Goal: Task Accomplishment & Management: Manage account settings

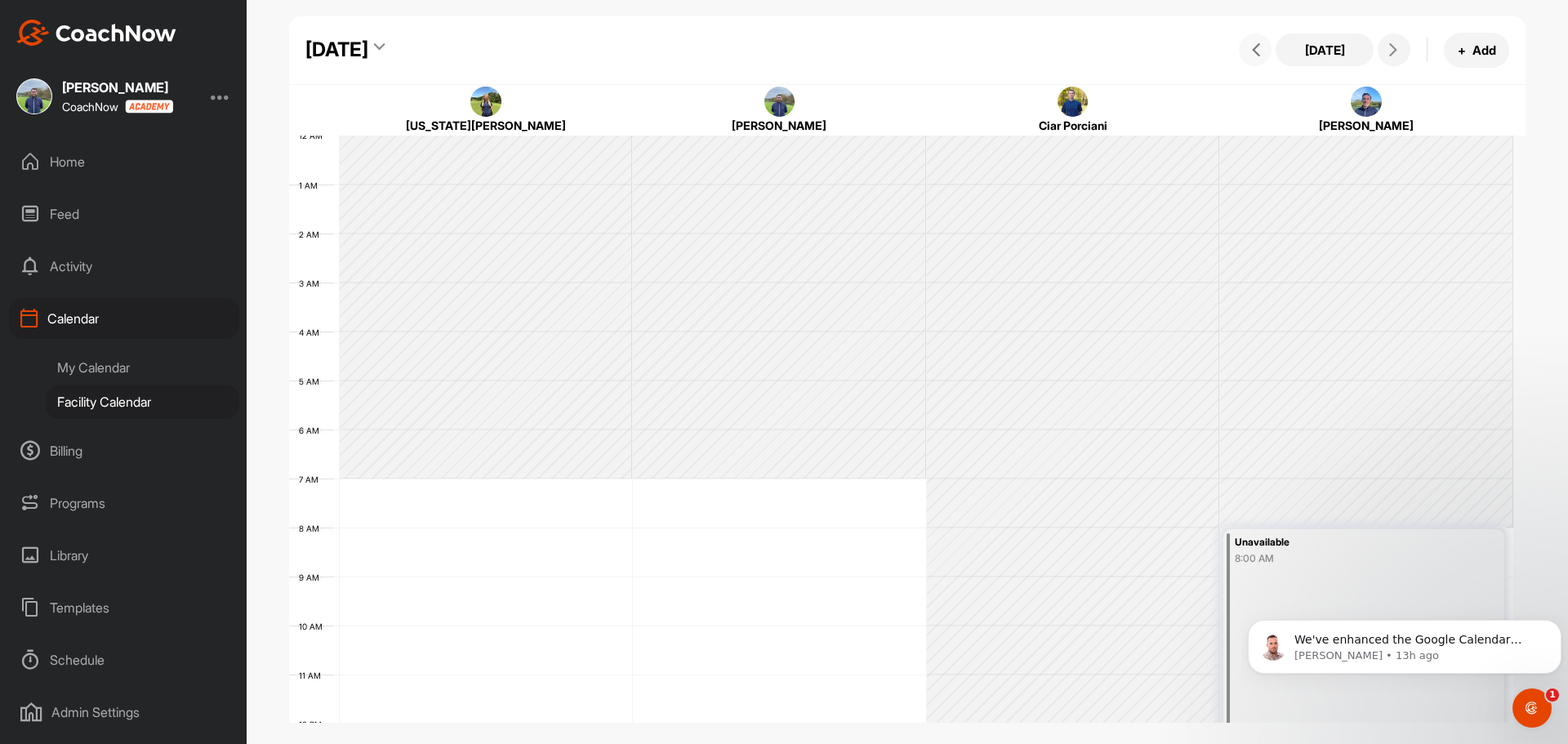
click at [1267, 49] on button at bounding box center [1255, 50] width 33 height 33
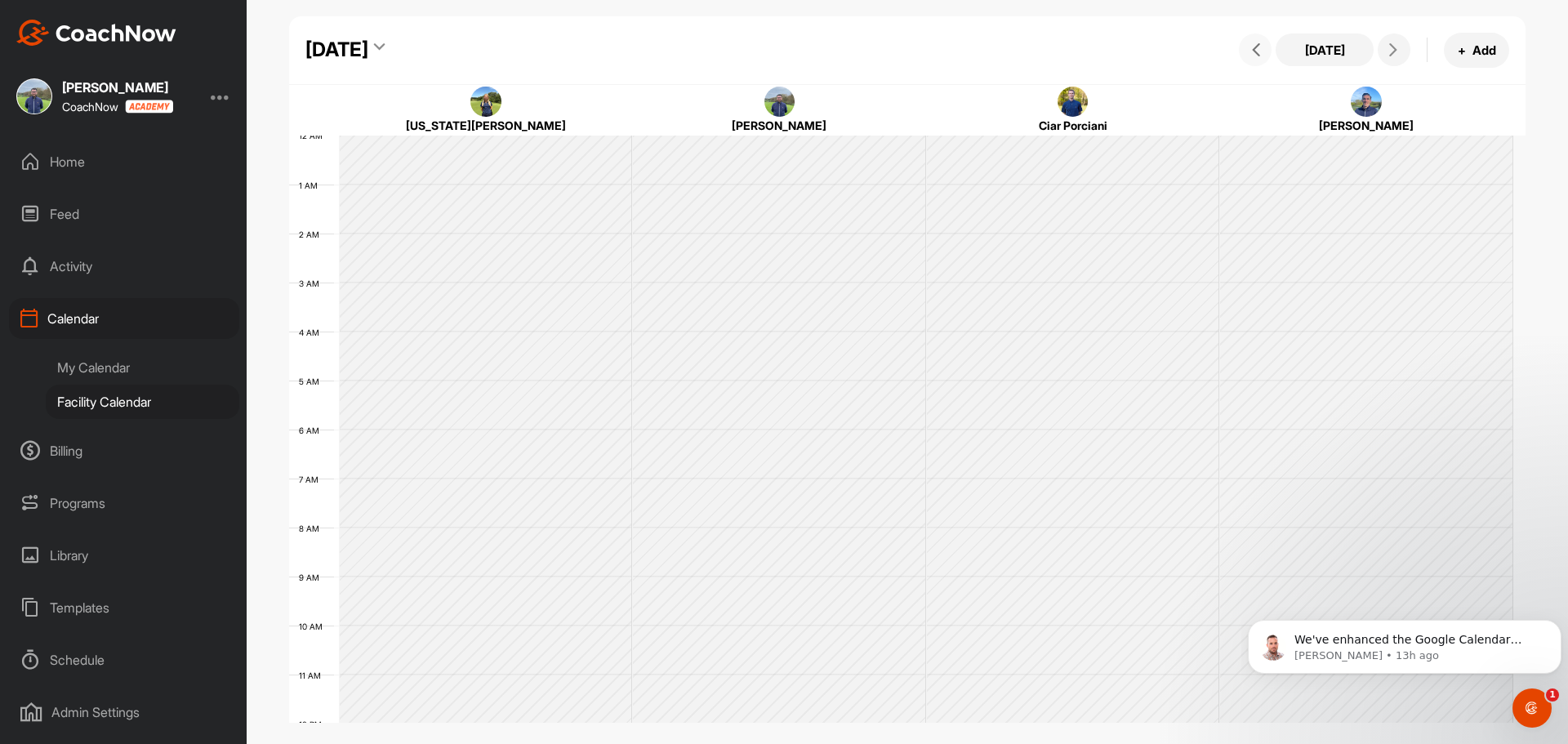
scroll to position [283, 0]
click at [1267, 49] on button at bounding box center [1255, 50] width 33 height 33
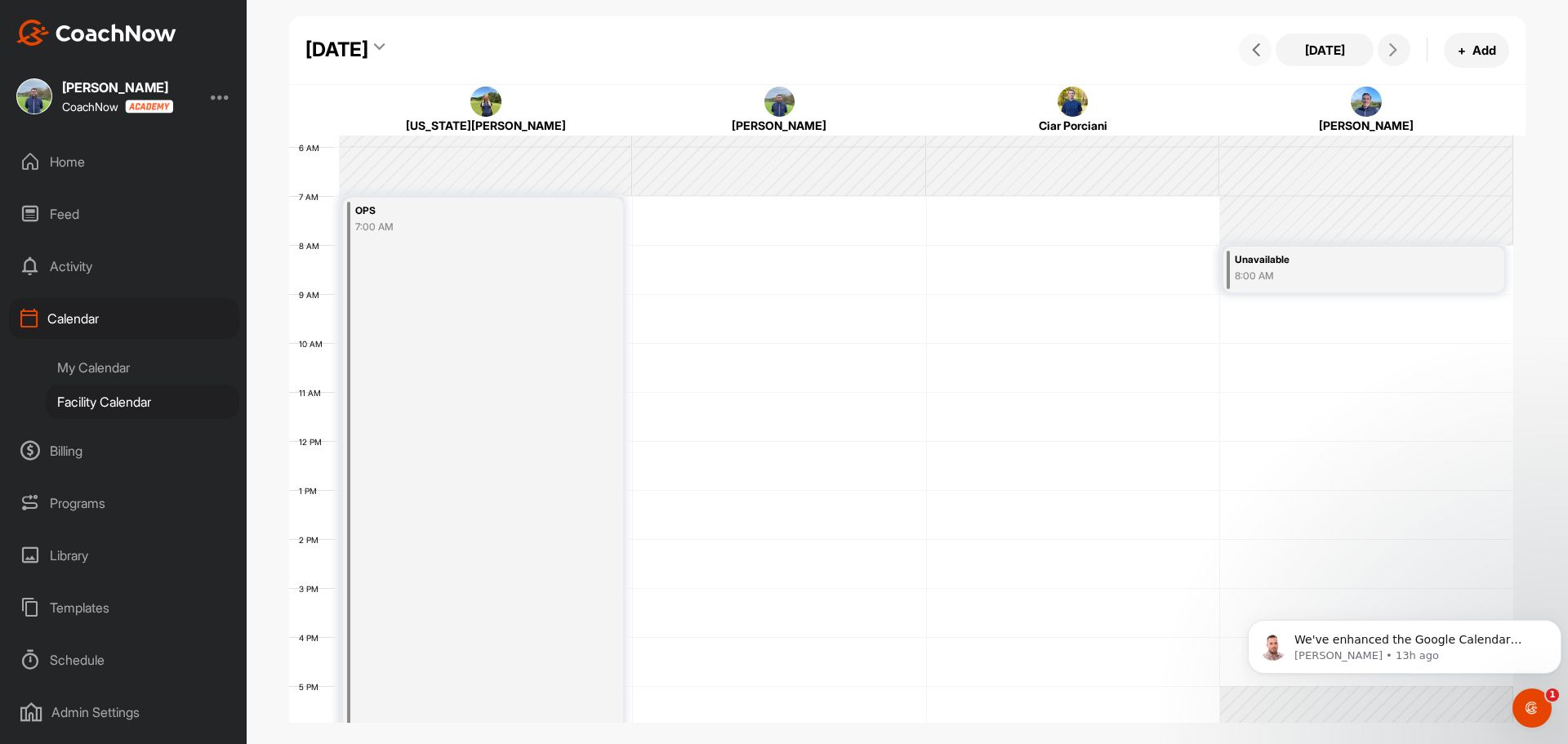
click at [1267, 49] on button at bounding box center [1255, 50] width 33 height 33
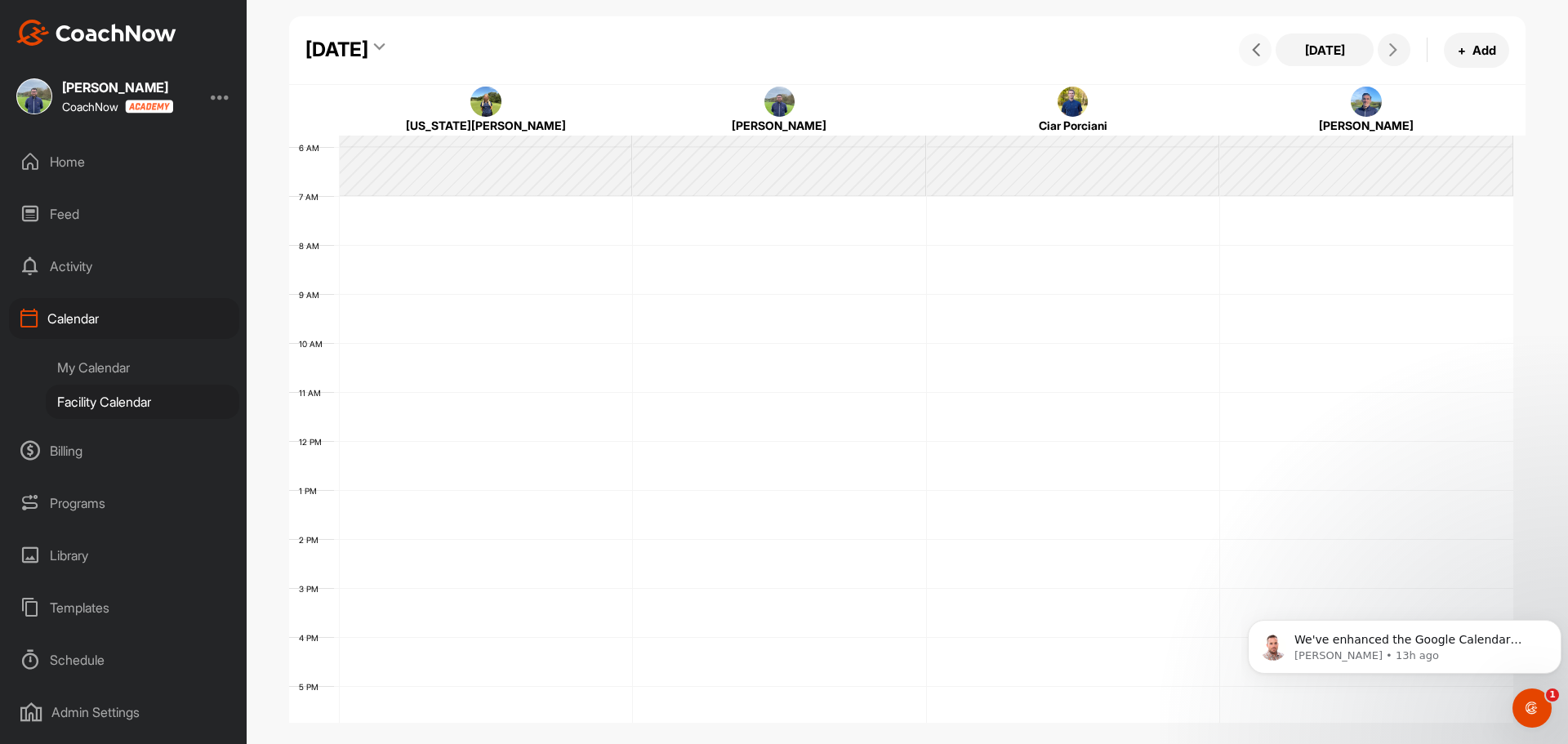
click at [1267, 49] on button at bounding box center [1255, 50] width 33 height 33
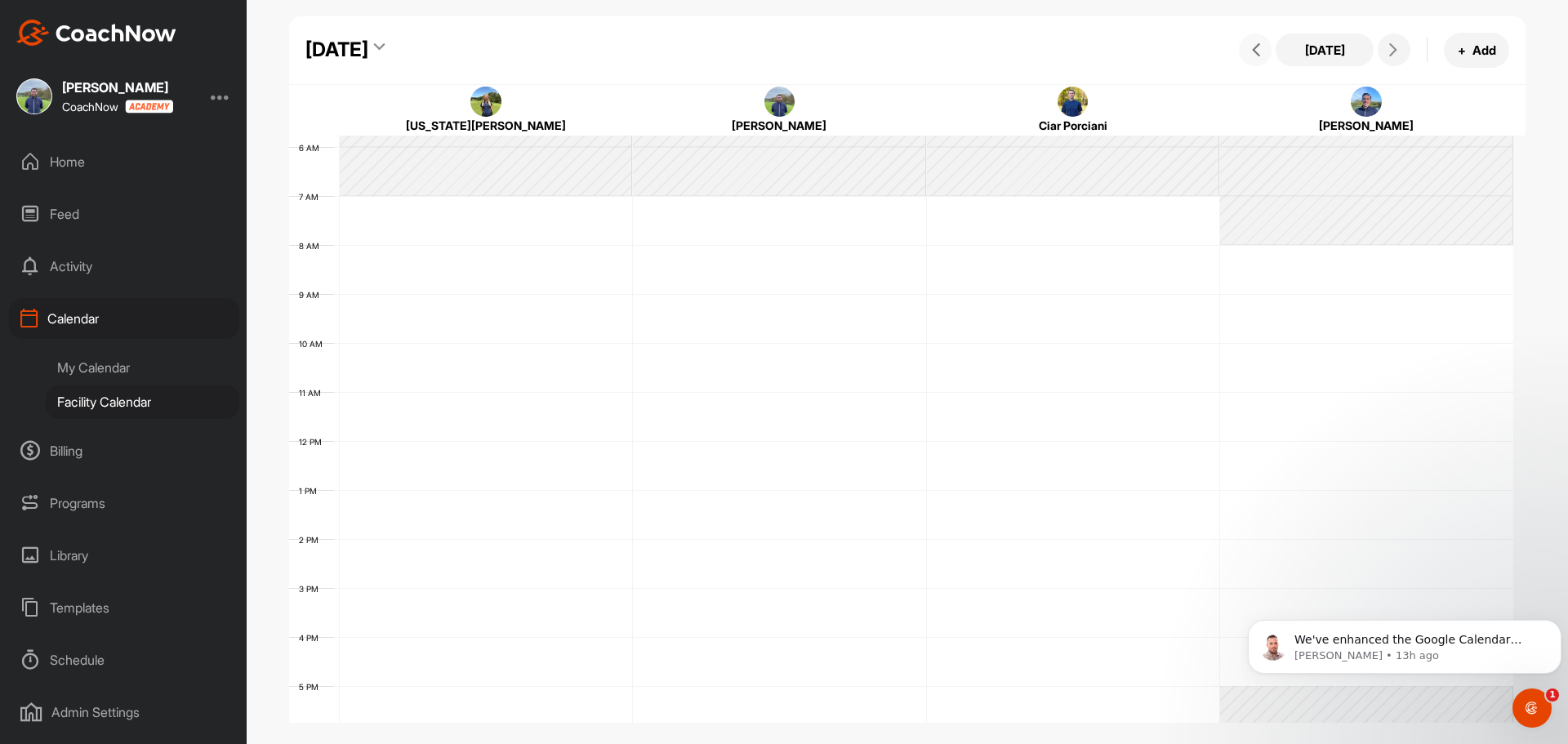
click at [1268, 53] on button at bounding box center [1255, 50] width 33 height 33
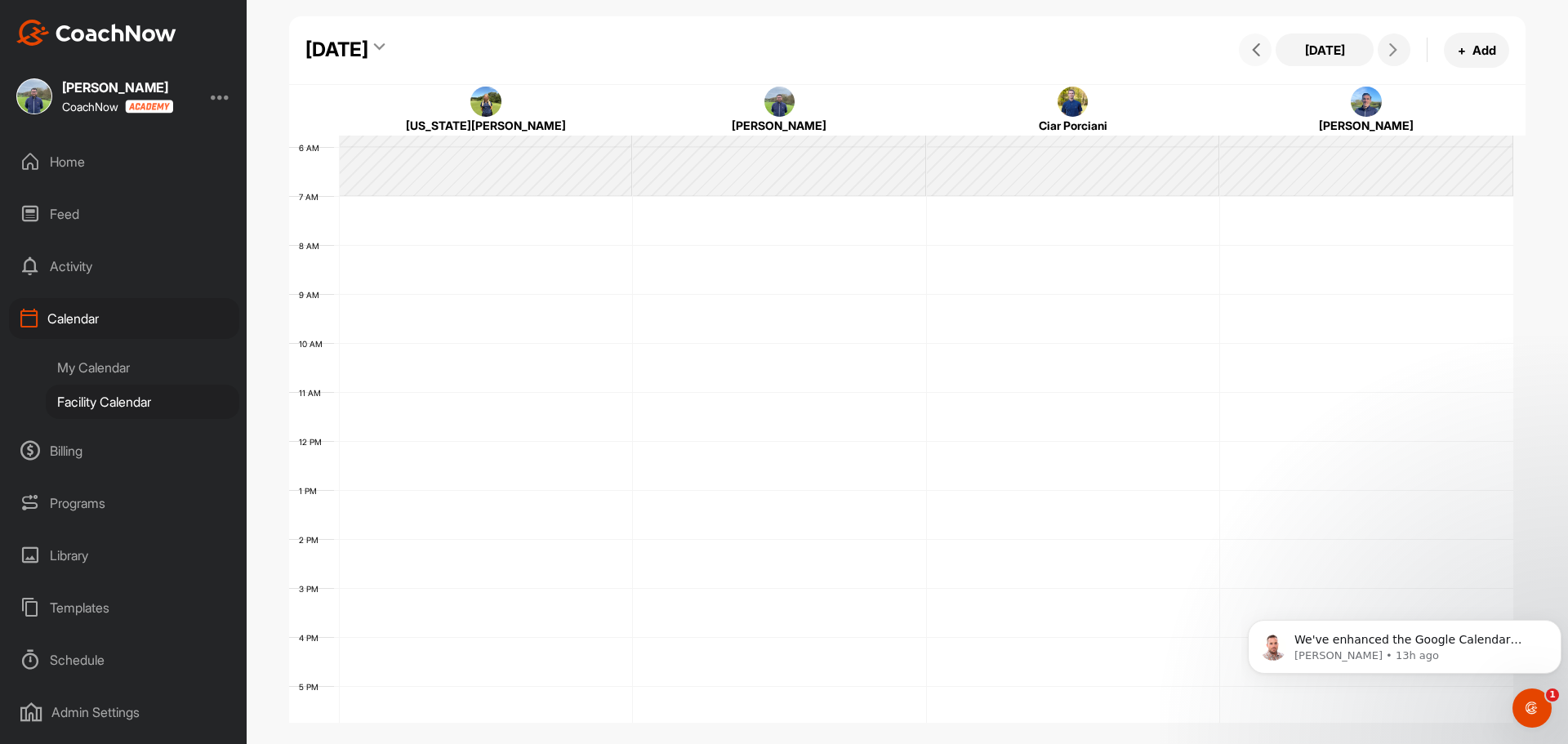
click at [1268, 53] on button at bounding box center [1255, 50] width 33 height 33
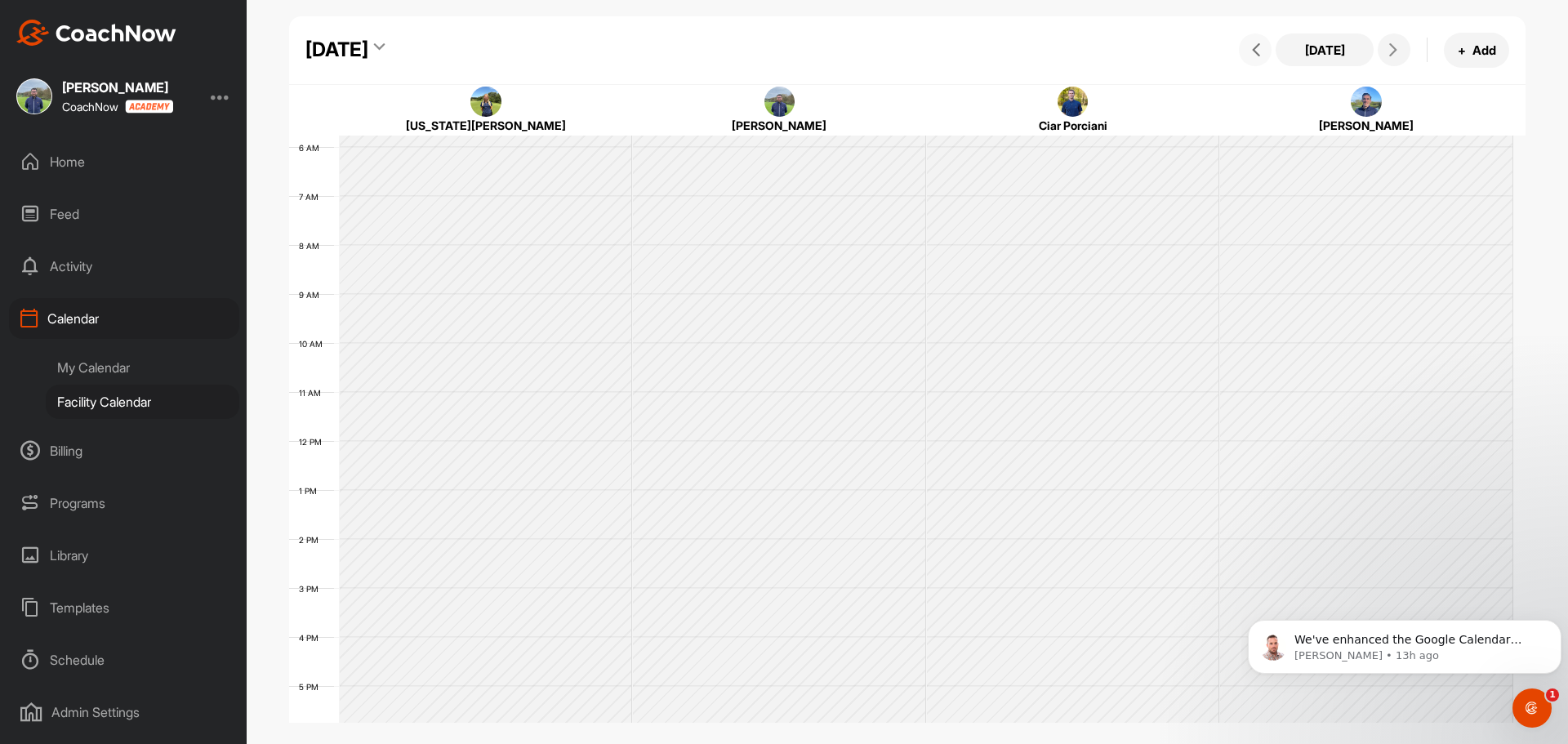
click at [1268, 53] on button at bounding box center [1255, 50] width 33 height 33
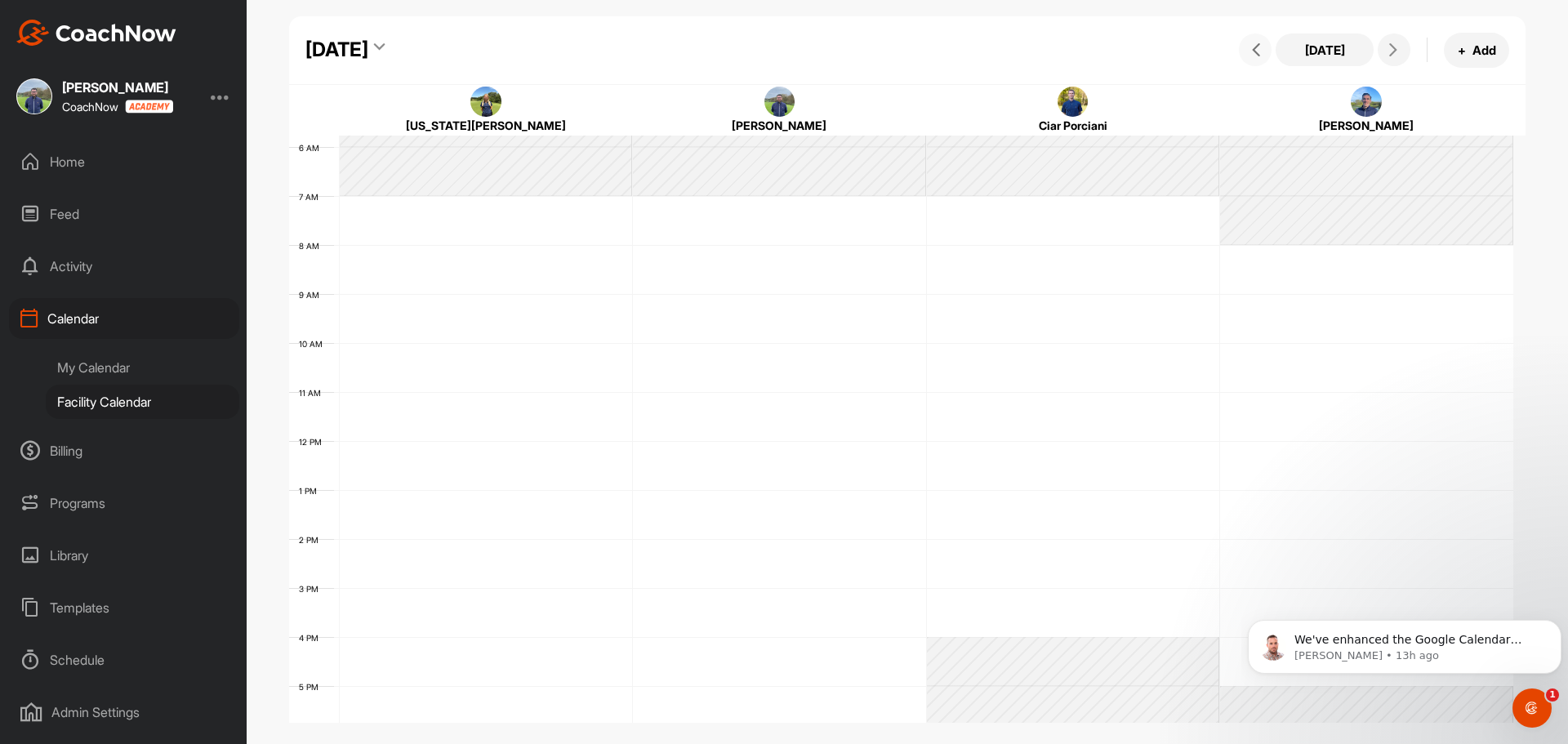
click at [1268, 53] on button at bounding box center [1255, 50] width 33 height 33
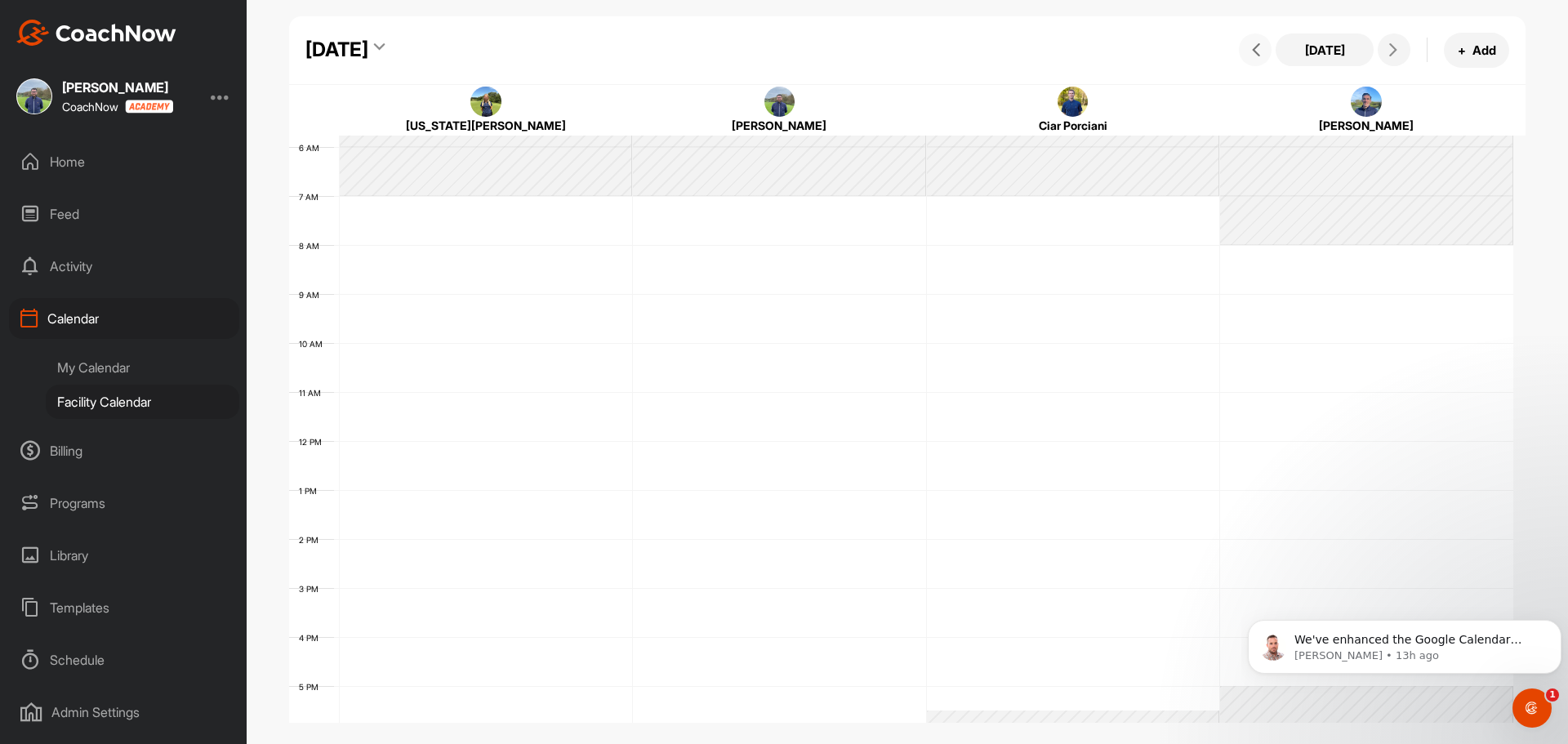
click at [1268, 53] on button at bounding box center [1255, 50] width 33 height 33
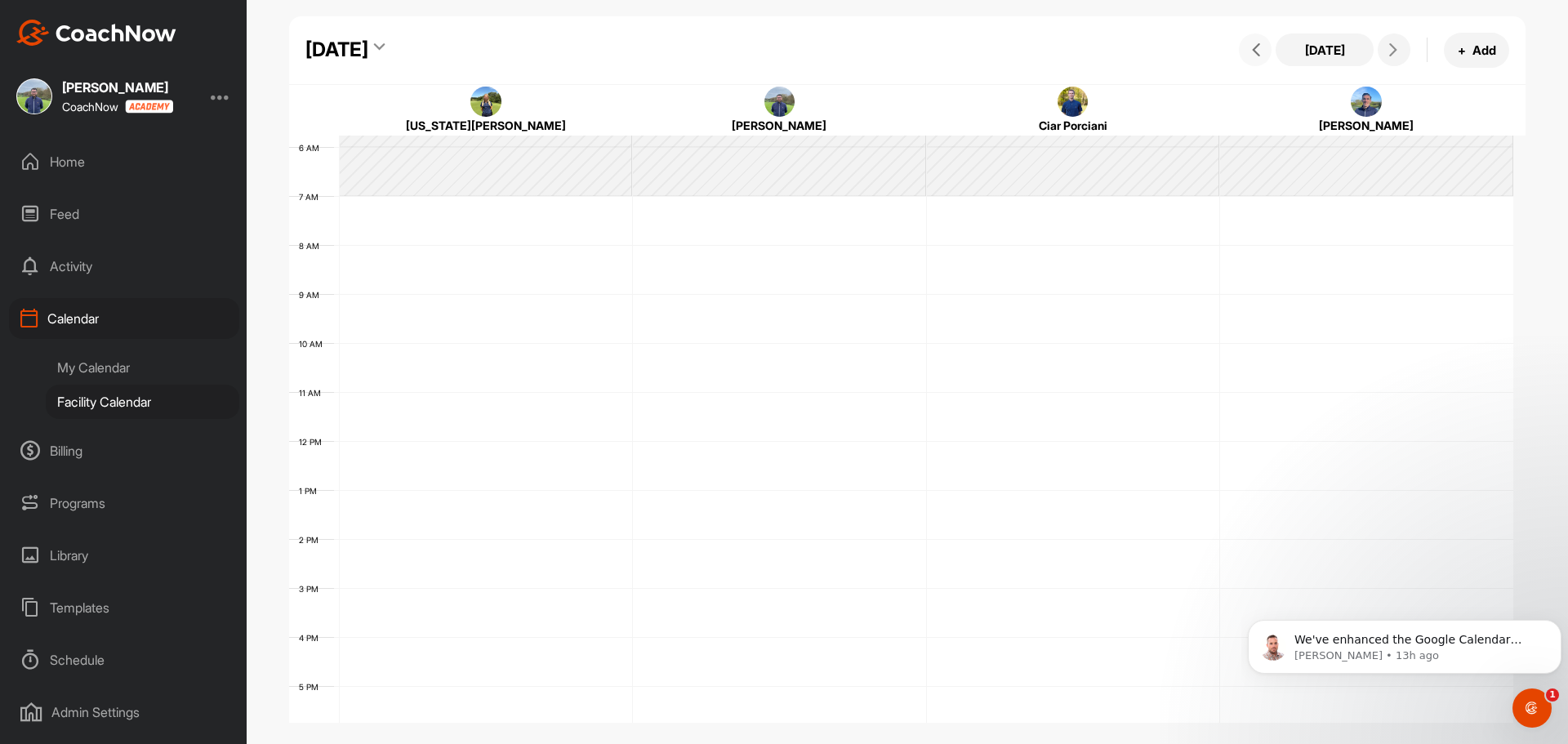
click at [1268, 53] on button at bounding box center [1255, 50] width 33 height 33
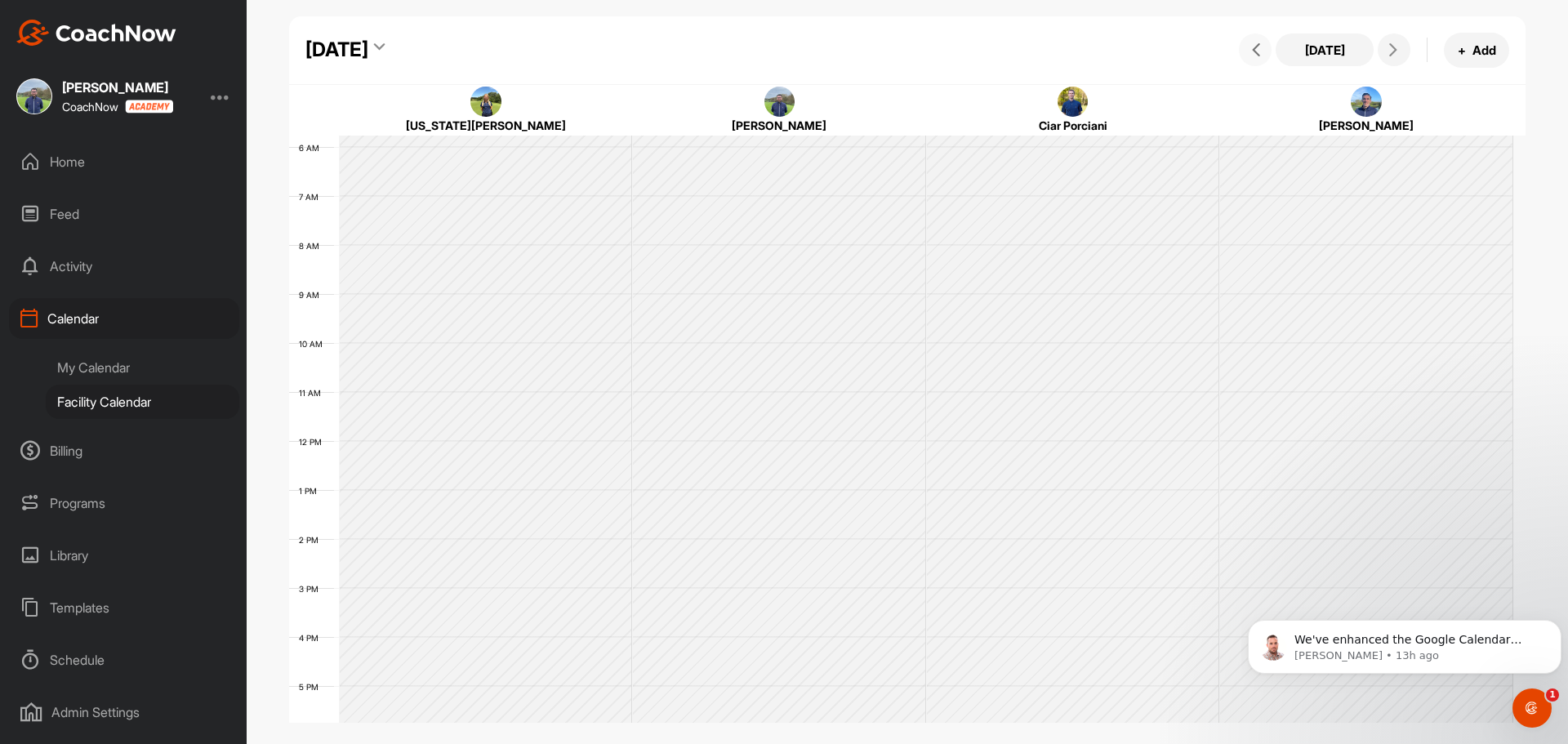
click at [1268, 53] on button at bounding box center [1255, 50] width 33 height 33
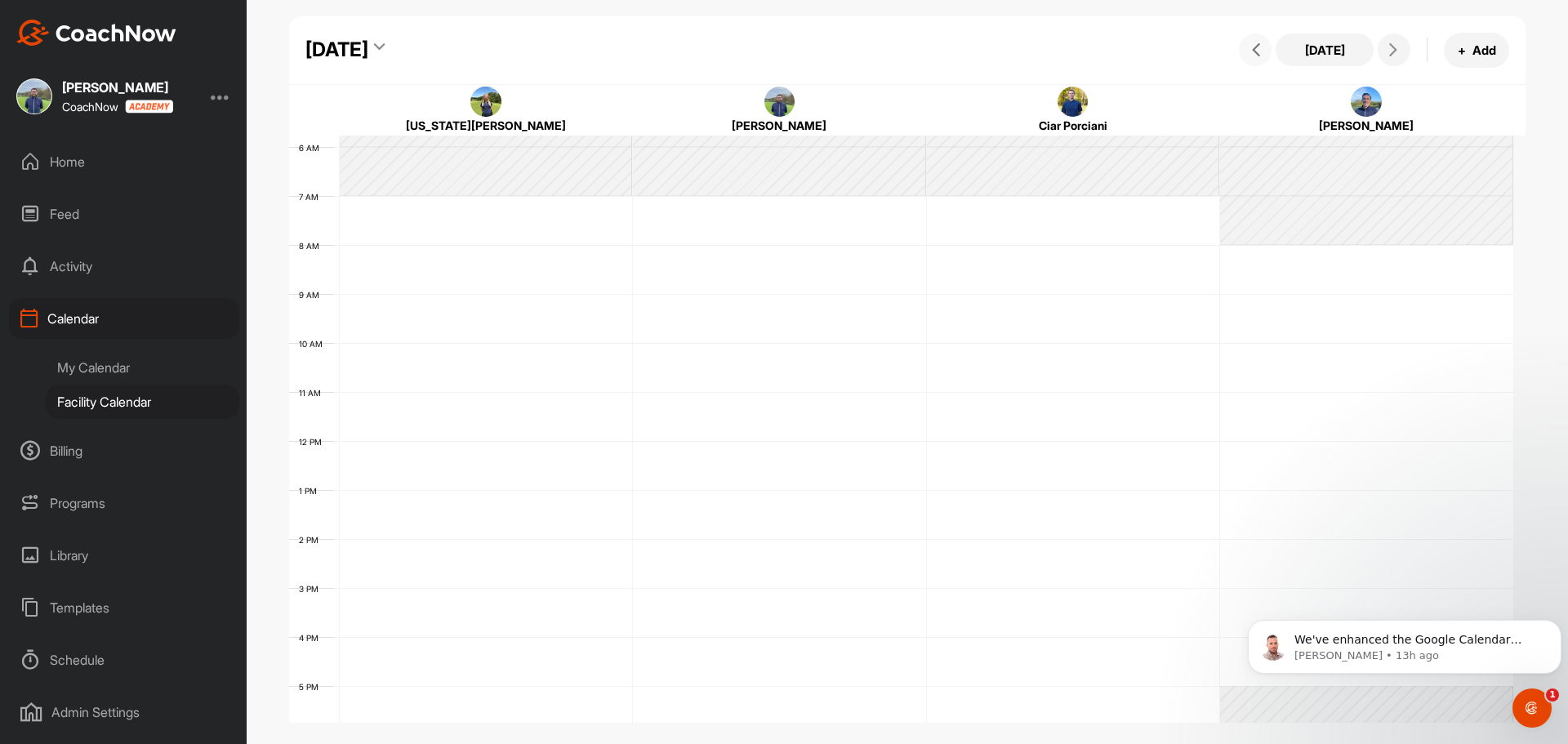
click at [1268, 53] on button at bounding box center [1255, 50] width 33 height 33
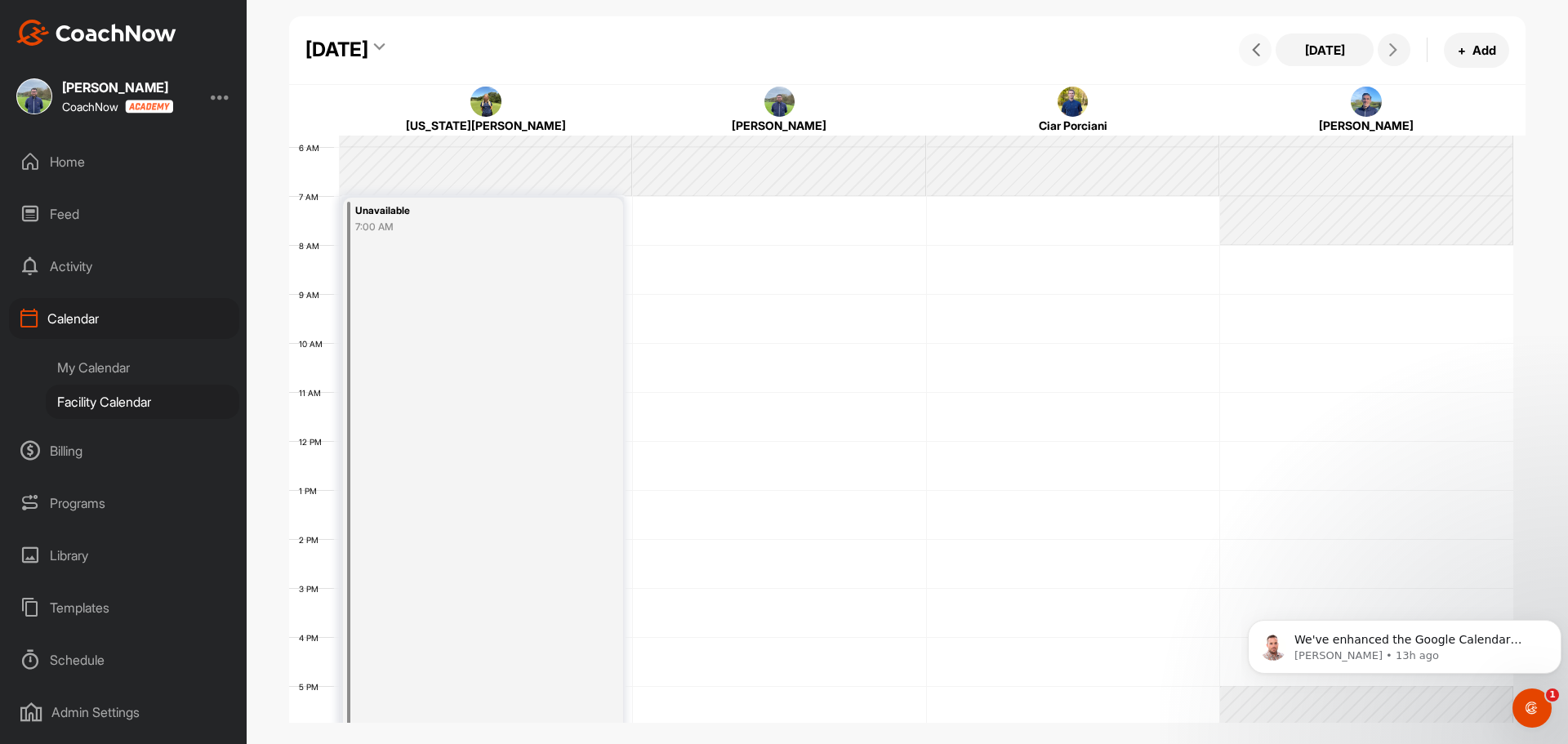
click at [1268, 53] on button at bounding box center [1255, 50] width 33 height 33
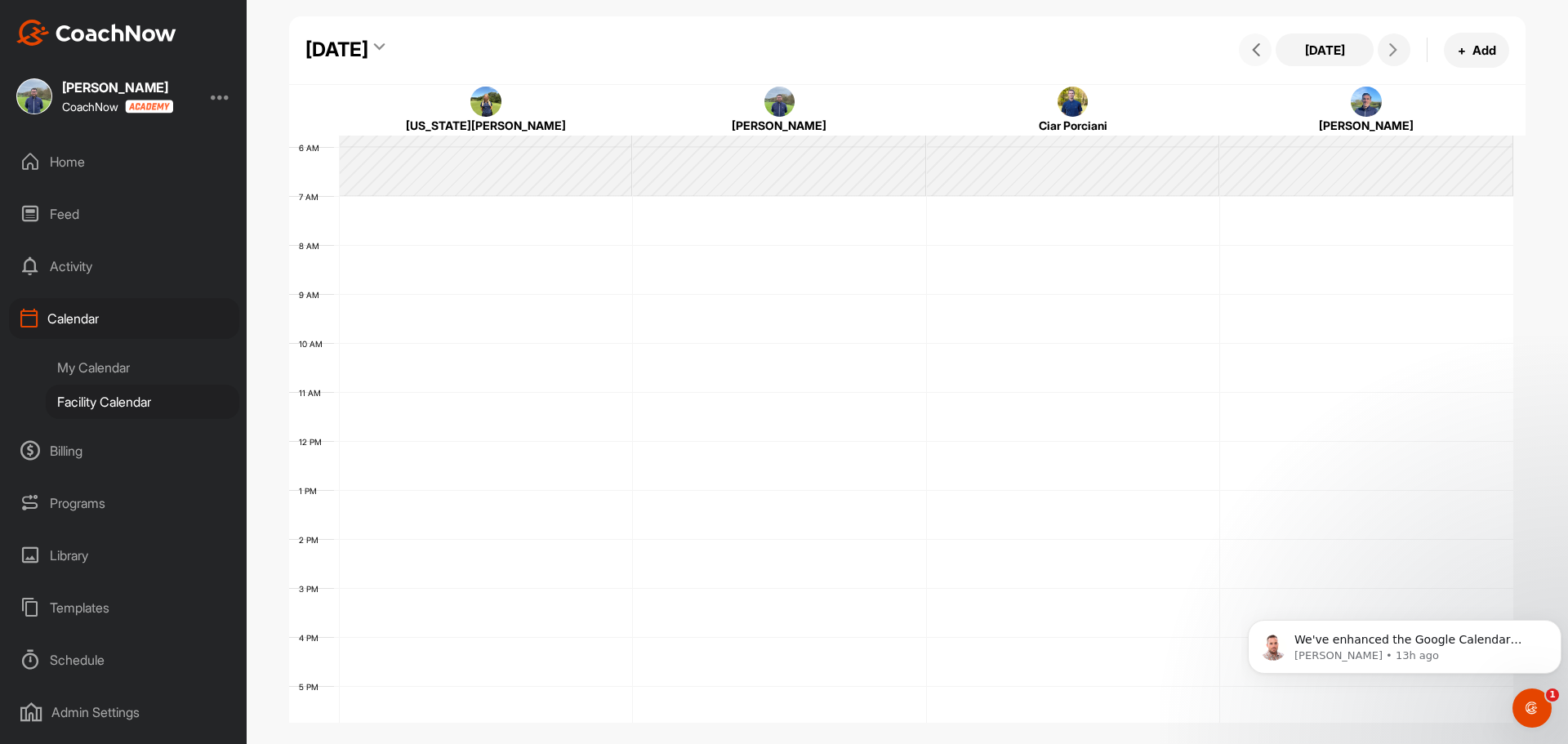
click at [1268, 53] on button at bounding box center [1255, 50] width 33 height 33
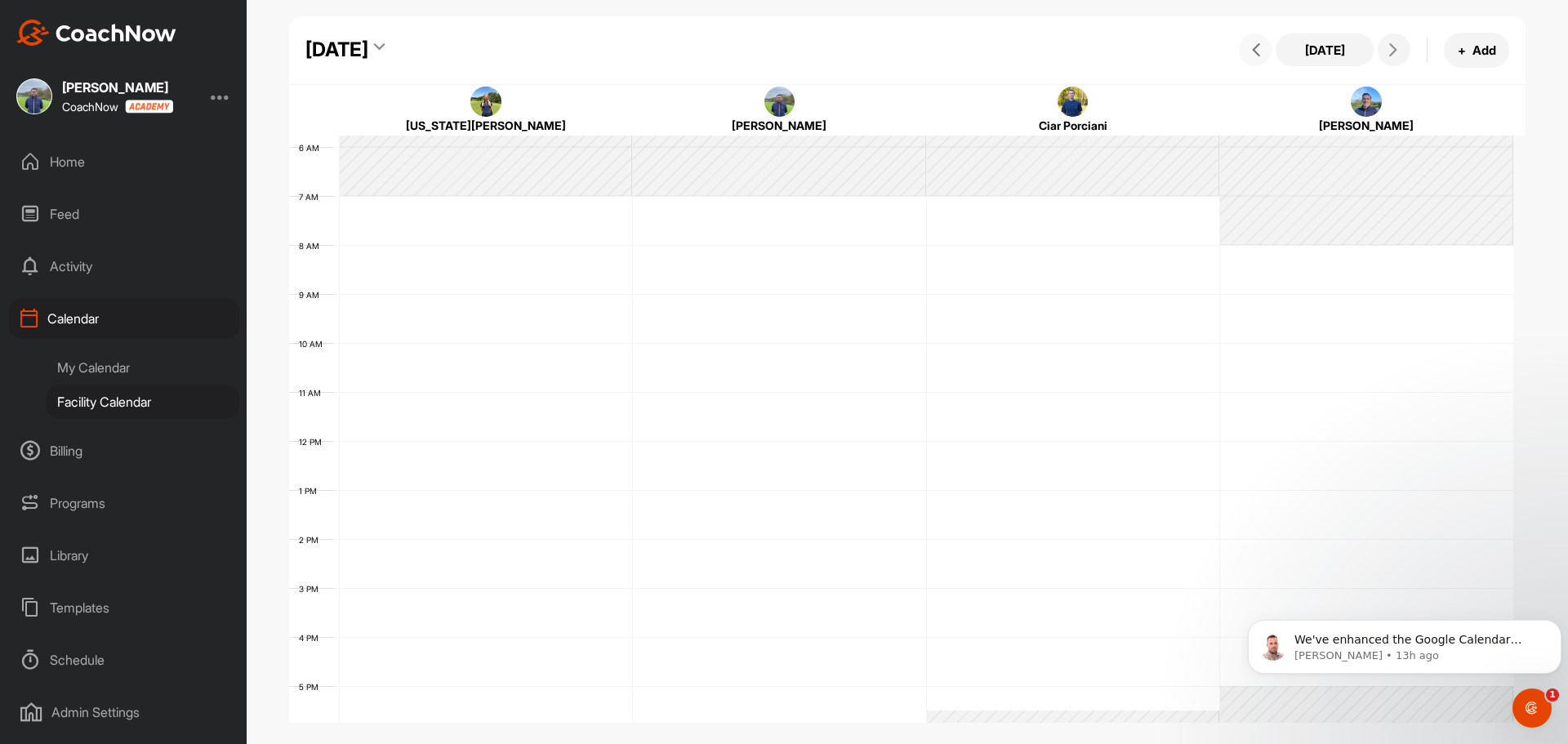
click at [1268, 53] on button at bounding box center [1255, 50] width 33 height 33
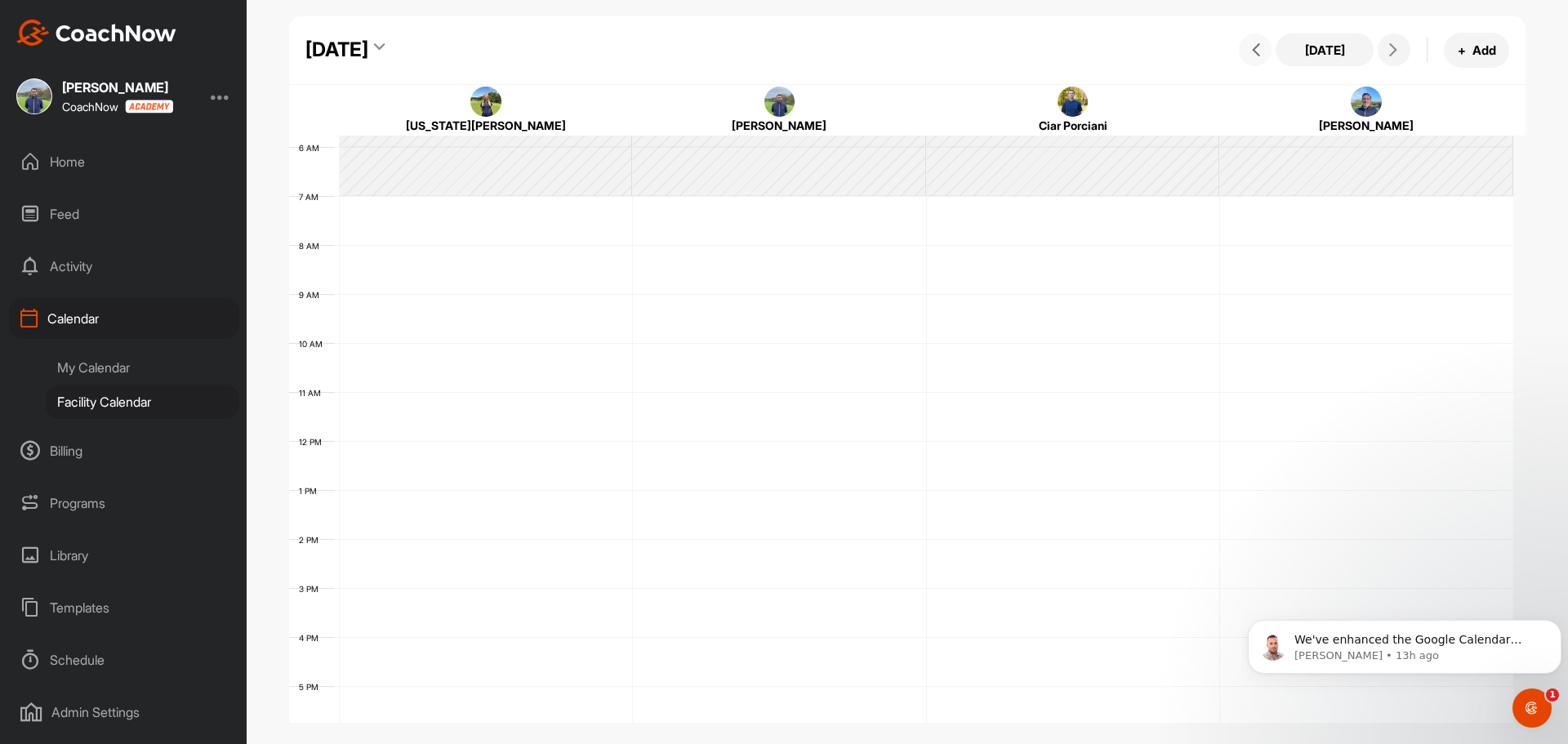
click at [1268, 53] on button at bounding box center [1255, 50] width 33 height 33
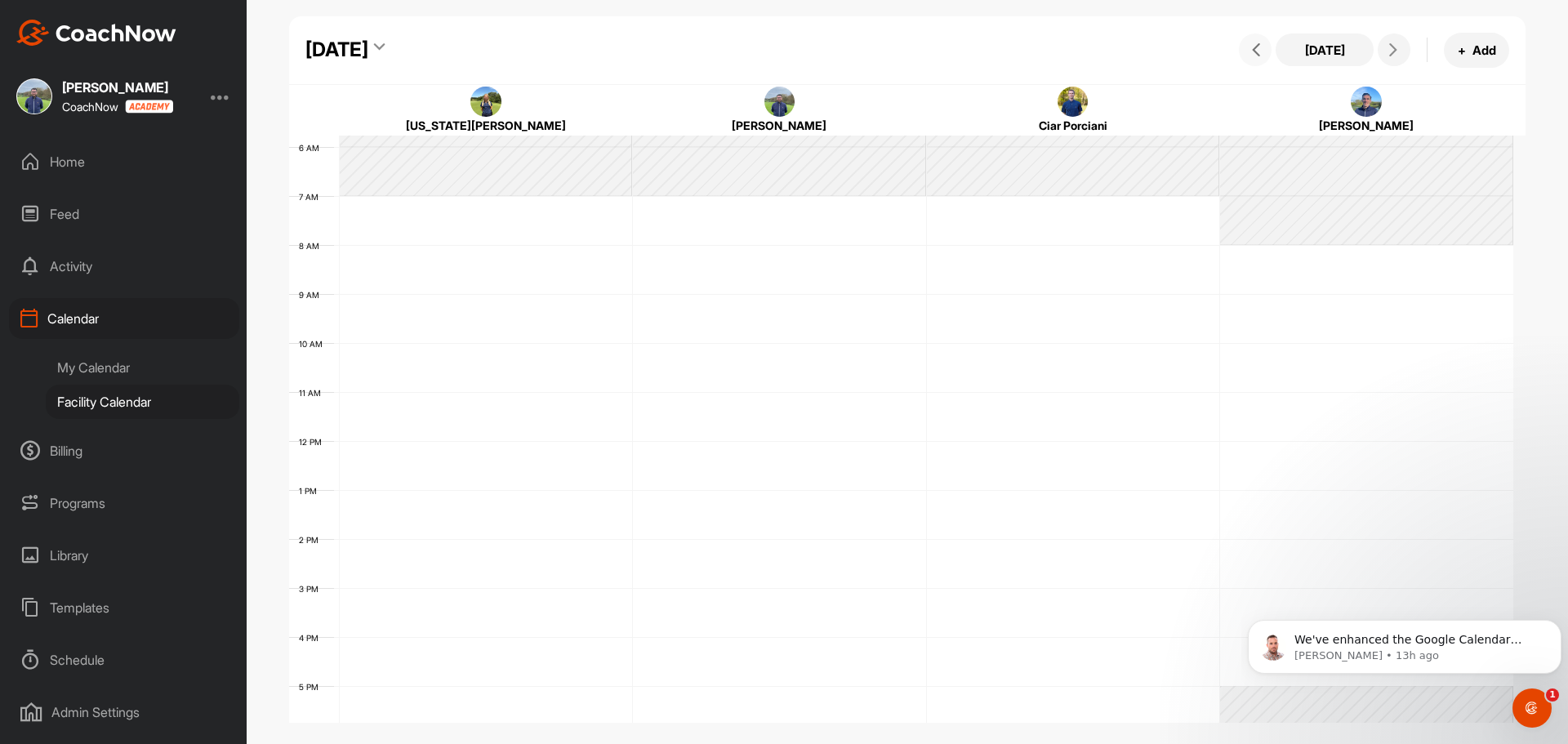
click at [1268, 53] on button at bounding box center [1255, 50] width 33 height 33
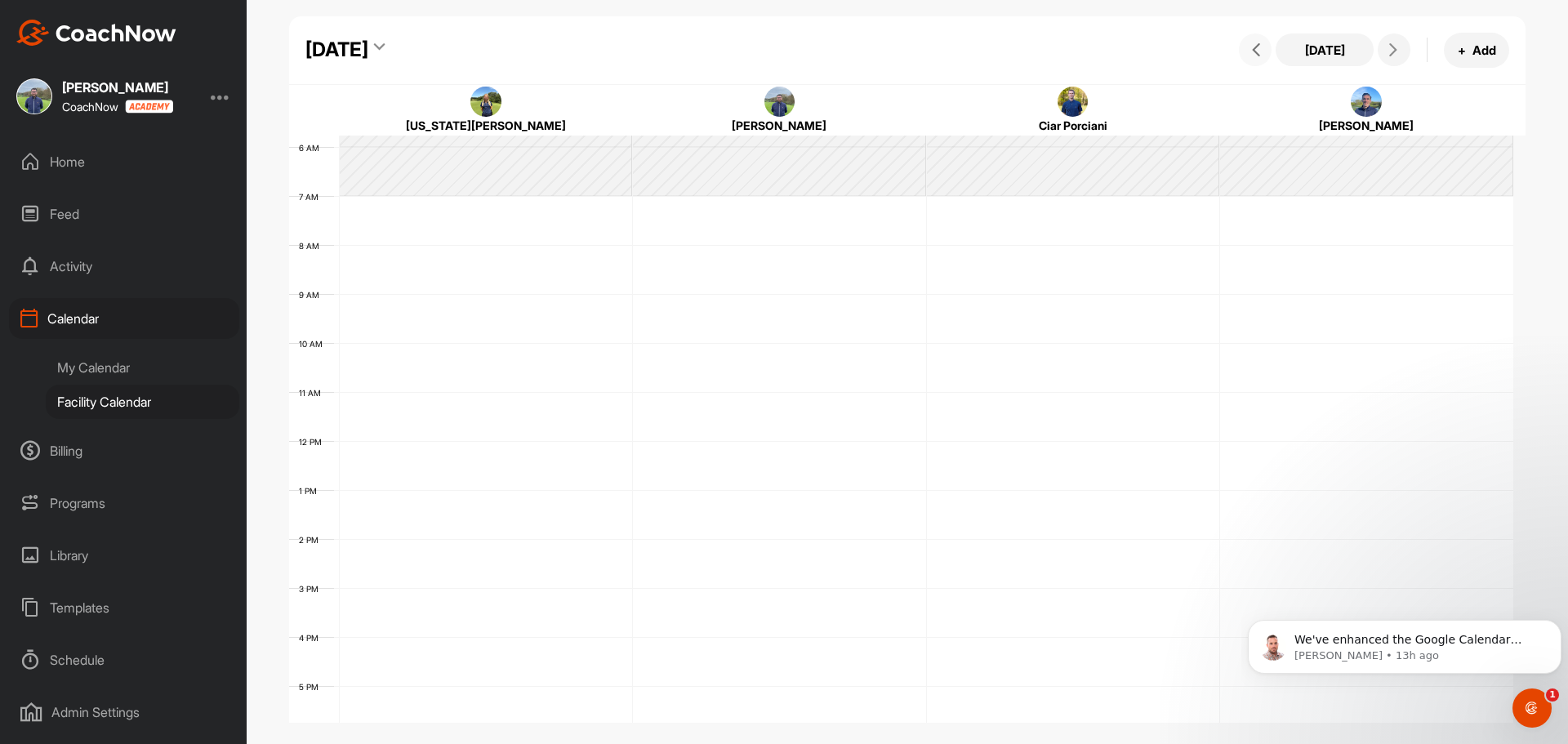
click at [1268, 53] on button at bounding box center [1255, 50] width 33 height 33
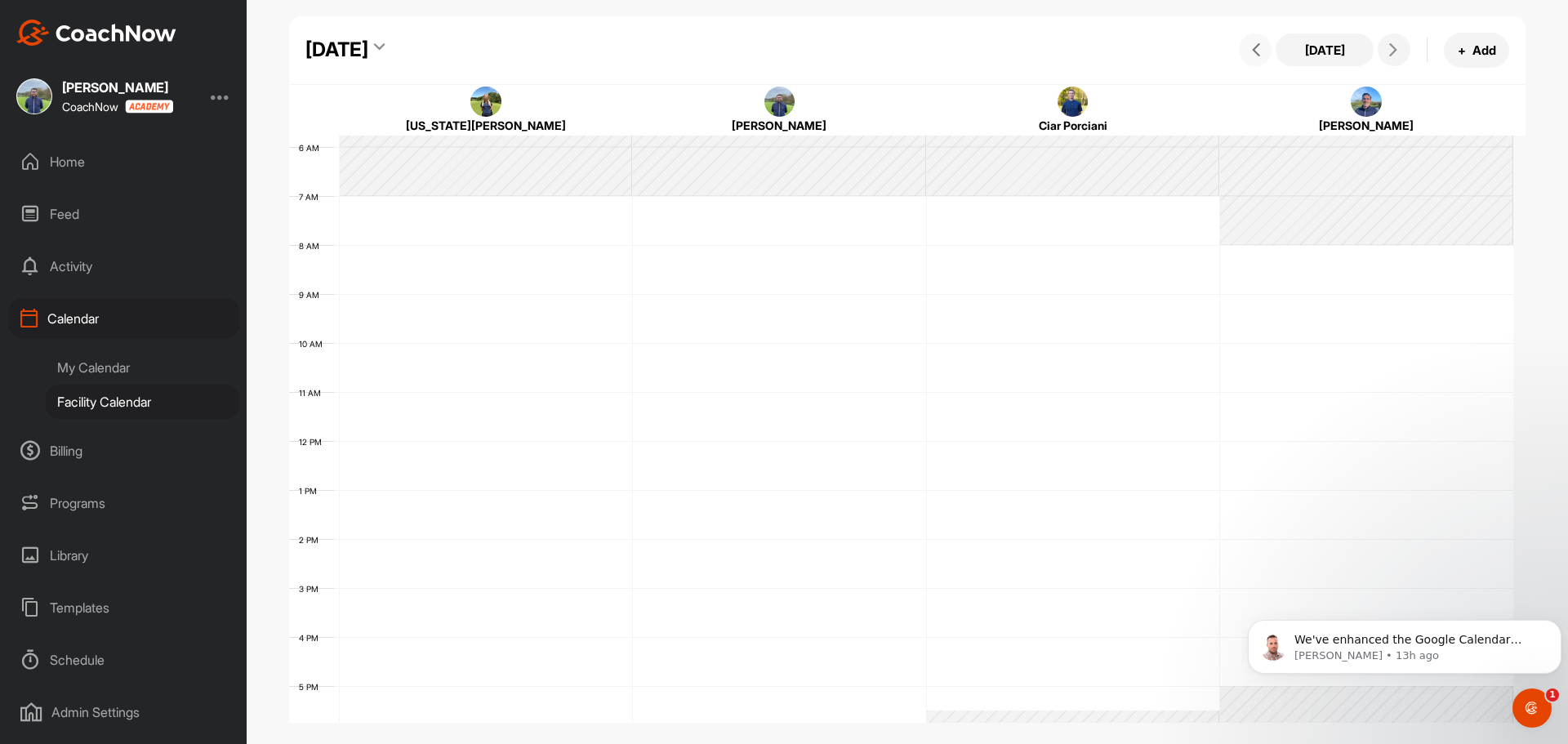
click at [1268, 53] on button at bounding box center [1255, 50] width 33 height 33
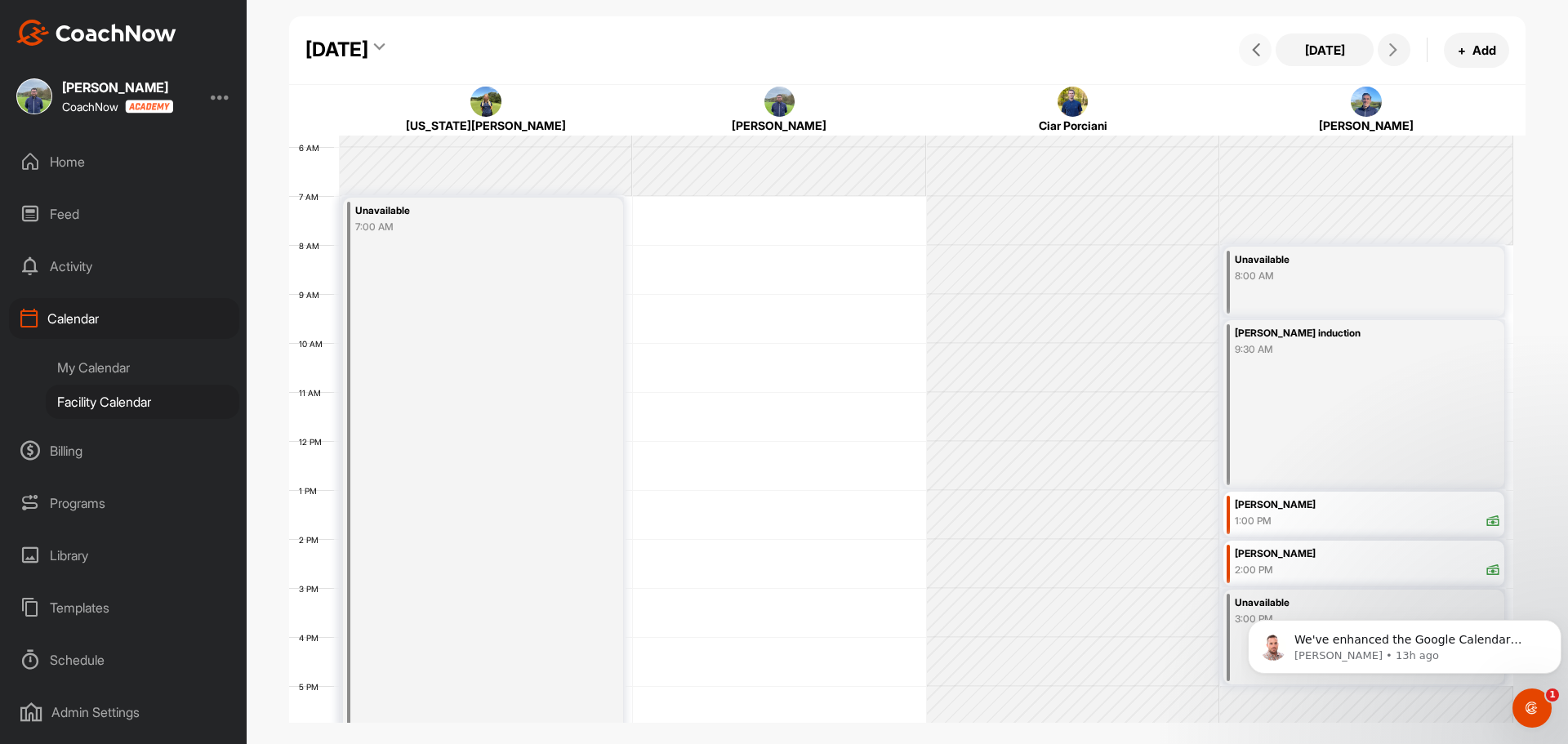
click at [1268, 53] on button at bounding box center [1255, 50] width 33 height 33
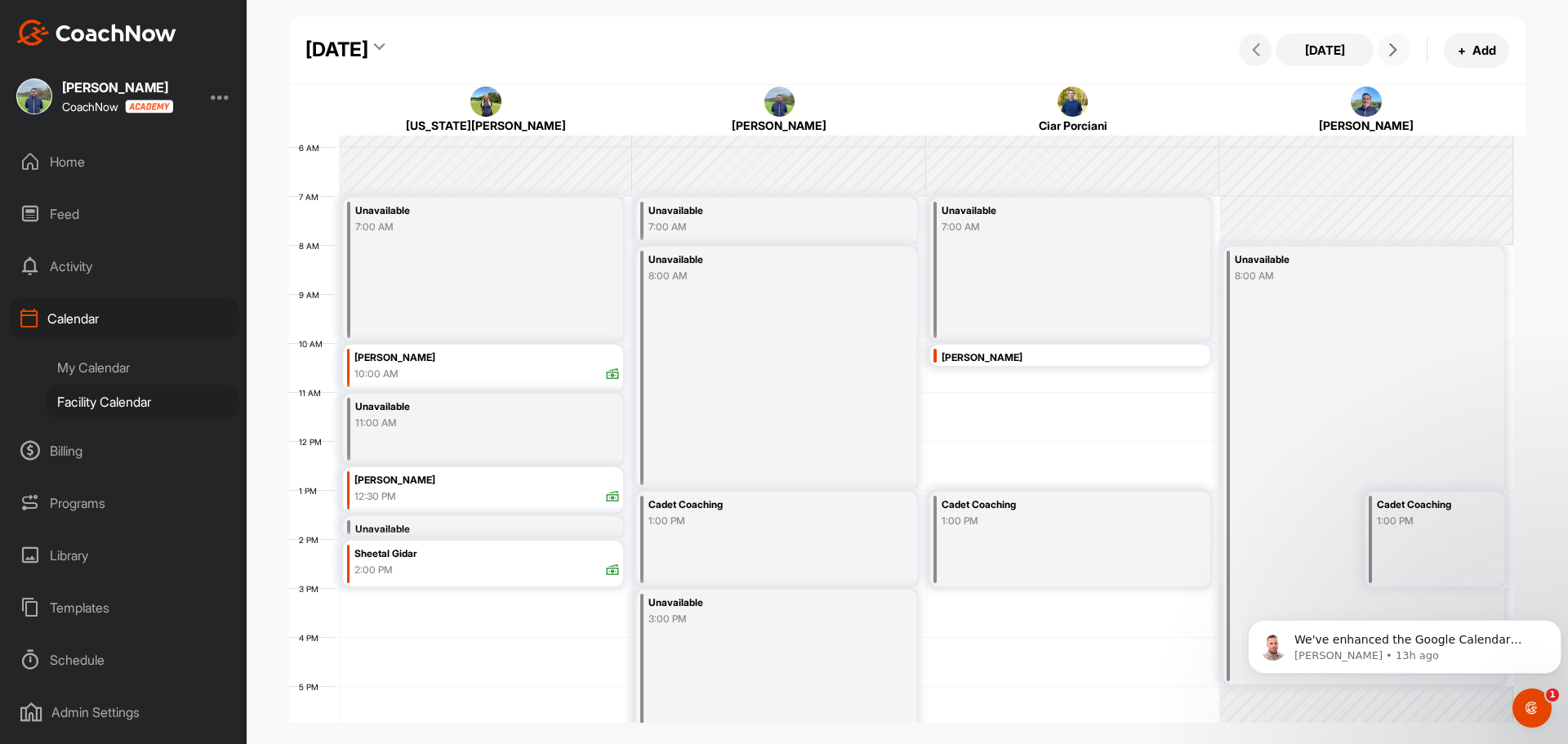
click at [1395, 50] on icon at bounding box center [1393, 50] width 13 height 13
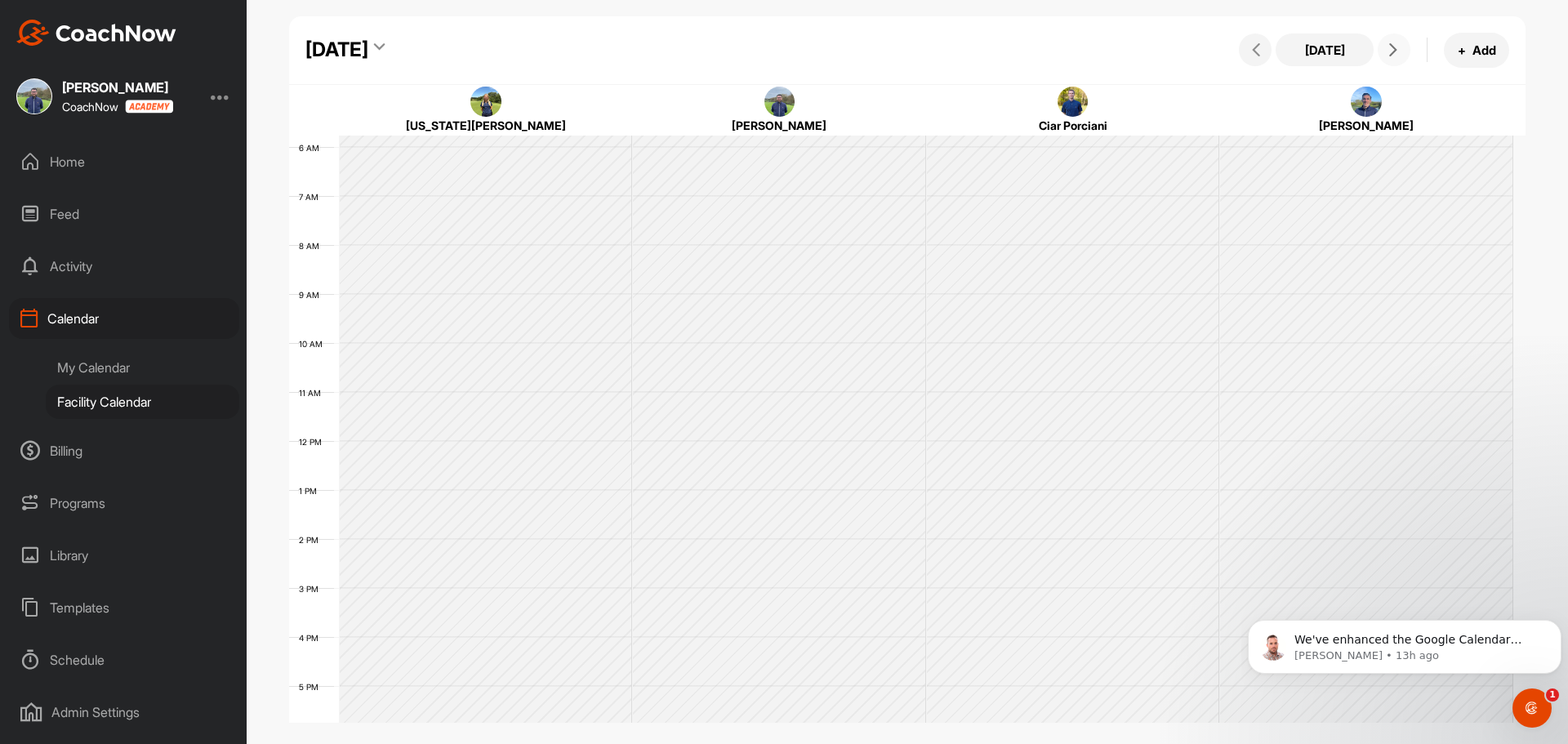
click at [1395, 50] on icon at bounding box center [1393, 50] width 13 height 13
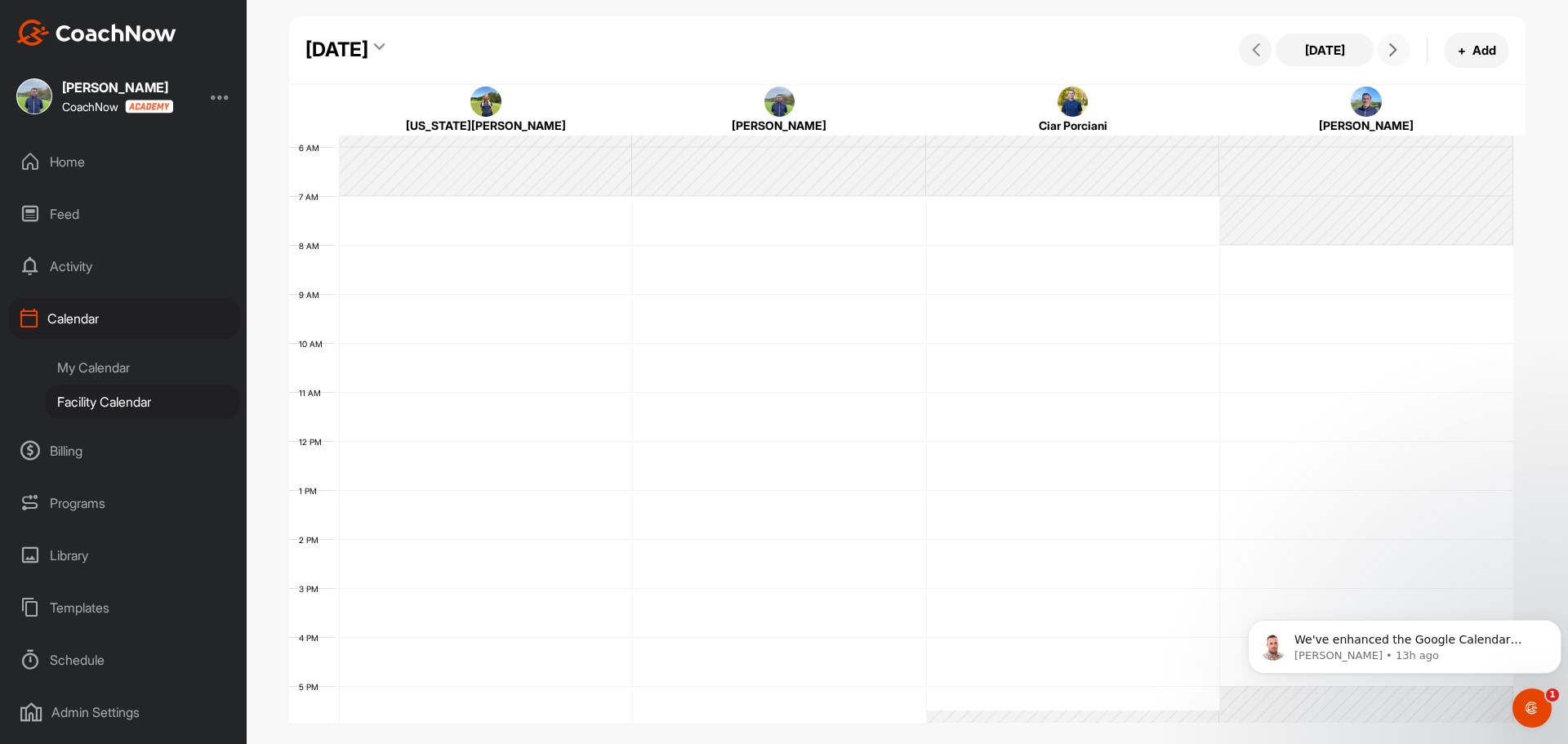
click at [1395, 50] on icon at bounding box center [1393, 50] width 13 height 13
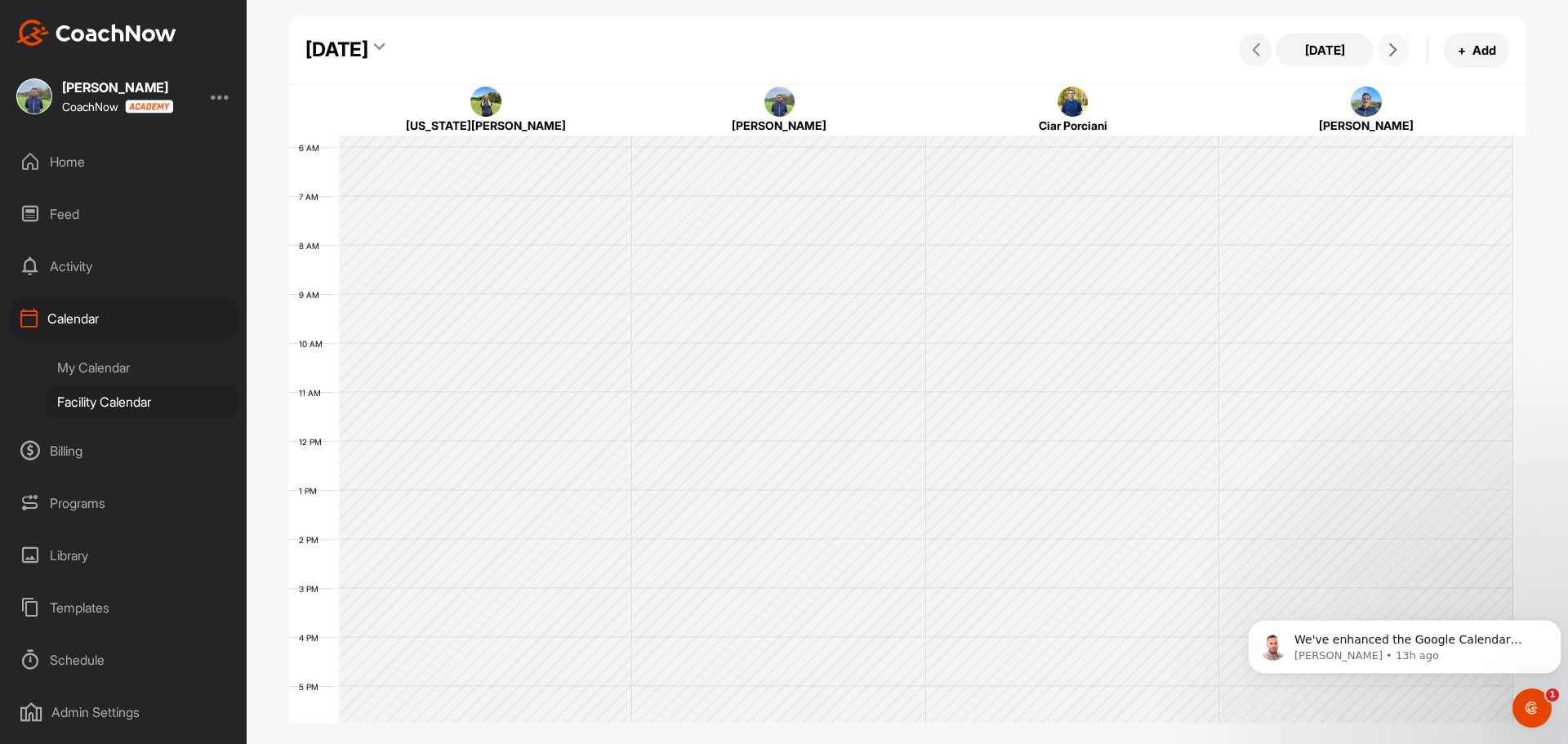
click at [1395, 50] on icon at bounding box center [1393, 50] width 13 height 13
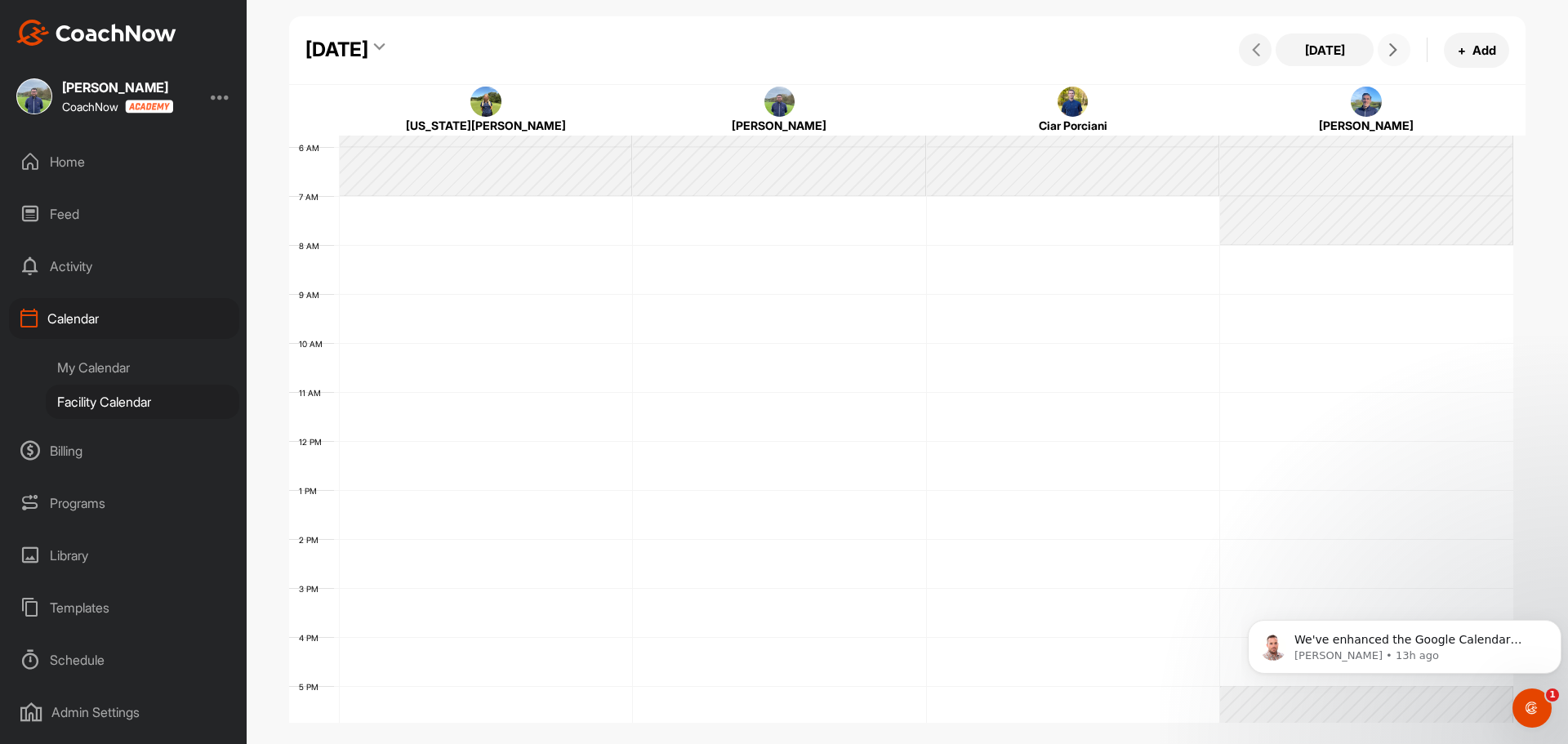
click at [1395, 50] on icon at bounding box center [1393, 50] width 13 height 13
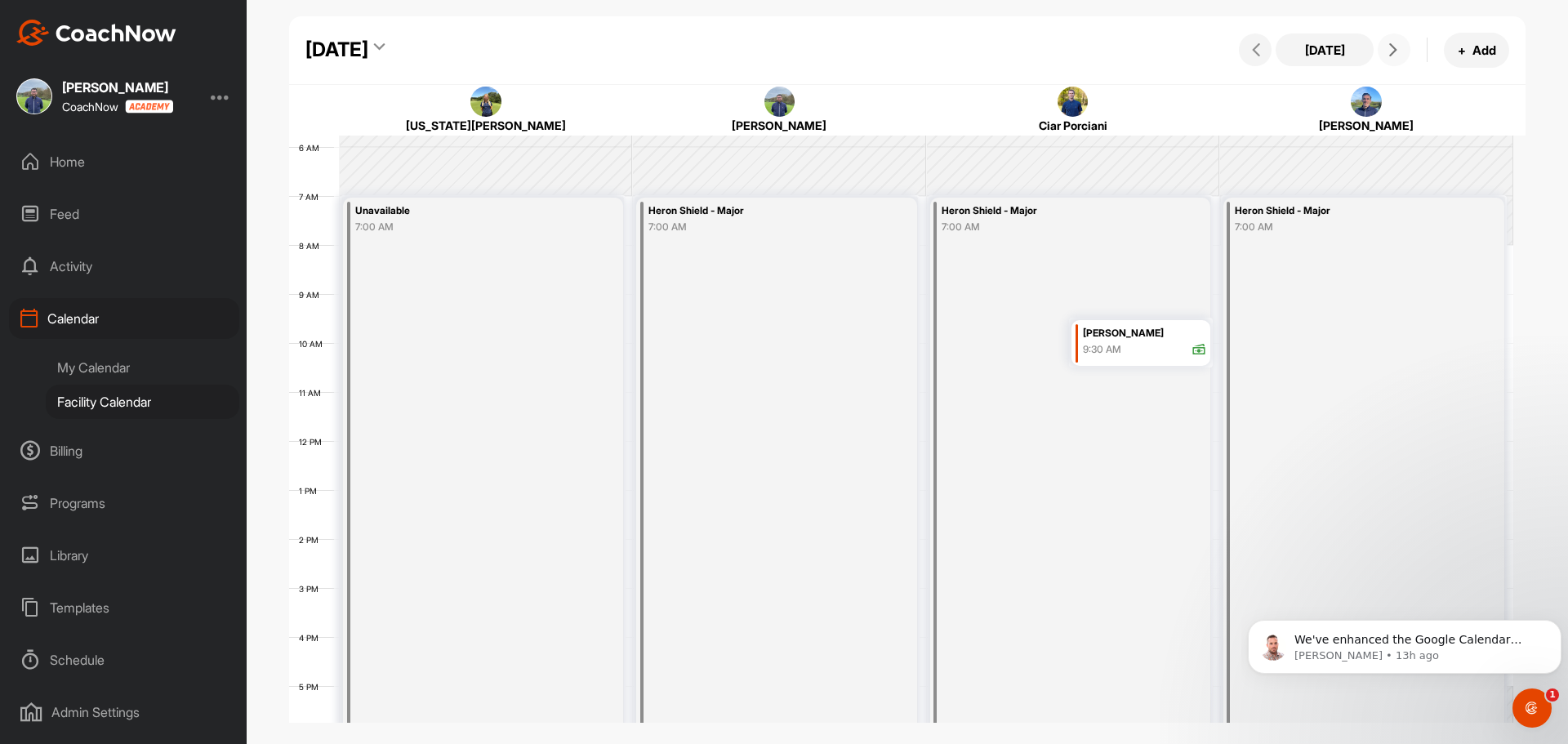
click at [1395, 50] on icon at bounding box center [1393, 50] width 13 height 13
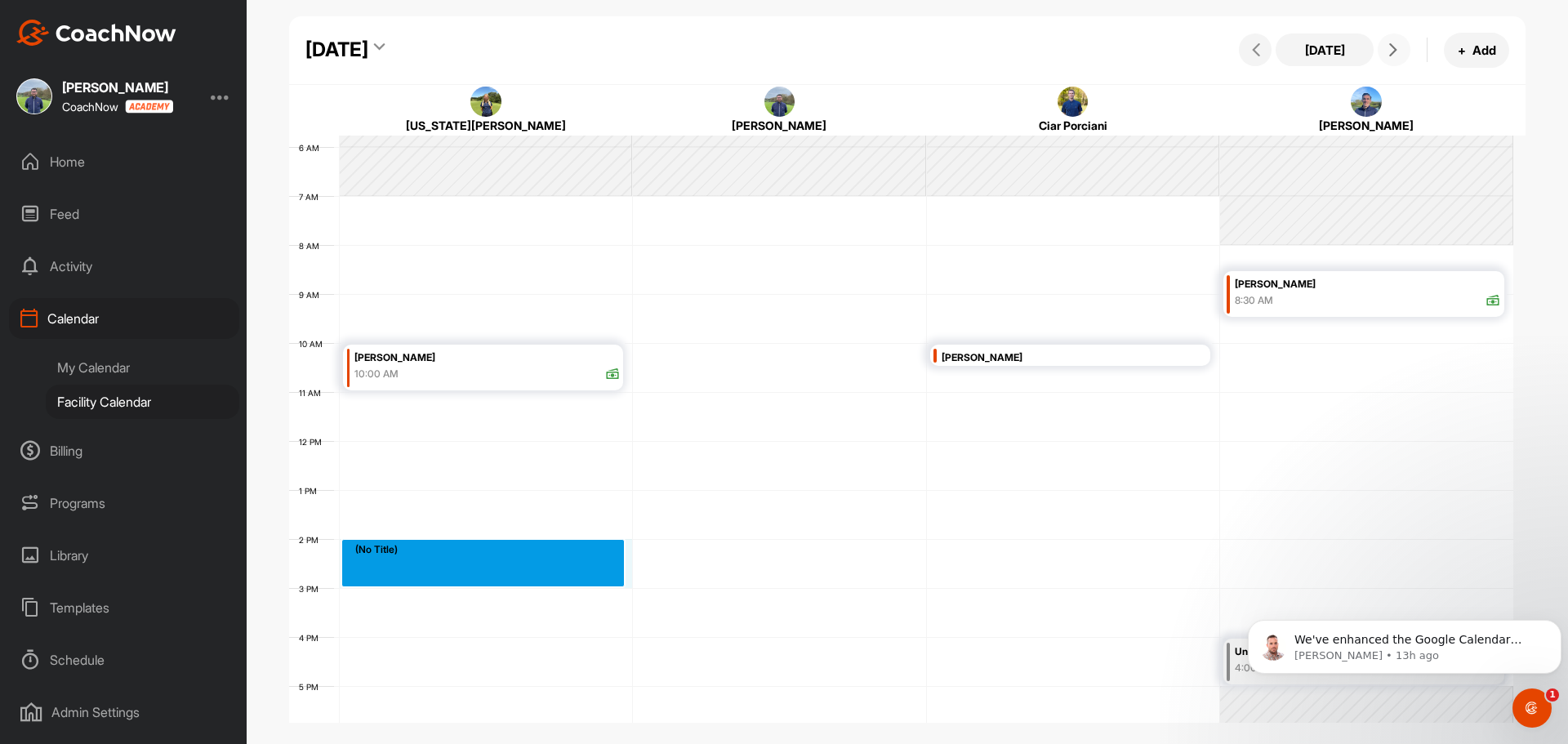
drag, startPoint x: 370, startPoint y: 548, endPoint x: 379, endPoint y: 566, distance: 20.1
click at [379, 566] on div "12 AM 1 AM 2 AM 3 AM 4 AM 5 AM 6 AM 7 AM 8 AM 9 AM 10 AM 11 AM 12 PM 1 PM 2 PM …" at bounding box center [902, 440] width 1224 height 1176
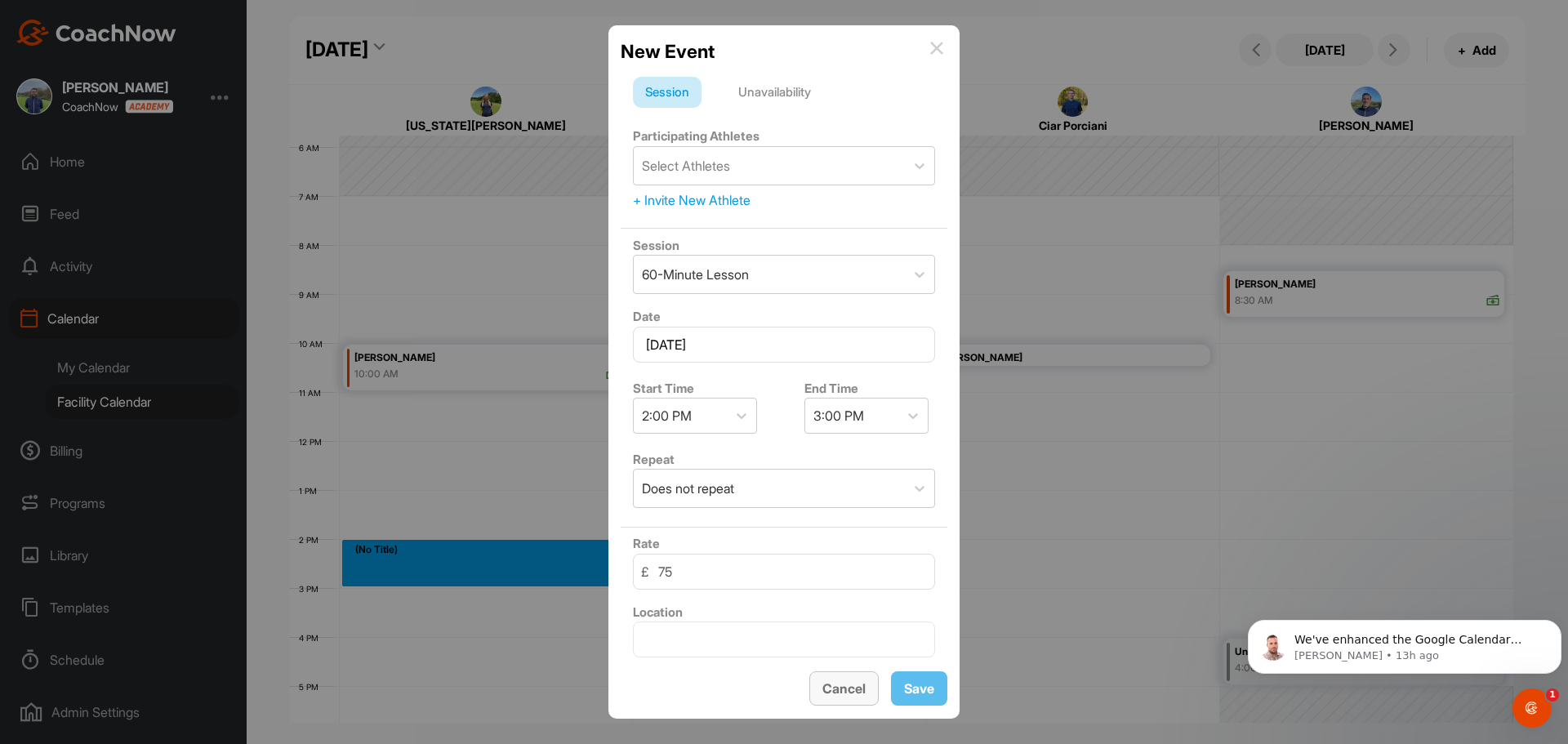
click at [823, 688] on span "Cancel" at bounding box center [845, 688] width 43 height 16
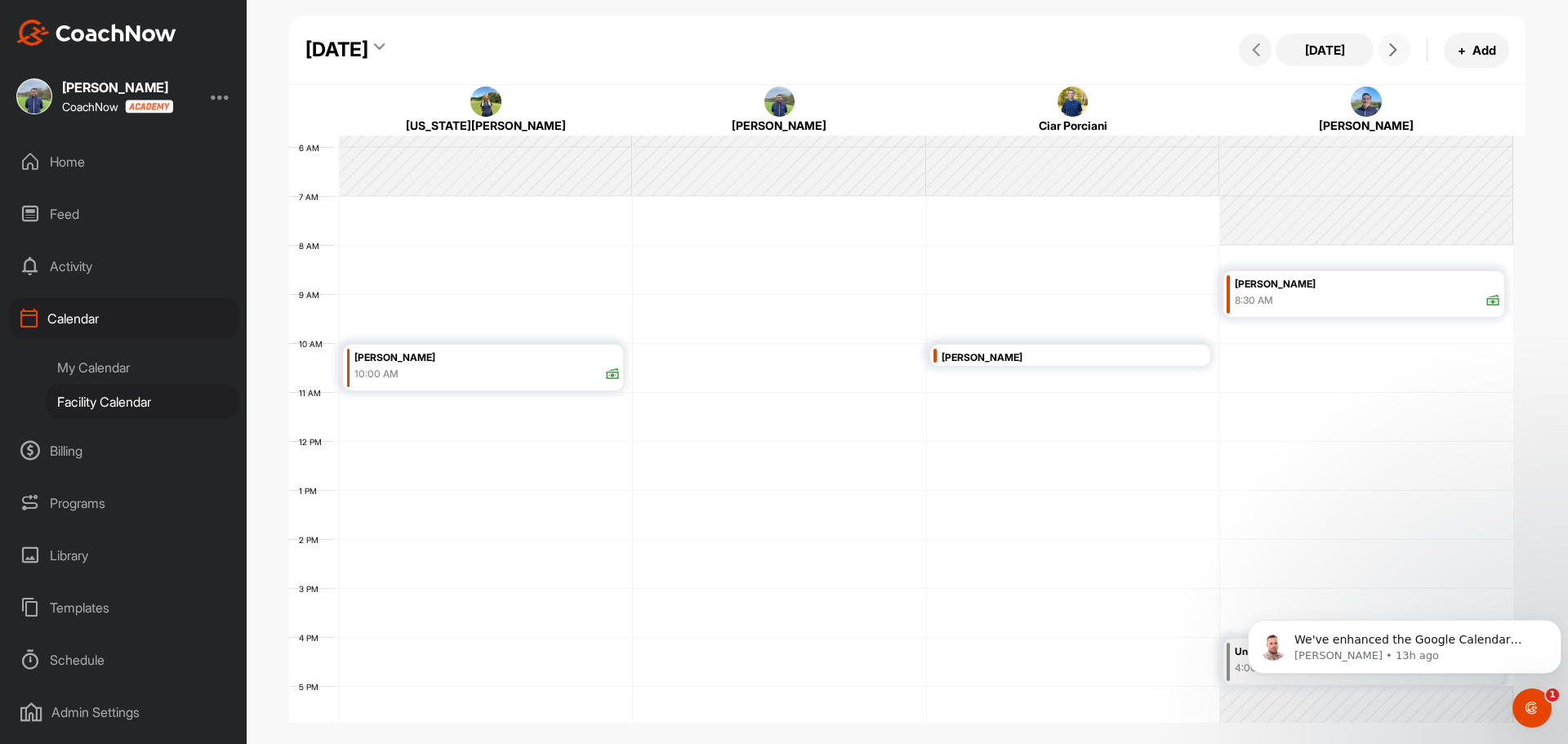
click at [1389, 50] on icon at bounding box center [1393, 50] width 13 height 13
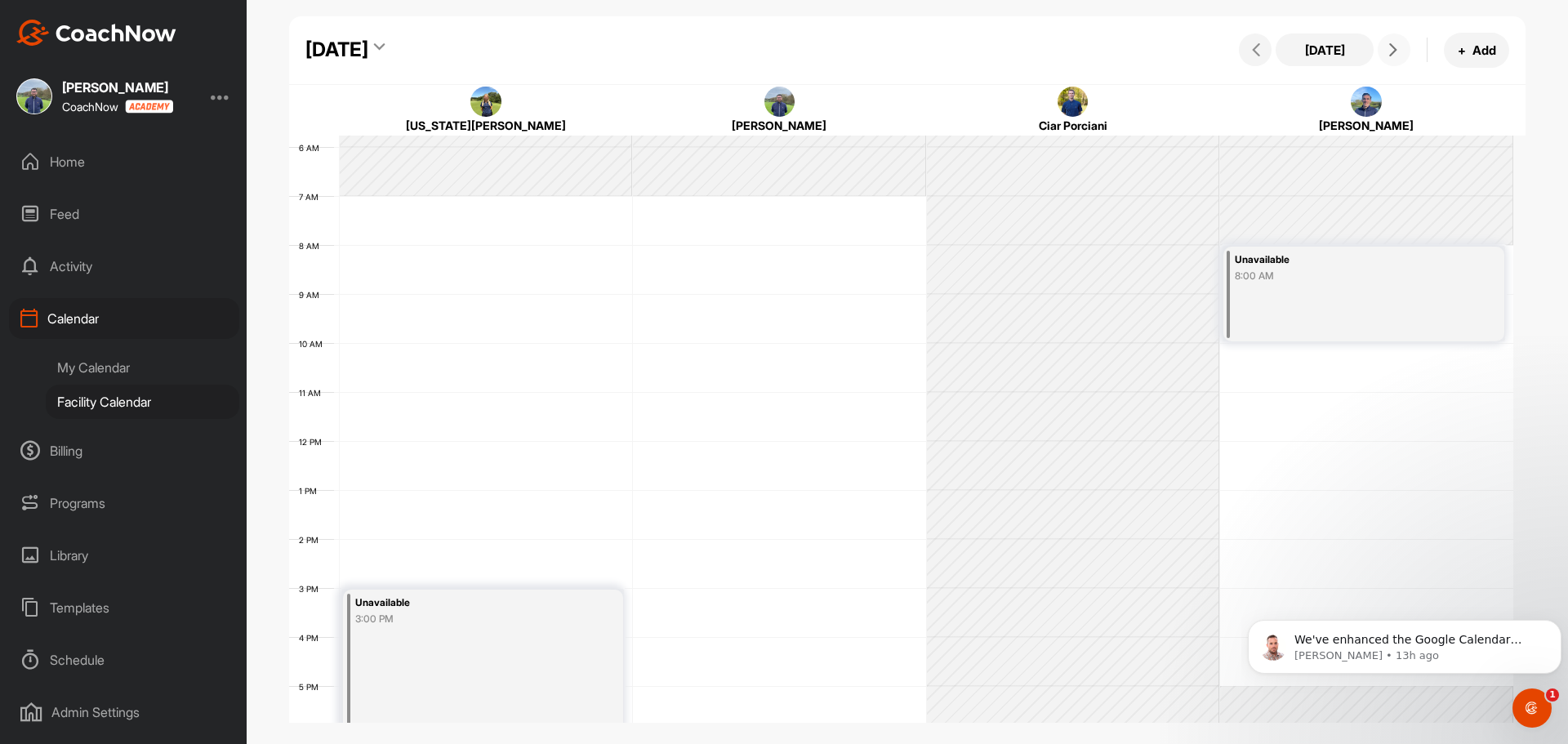
click at [1389, 50] on icon at bounding box center [1393, 50] width 13 height 13
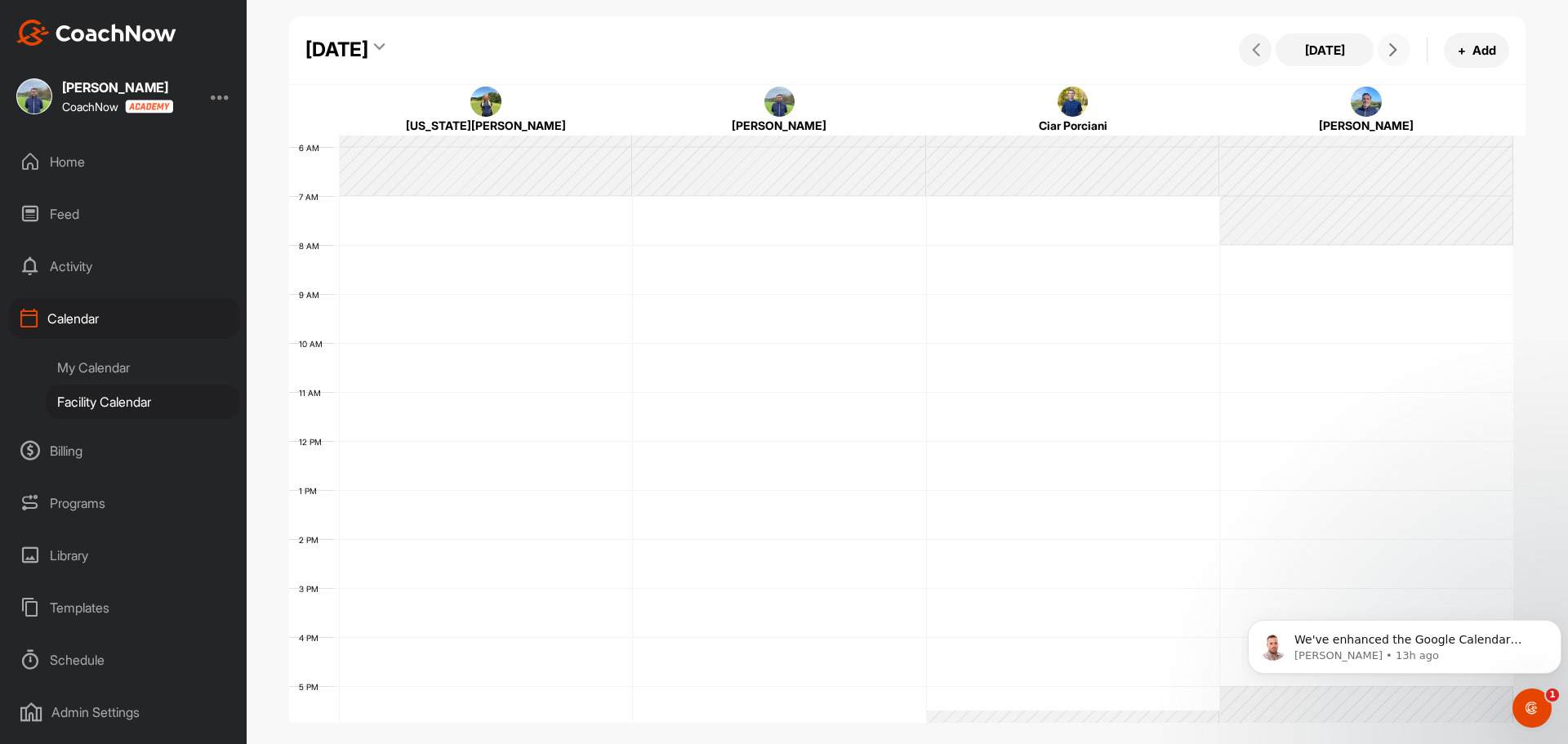
click at [1389, 50] on icon at bounding box center [1393, 50] width 13 height 13
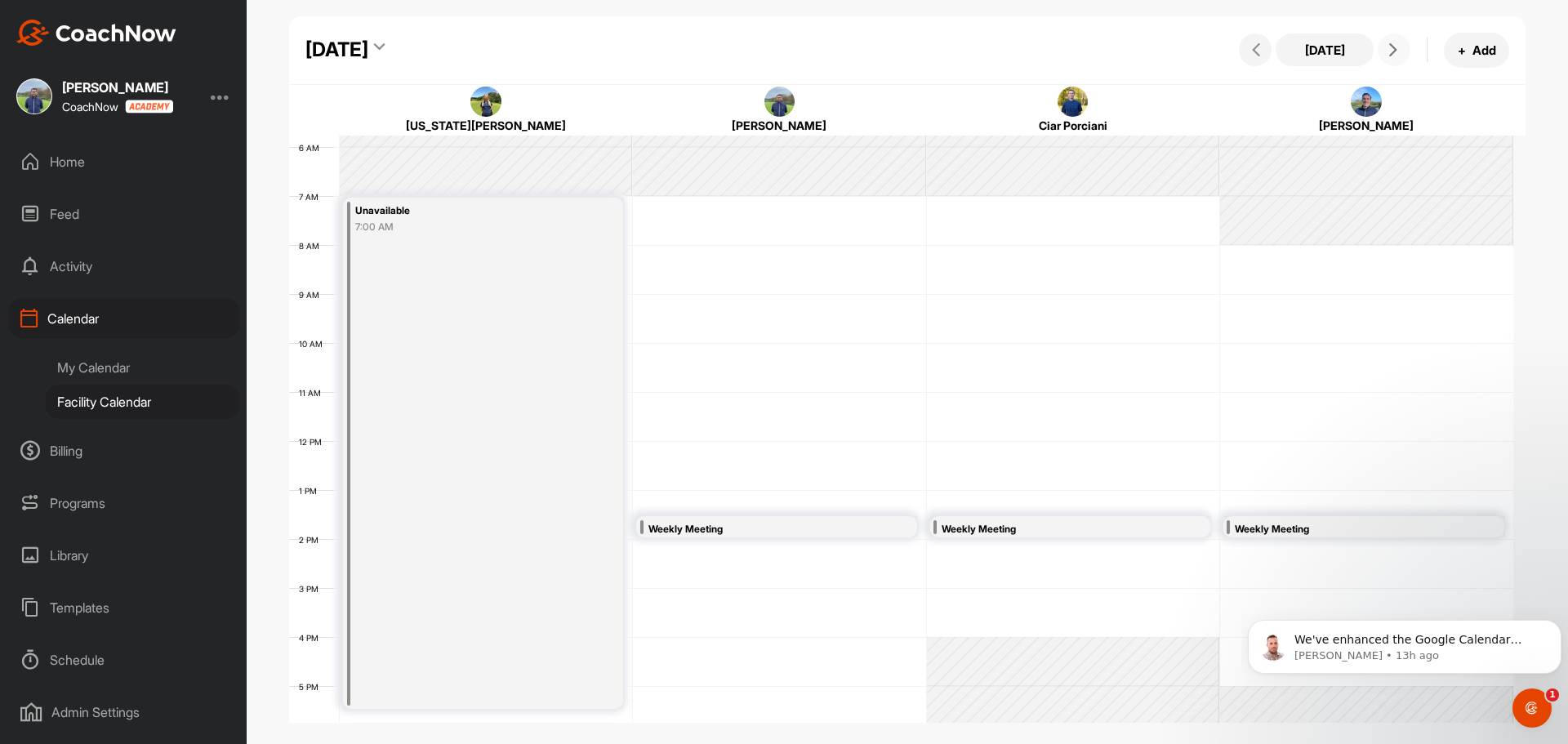
click at [1388, 50] on icon at bounding box center [1393, 50] width 13 height 13
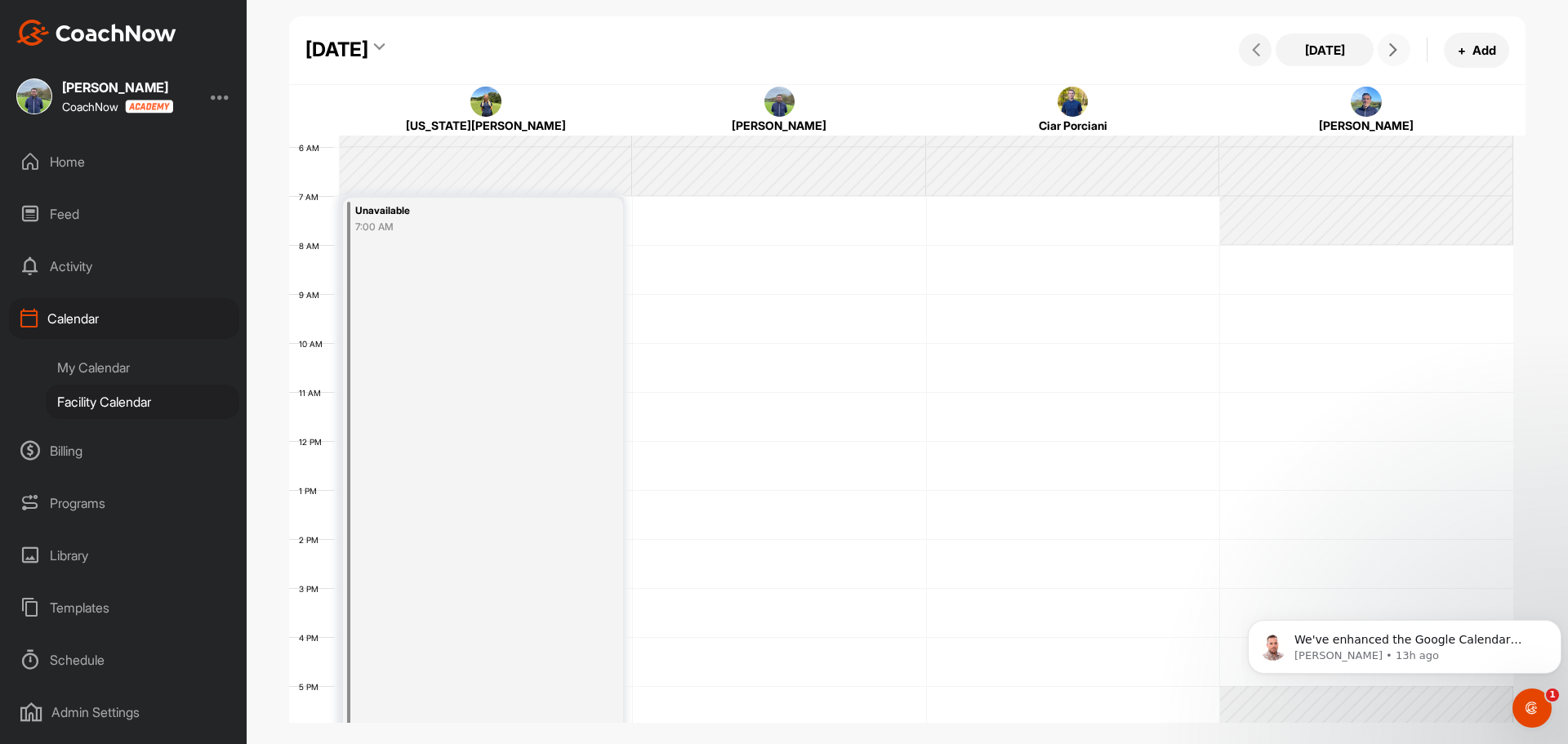
click at [1387, 50] on icon at bounding box center [1393, 50] width 13 height 13
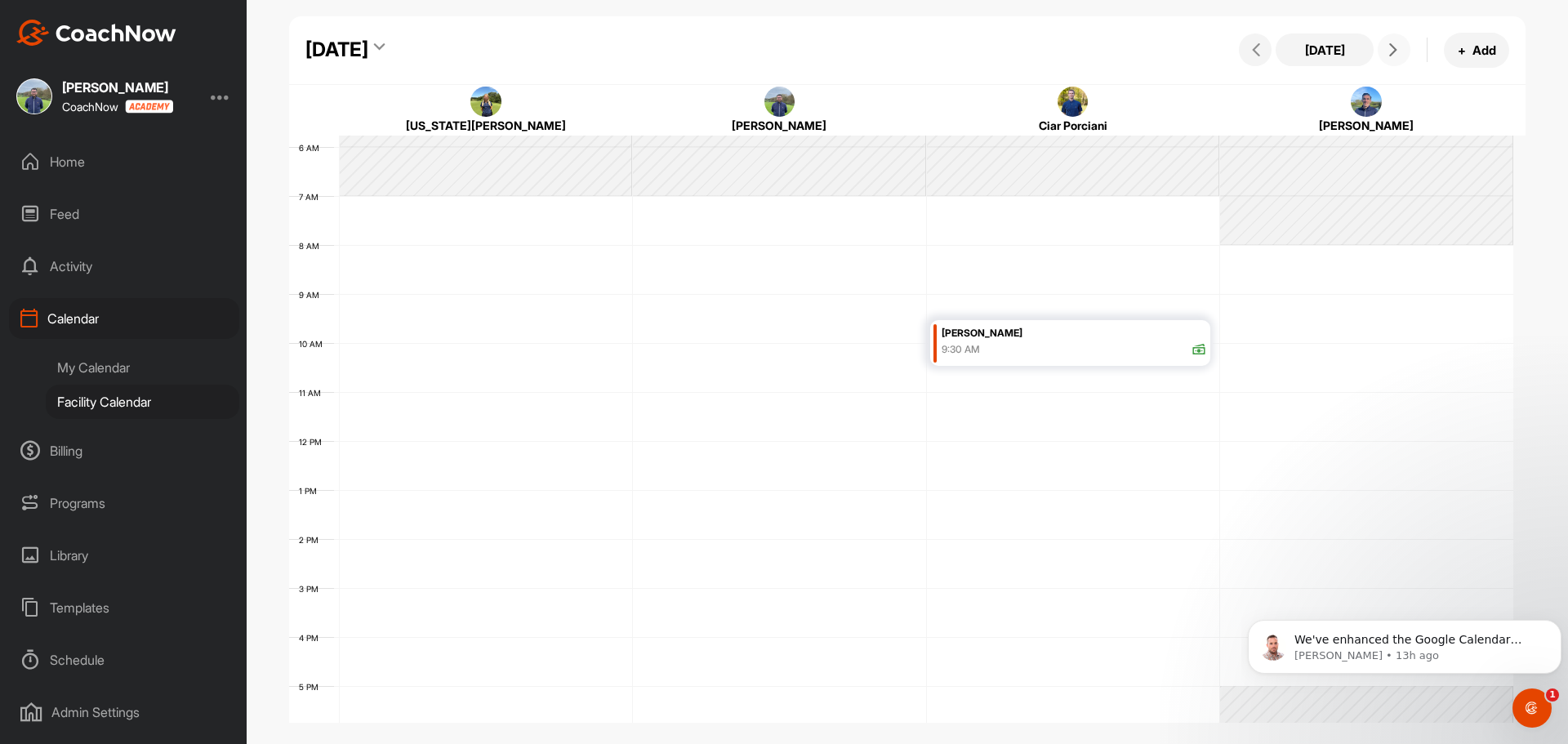
click at [1387, 50] on icon at bounding box center [1393, 50] width 13 height 13
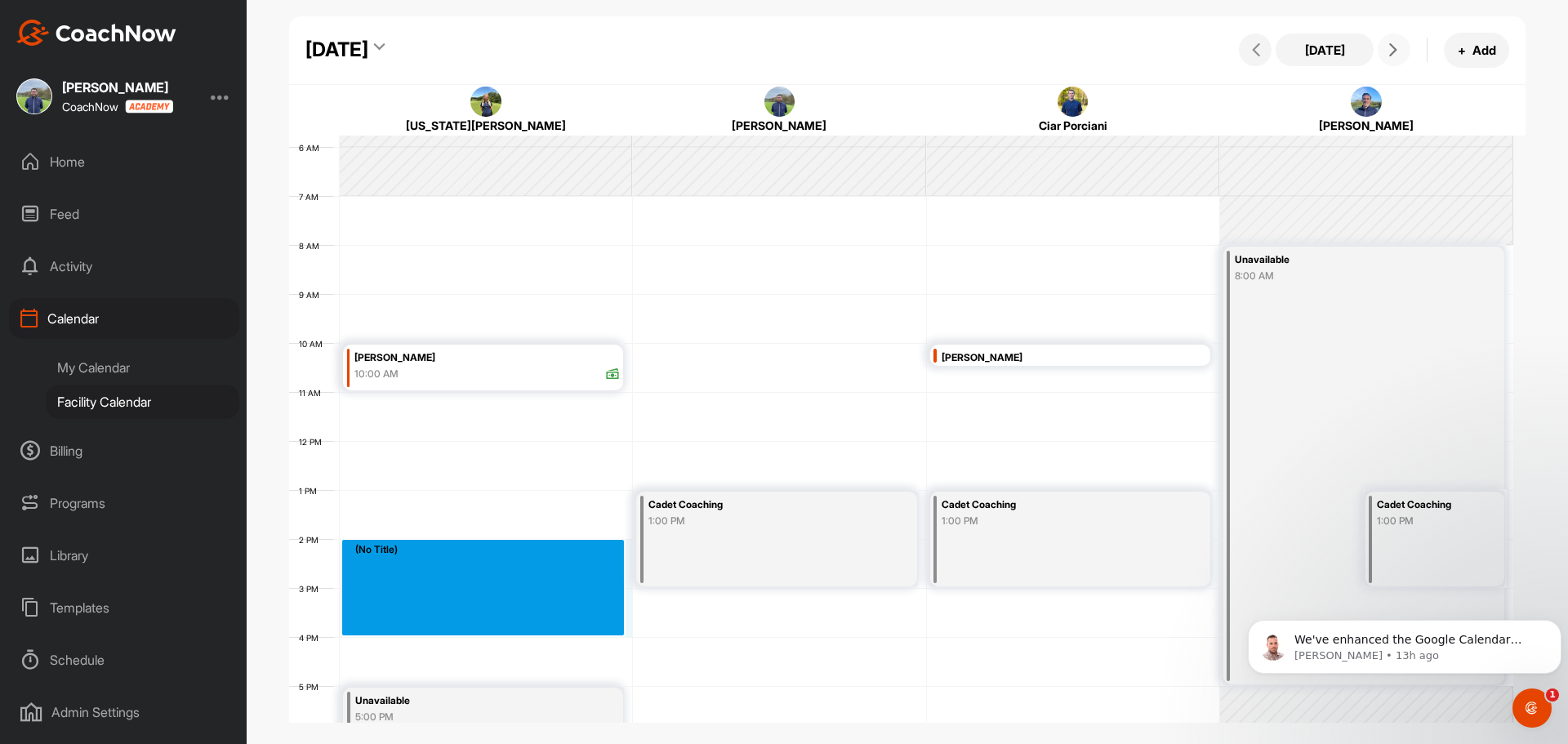
drag, startPoint x: 372, startPoint y: 546, endPoint x: 387, endPoint y: 620, distance: 75.5
click at [387, 620] on div "12 AM 1 AM 2 AM 3 AM 4 AM 5 AM 6 AM 7 AM 8 AM 9 AM 10 AM 11 AM 12 PM 1 PM 2 PM …" at bounding box center [902, 440] width 1224 height 1176
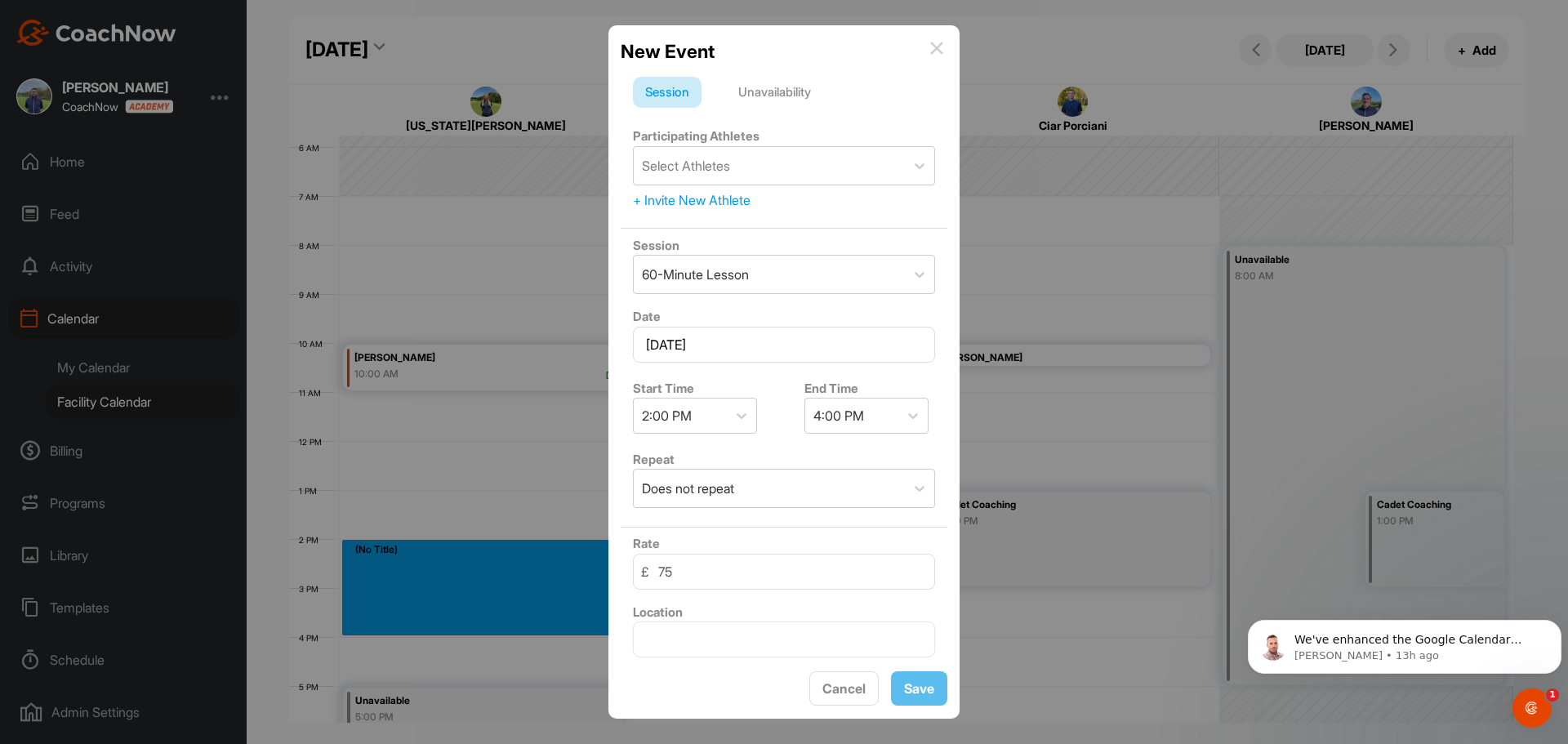
click at [746, 94] on div "Unavailability" at bounding box center [774, 92] width 97 height 31
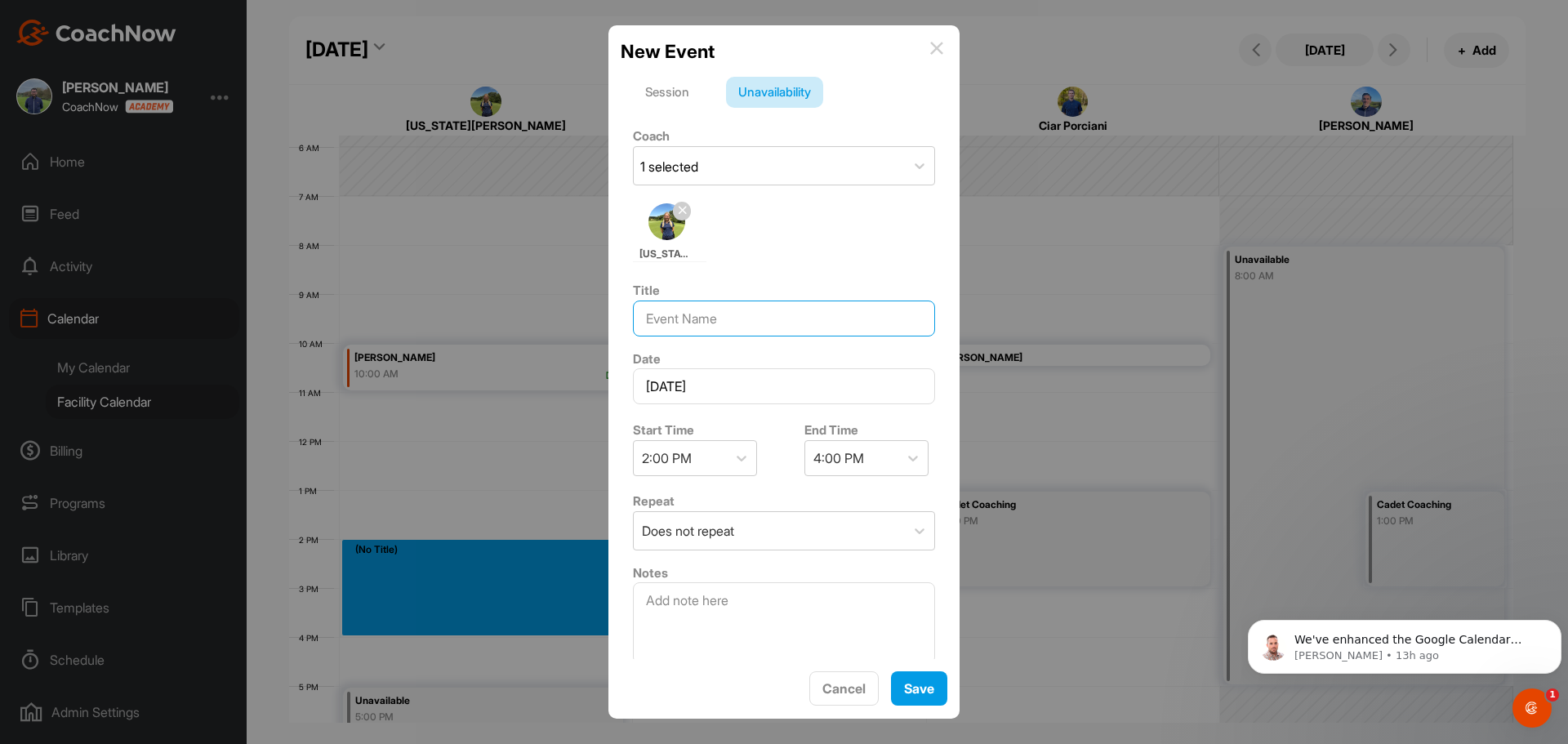
click at [741, 321] on input at bounding box center [784, 318] width 302 height 36
type input "Cadets"
click at [931, 695] on span "Save" at bounding box center [919, 688] width 30 height 16
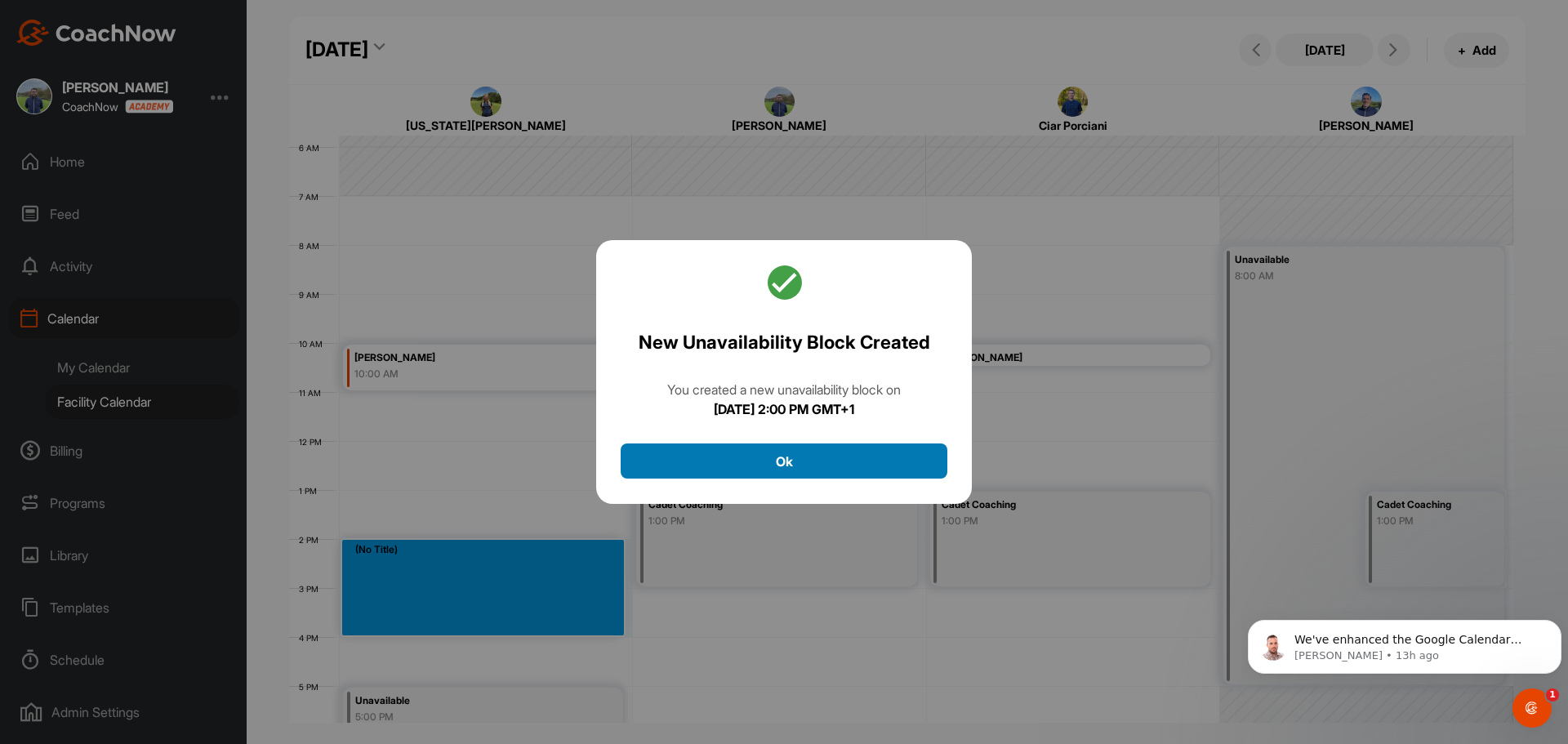
click at [823, 456] on button "Ok" at bounding box center [783, 460] width 326 height 35
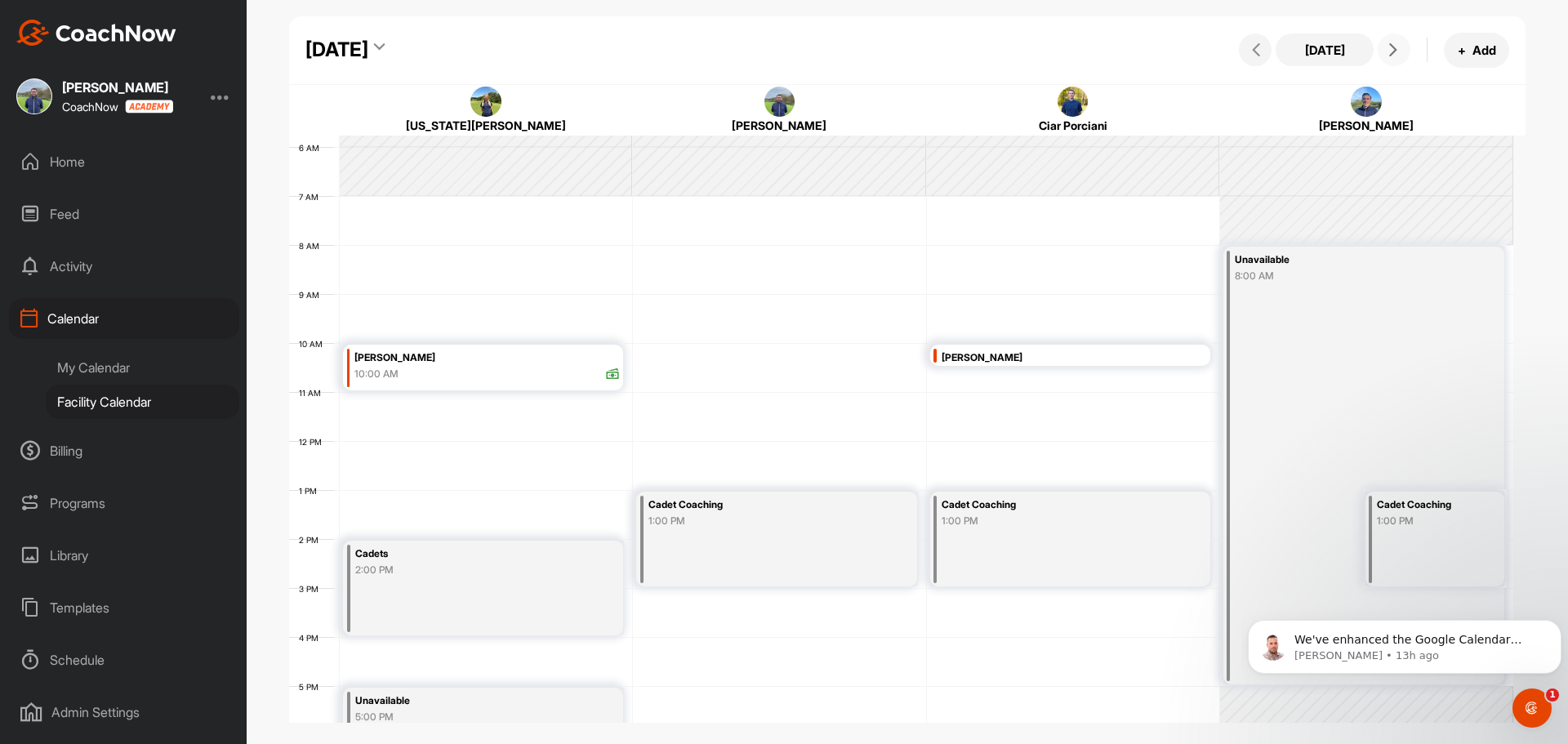
click at [1386, 46] on span at bounding box center [1394, 50] width 20 height 13
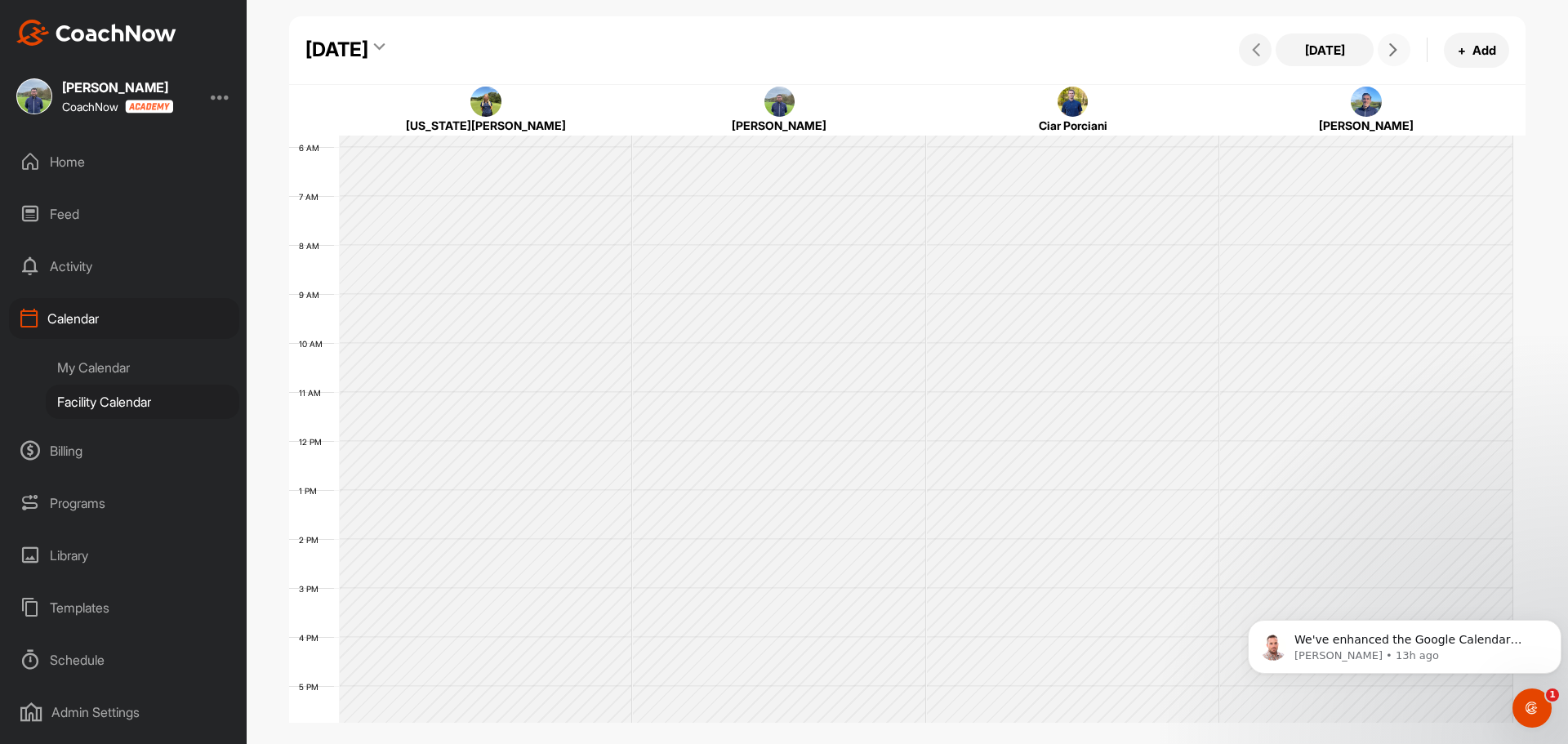
click at [1386, 46] on span at bounding box center [1394, 50] width 20 height 13
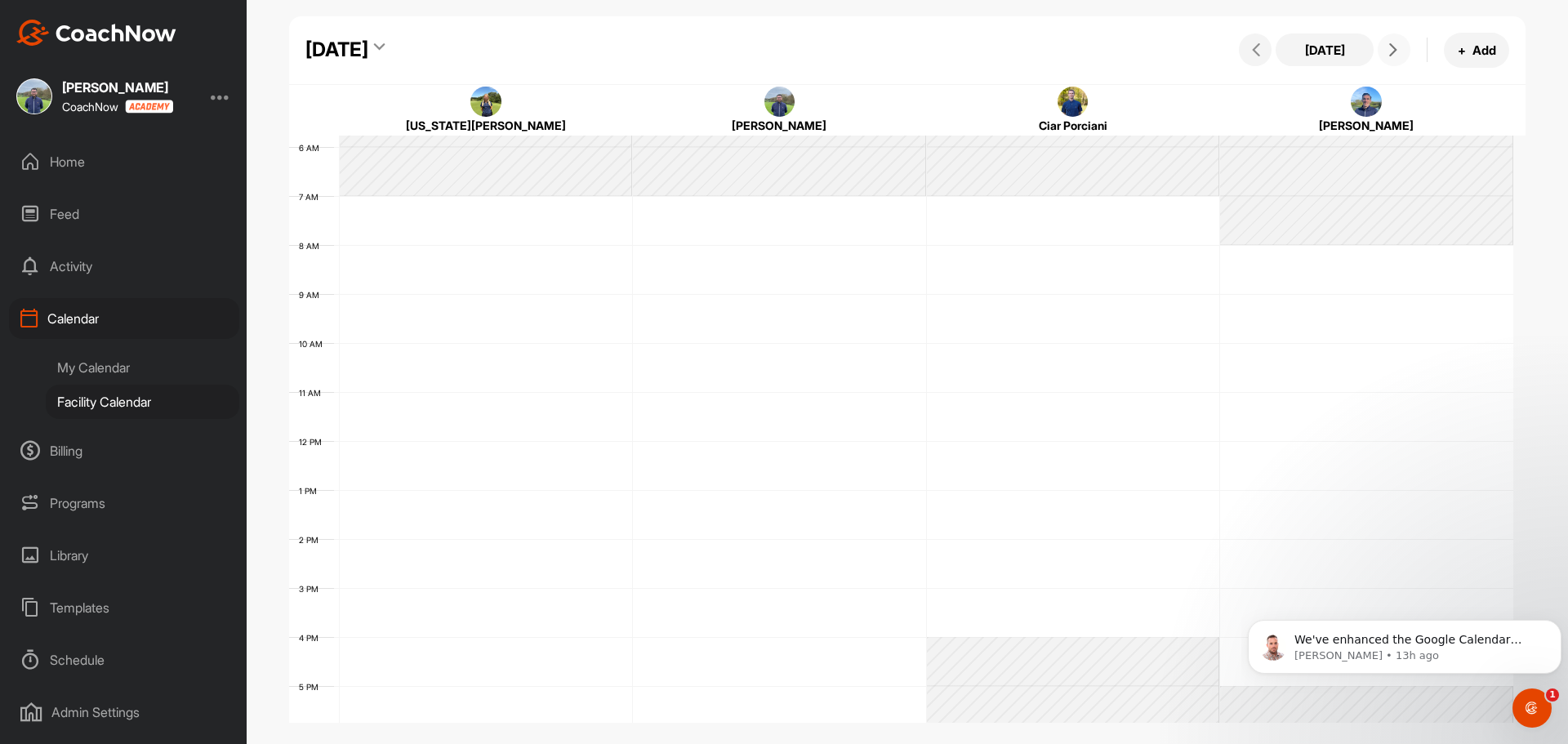
click at [1386, 46] on span at bounding box center [1394, 50] width 20 height 13
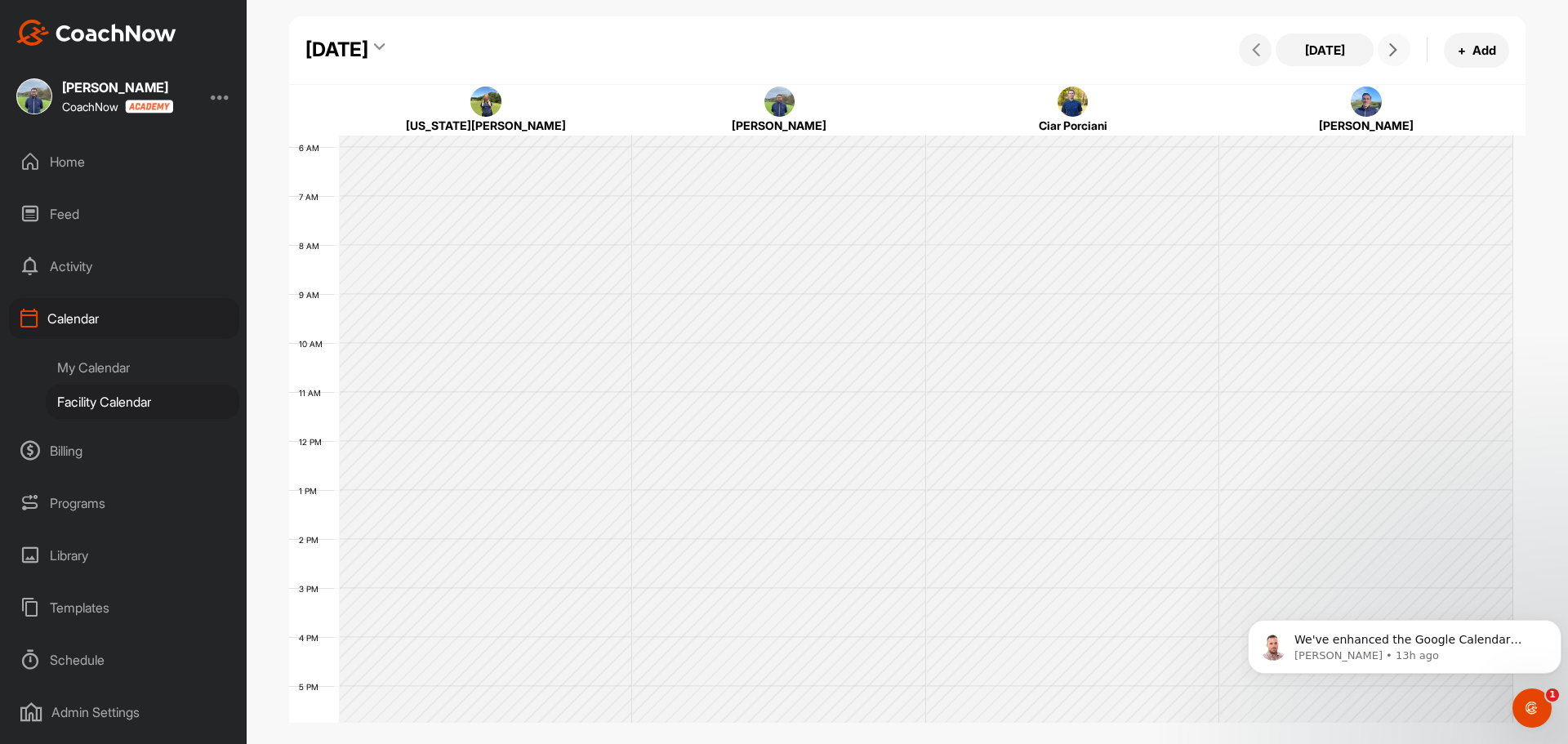
click at [1386, 46] on span at bounding box center [1394, 50] width 20 height 13
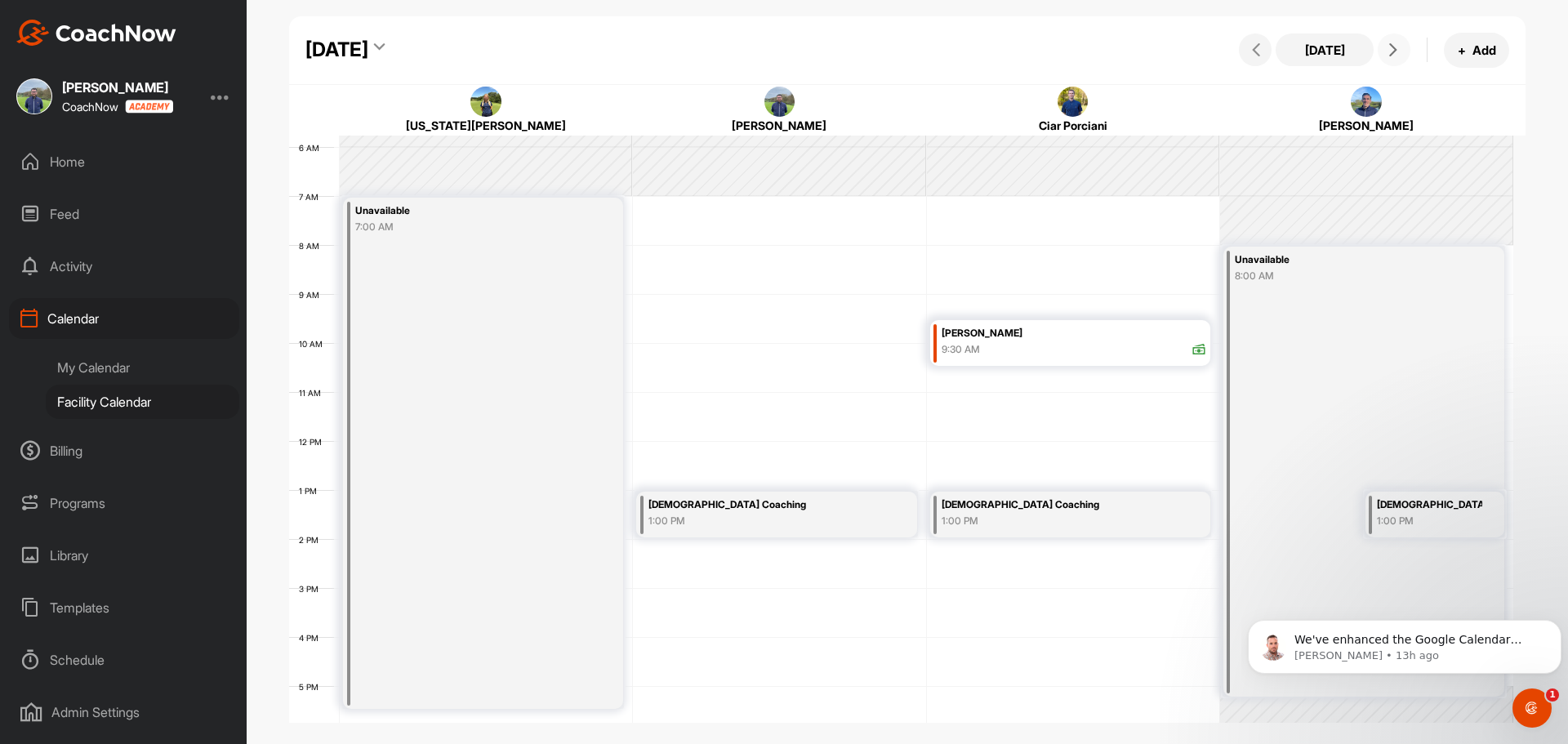
click at [1386, 46] on span at bounding box center [1394, 50] width 20 height 13
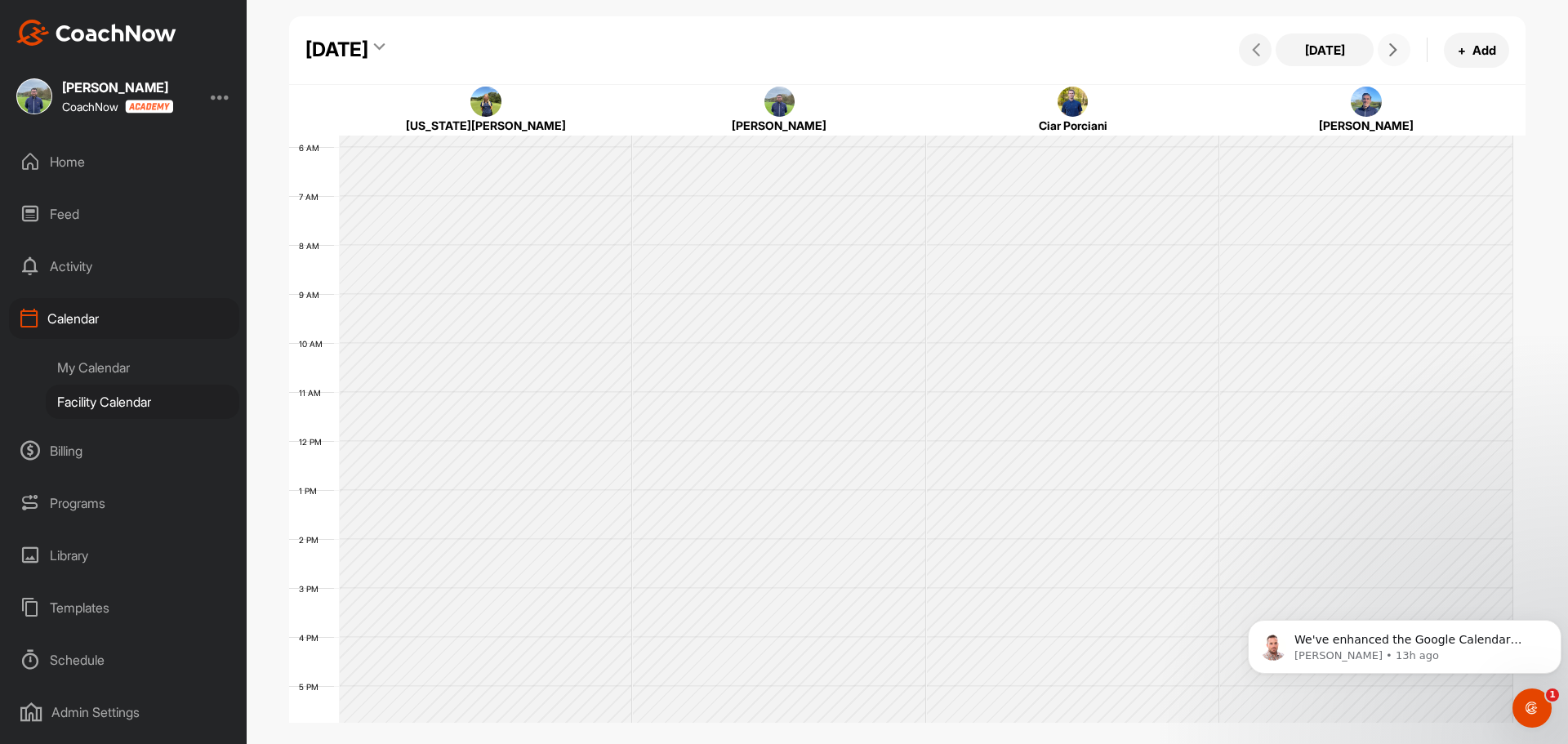
click at [1386, 46] on span at bounding box center [1394, 50] width 20 height 13
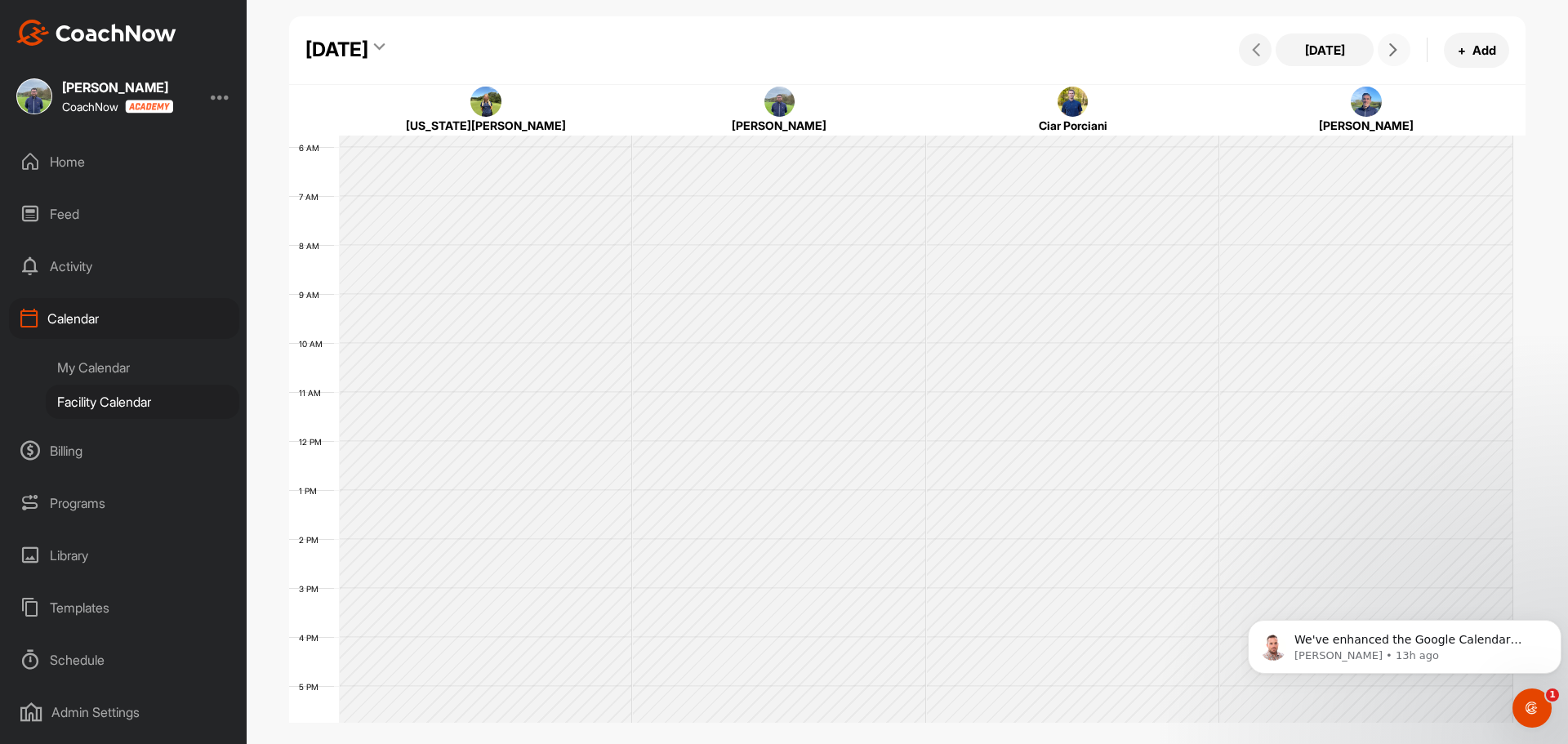
click at [1386, 46] on span at bounding box center [1394, 50] width 20 height 13
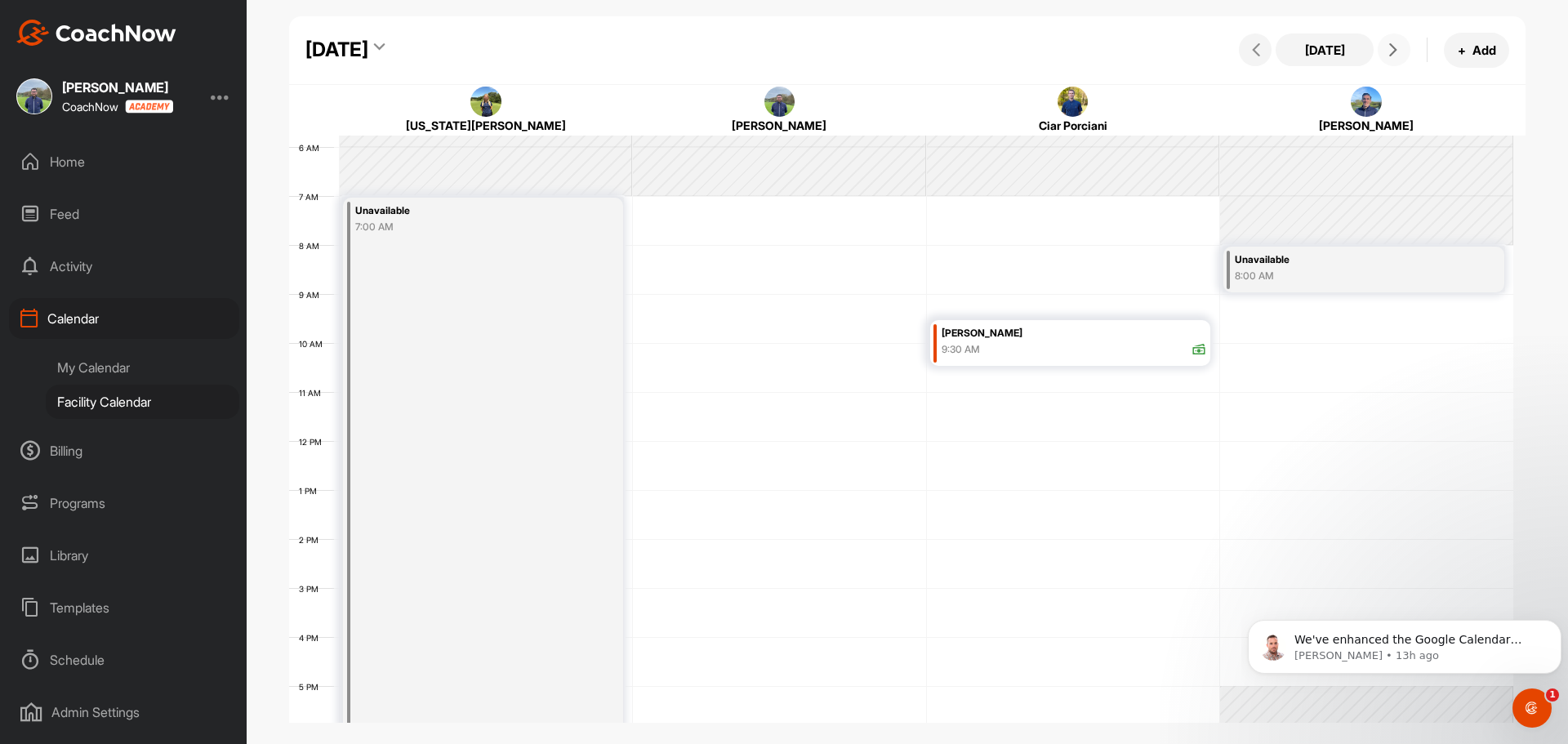
click at [1386, 46] on span at bounding box center [1394, 50] width 20 height 13
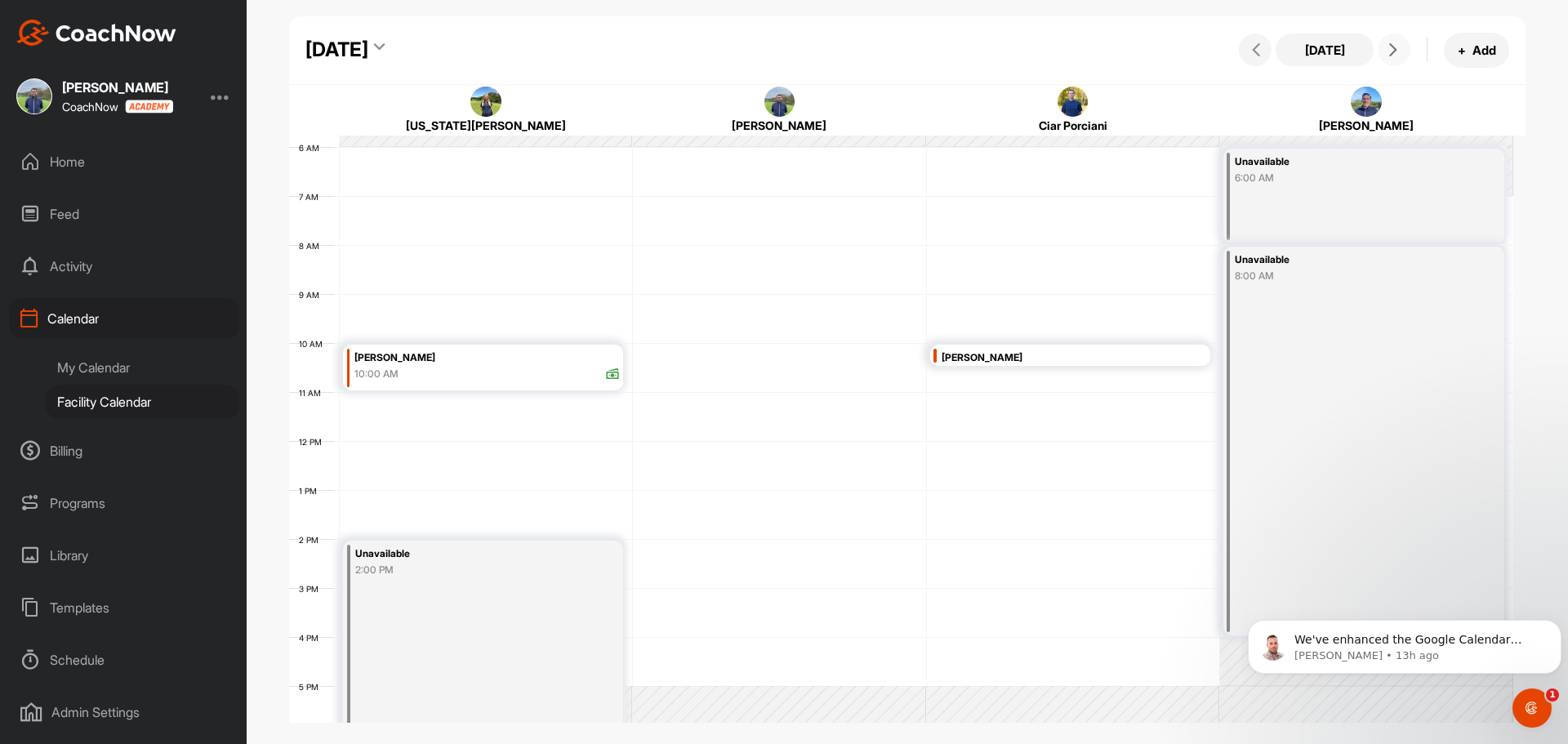
click at [1386, 46] on span at bounding box center [1394, 50] width 20 height 13
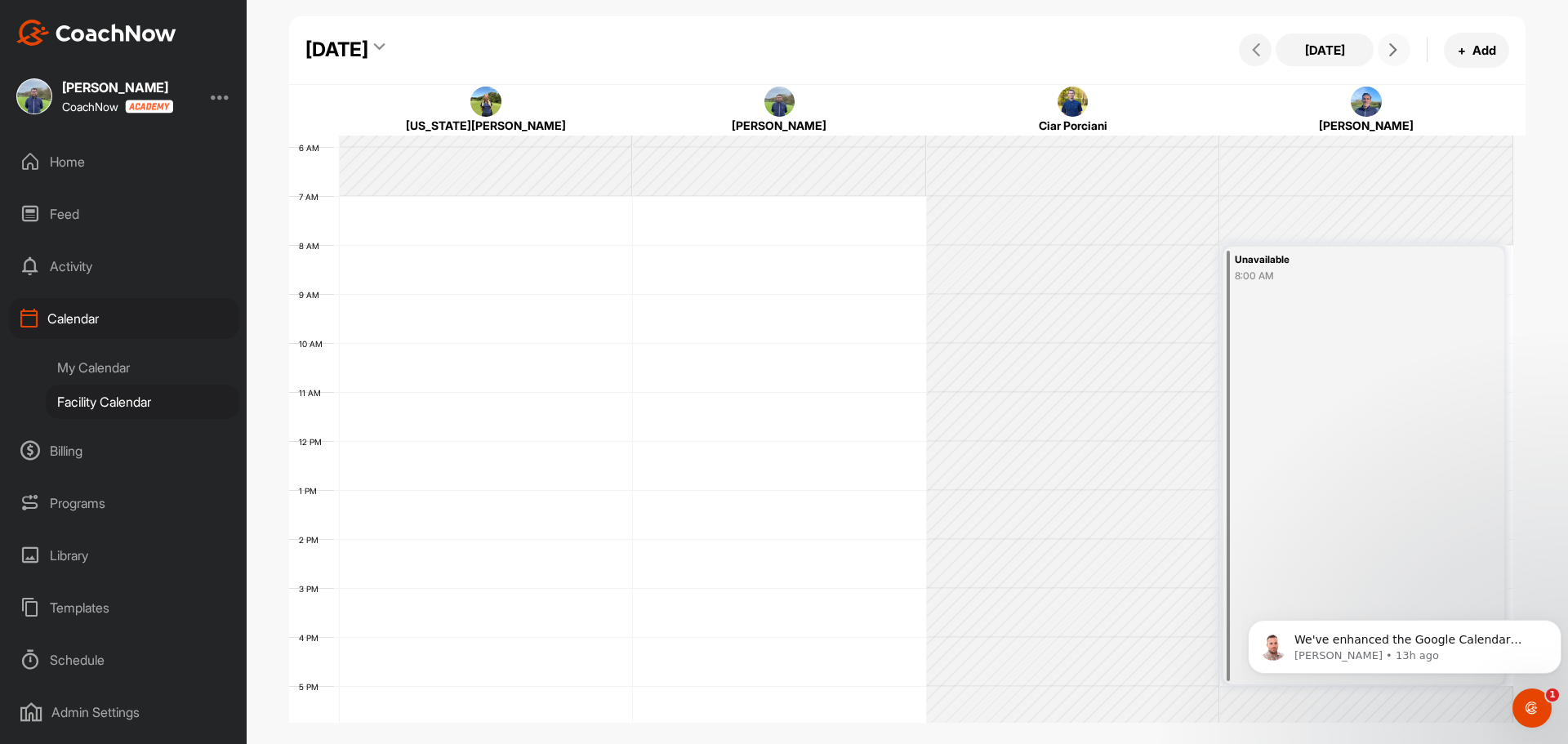
click at [1386, 46] on span at bounding box center [1394, 50] width 20 height 13
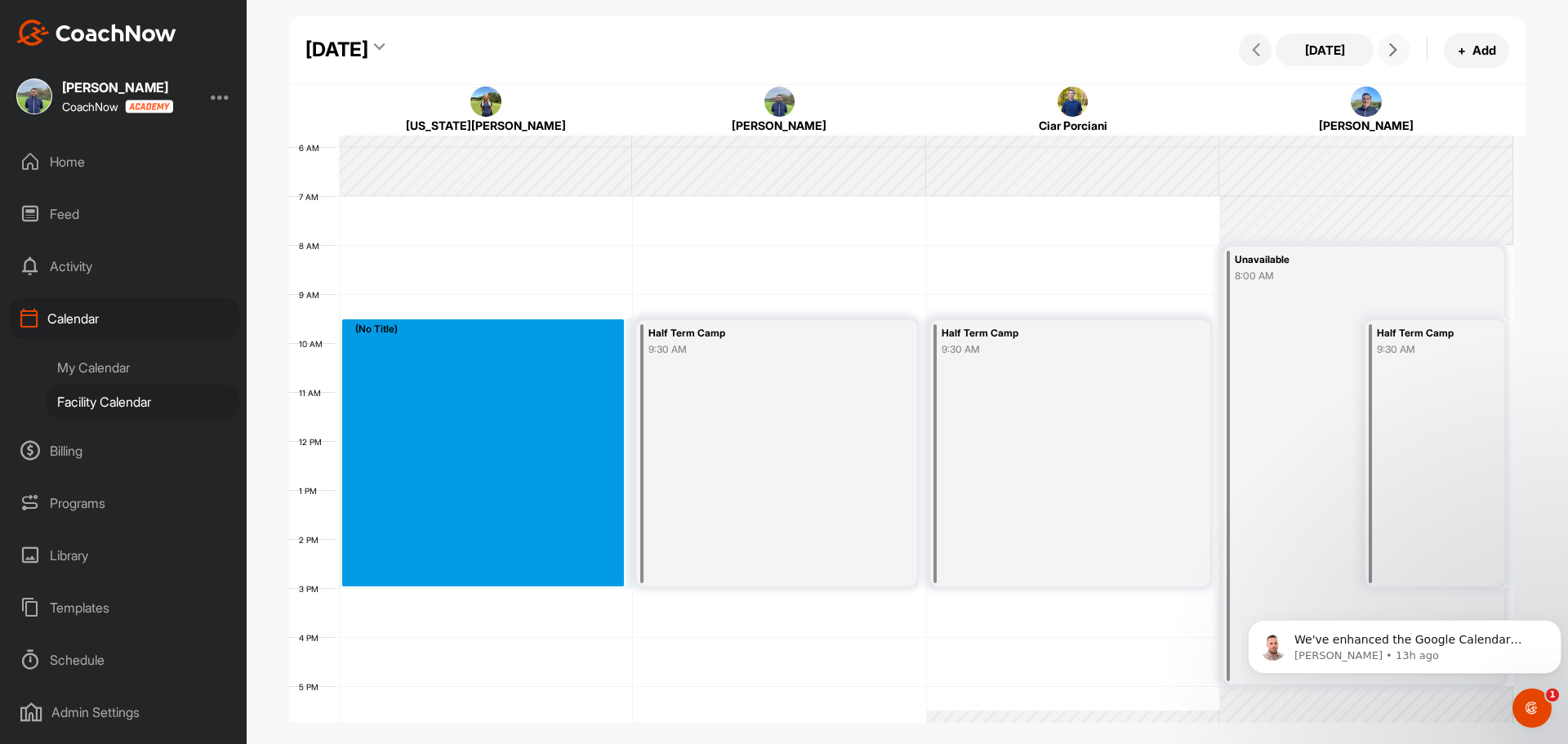
drag, startPoint x: 356, startPoint y: 330, endPoint x: 376, endPoint y: 581, distance: 251.8
click at [376, 581] on div "12 AM 1 AM 2 AM 3 AM 4 AM 5 AM 6 AM 7 AM 8 AM 9 AM 10 AM 11 AM 12 PM 1 PM 2 PM …" at bounding box center [902, 440] width 1224 height 1176
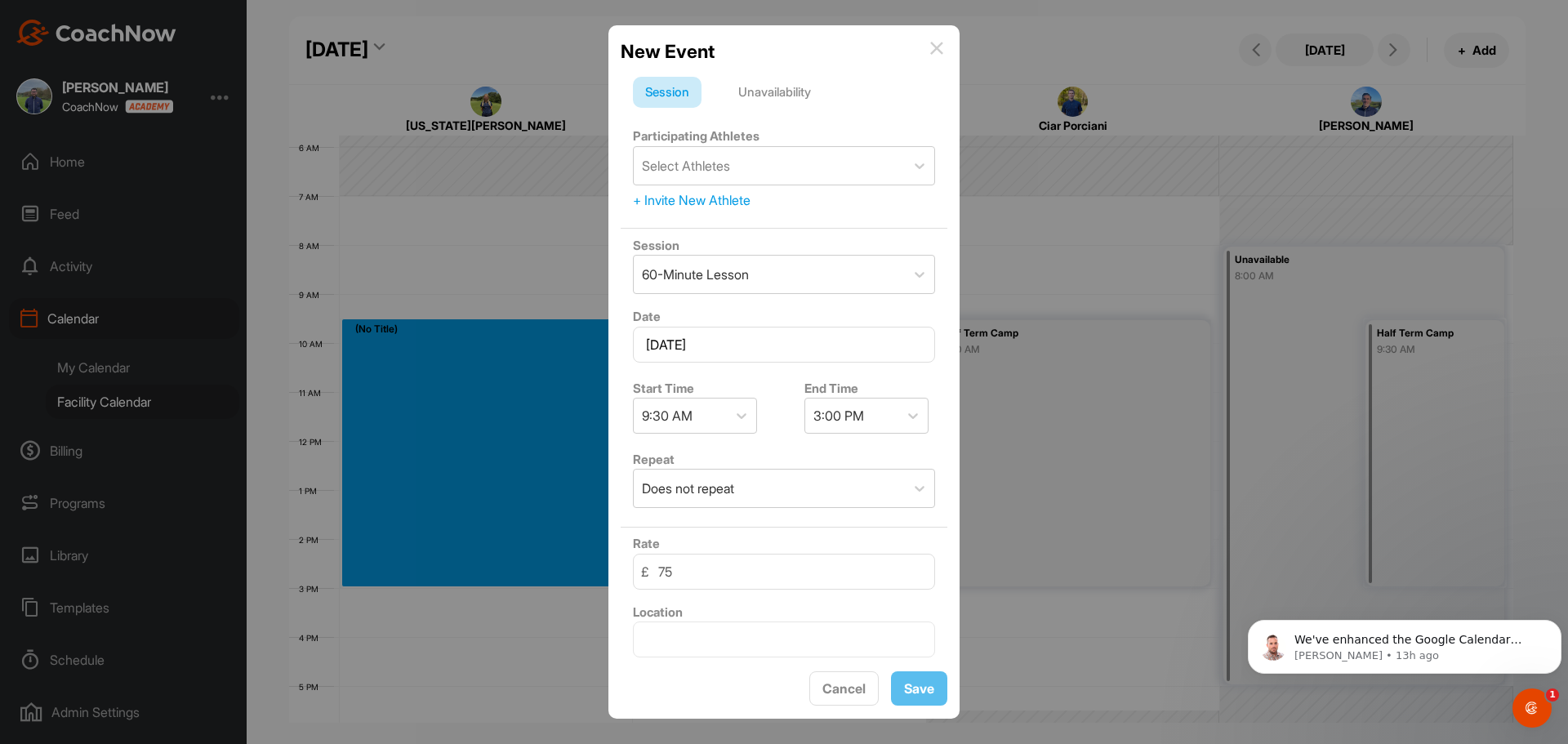
click at [762, 89] on div "Unavailability" at bounding box center [774, 92] width 97 height 31
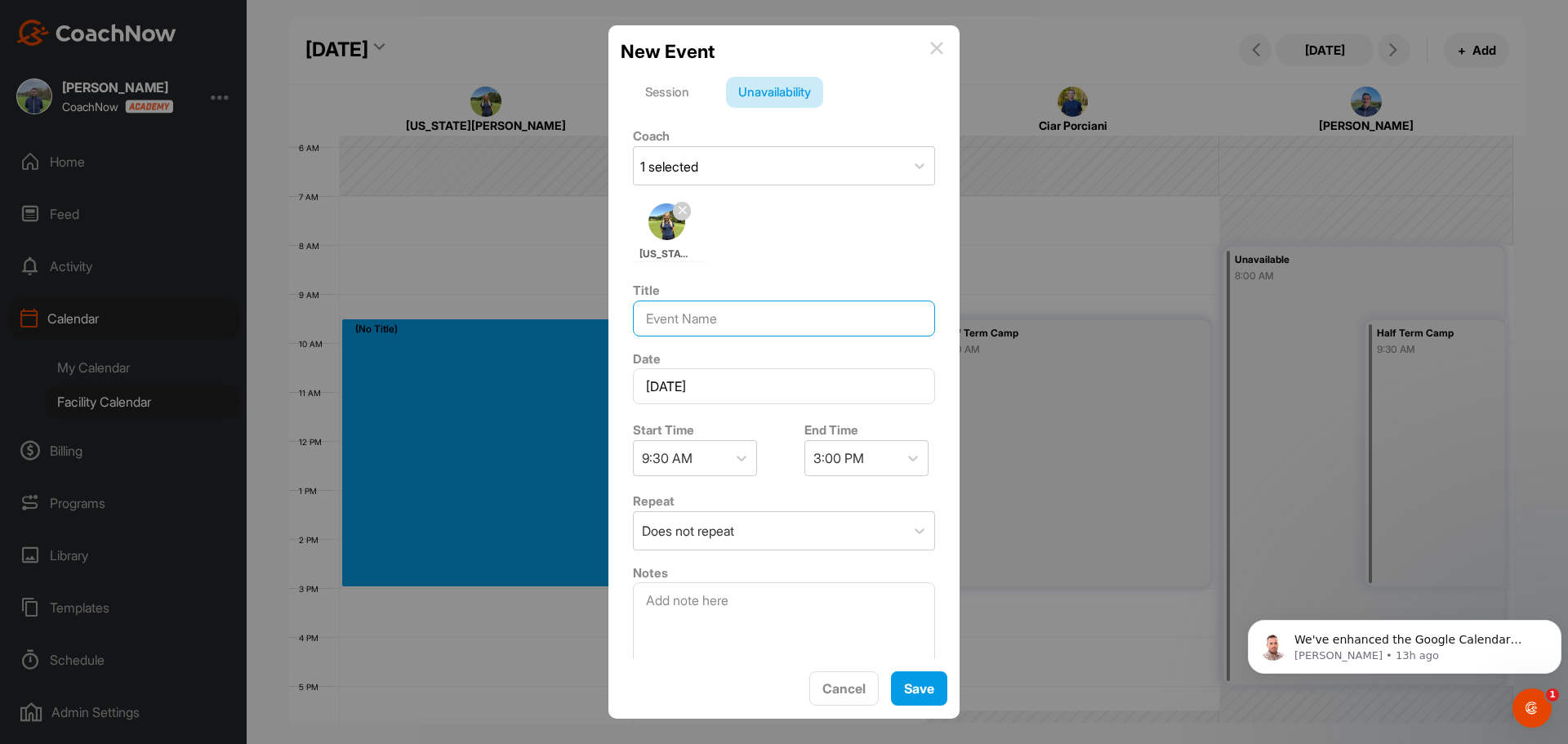
click at [685, 319] on input at bounding box center [784, 318] width 302 height 36
type input "Half Term Camp"
click at [932, 695] on span "Save" at bounding box center [919, 688] width 30 height 16
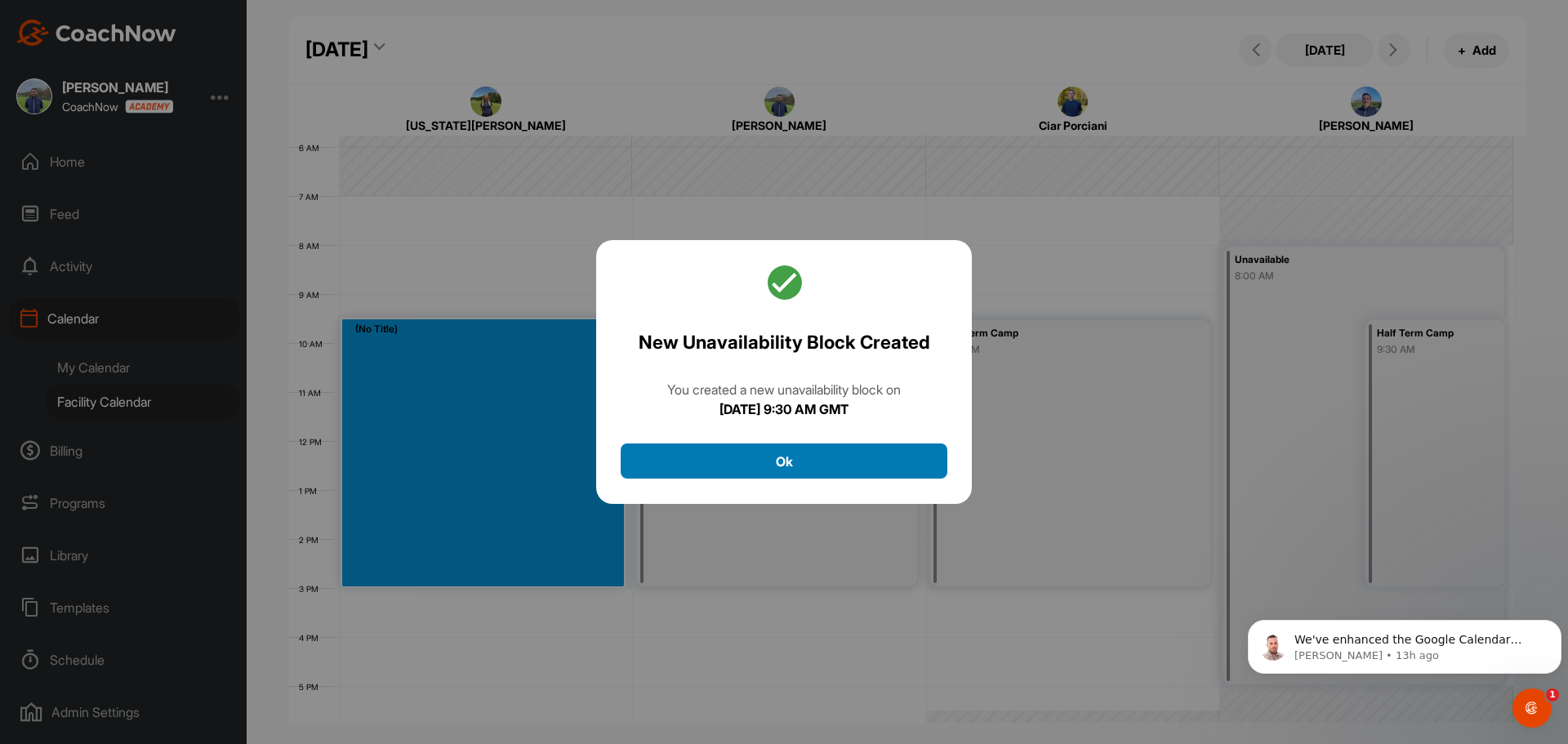
click at [851, 453] on button "Ok" at bounding box center [783, 460] width 326 height 35
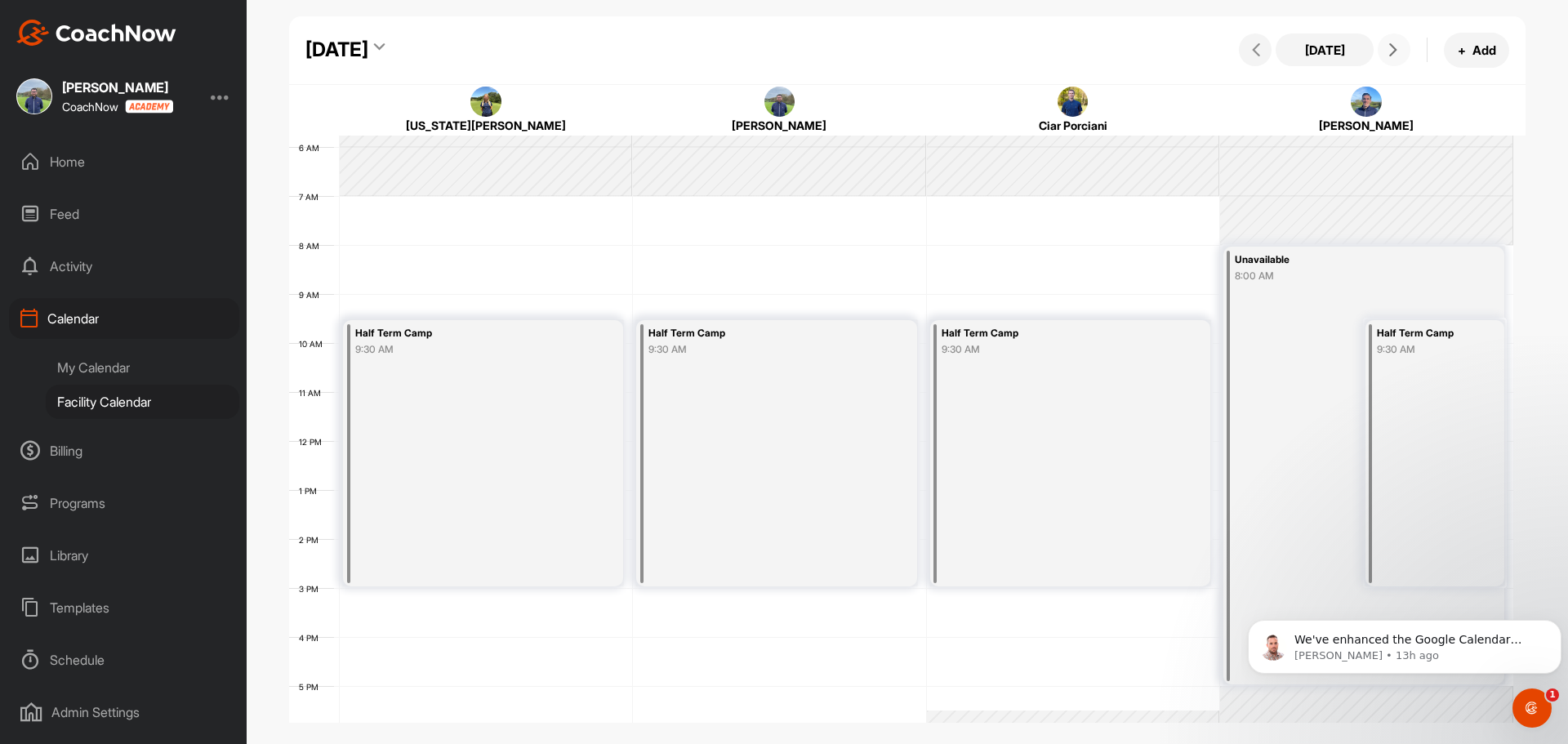
click at [1406, 51] on button at bounding box center [1394, 50] width 33 height 33
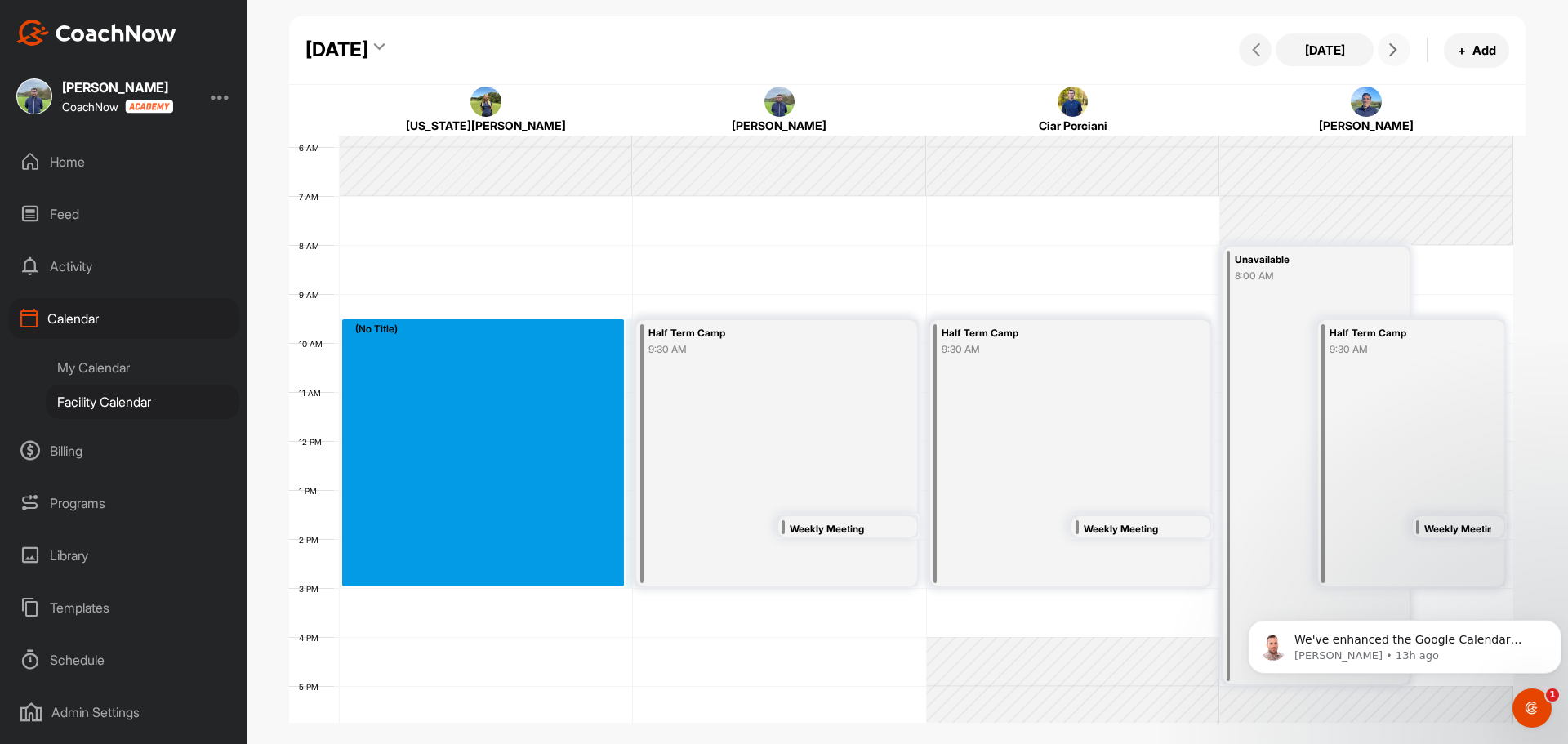
drag, startPoint x: 354, startPoint y: 325, endPoint x: 436, endPoint y: 578, distance: 266.0
click at [436, 578] on div "12 AM 1 AM 2 AM 3 AM 4 AM 5 AM 6 AM 7 AM 8 AM 9 AM 10 AM 11 AM 12 PM 1 PM 2 PM …" at bounding box center [902, 440] width 1224 height 1176
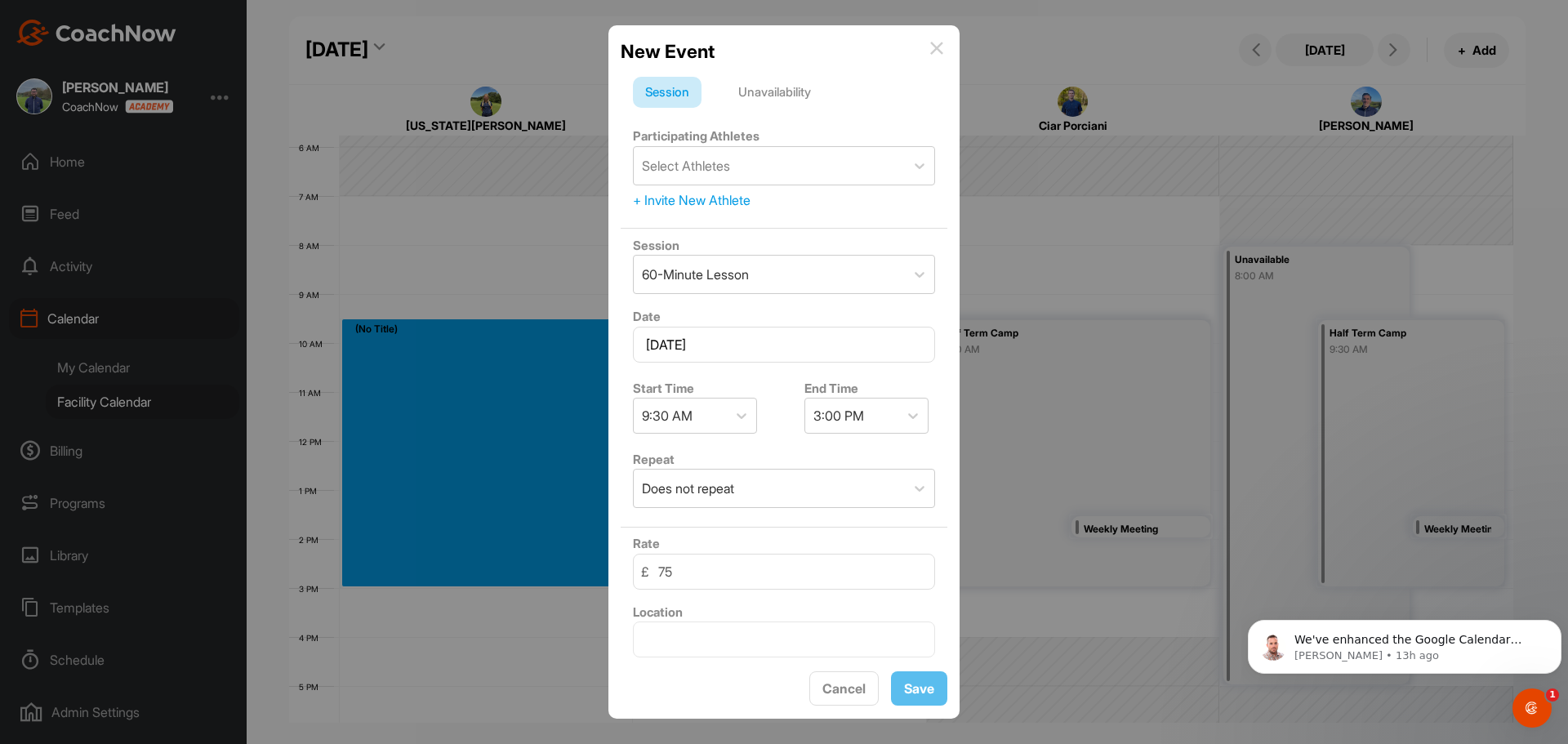
click at [778, 91] on div "Unavailability" at bounding box center [774, 92] width 97 height 31
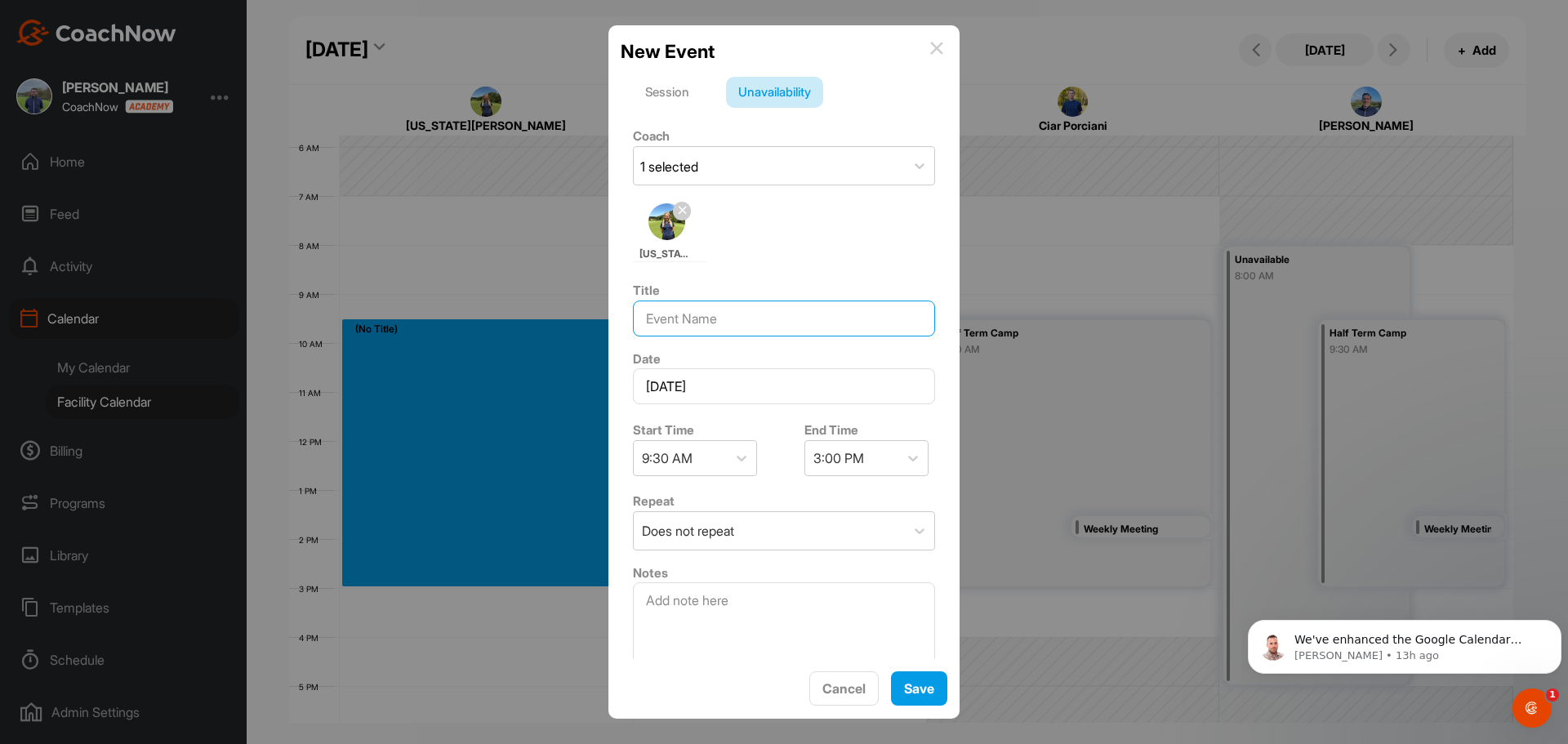
click at [679, 311] on input at bounding box center [784, 318] width 302 height 36
type input "Half Term Camp"
click at [921, 697] on div "Save" at bounding box center [919, 689] width 30 height 20
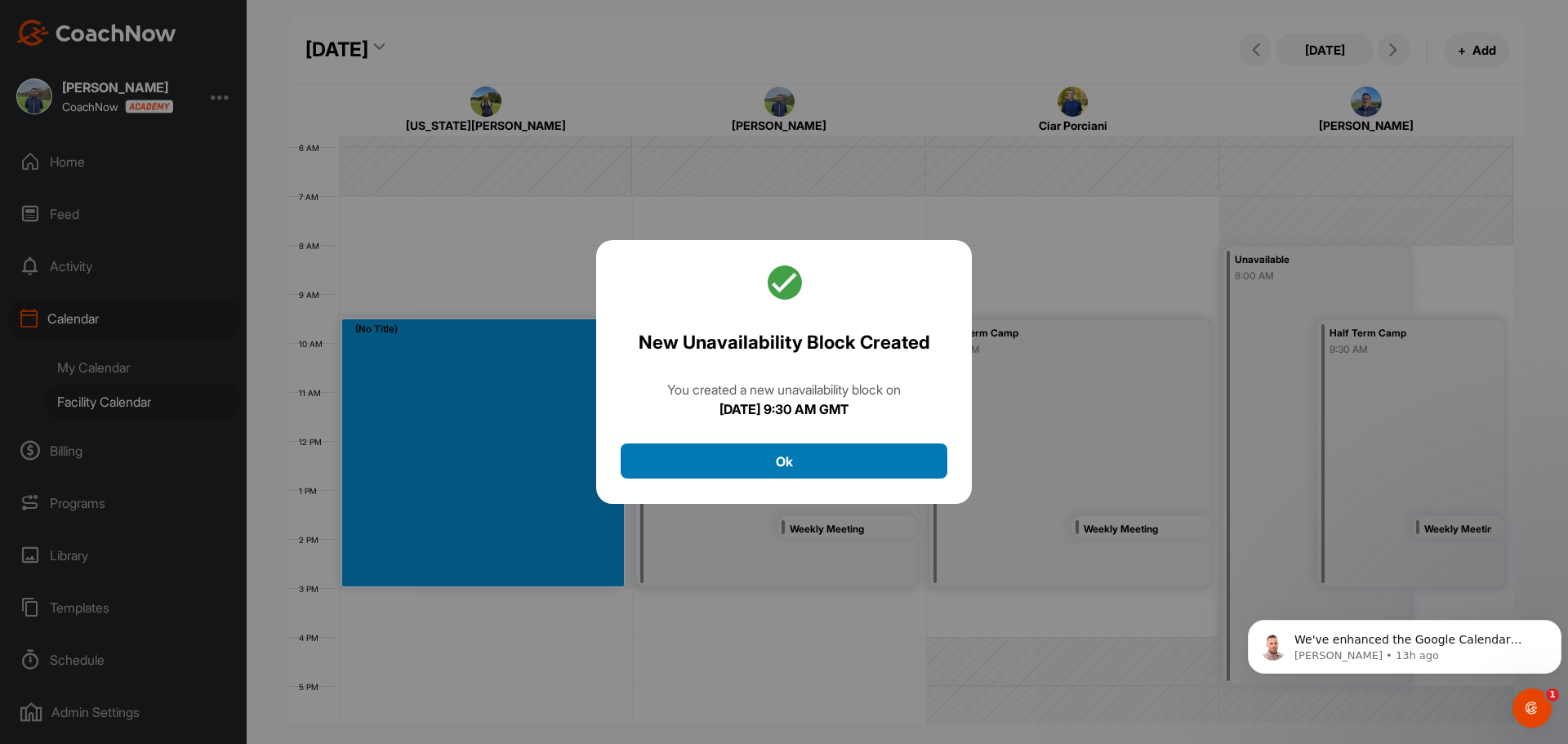
click at [853, 475] on button "Ok" at bounding box center [783, 460] width 326 height 35
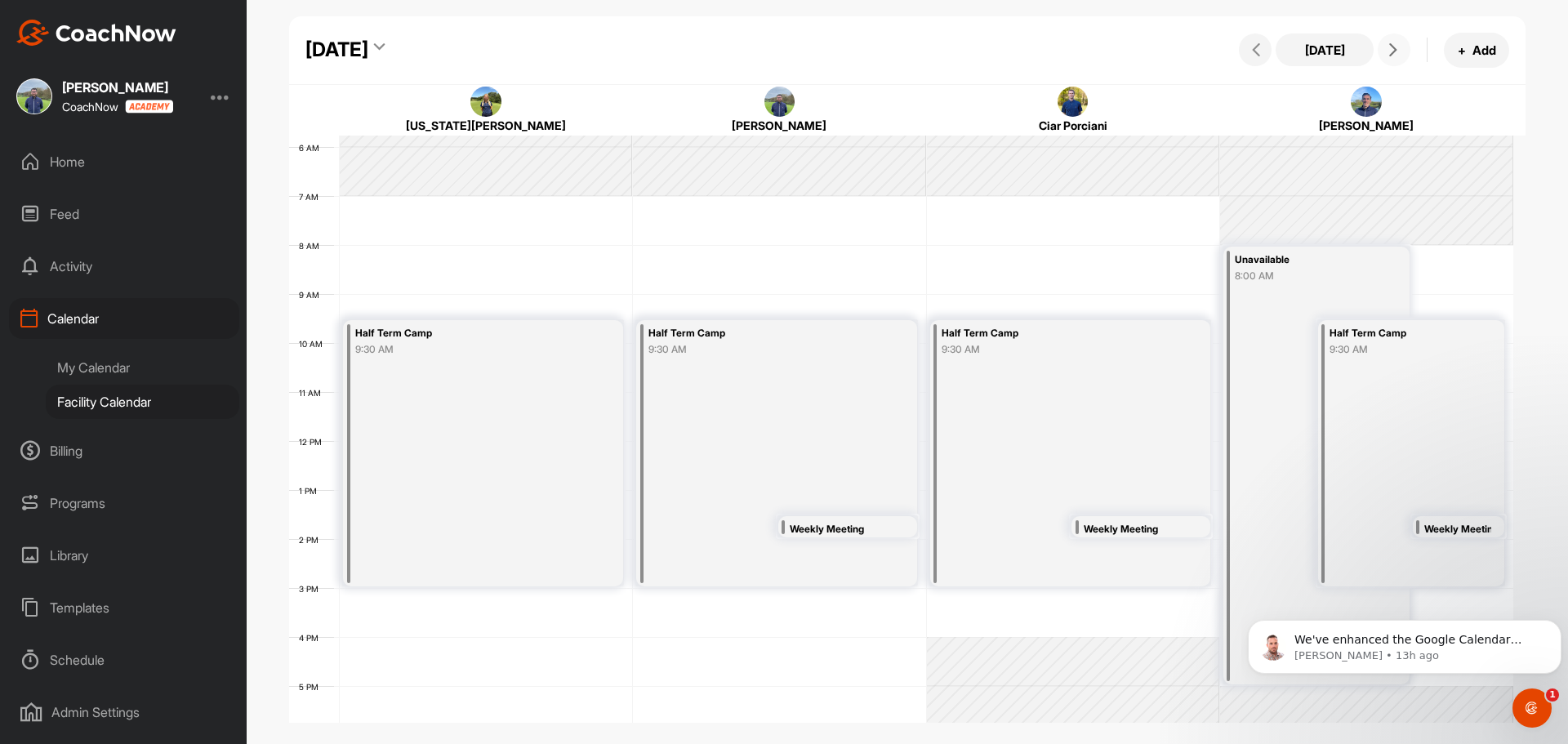
click at [1394, 48] on icon at bounding box center [1393, 50] width 13 height 13
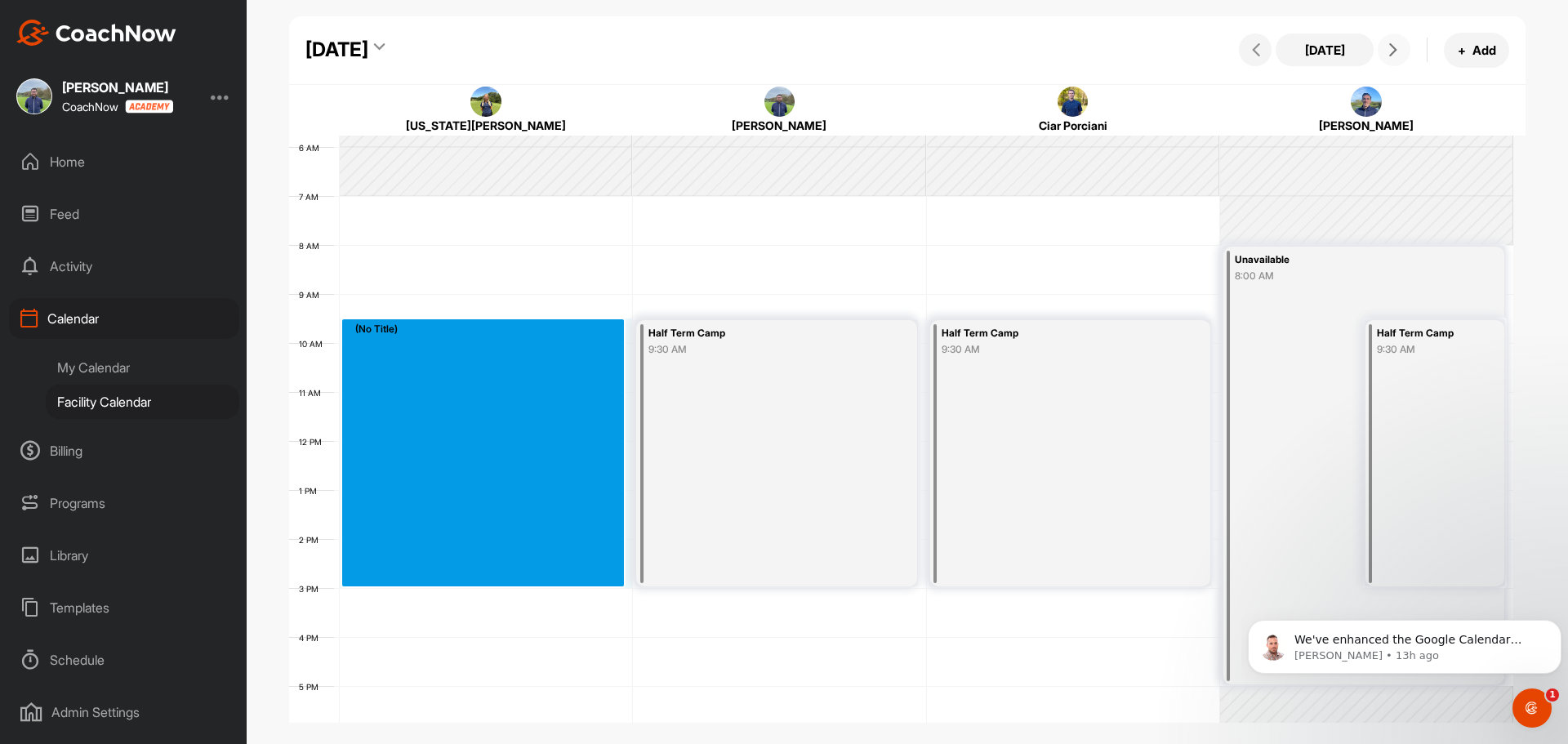
drag, startPoint x: 364, startPoint y: 331, endPoint x: 388, endPoint y: 585, distance: 255.1
click at [388, 585] on div "12 AM 1 AM 2 AM 3 AM 4 AM 5 AM 6 AM 7 AM 8 AM 9 AM 10 AM 11 AM 12 PM 1 PM 2 PM …" at bounding box center [902, 440] width 1224 height 1176
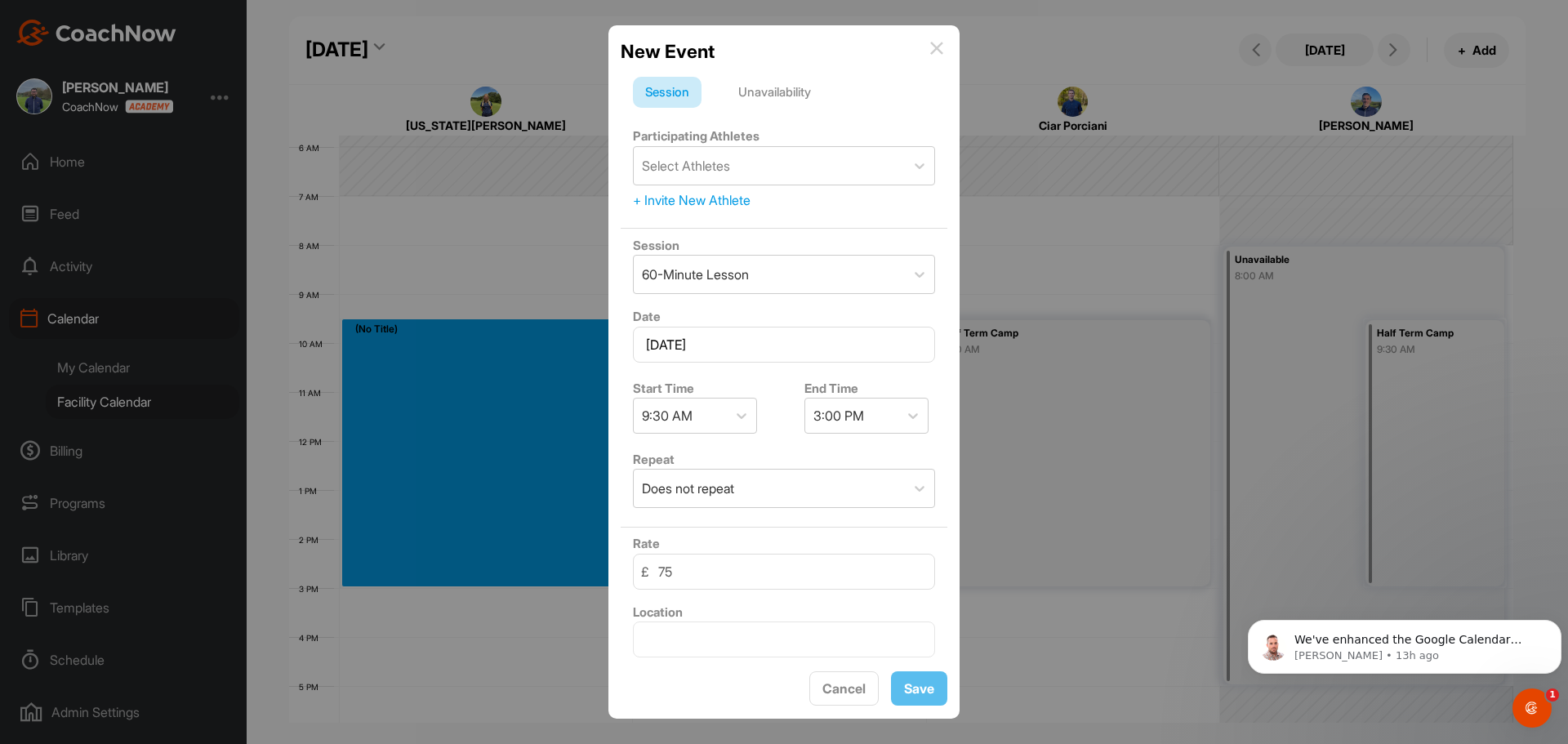
click at [770, 81] on div "Unavailability" at bounding box center [774, 92] width 97 height 31
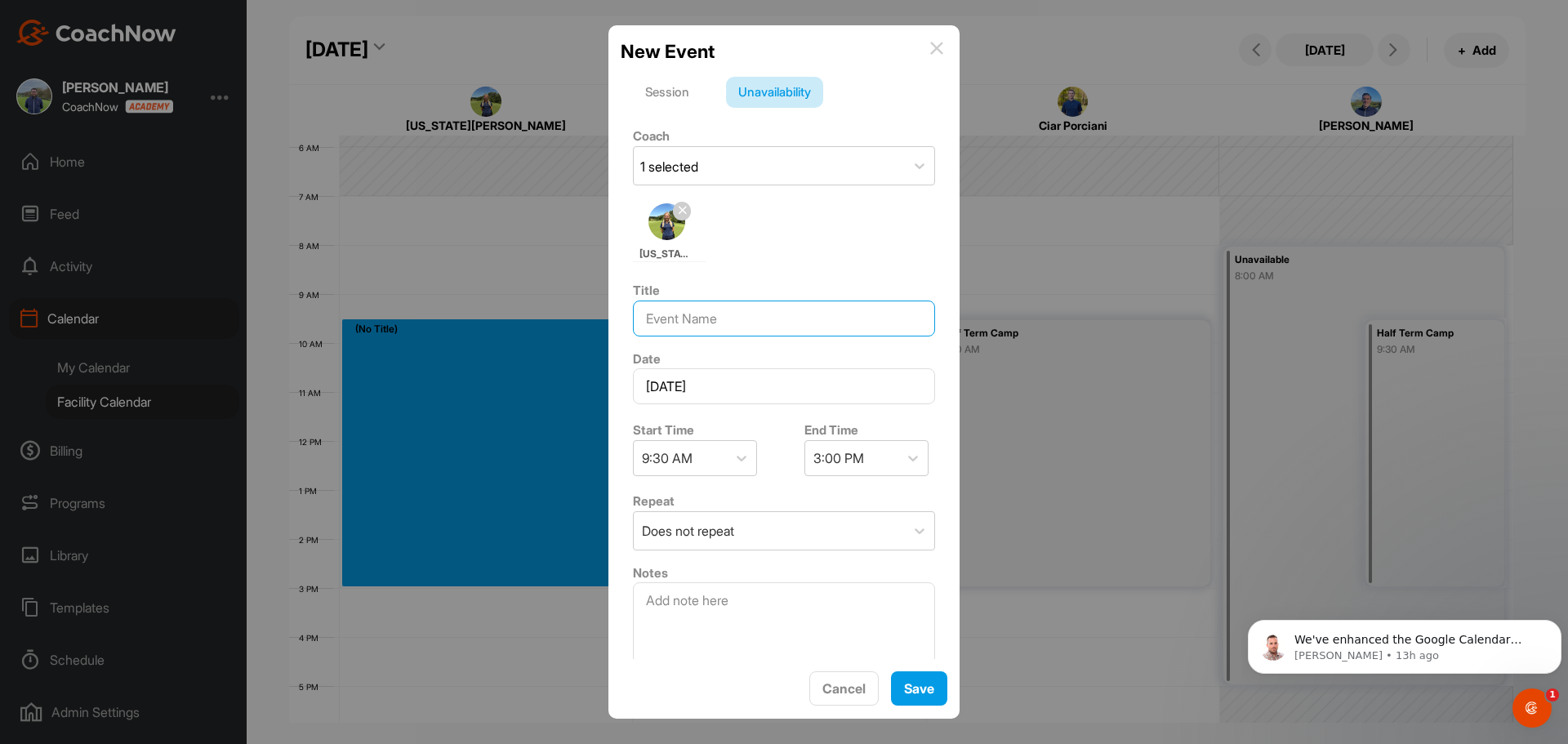
click at [709, 325] on input at bounding box center [784, 318] width 302 height 36
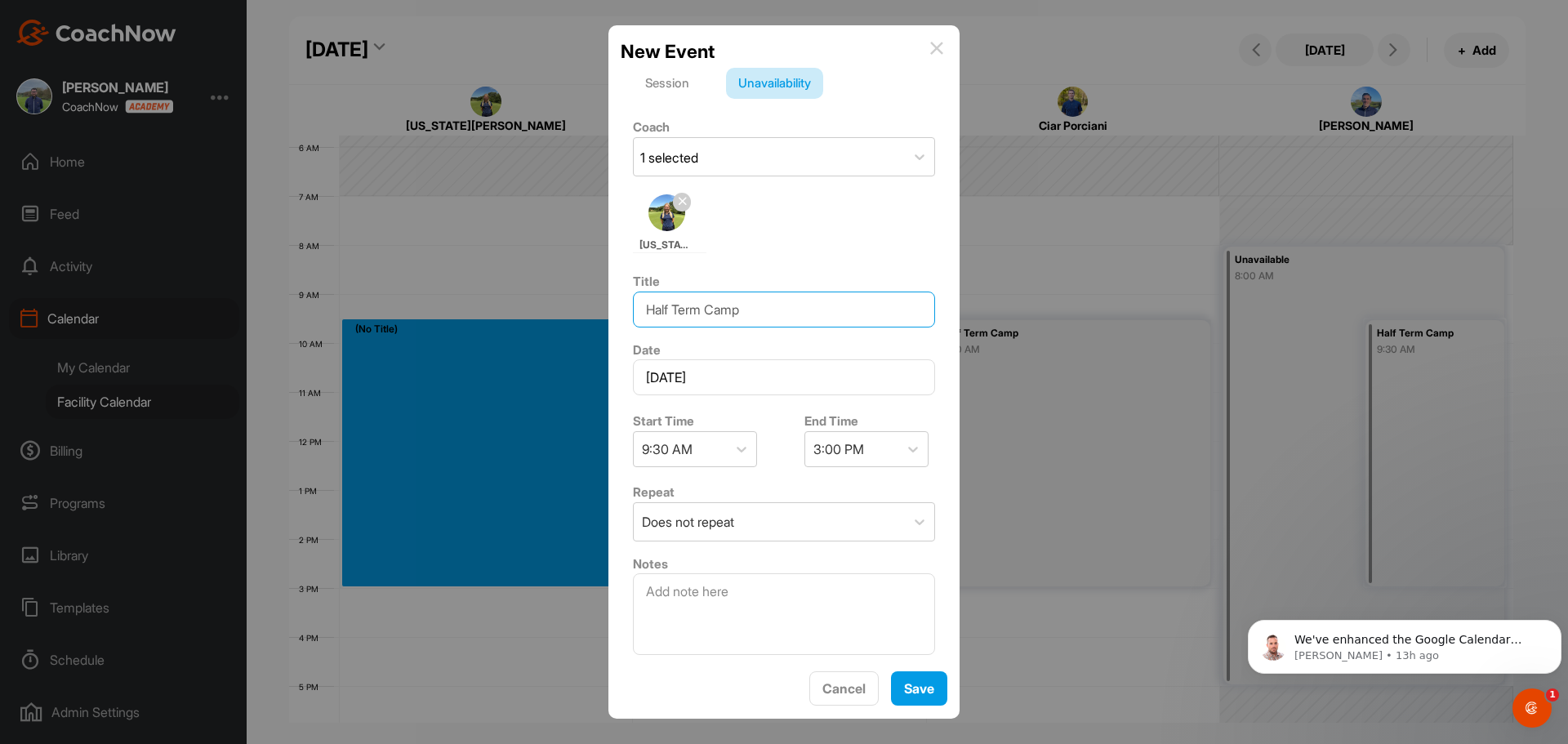
scroll to position [12, 0]
type input "Half Term Camp"
click at [924, 694] on span "Save" at bounding box center [919, 688] width 30 height 16
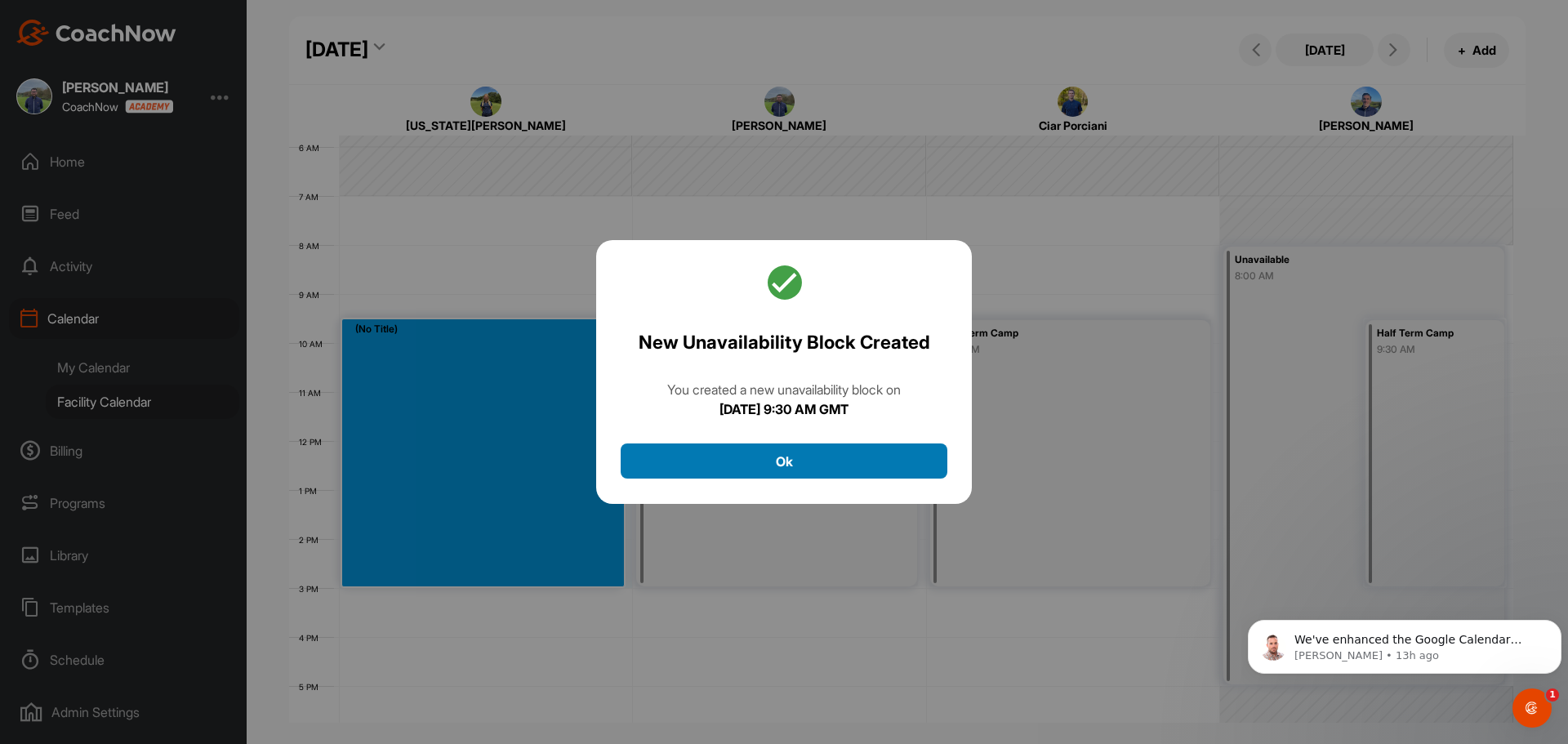
click at [833, 458] on button "Ok" at bounding box center [783, 460] width 326 height 35
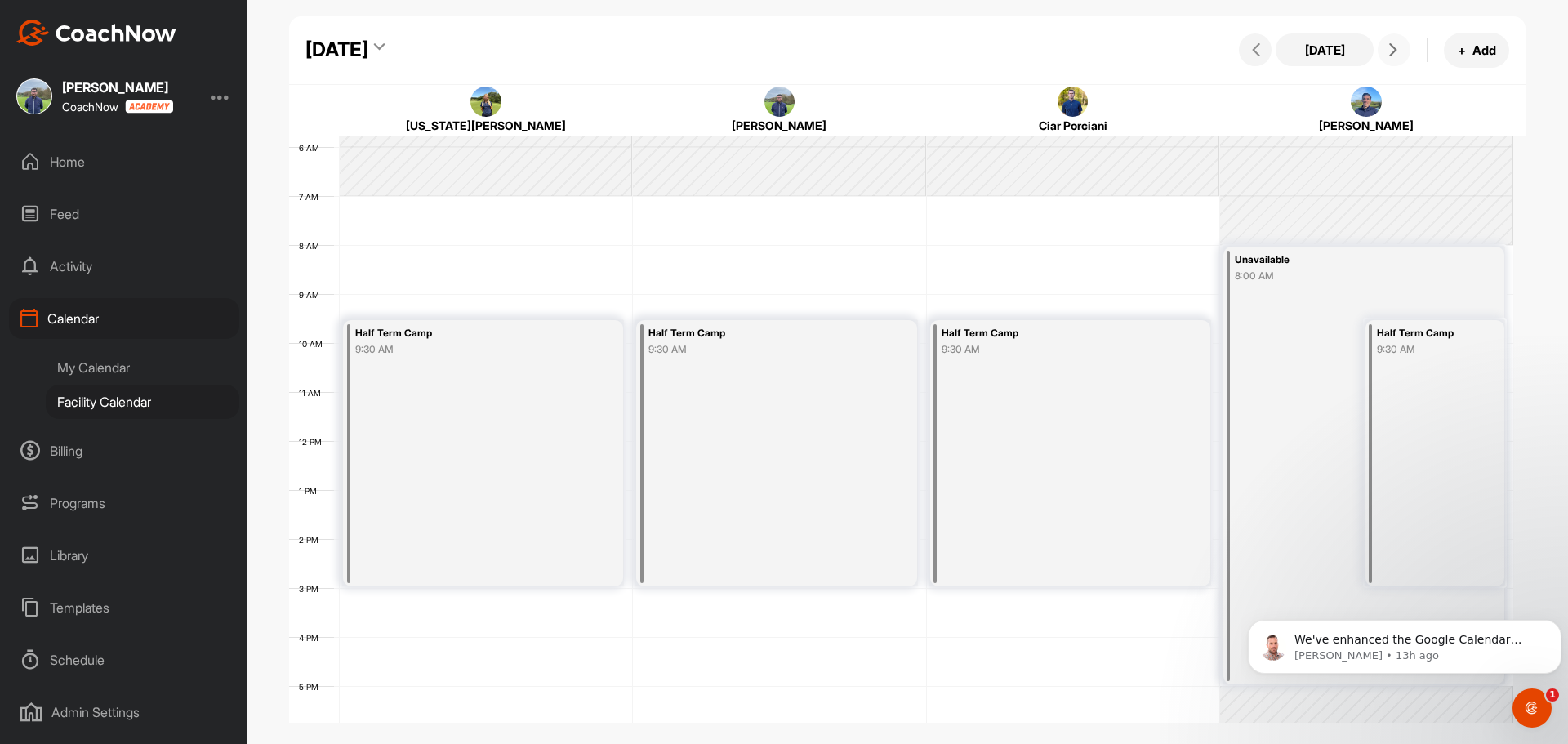
click at [1385, 44] on span at bounding box center [1394, 50] width 20 height 13
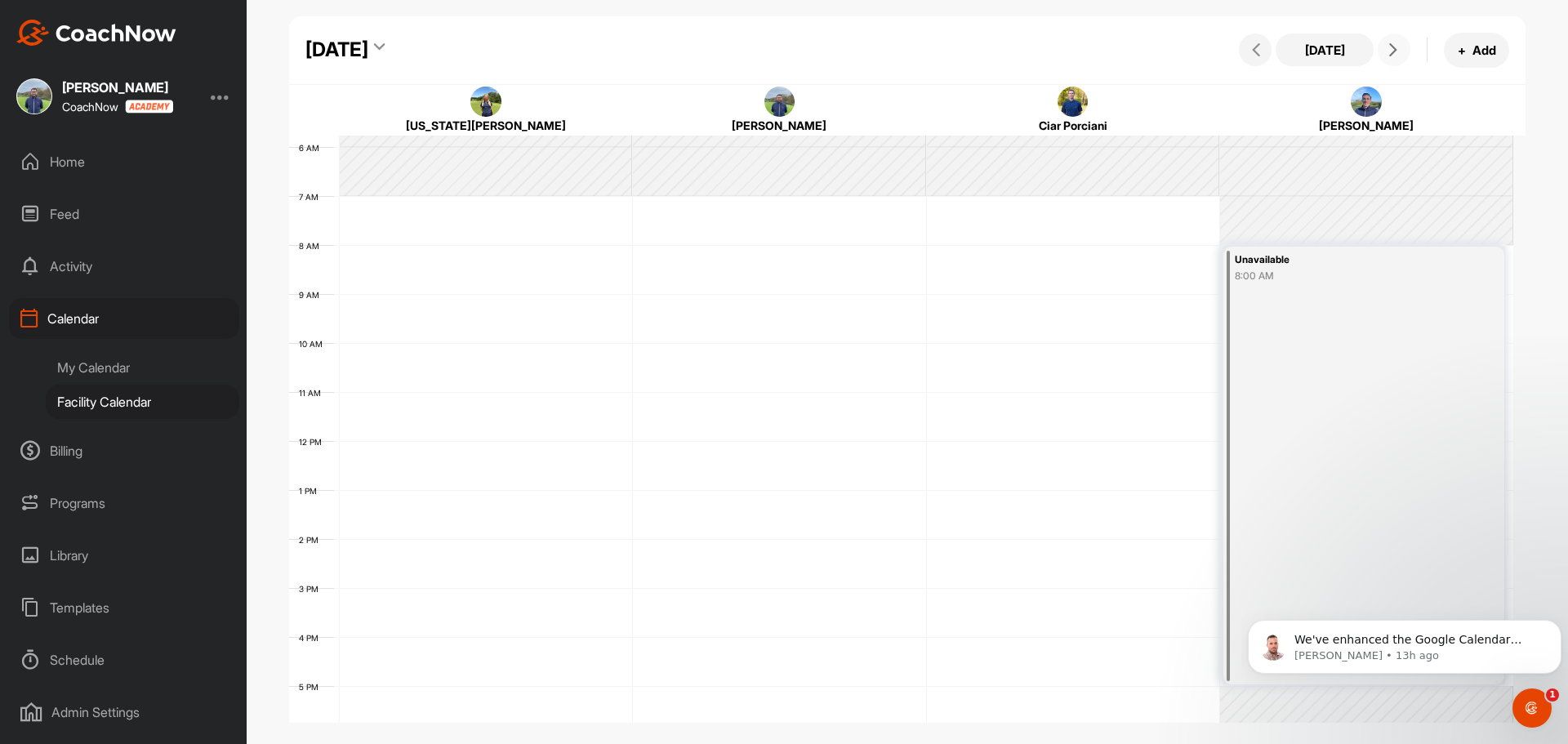
click at [1385, 44] on span at bounding box center [1394, 50] width 20 height 13
click at [1237, 51] on div "[DATE] + Add" at bounding box center [1372, 50] width 274 height 35
click at [1253, 51] on icon at bounding box center [1256, 50] width 13 height 13
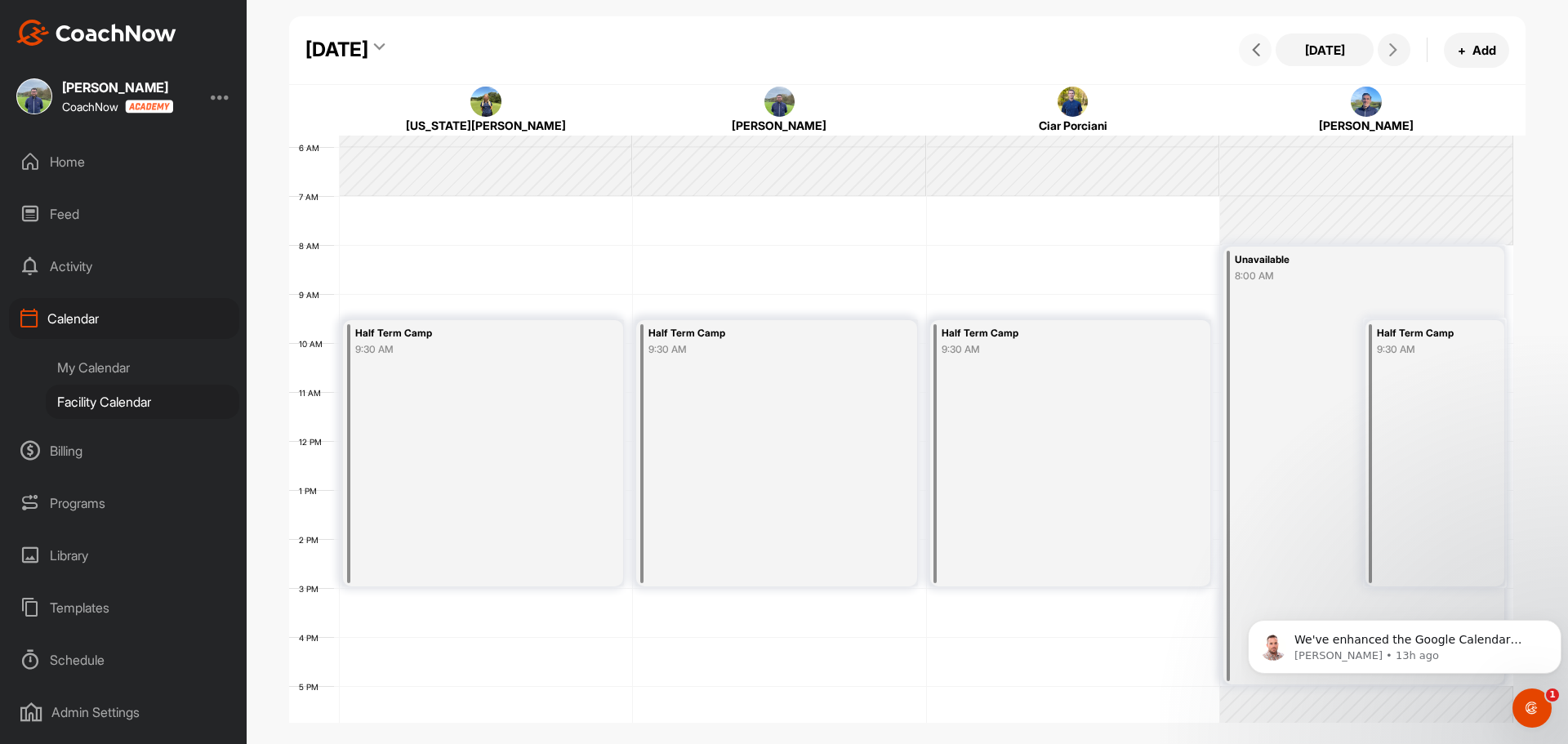
click at [1253, 51] on icon at bounding box center [1256, 50] width 13 height 13
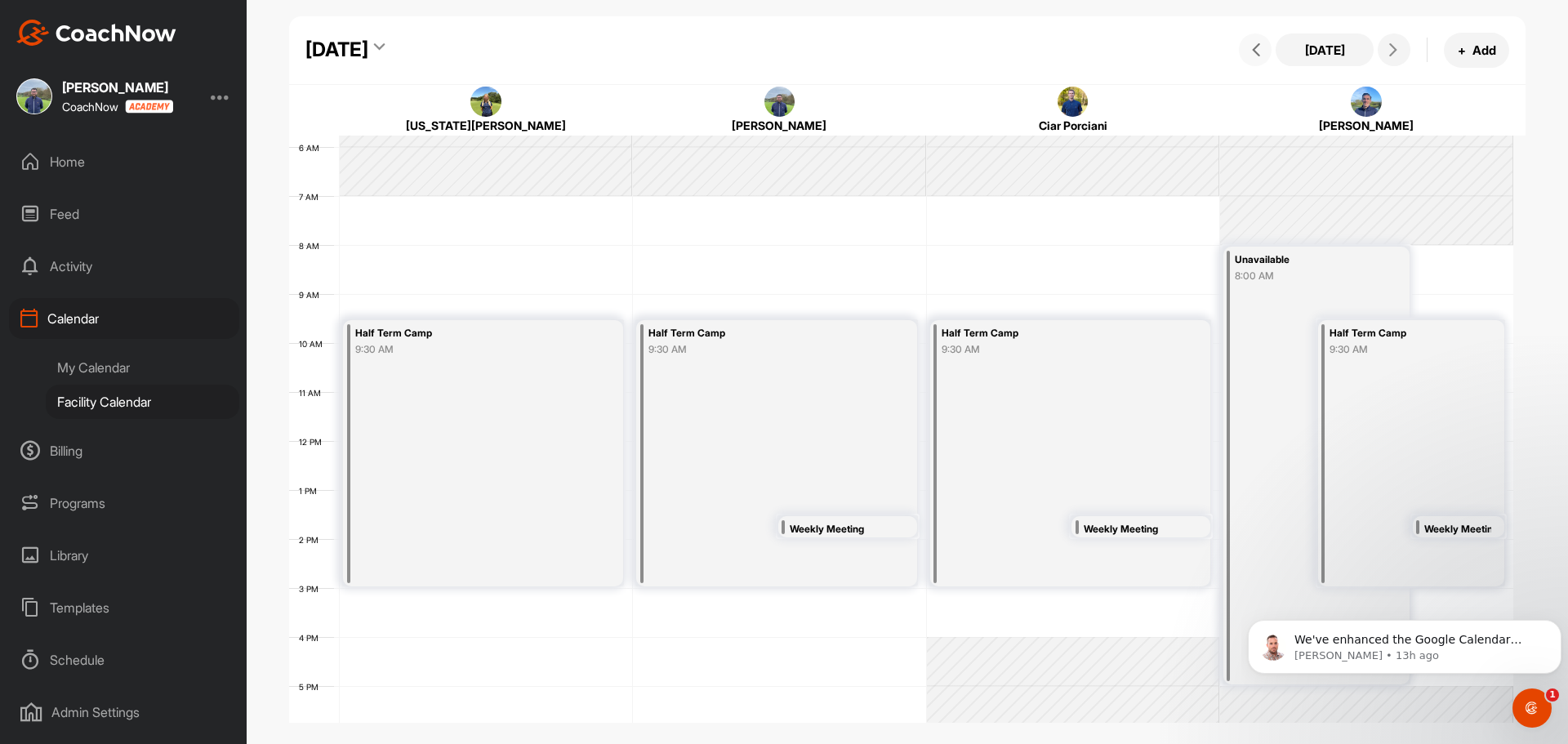
click at [1253, 51] on icon at bounding box center [1256, 50] width 13 height 13
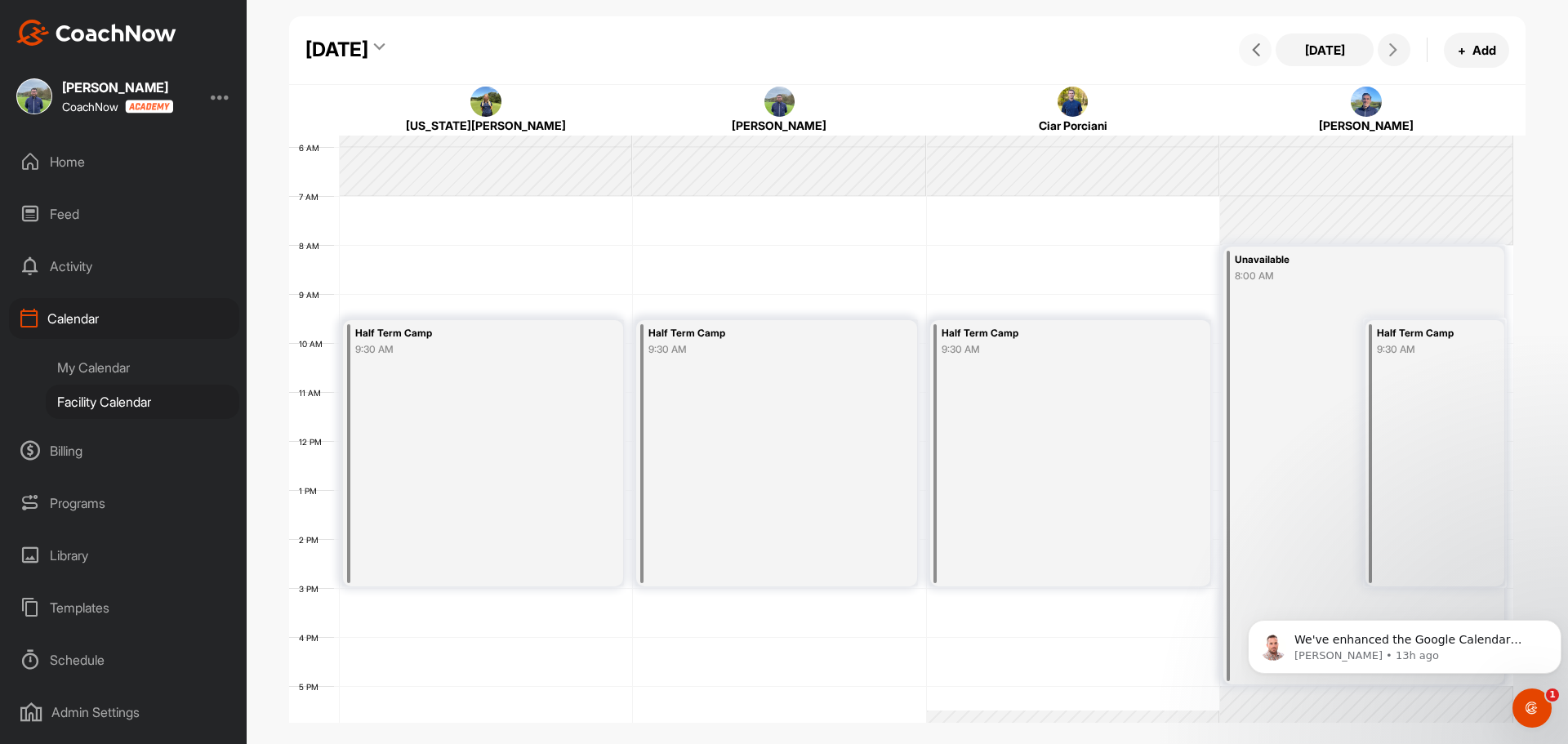
click at [1253, 51] on icon at bounding box center [1256, 50] width 13 height 13
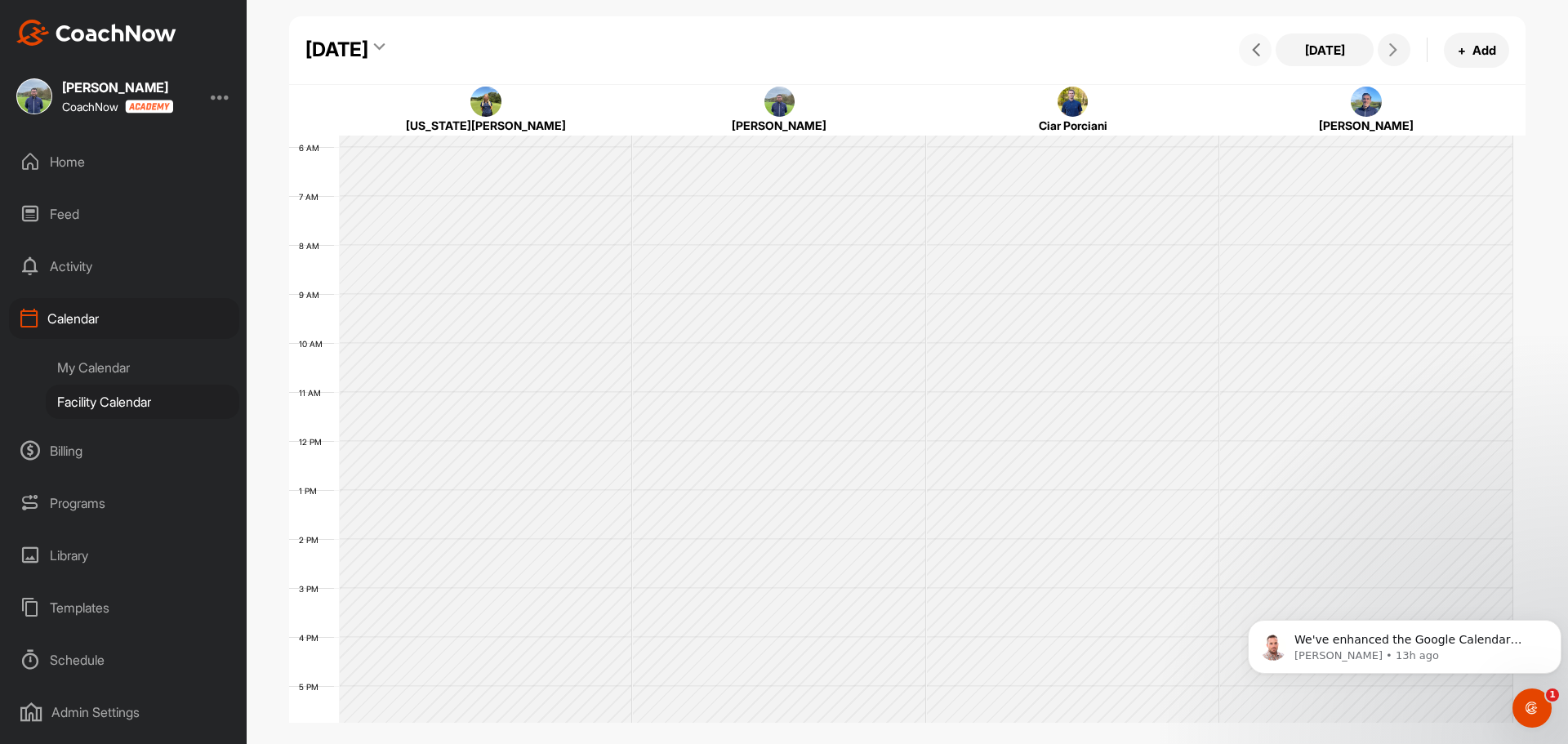
click at [1253, 51] on icon at bounding box center [1256, 50] width 13 height 13
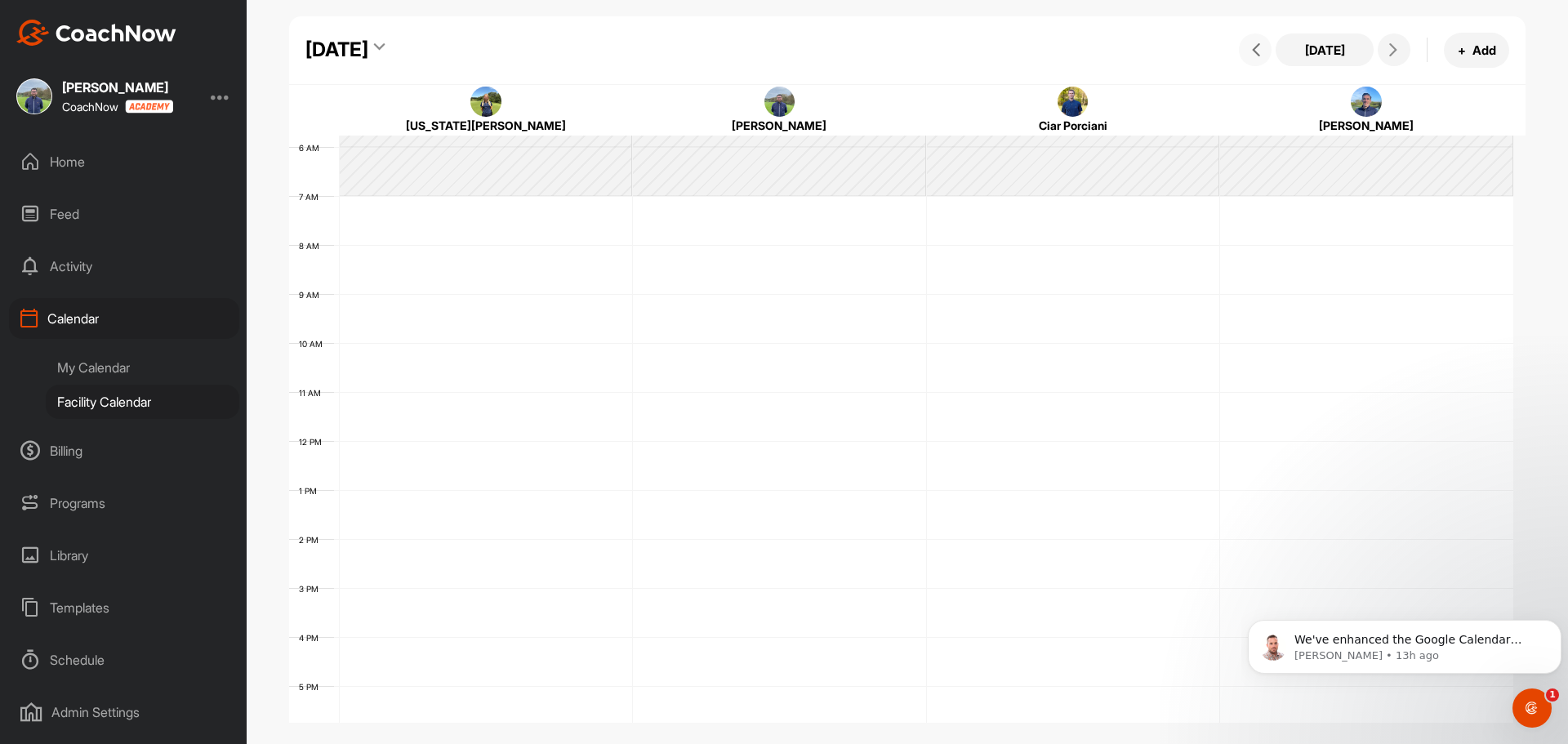
click at [1253, 51] on icon at bounding box center [1256, 50] width 13 height 13
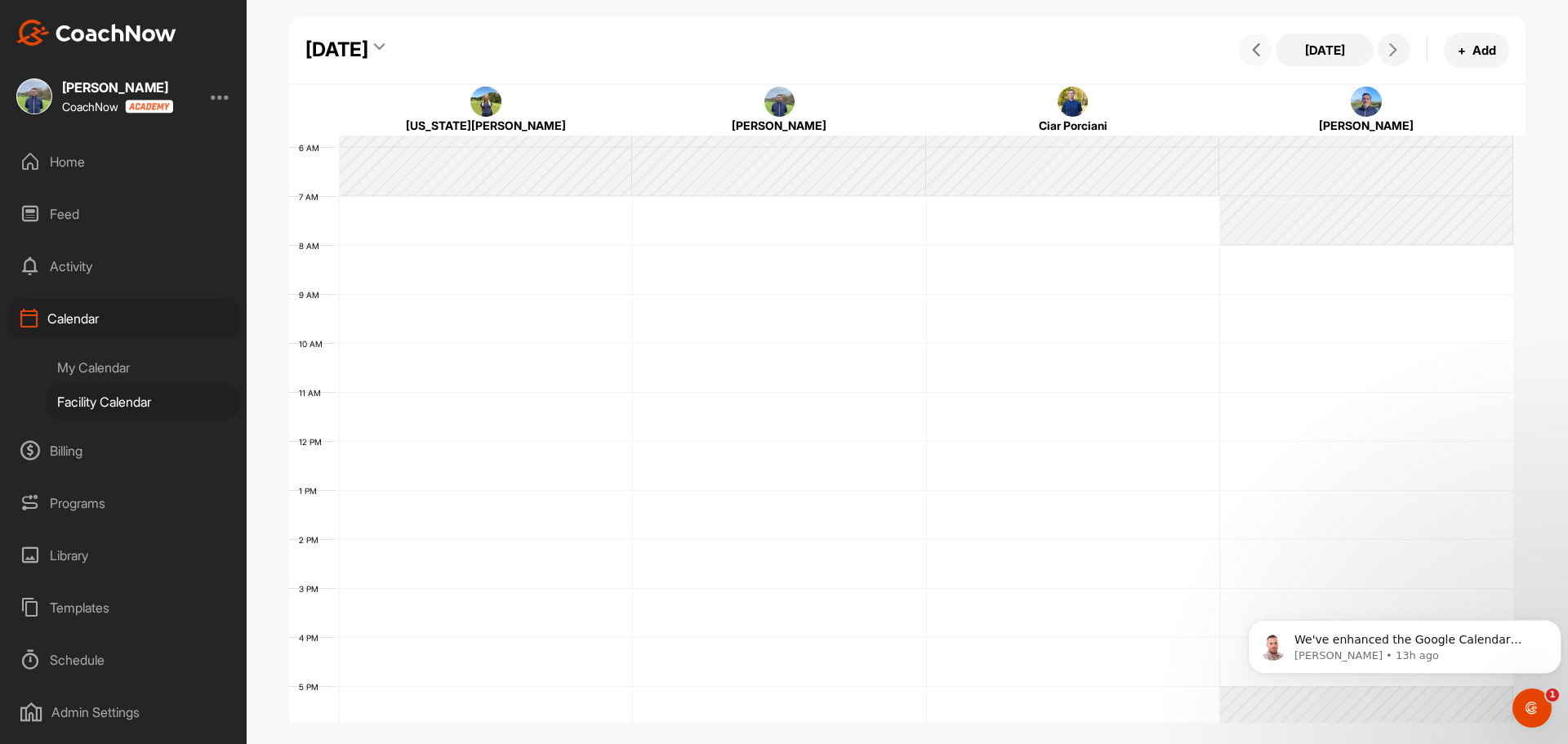
click at [1253, 51] on icon at bounding box center [1256, 50] width 13 height 13
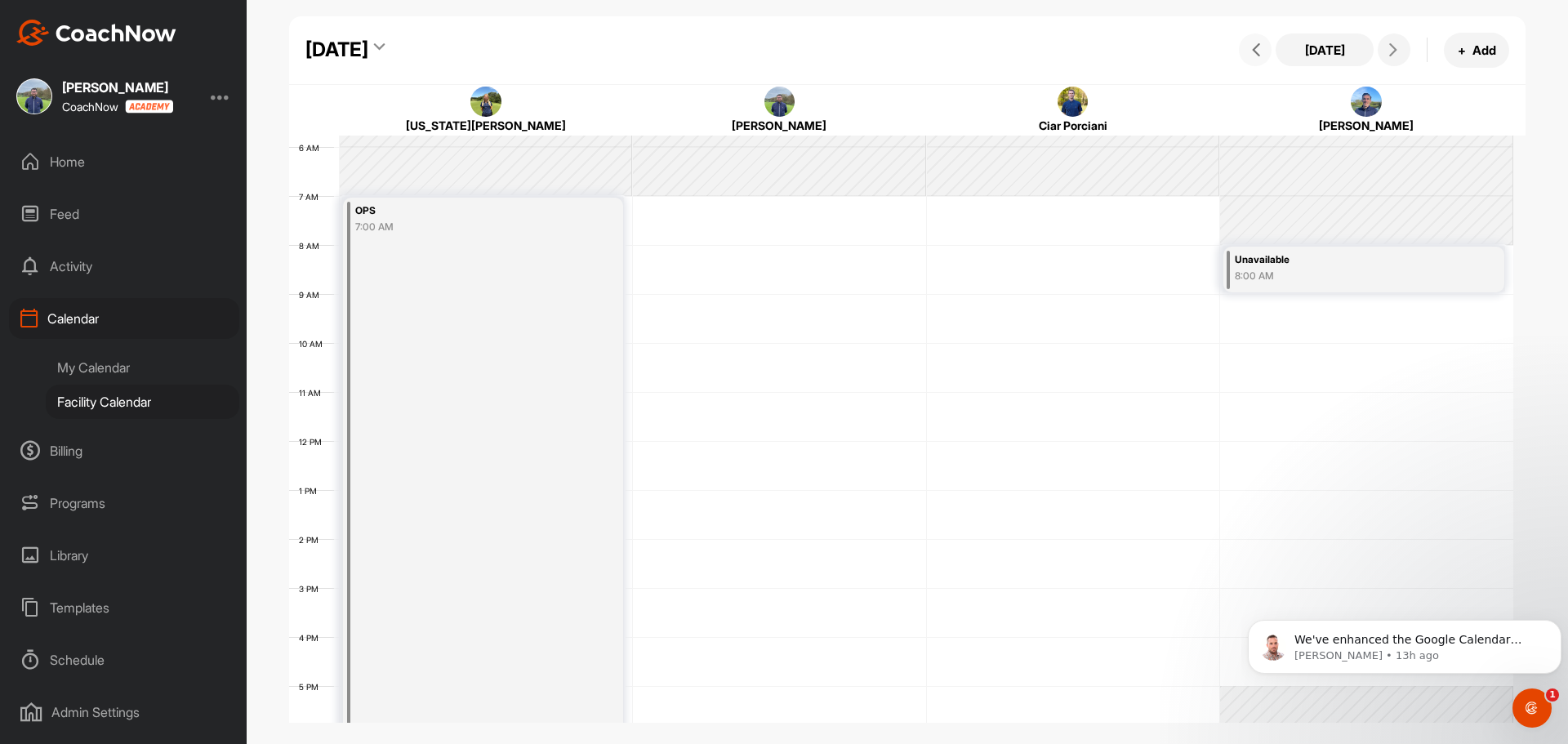
click at [1253, 51] on icon at bounding box center [1256, 50] width 13 height 13
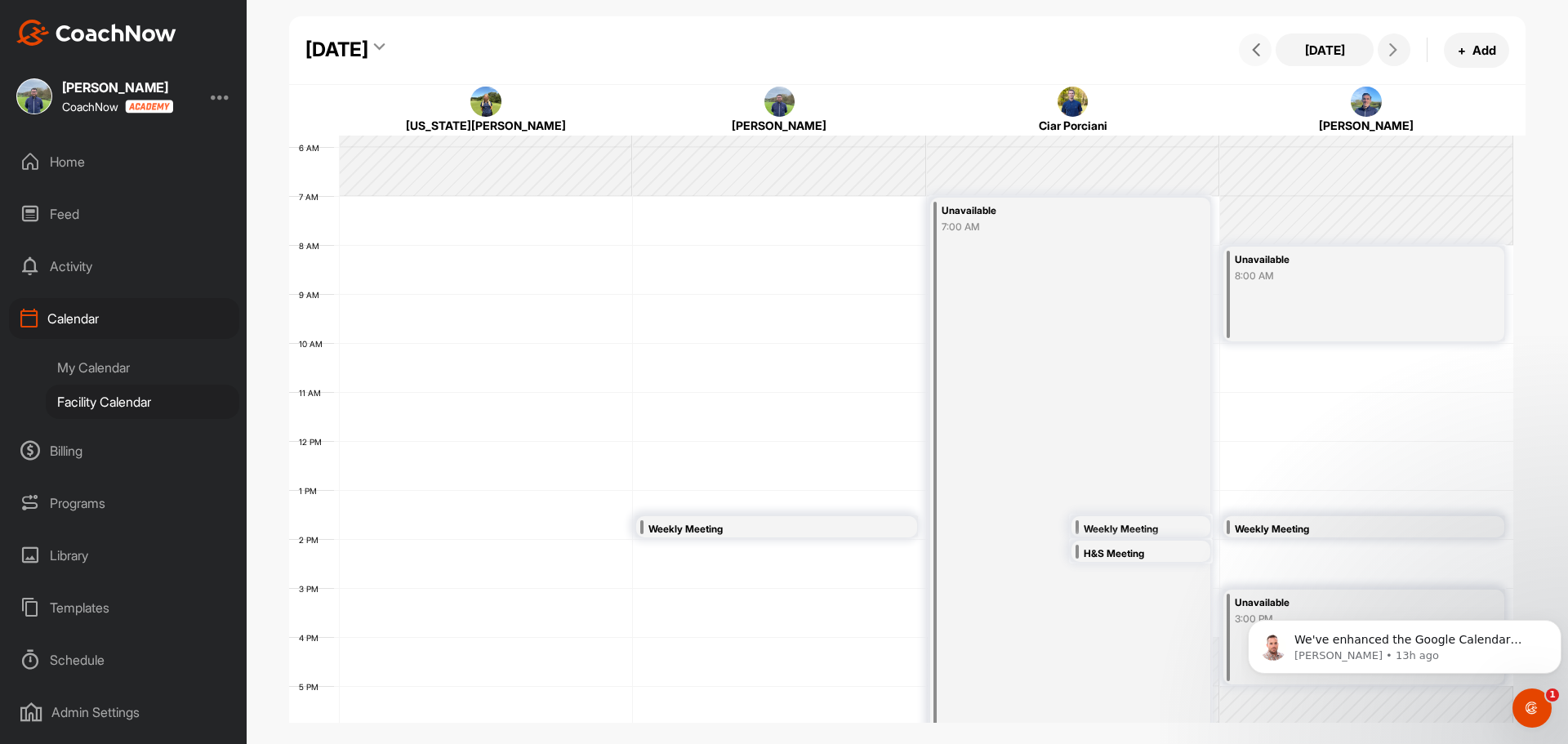
click at [1253, 51] on icon at bounding box center [1256, 50] width 13 height 13
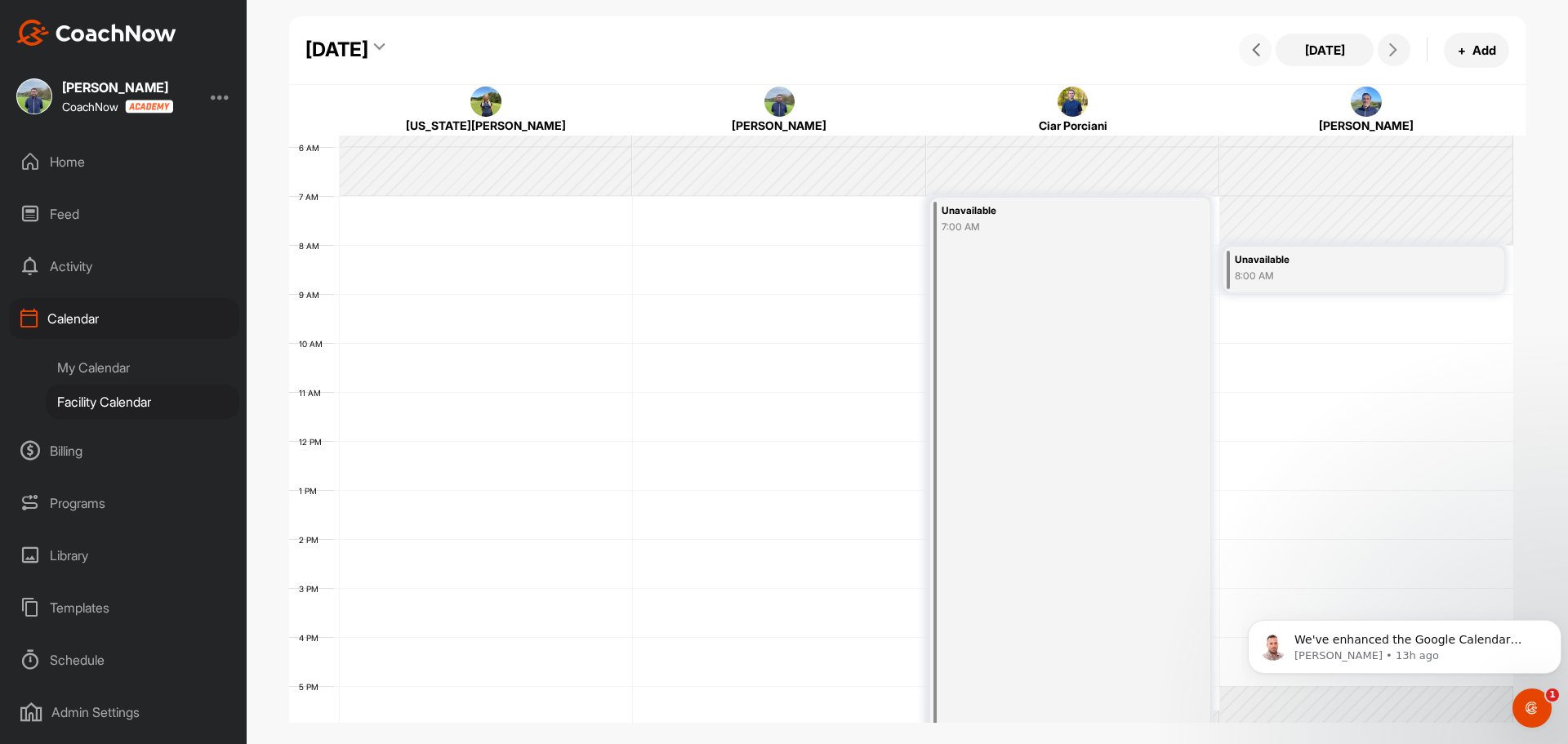
click at [1253, 51] on icon at bounding box center [1256, 50] width 13 height 13
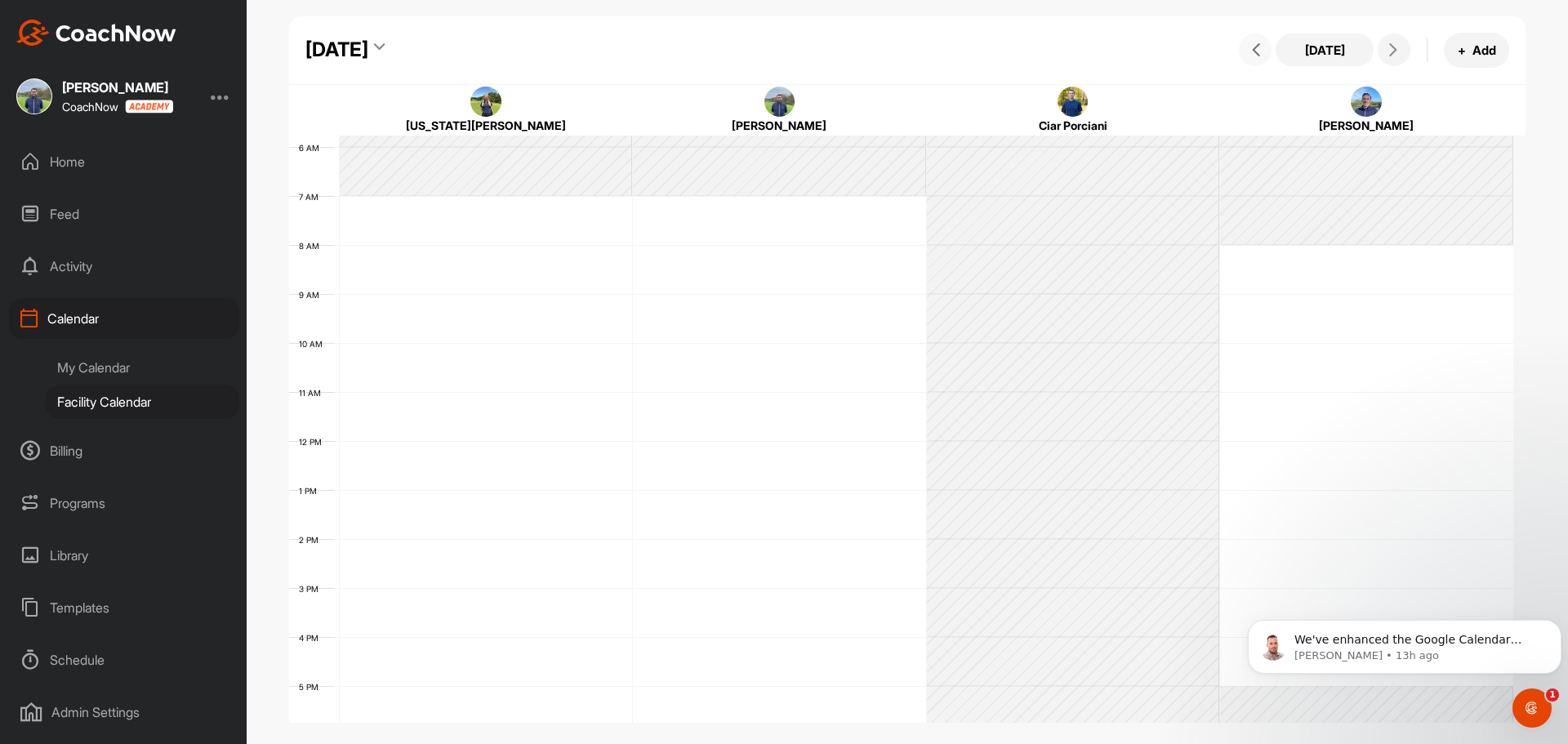
click at [1253, 51] on icon at bounding box center [1256, 50] width 13 height 13
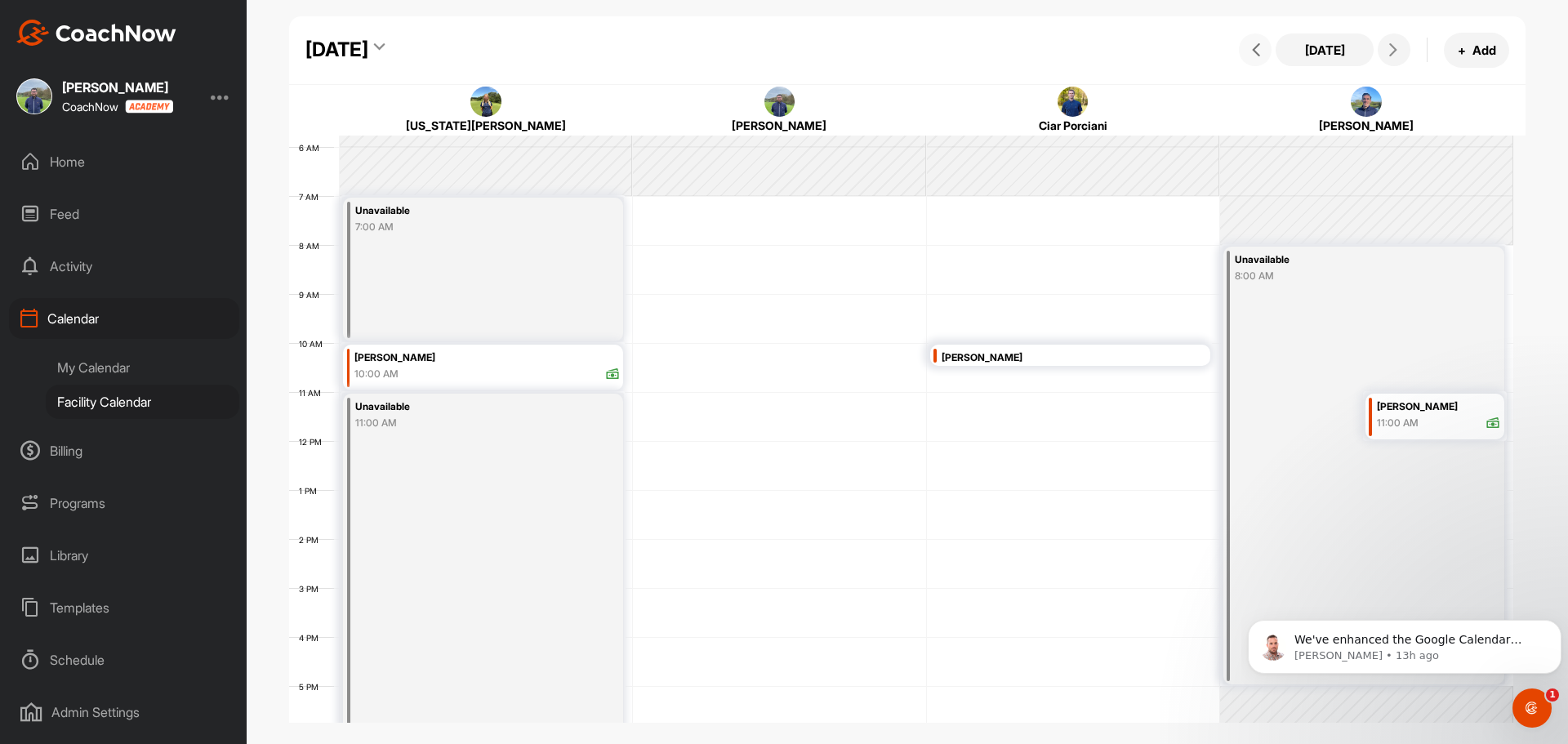
click at [1250, 42] on button at bounding box center [1255, 50] width 33 height 33
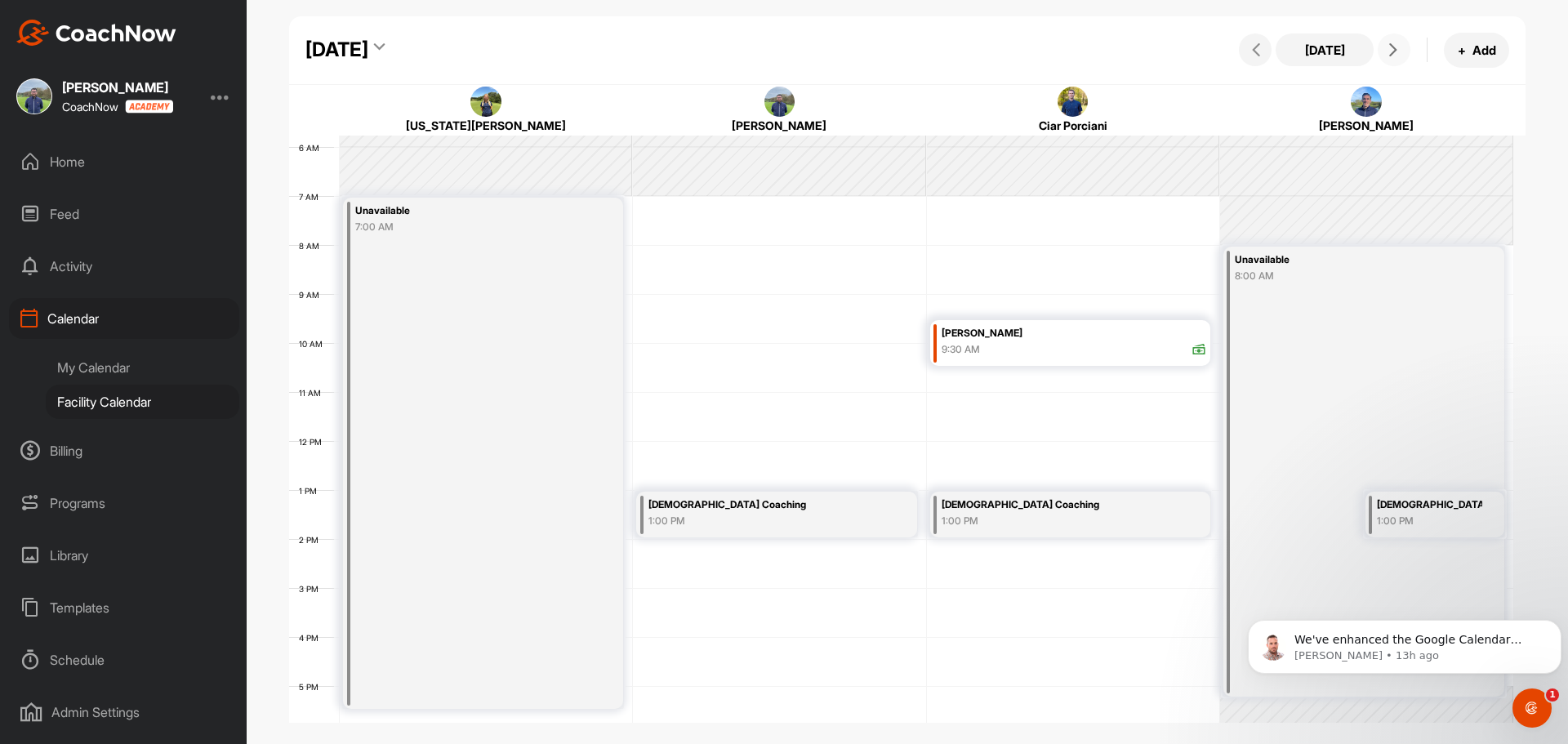
click at [1389, 47] on icon at bounding box center [1393, 50] width 13 height 13
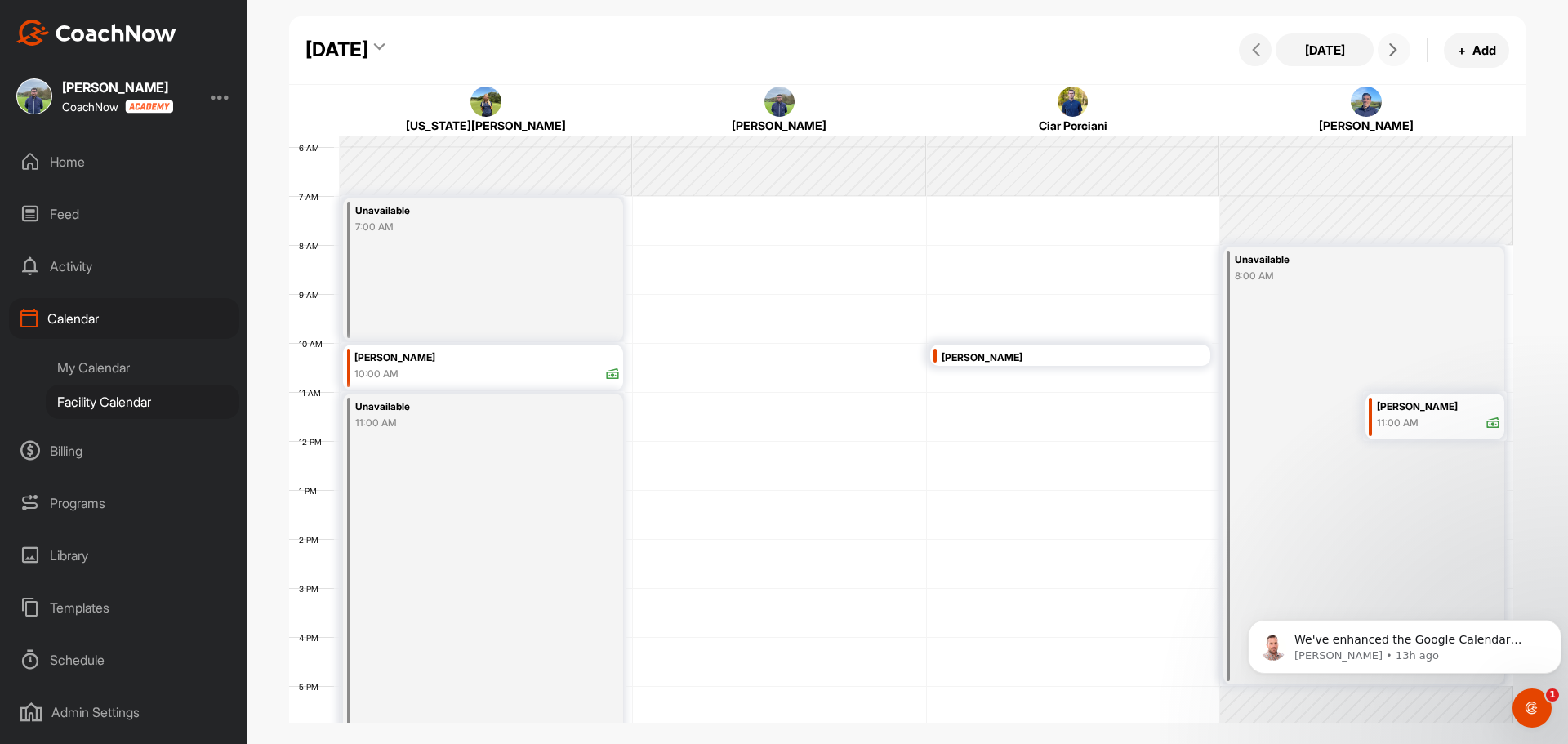
click at [1388, 46] on icon at bounding box center [1393, 50] width 13 height 13
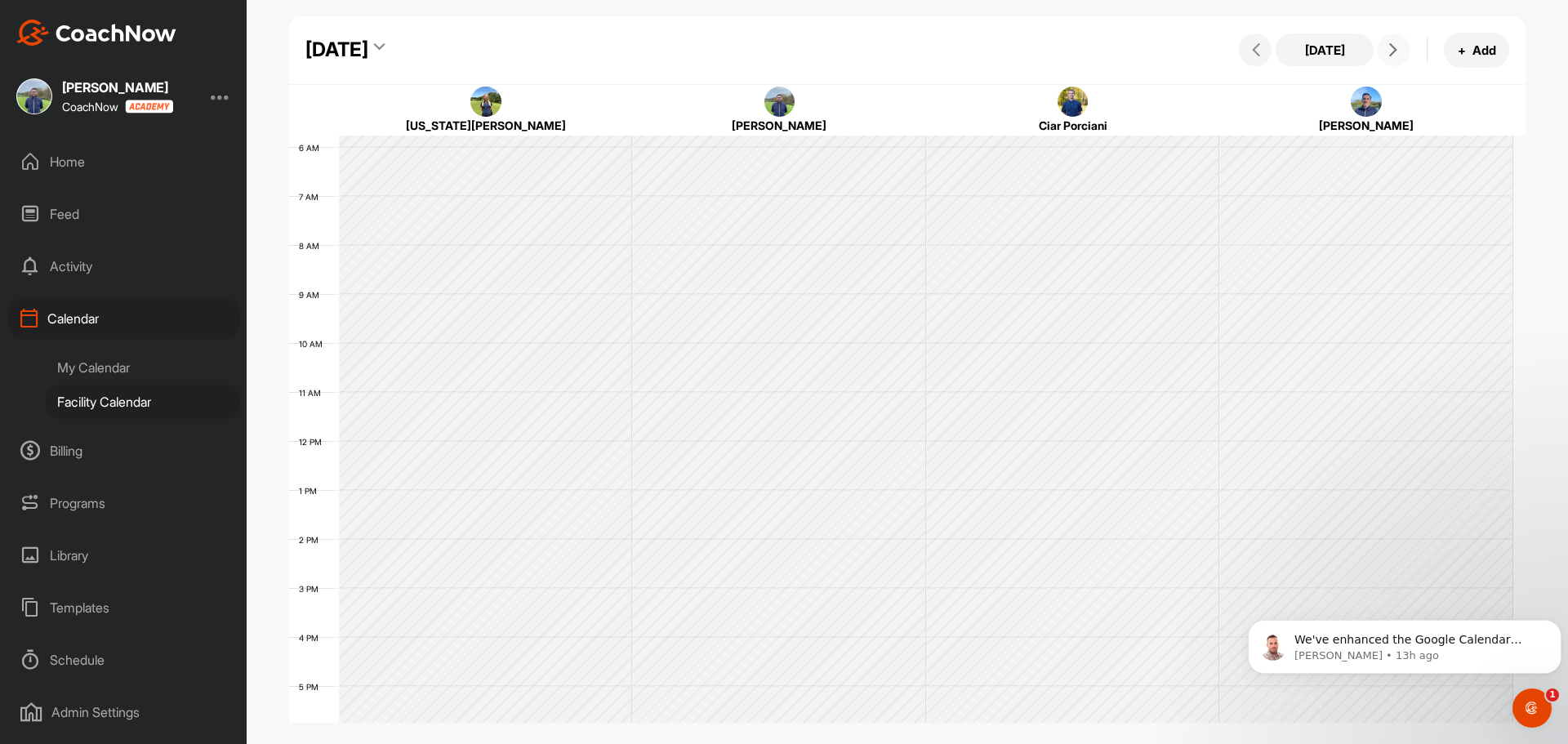
click at [1388, 46] on icon at bounding box center [1393, 50] width 13 height 13
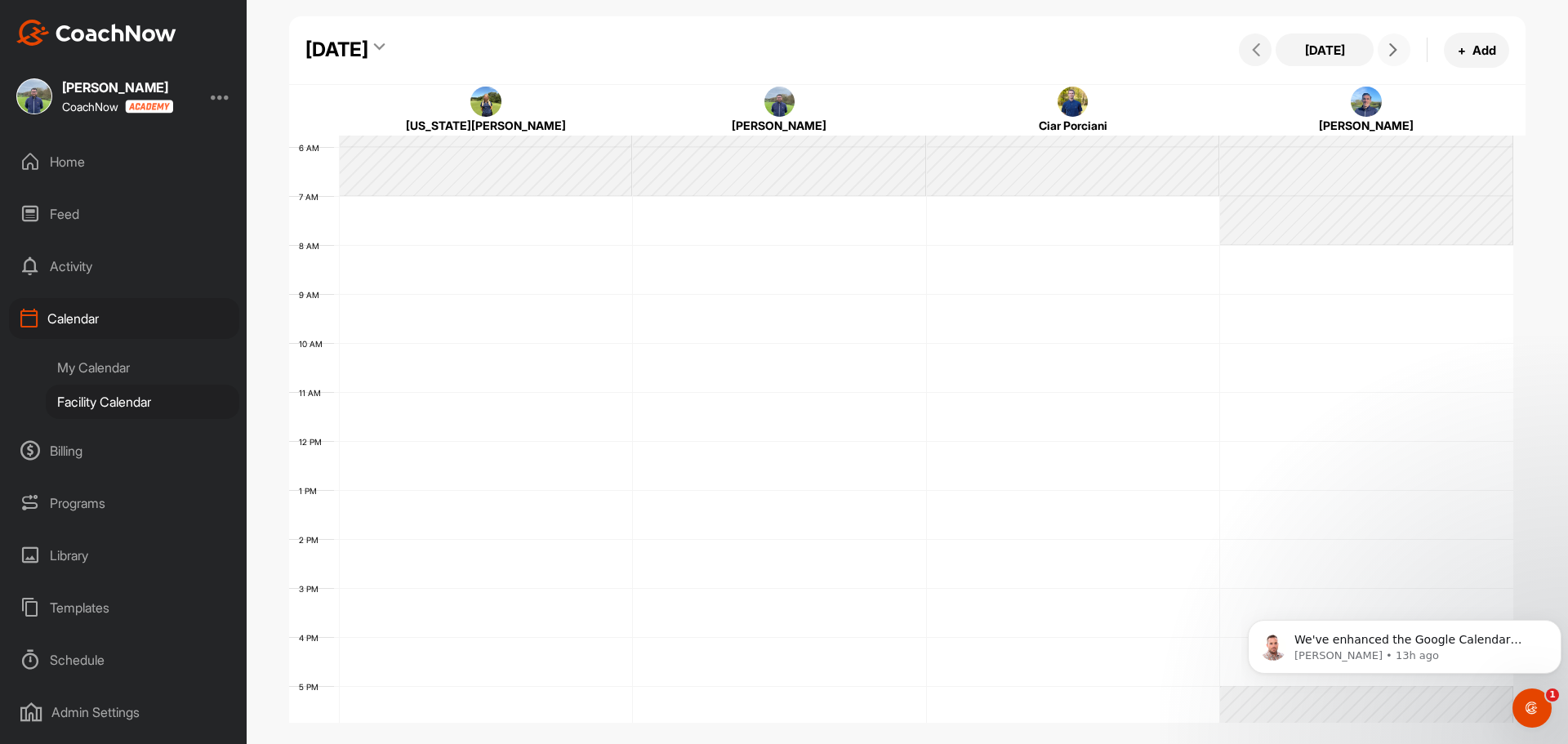
click at [1388, 46] on icon at bounding box center [1393, 50] width 13 height 13
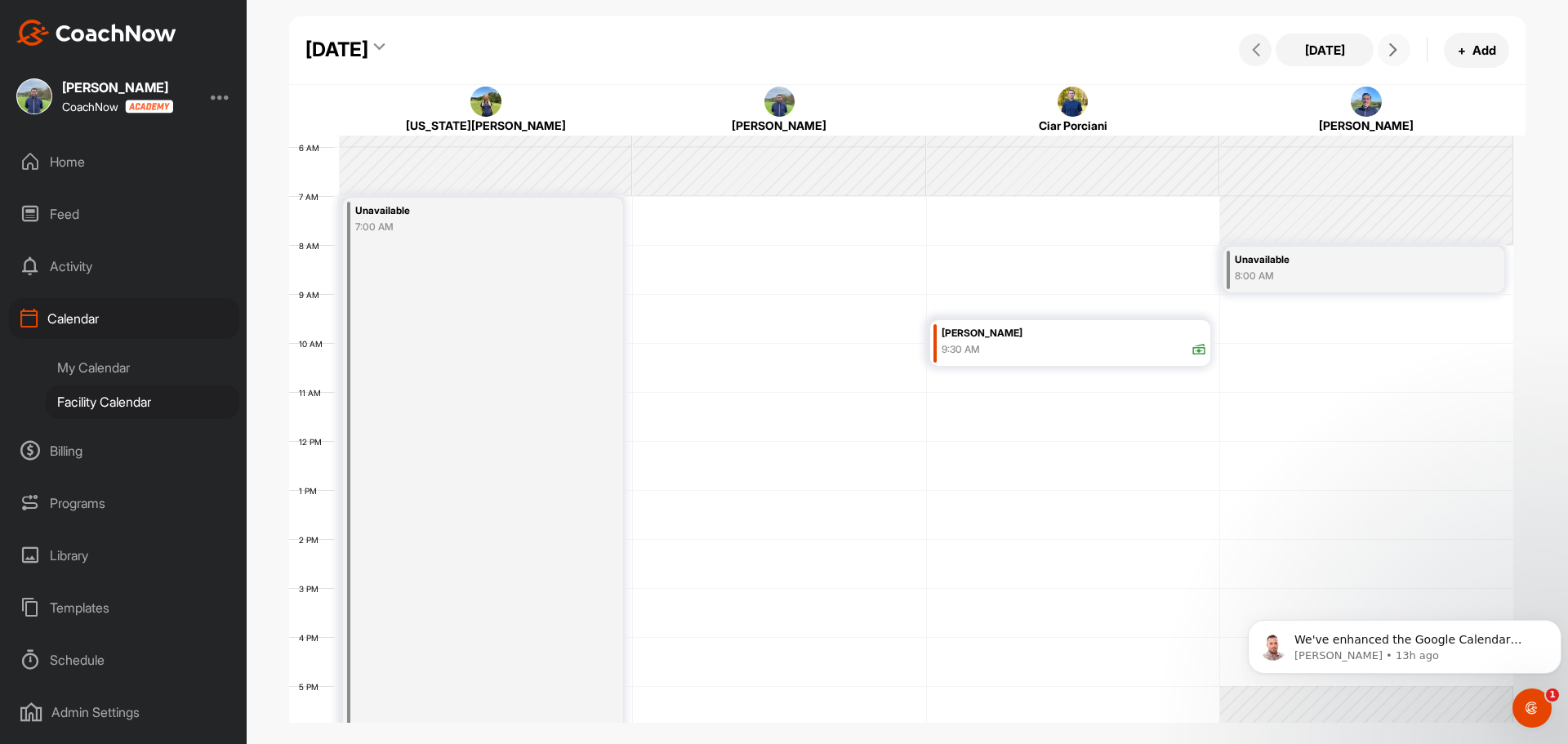
click at [1388, 46] on icon at bounding box center [1393, 50] width 13 height 13
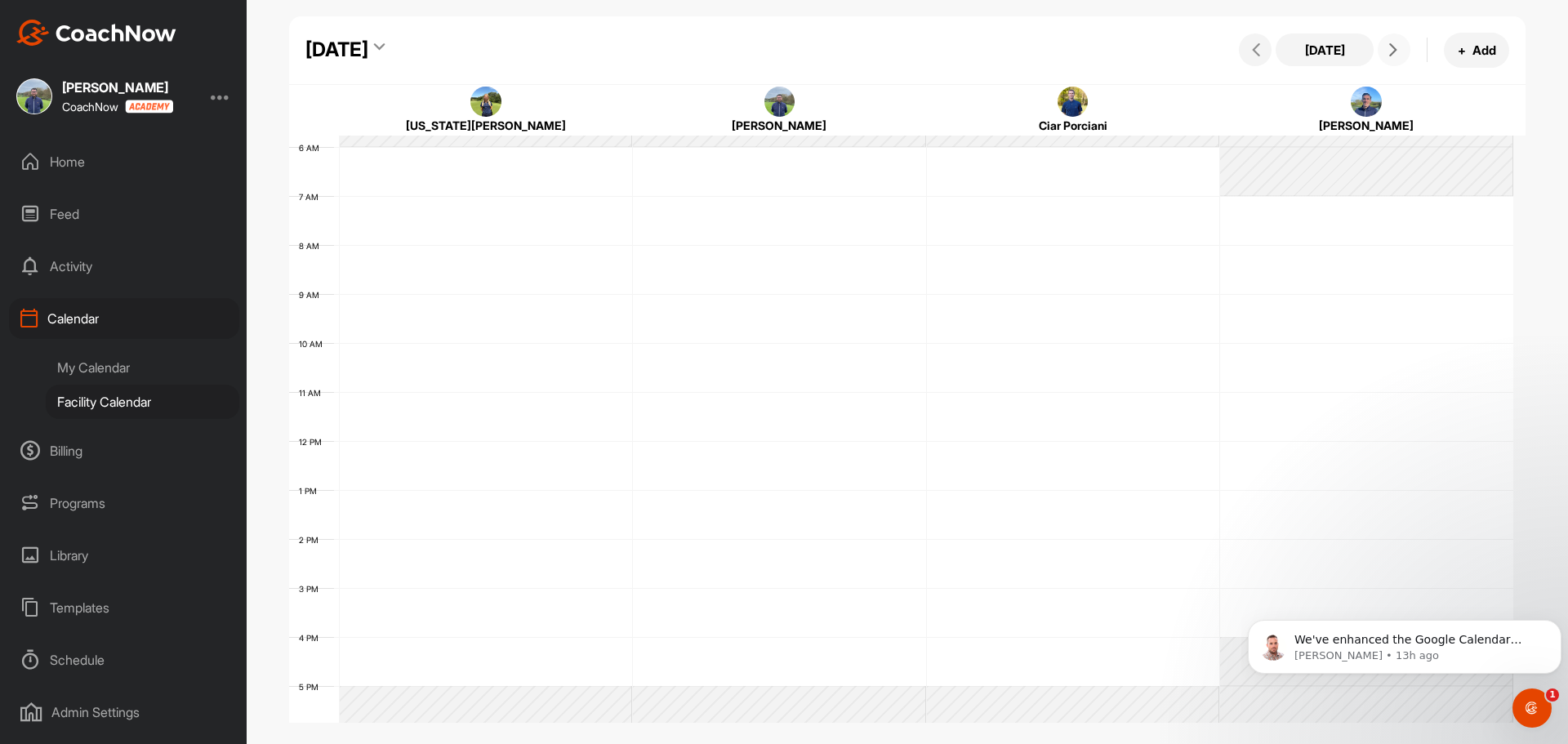
click at [1388, 46] on icon at bounding box center [1393, 50] width 13 height 13
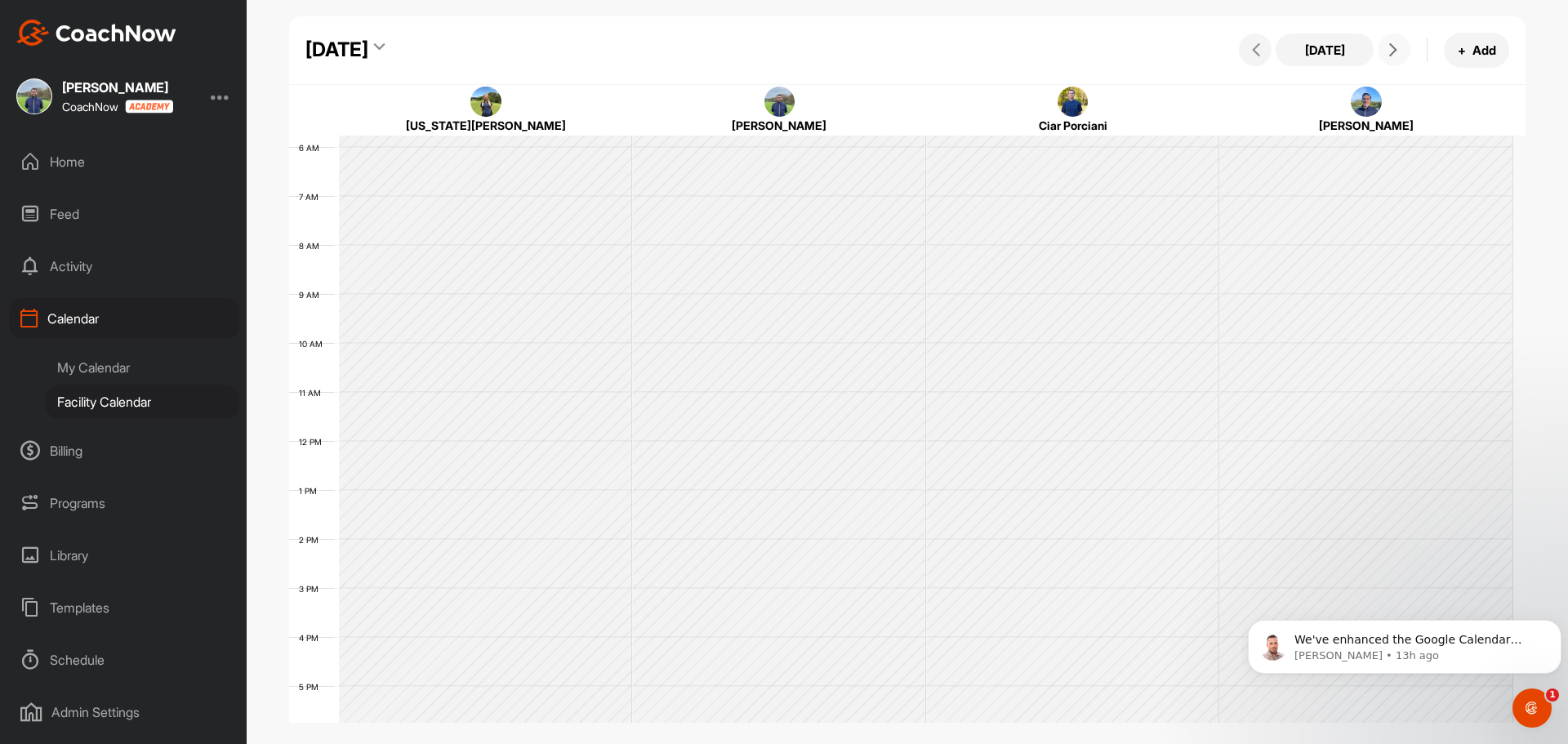
click at [1388, 46] on icon at bounding box center [1393, 50] width 13 height 13
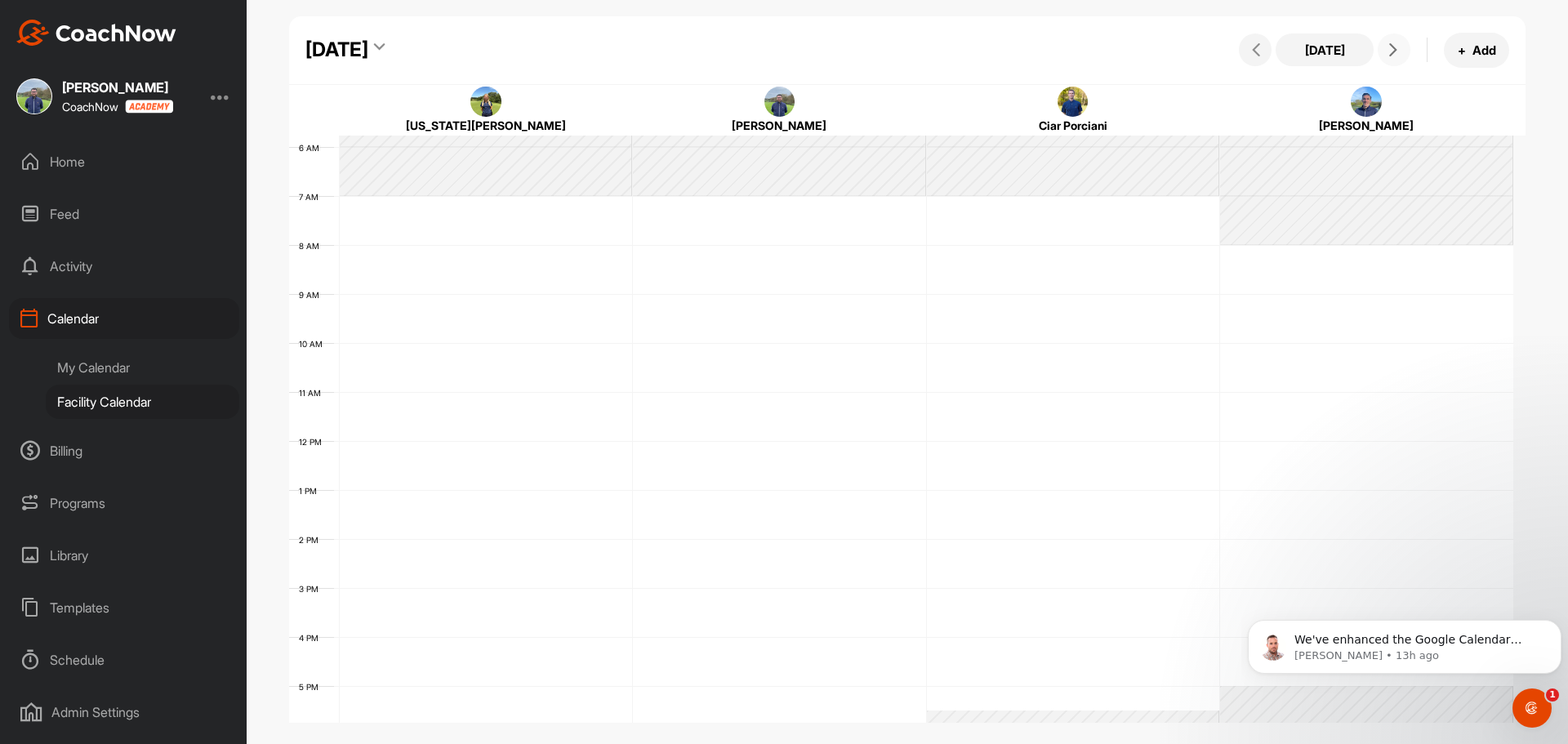
click at [1388, 46] on icon at bounding box center [1393, 50] width 13 height 13
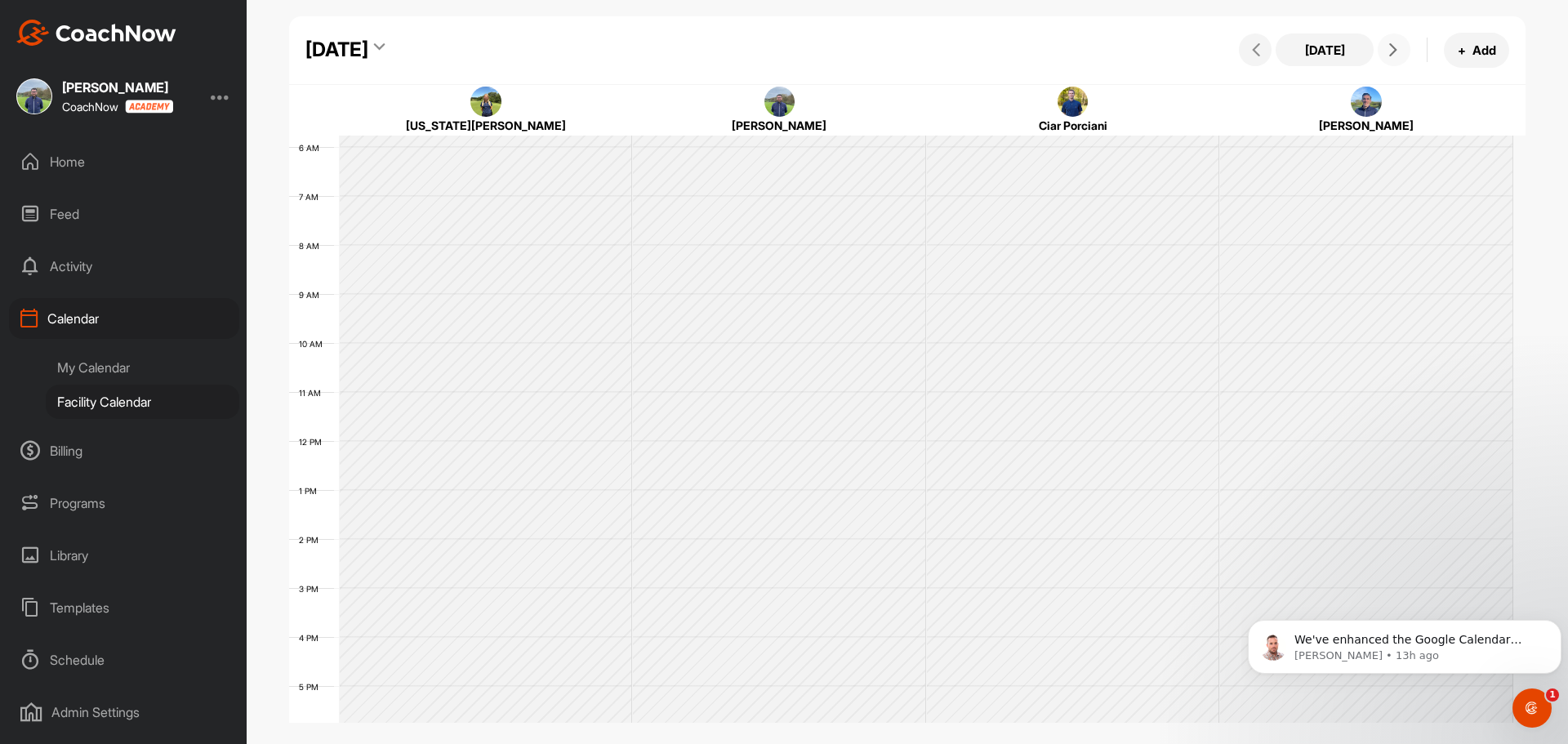
click at [1388, 46] on icon at bounding box center [1393, 50] width 13 height 13
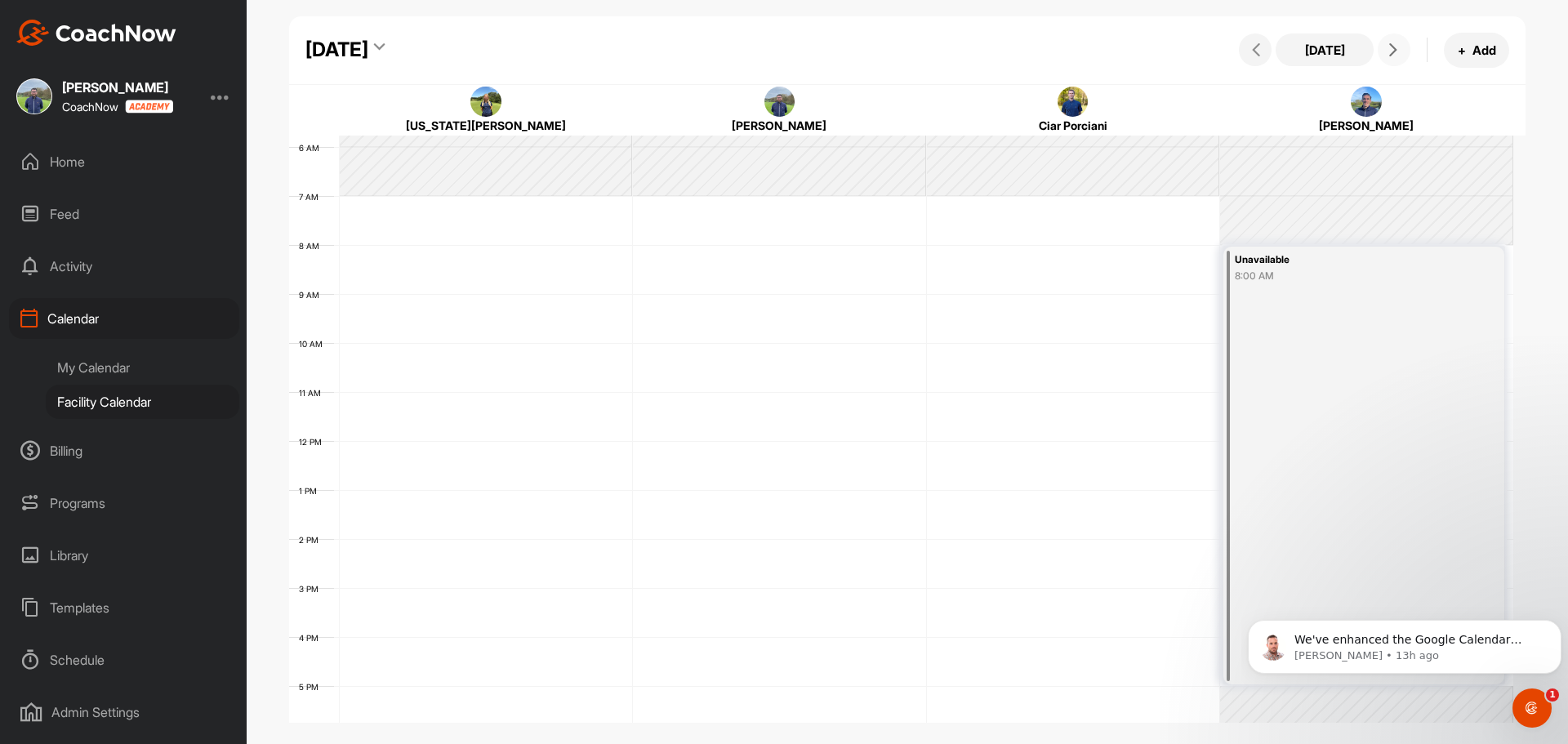
click at [1388, 46] on icon at bounding box center [1393, 50] width 13 height 13
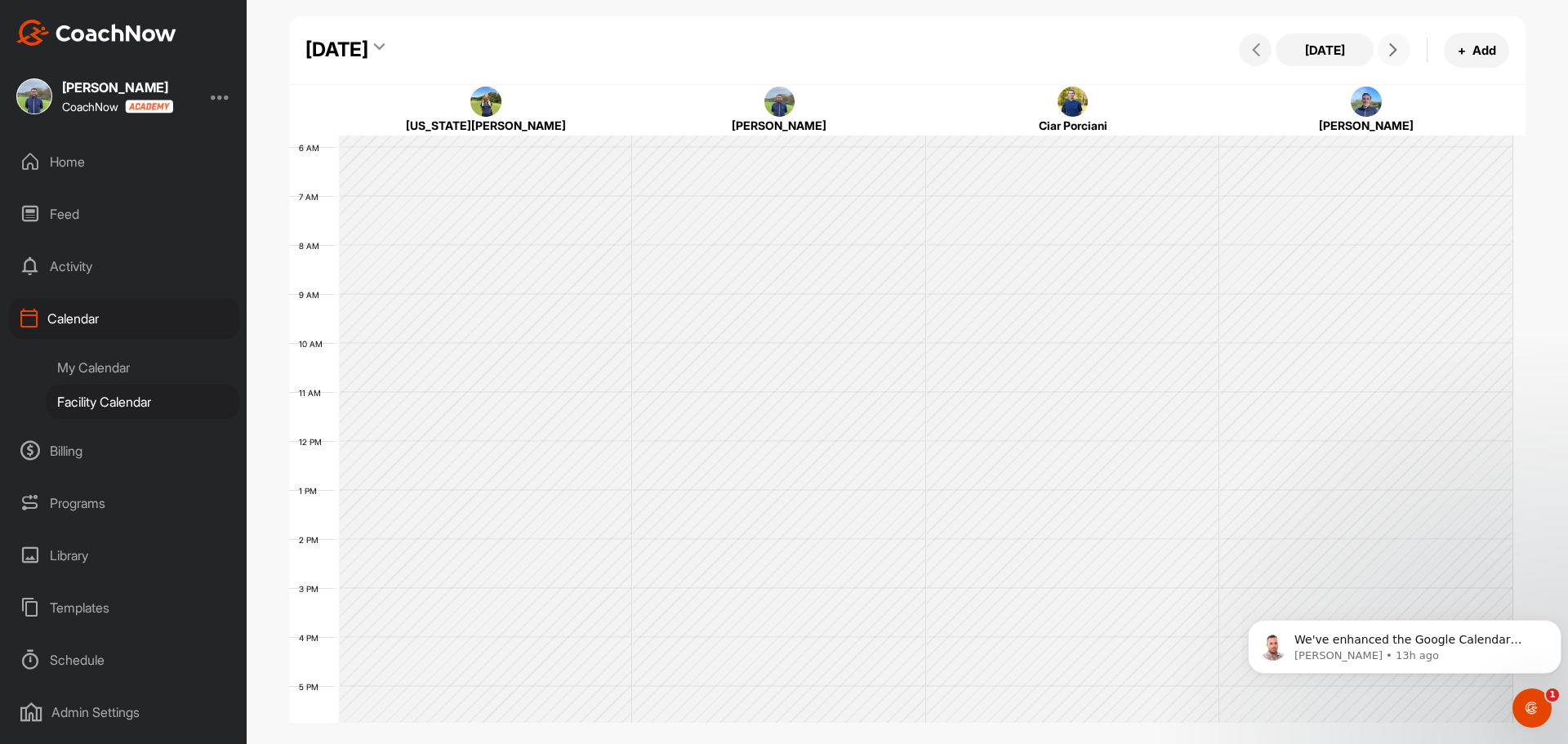
click at [1388, 46] on icon at bounding box center [1393, 50] width 13 height 13
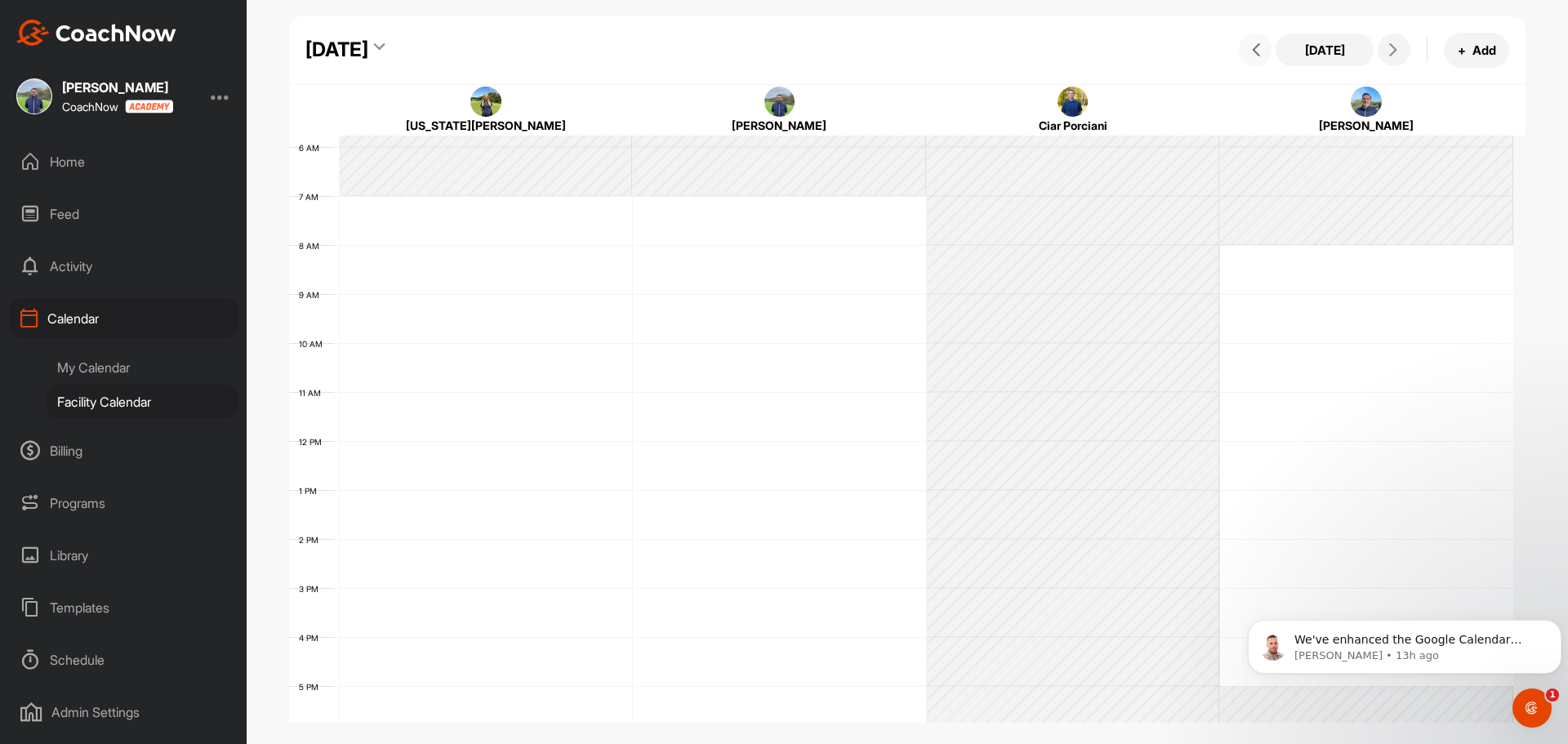
click at [1262, 55] on span at bounding box center [1255, 50] width 20 height 13
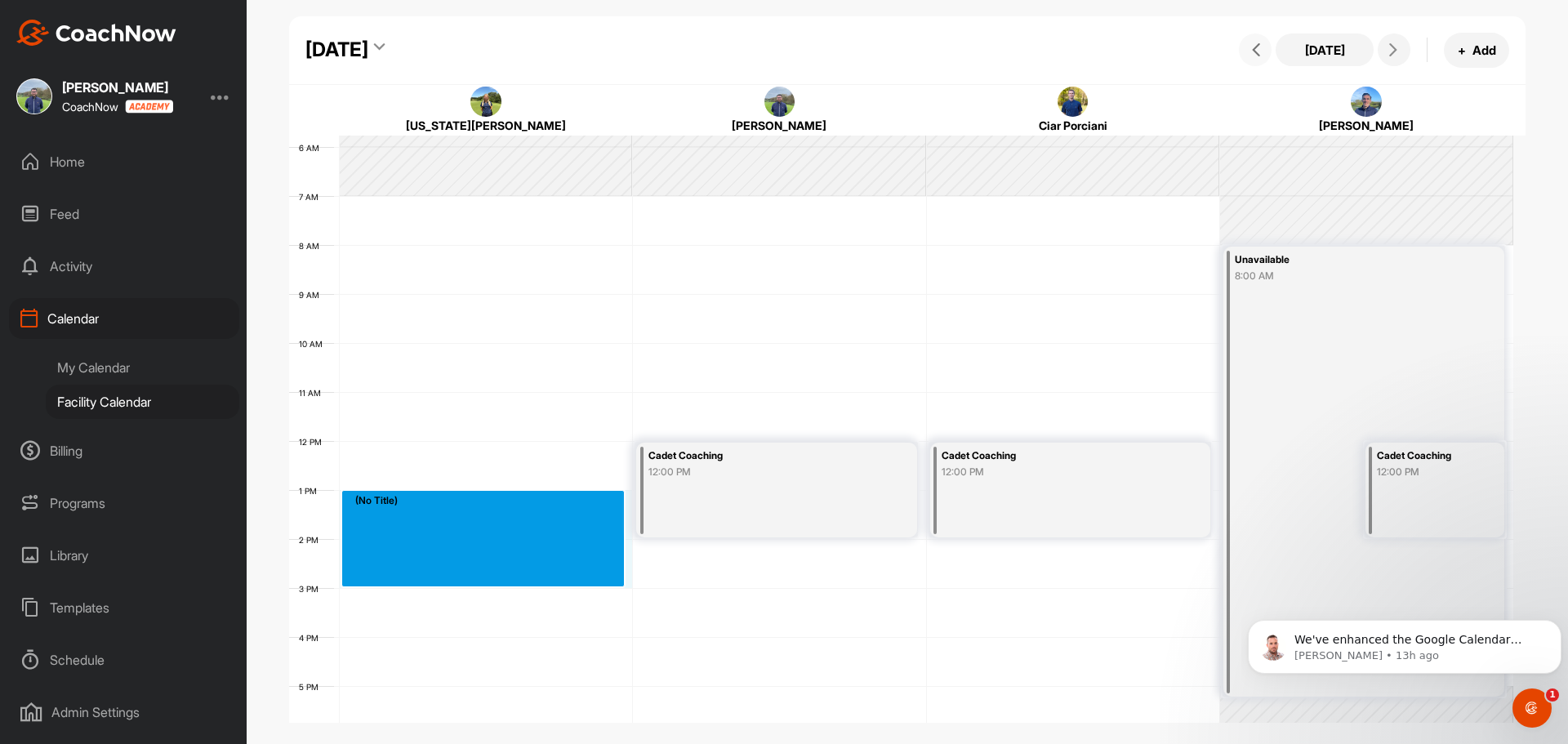
drag, startPoint x: 360, startPoint y: 496, endPoint x: 364, endPoint y: 577, distance: 81.1
click at [364, 577] on div "12 AM 1 AM 2 AM 3 AM 4 AM 5 AM 6 AM 7 AM 8 AM 9 AM 10 AM 11 AM 12 PM 1 PM 2 PM …" at bounding box center [902, 440] width 1224 height 1176
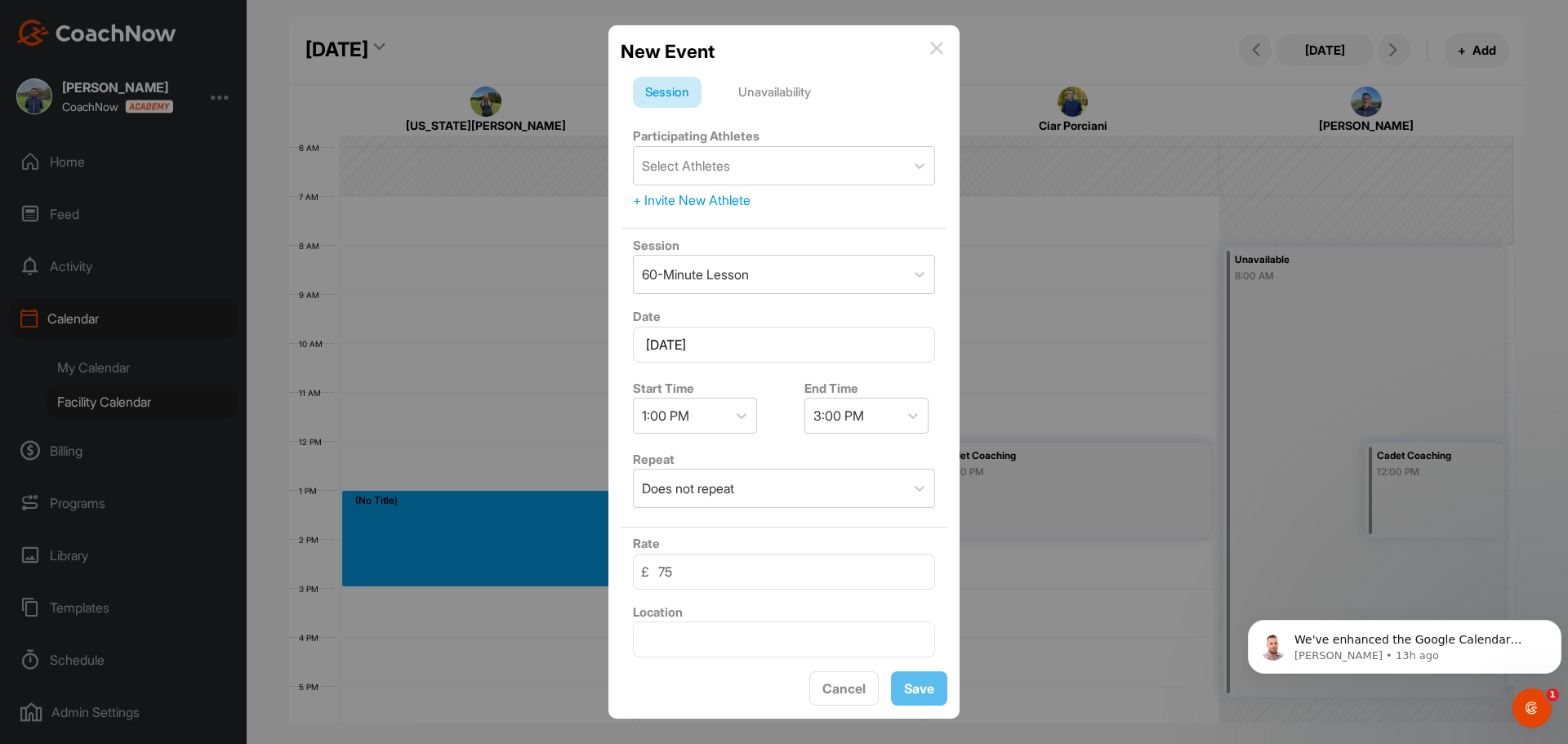
click at [775, 95] on div "Unavailability" at bounding box center [774, 92] width 97 height 31
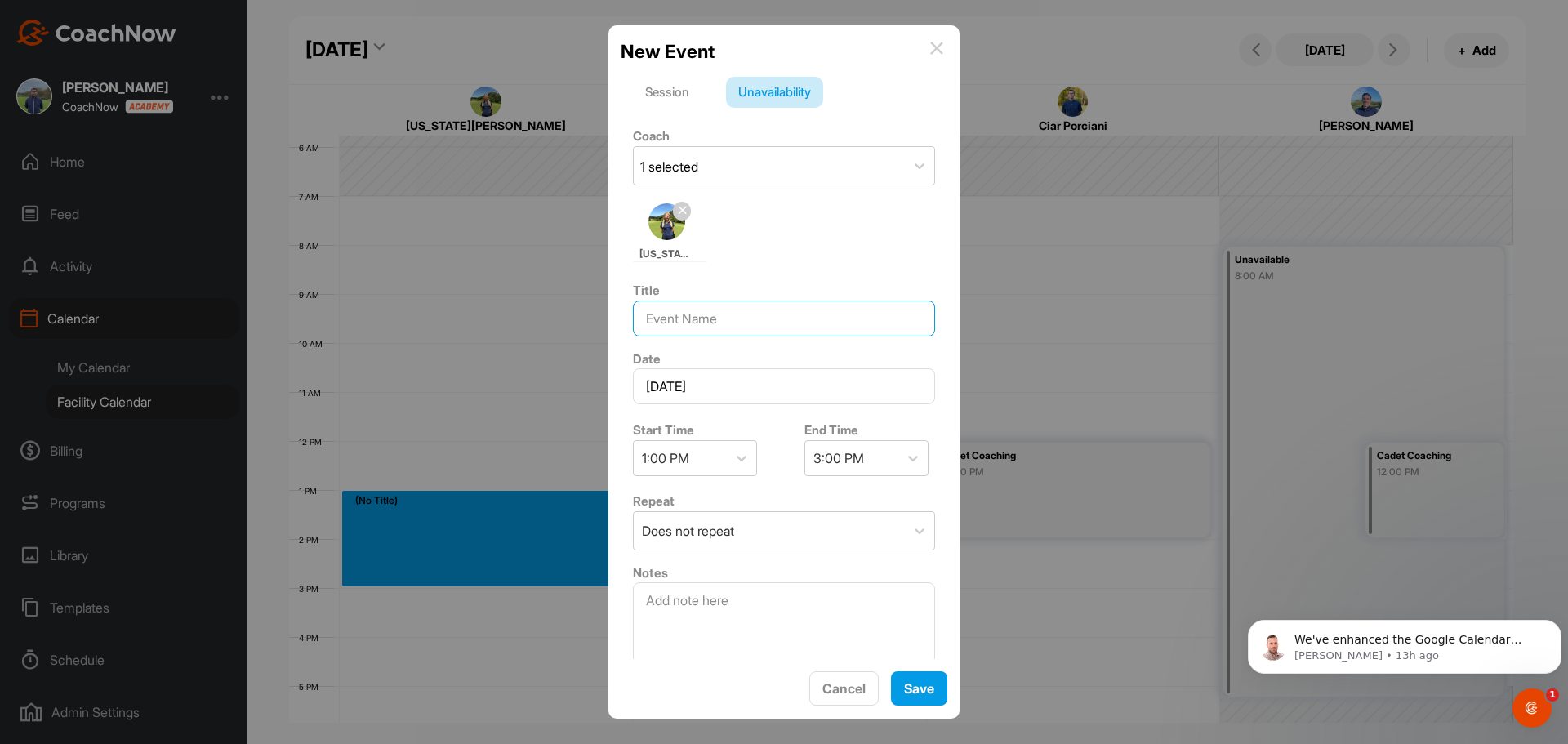
click at [675, 319] on input at bounding box center [784, 318] width 302 height 36
type input "Cadet Coaching"
click at [921, 684] on span "Save" at bounding box center [919, 688] width 30 height 16
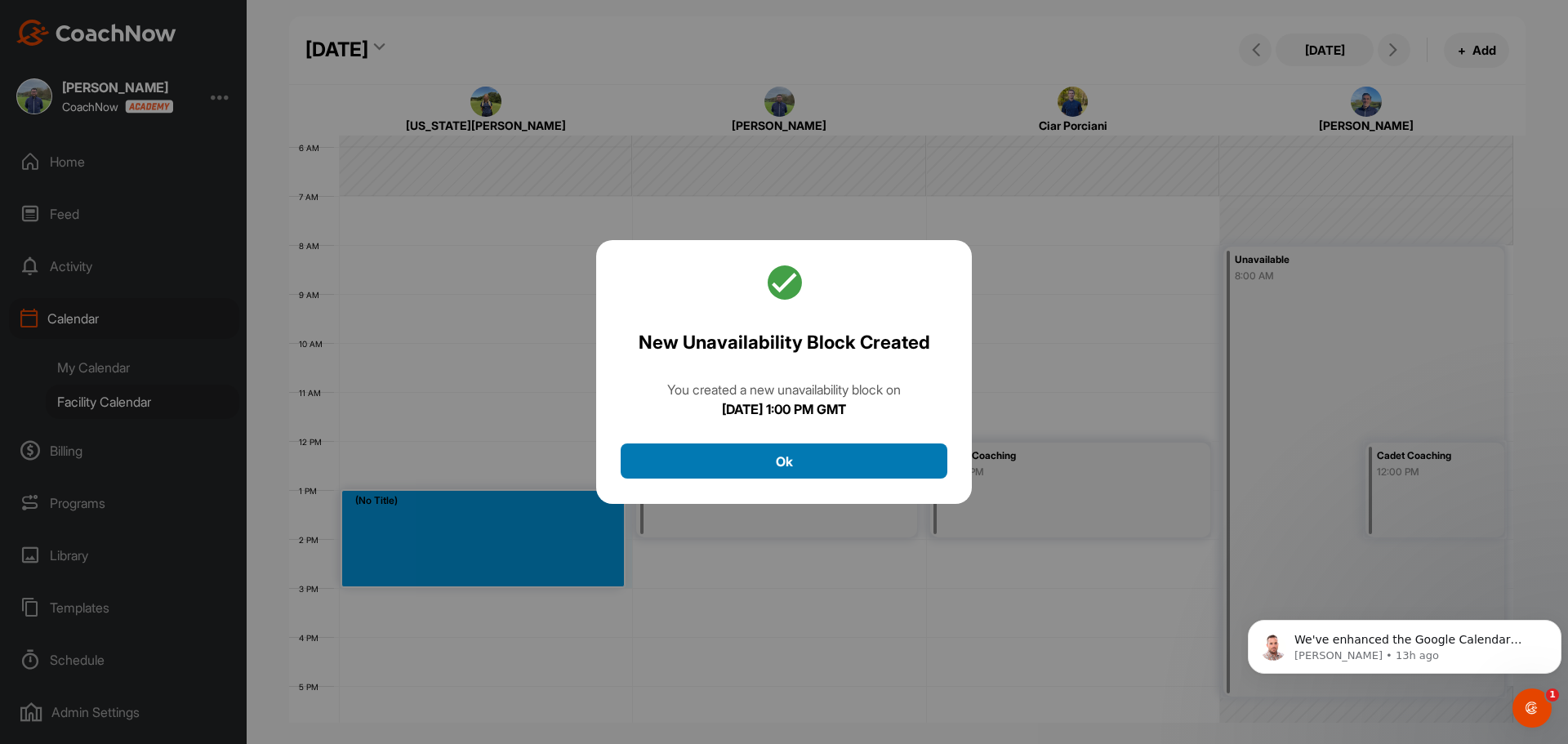
click at [826, 473] on button "Ok" at bounding box center [783, 460] width 326 height 35
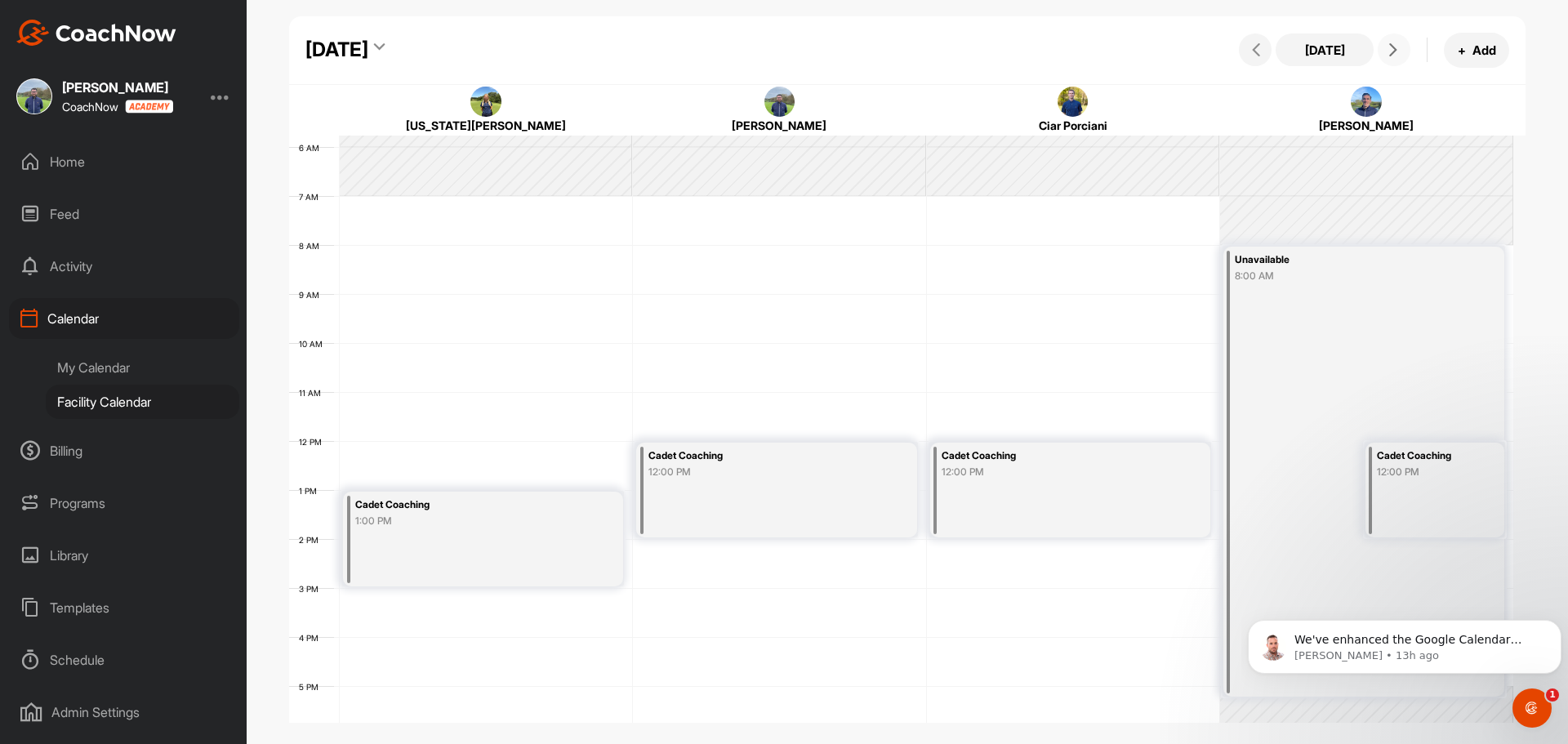
click at [1394, 47] on icon at bounding box center [1393, 50] width 13 height 13
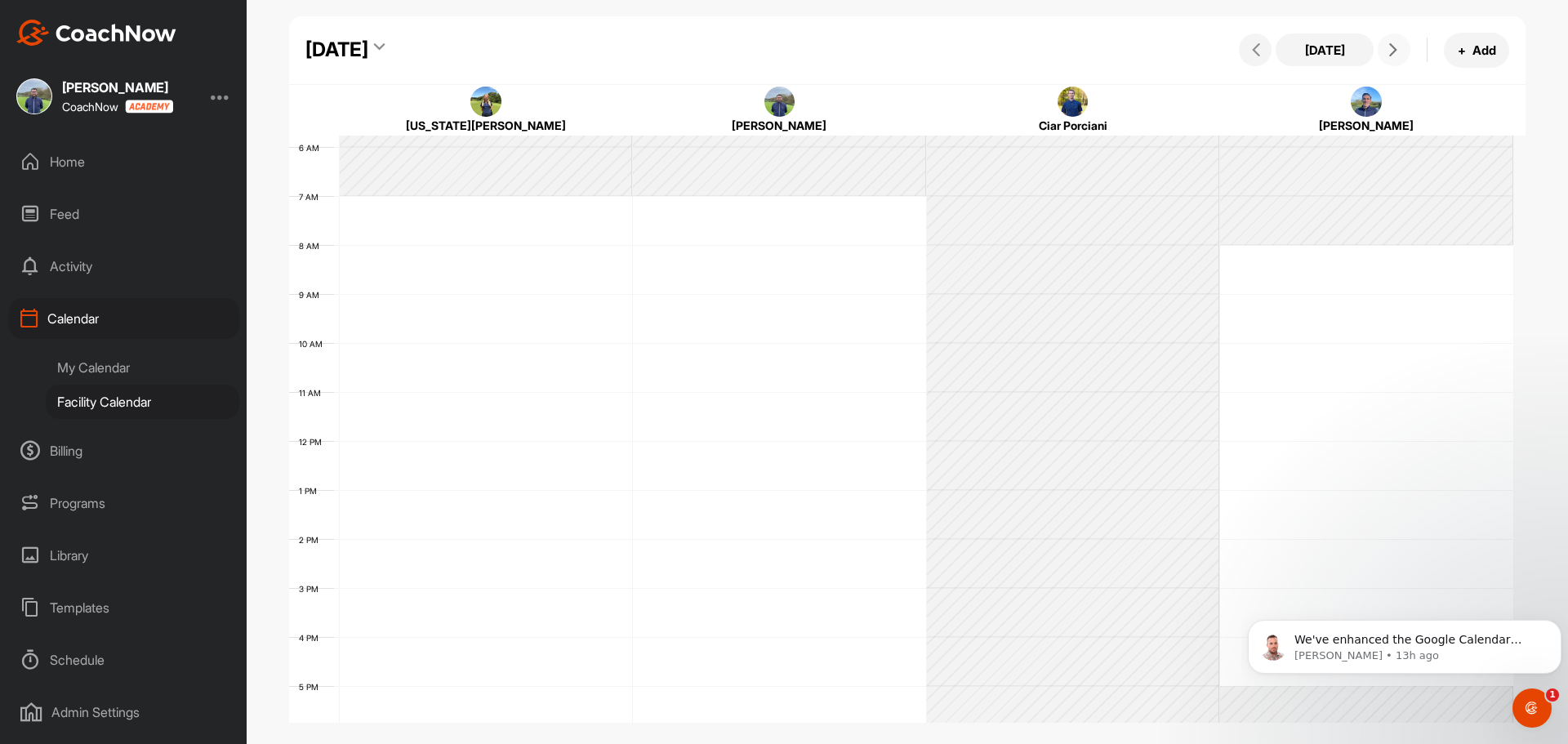
click at [1394, 47] on icon at bounding box center [1393, 50] width 13 height 13
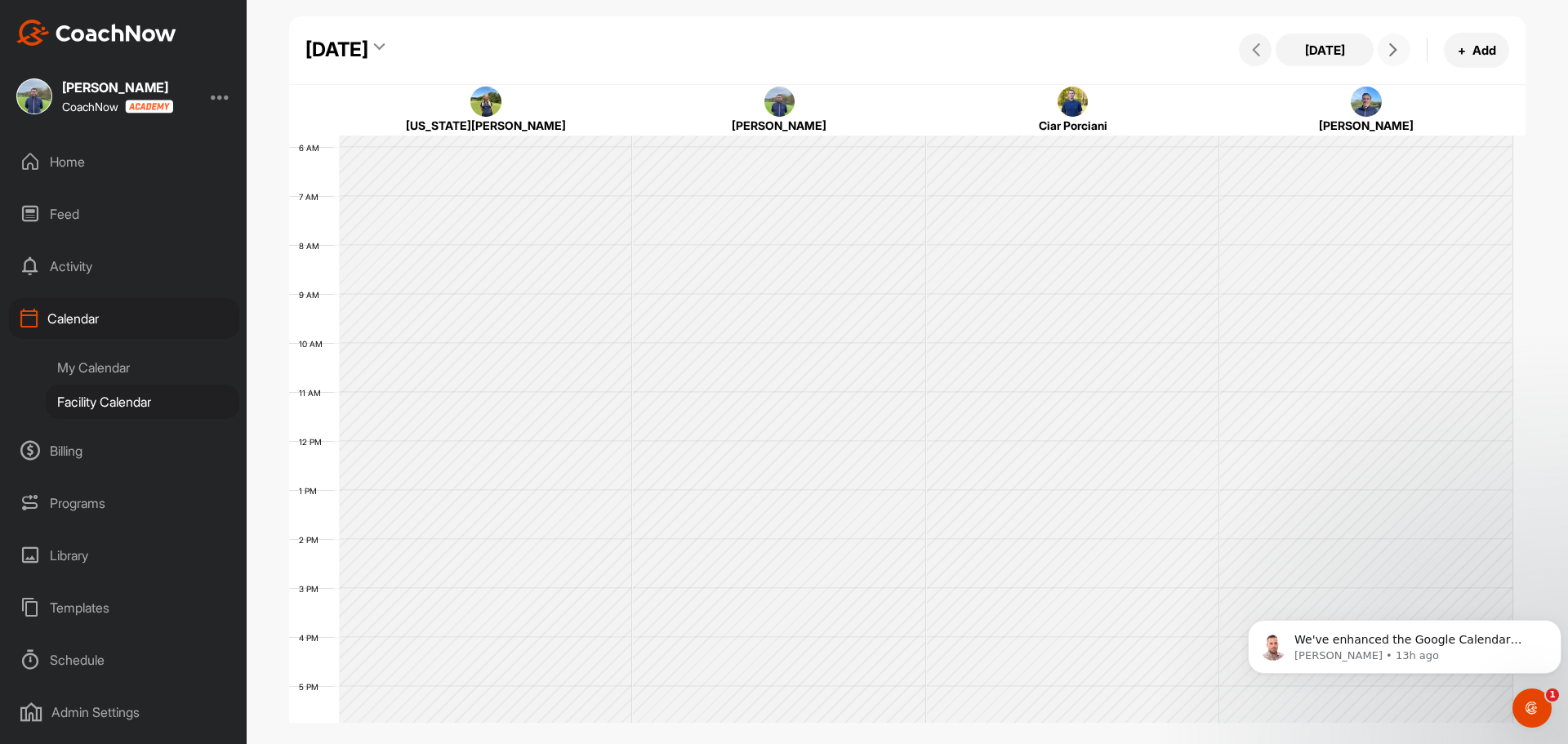
click at [1394, 47] on icon at bounding box center [1393, 50] width 13 height 13
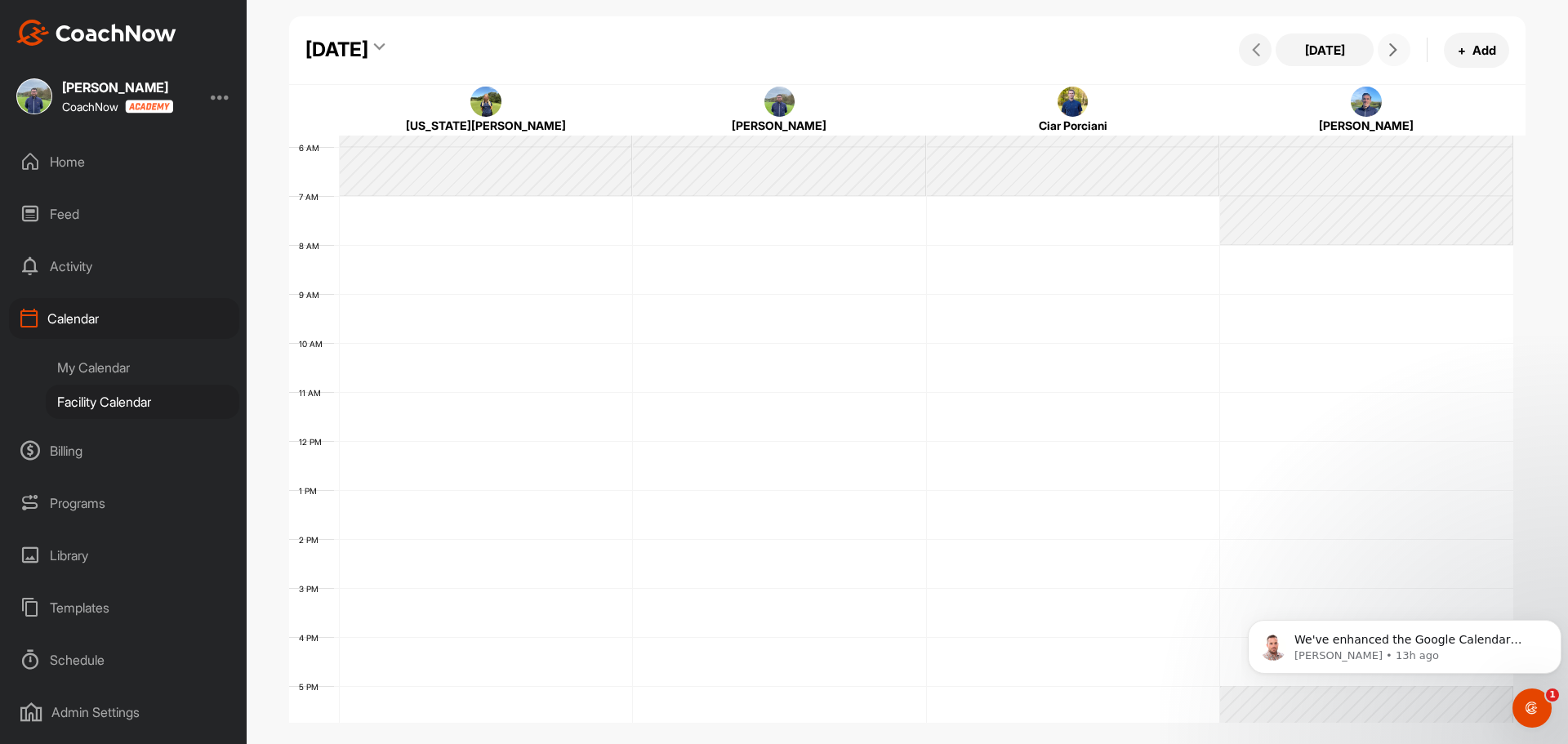
click at [1394, 47] on icon at bounding box center [1393, 50] width 13 height 13
click at [1394, 48] on icon at bounding box center [1393, 50] width 13 height 13
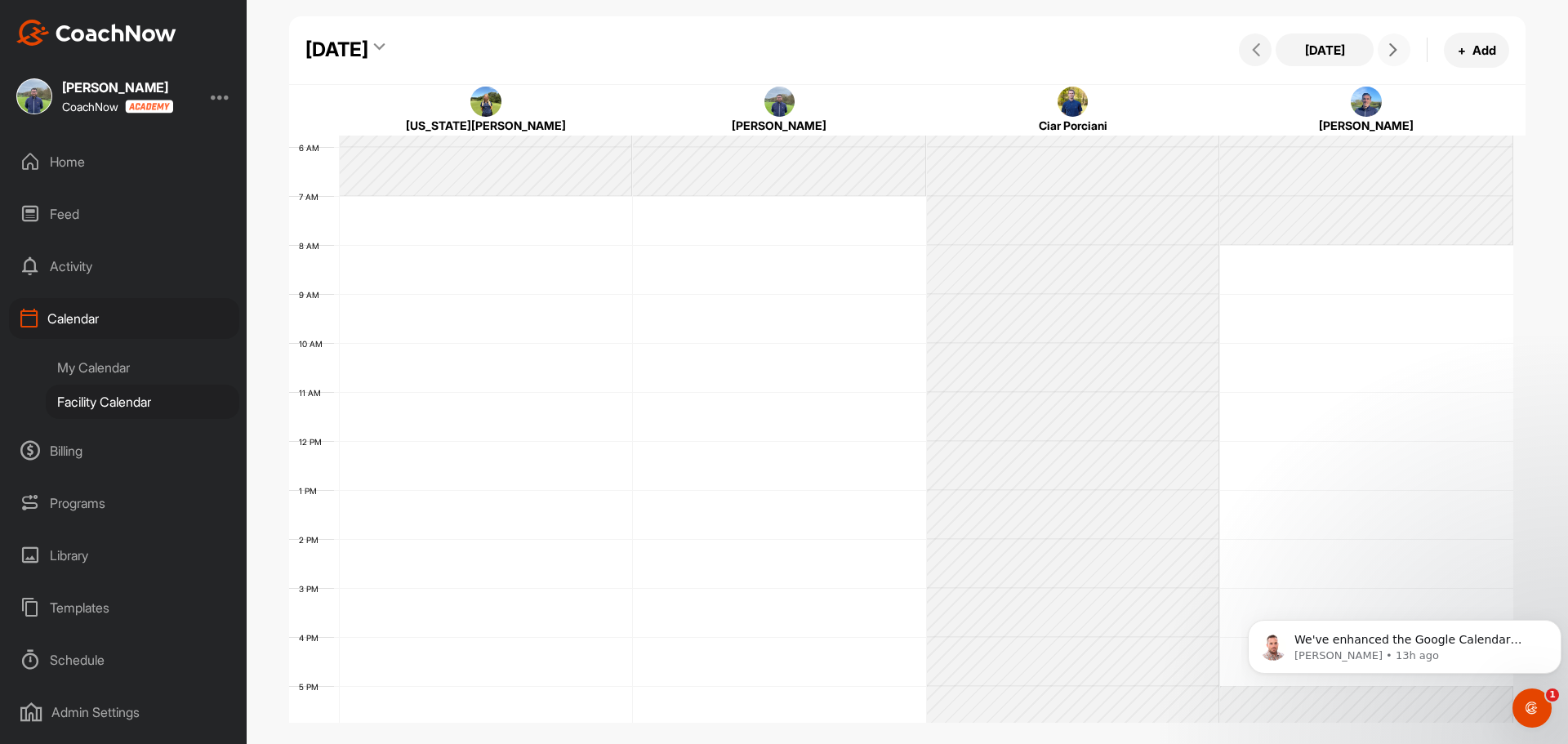
click at [1394, 48] on icon at bounding box center [1393, 50] width 13 height 13
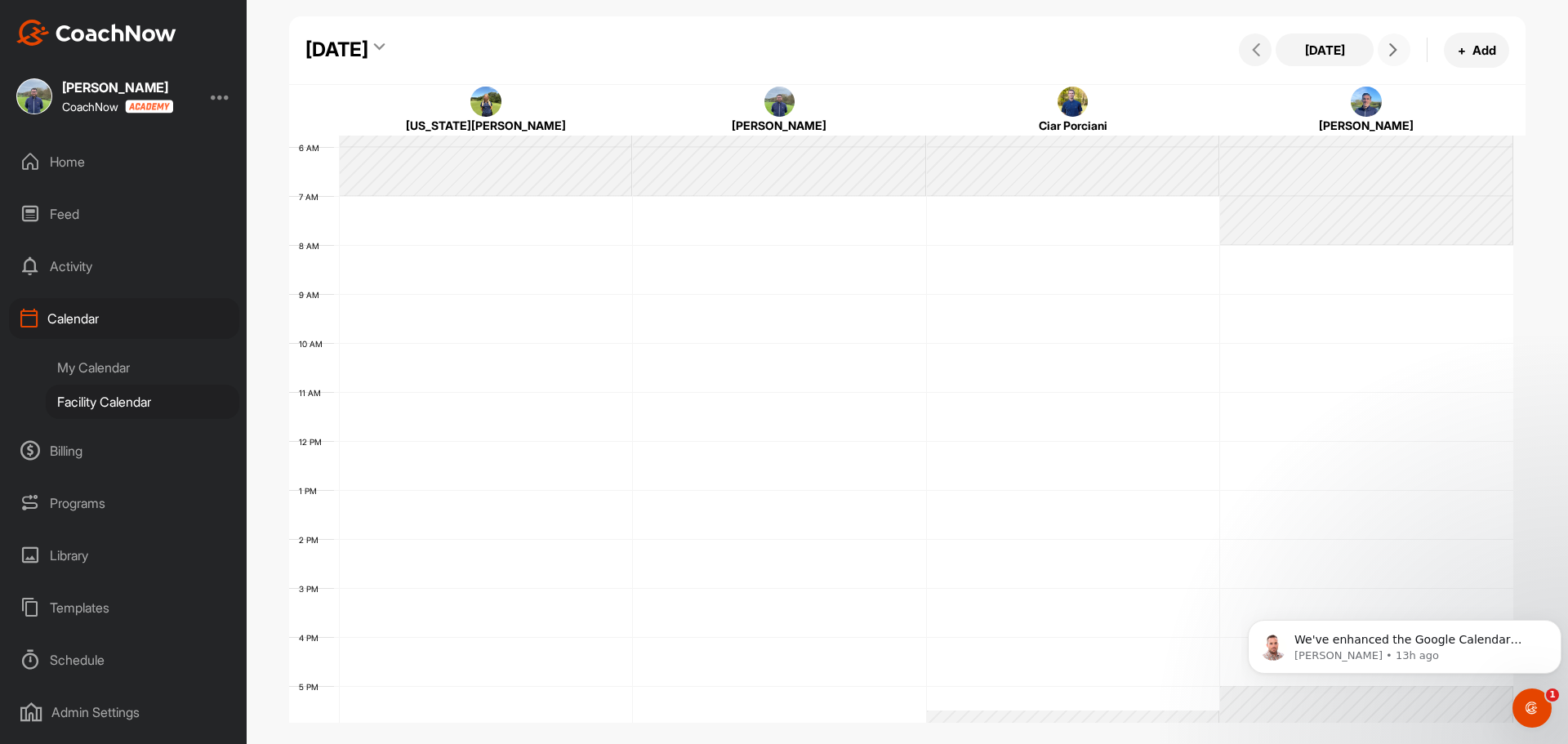
click at [1394, 48] on icon at bounding box center [1393, 50] width 13 height 13
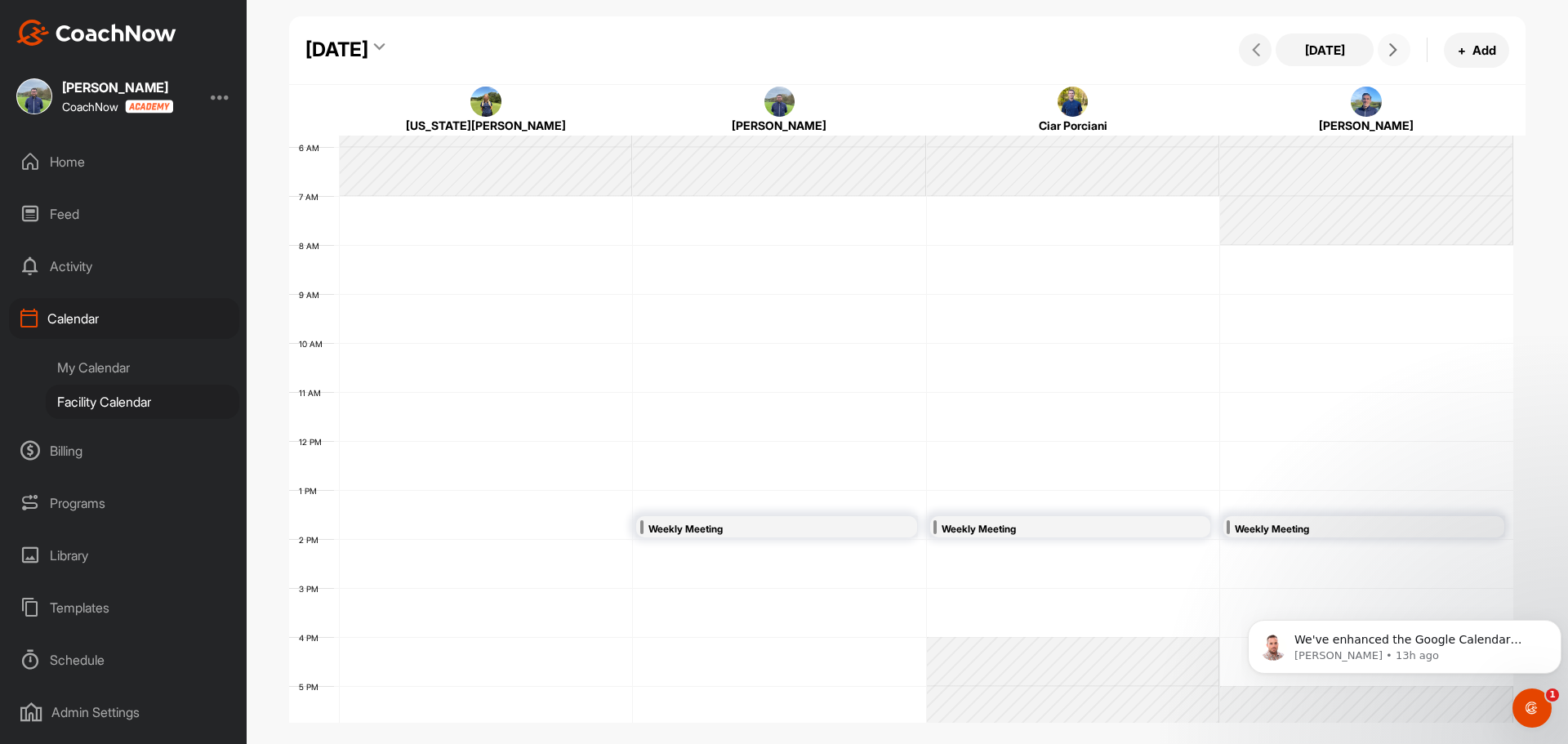
click at [1394, 49] on icon at bounding box center [1393, 50] width 13 height 13
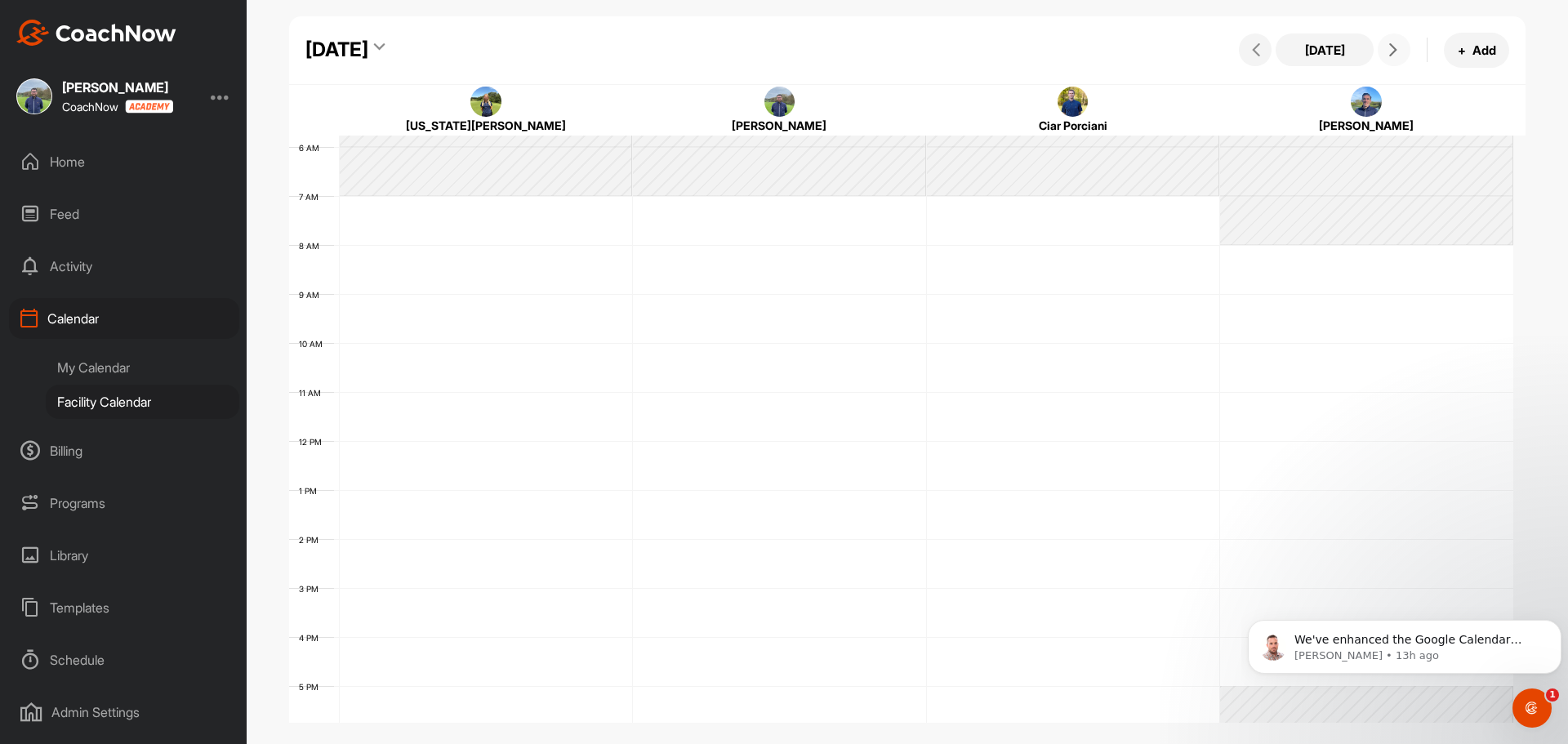
click at [1394, 49] on icon at bounding box center [1393, 50] width 13 height 13
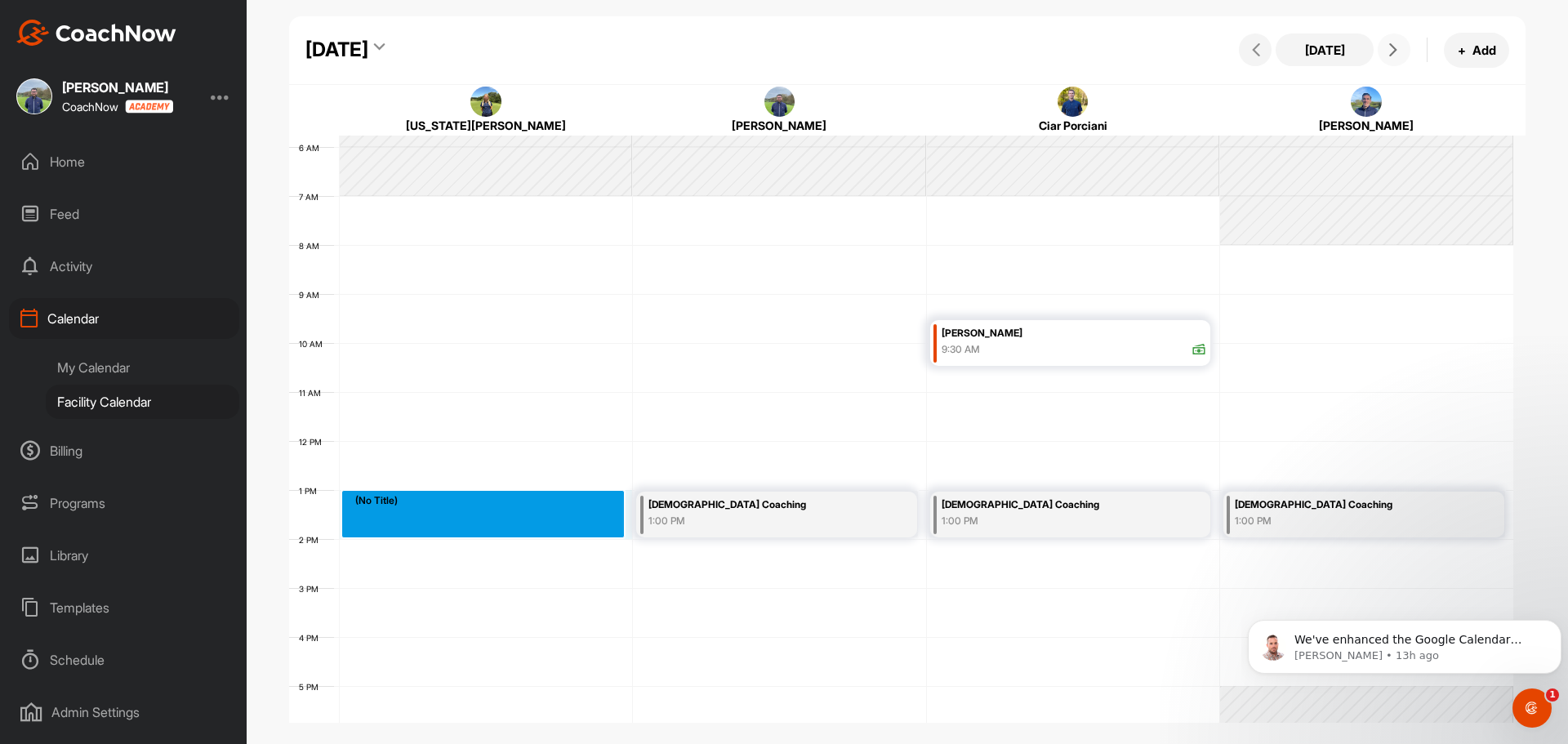
drag, startPoint x: 489, startPoint y: 495, endPoint x: 490, endPoint y: 519, distance: 24.0
click at [490, 519] on div "12 AM 1 AM 2 AM 3 AM 4 AM 5 AM 6 AM 7 AM 8 AM 9 AM 10 AM 11 AM 12 PM 1 PM 2 PM …" at bounding box center [902, 440] width 1224 height 1176
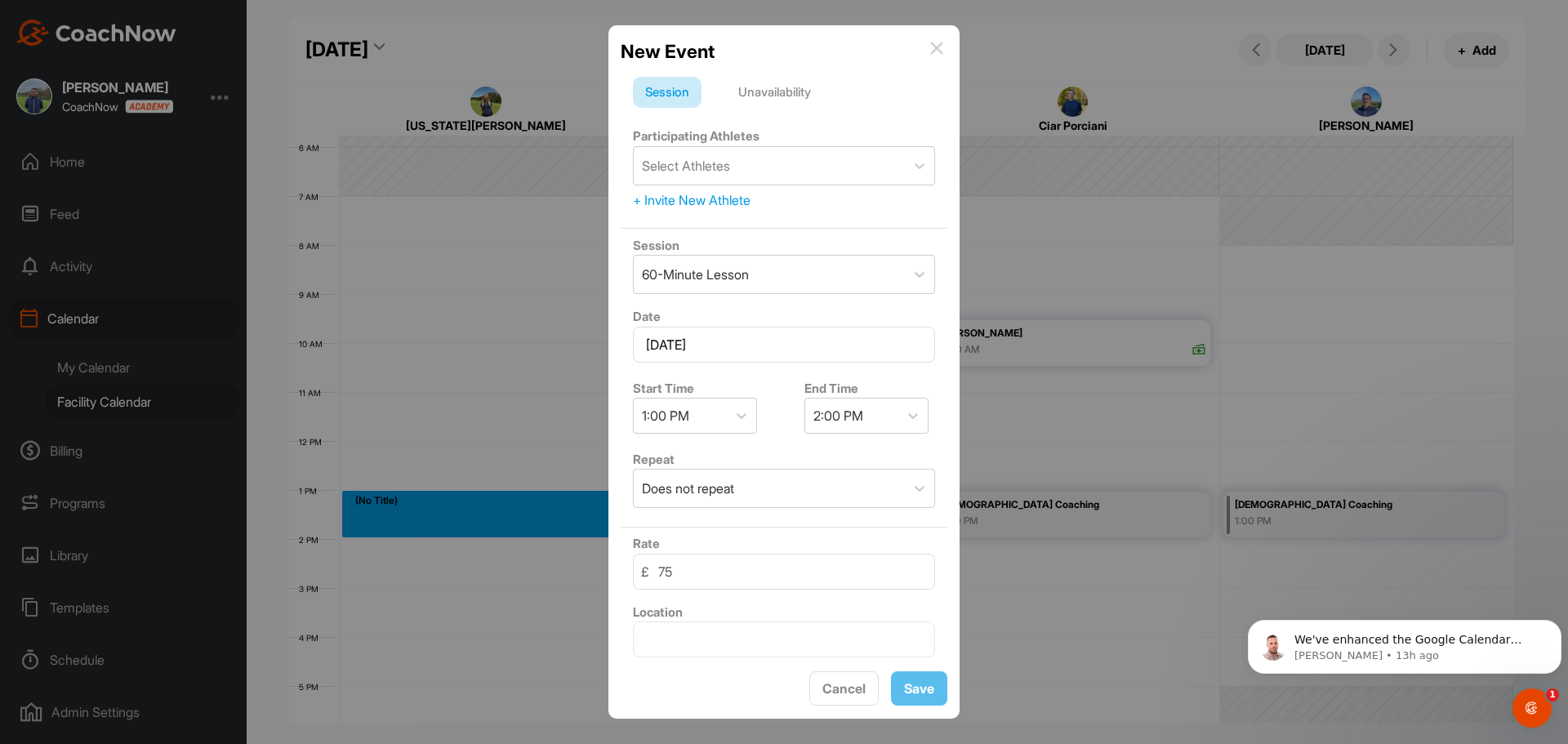
click at [792, 104] on div "Unavailability" at bounding box center [774, 92] width 97 height 31
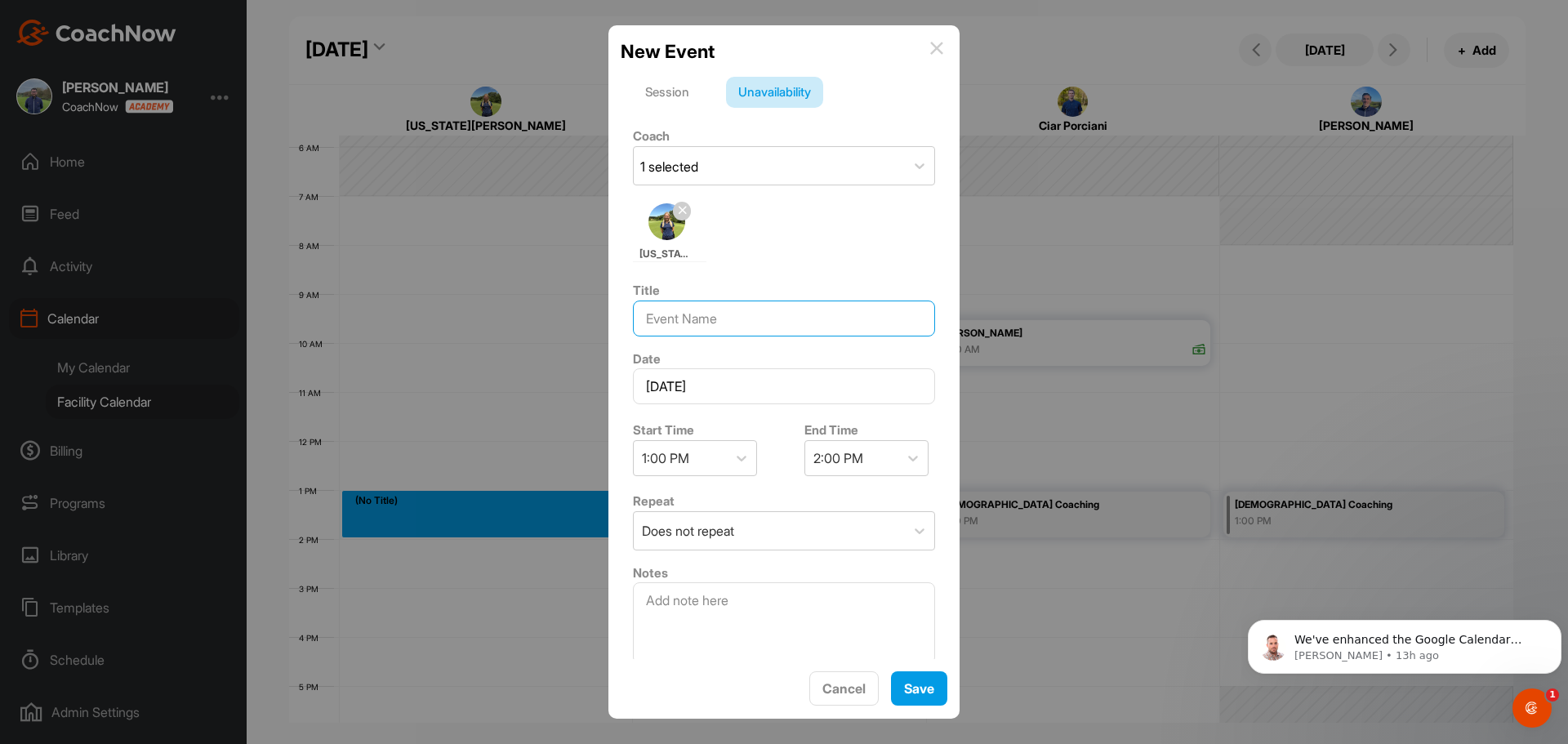
click at [730, 313] on input at bounding box center [784, 318] width 302 height 36
type input "[DEMOGRAPHIC_DATA] Coaching"
click at [908, 691] on span "Save" at bounding box center [919, 688] width 30 height 16
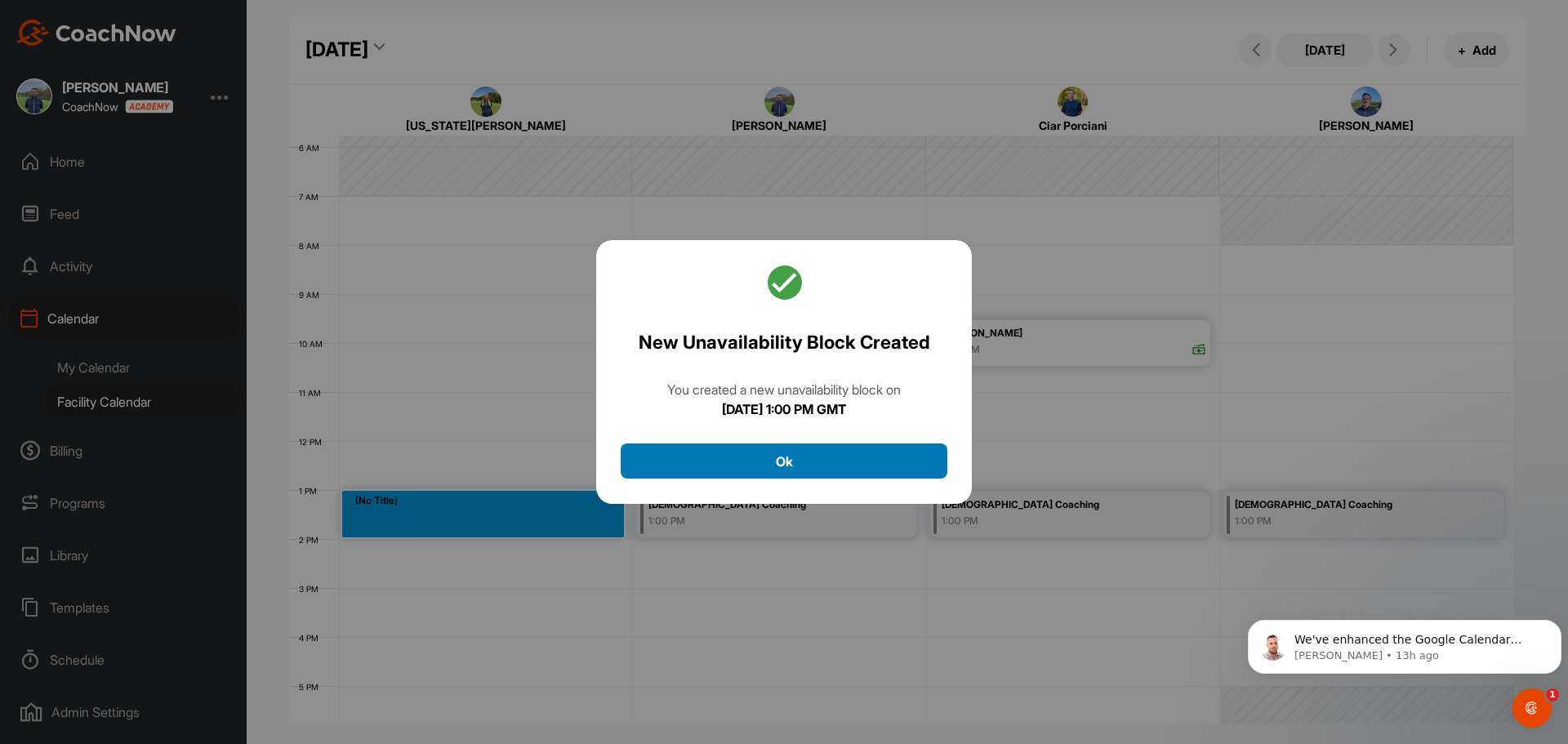
drag, startPoint x: 858, startPoint y: 462, endPoint x: 840, endPoint y: 429, distance: 37.6
click at [858, 463] on button "Ok" at bounding box center [783, 460] width 326 height 35
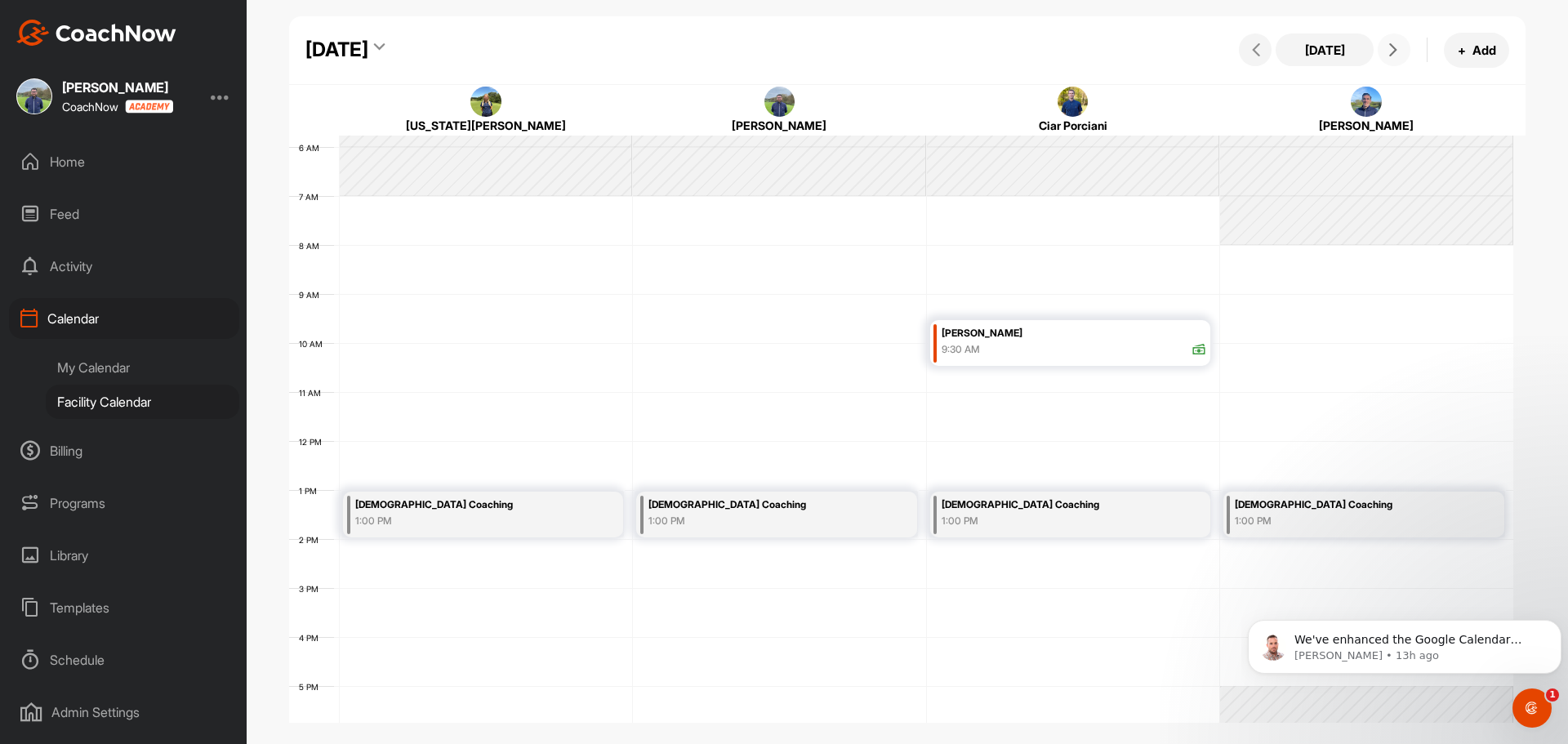
click at [1390, 46] on icon at bounding box center [1393, 50] width 13 height 13
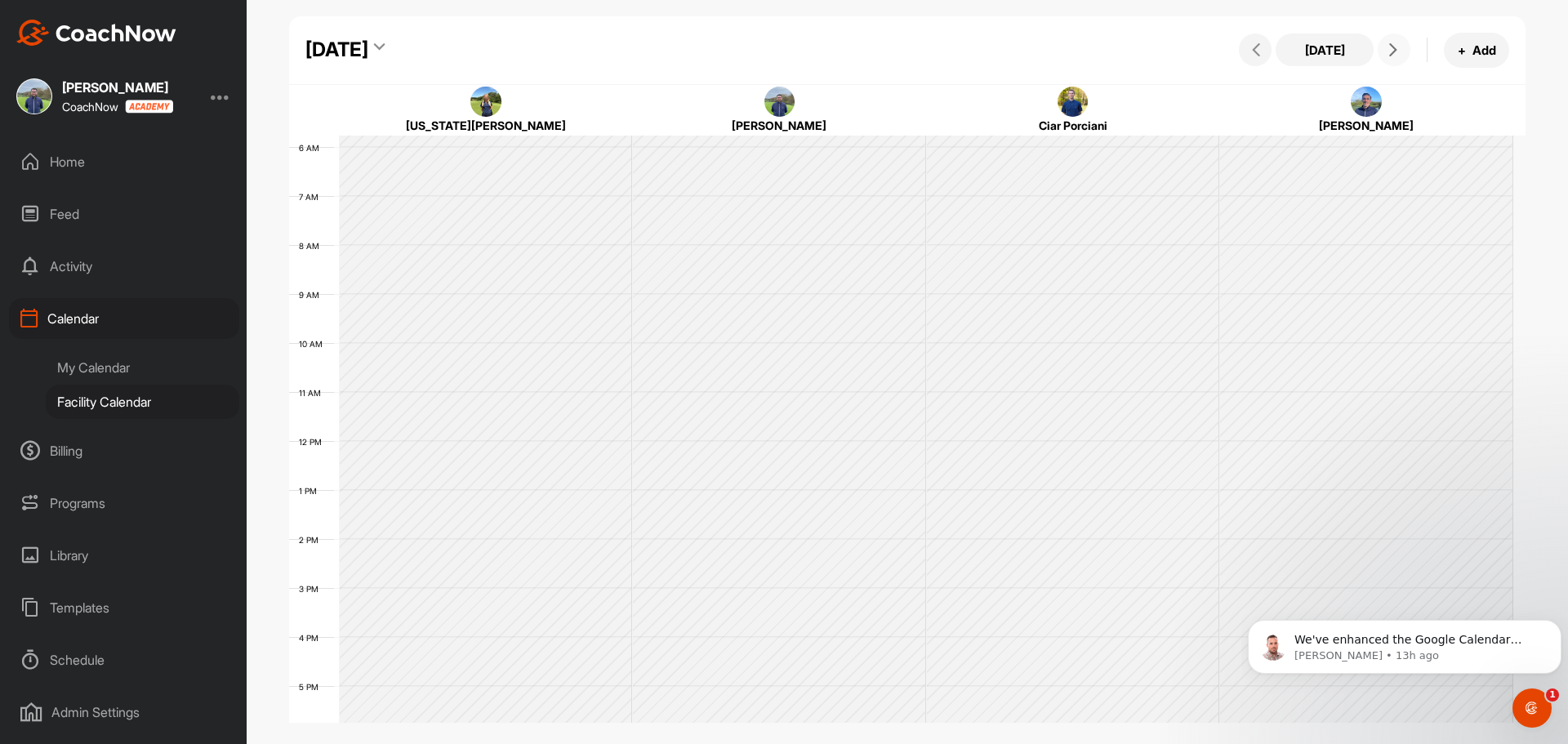
click at [1390, 46] on icon at bounding box center [1393, 50] width 13 height 13
click at [1390, 47] on icon at bounding box center [1393, 50] width 13 height 13
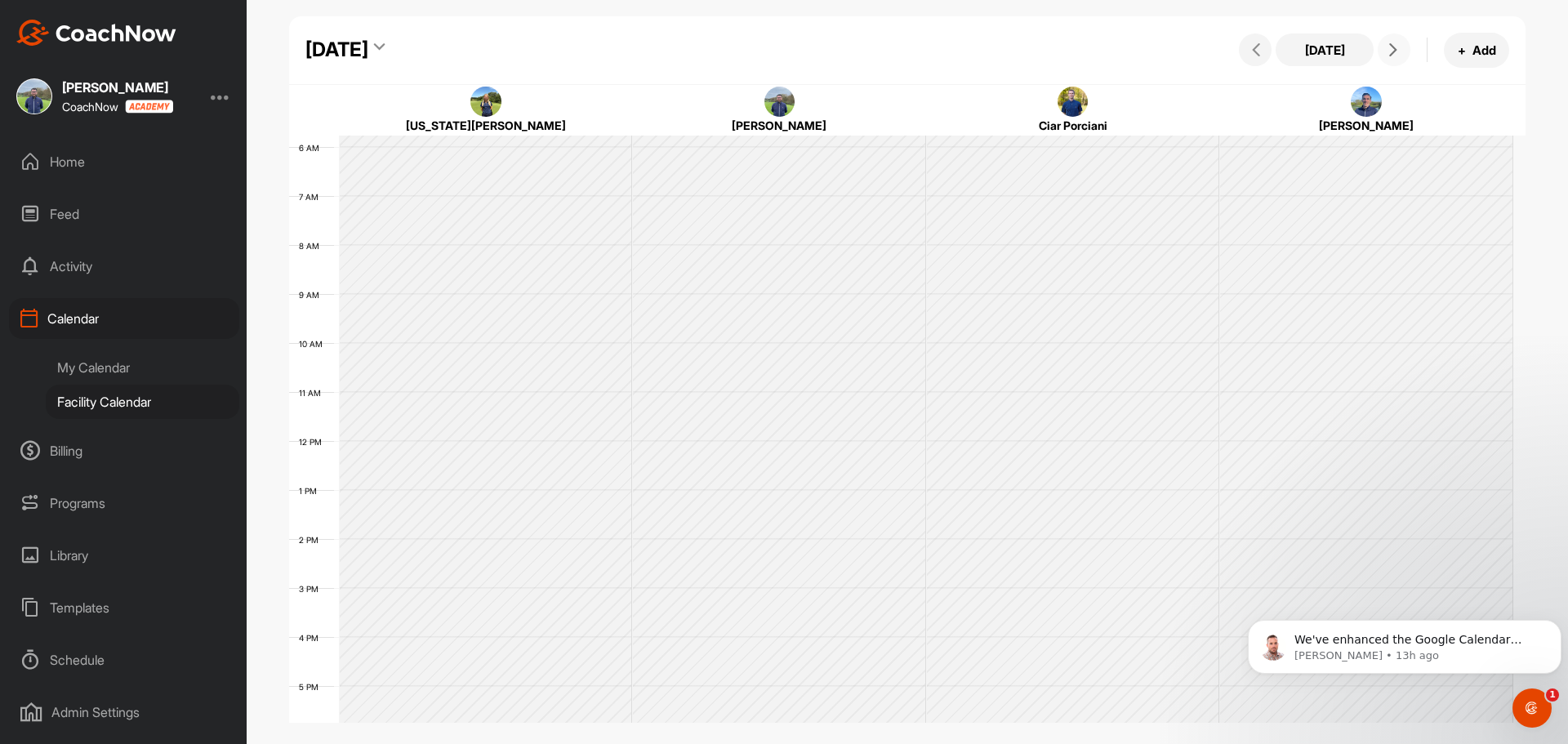
click at [1390, 47] on icon at bounding box center [1393, 50] width 13 height 13
click at [1390, 48] on icon at bounding box center [1393, 50] width 13 height 13
click at [1390, 49] on icon at bounding box center [1393, 50] width 13 height 13
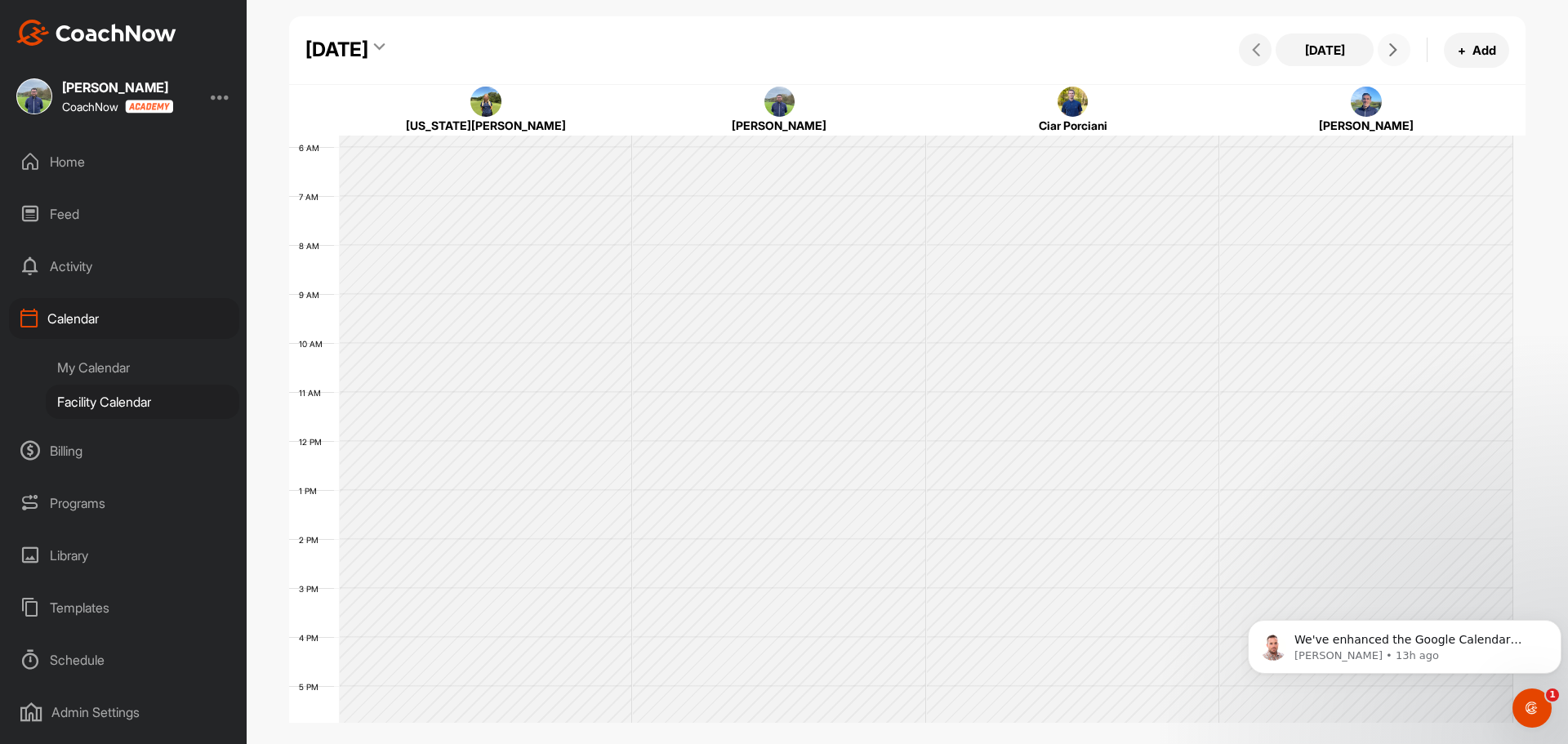
click at [1390, 49] on icon at bounding box center [1393, 50] width 13 height 13
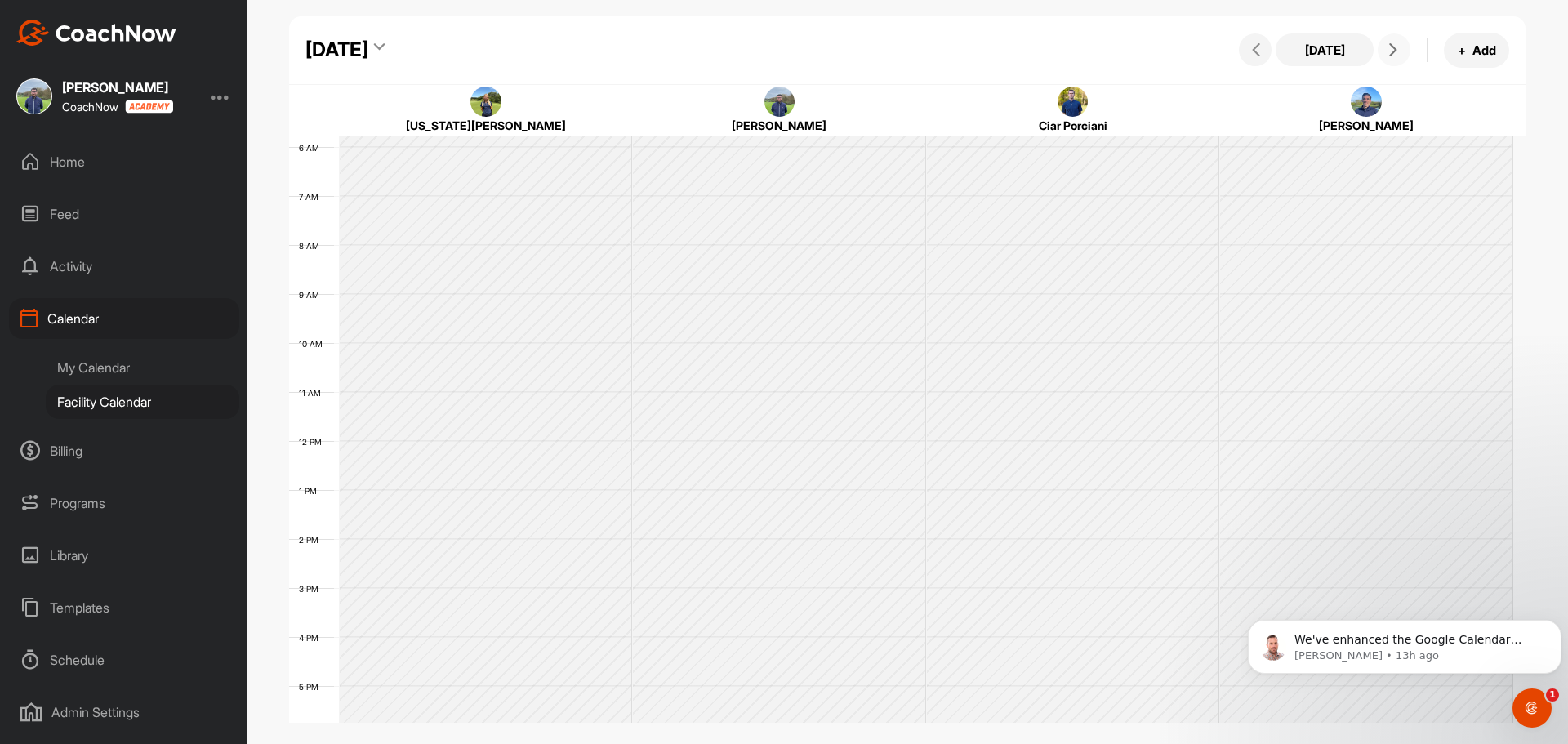
click at [1390, 49] on icon at bounding box center [1393, 50] width 13 height 13
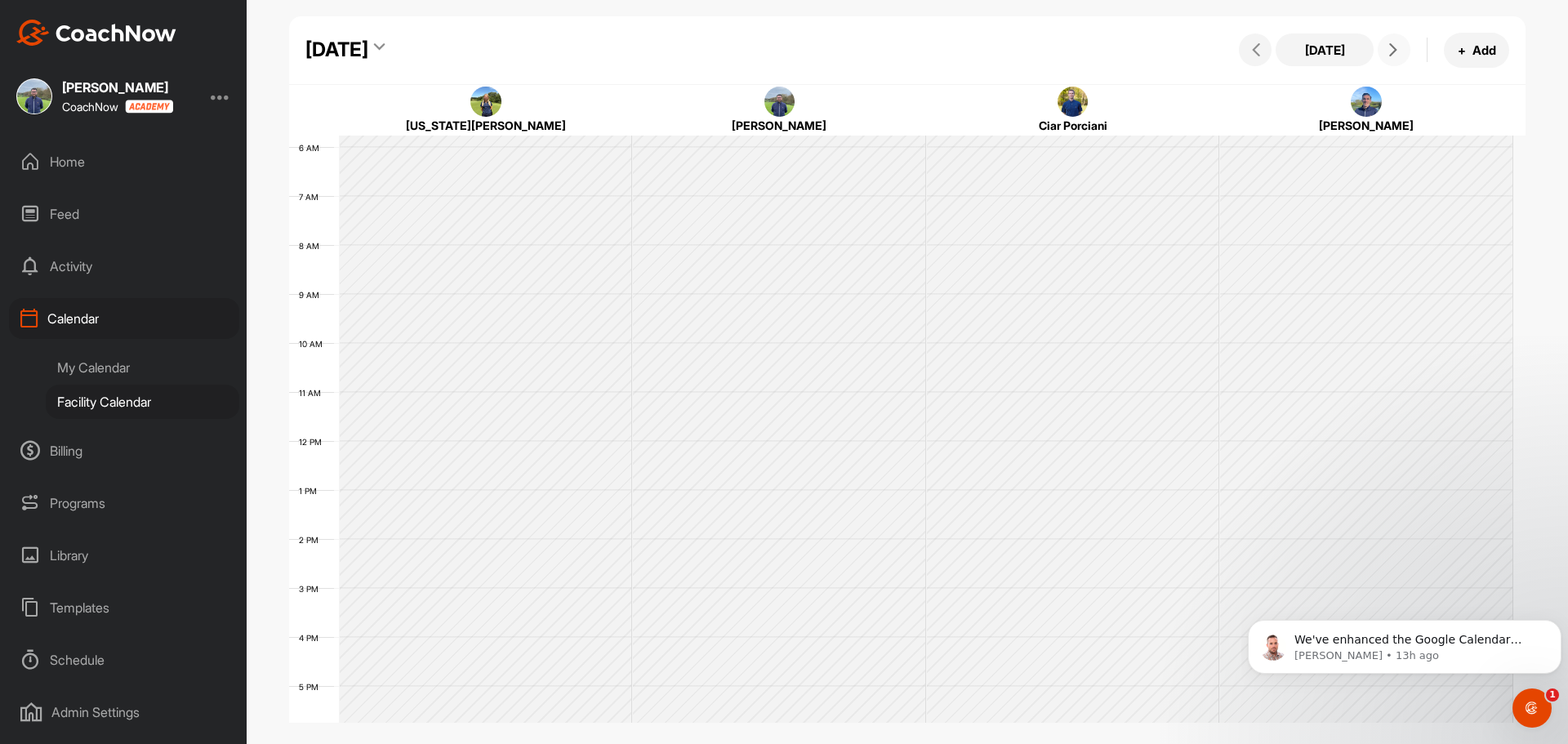
click at [1390, 49] on icon at bounding box center [1393, 50] width 13 height 13
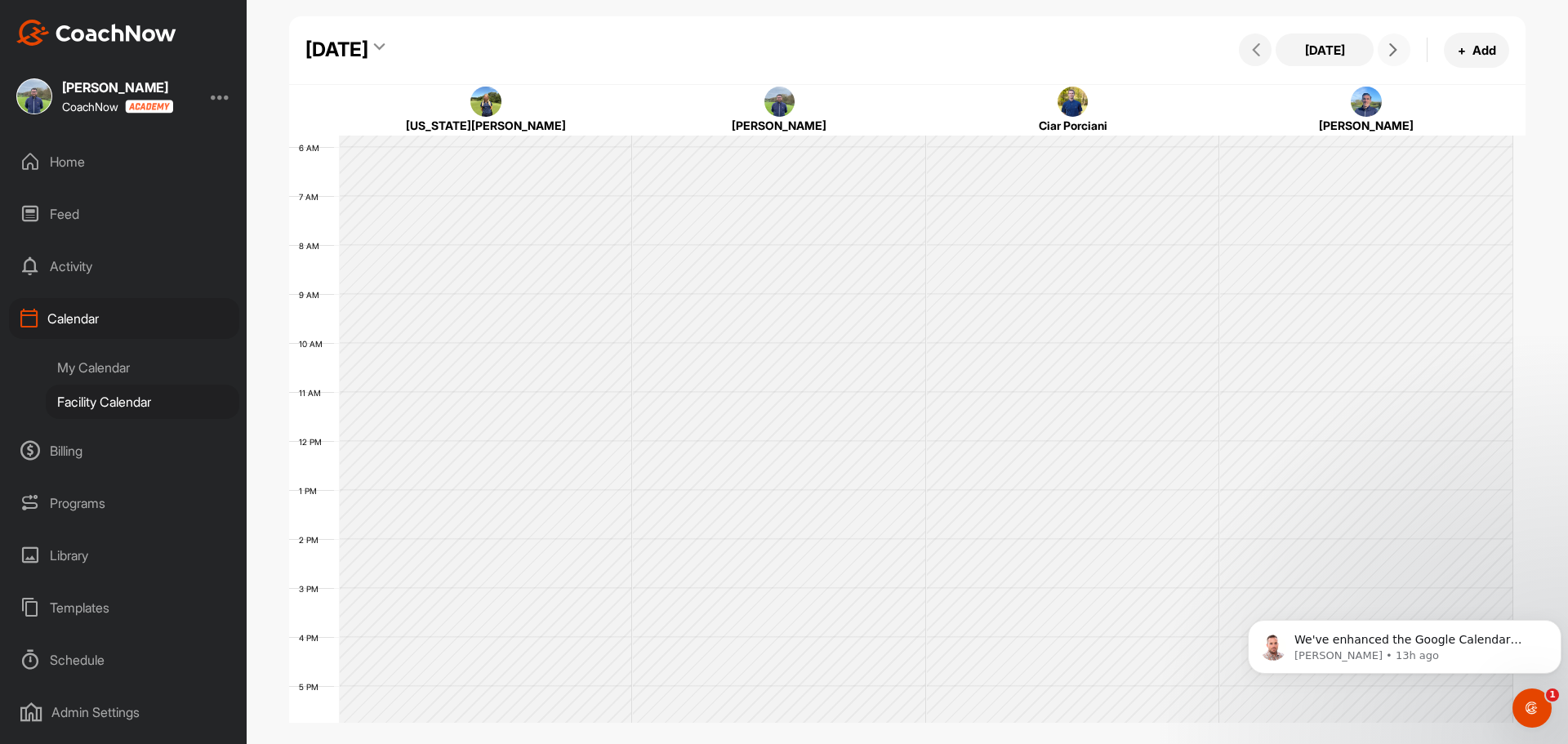
click at [1390, 49] on icon at bounding box center [1393, 50] width 13 height 13
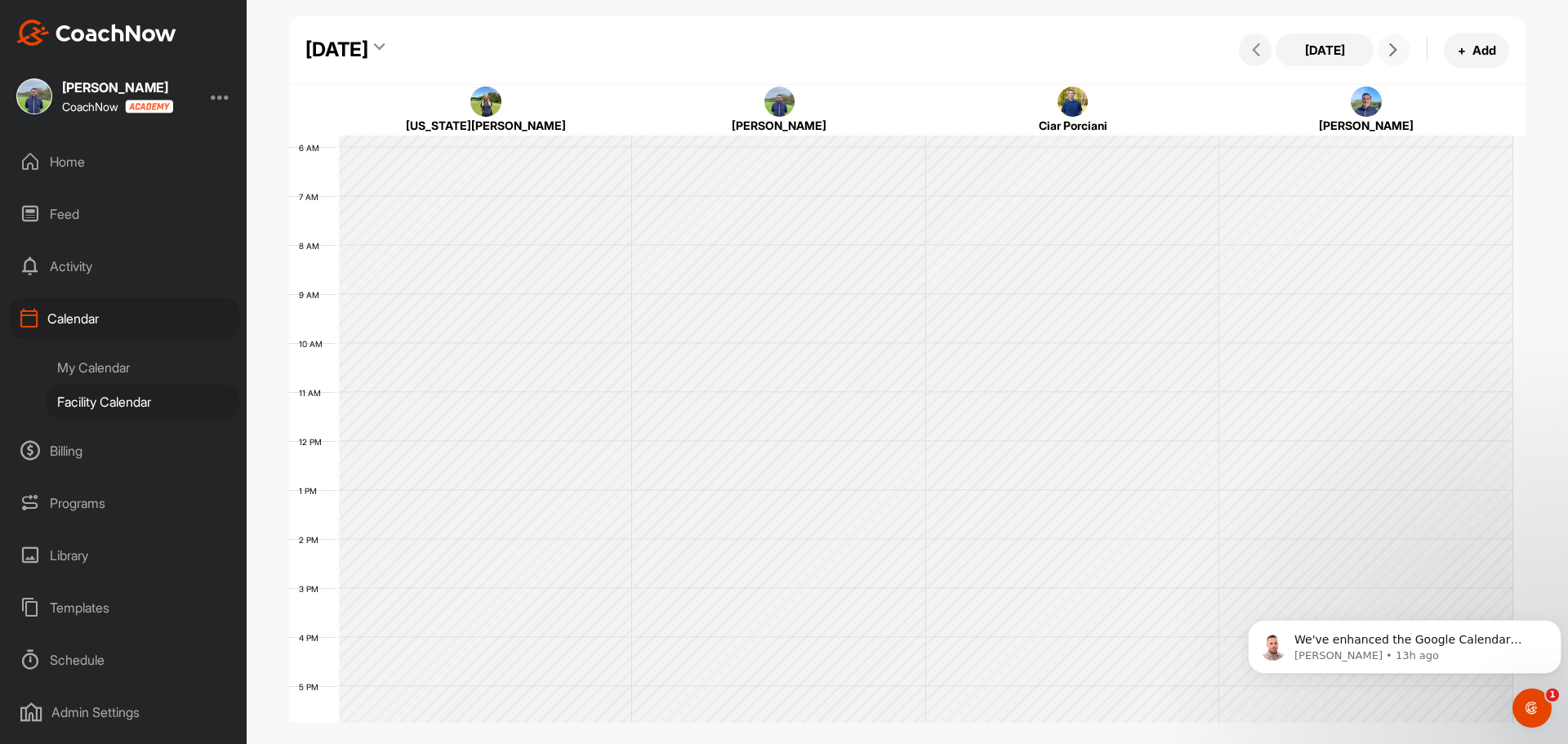
click at [1390, 49] on icon at bounding box center [1393, 50] width 13 height 13
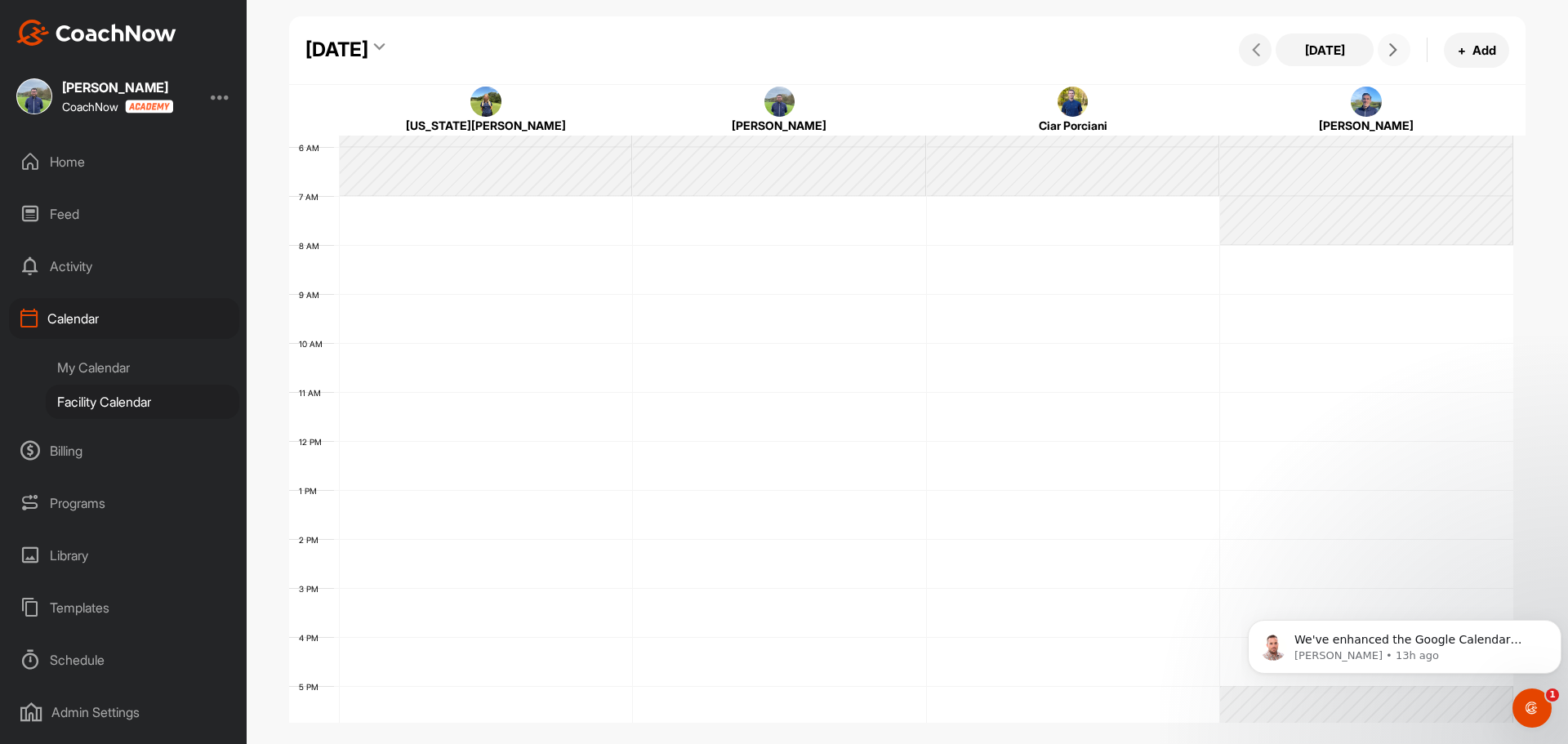
click at [1390, 49] on icon at bounding box center [1393, 50] width 13 height 13
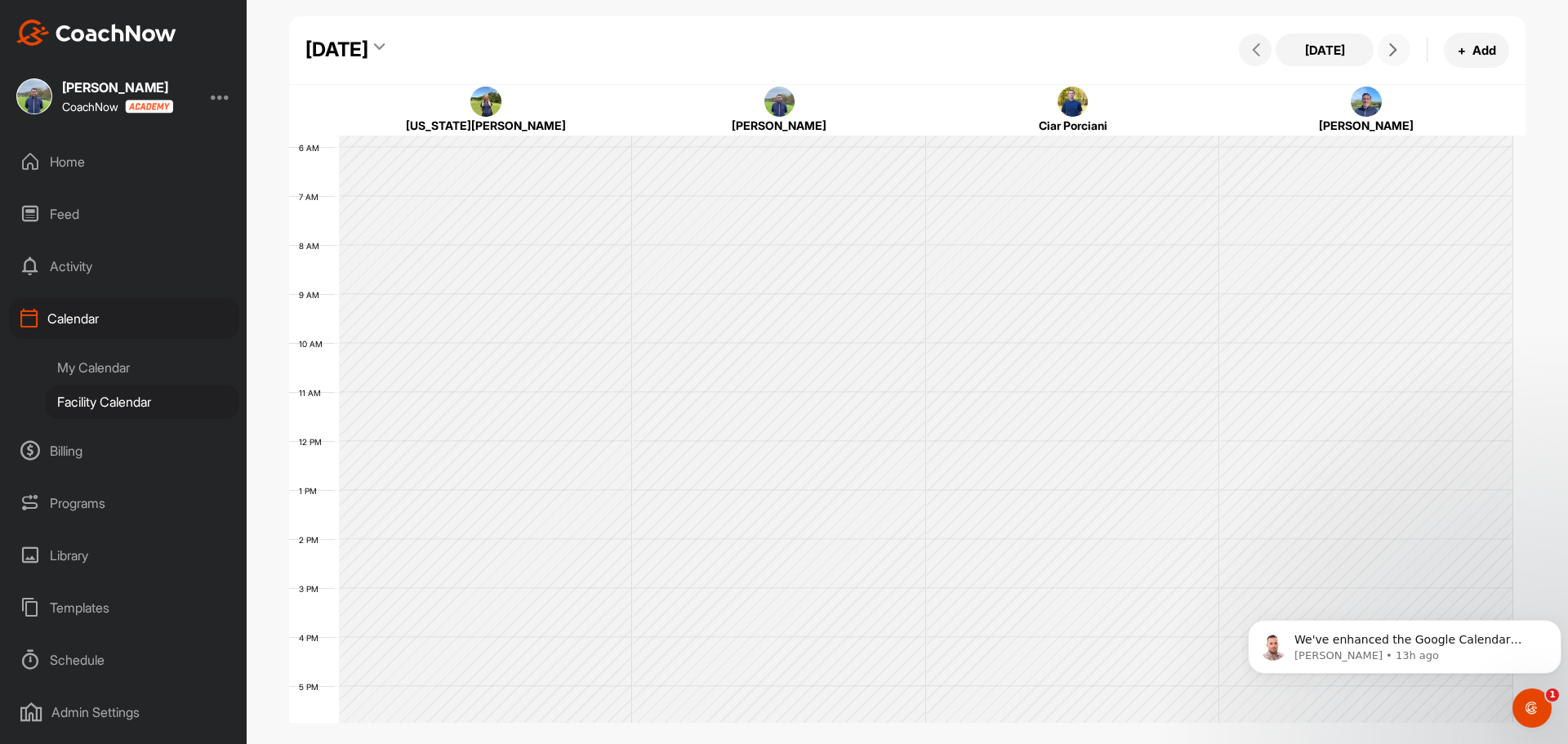
click at [1390, 49] on icon at bounding box center [1393, 50] width 13 height 13
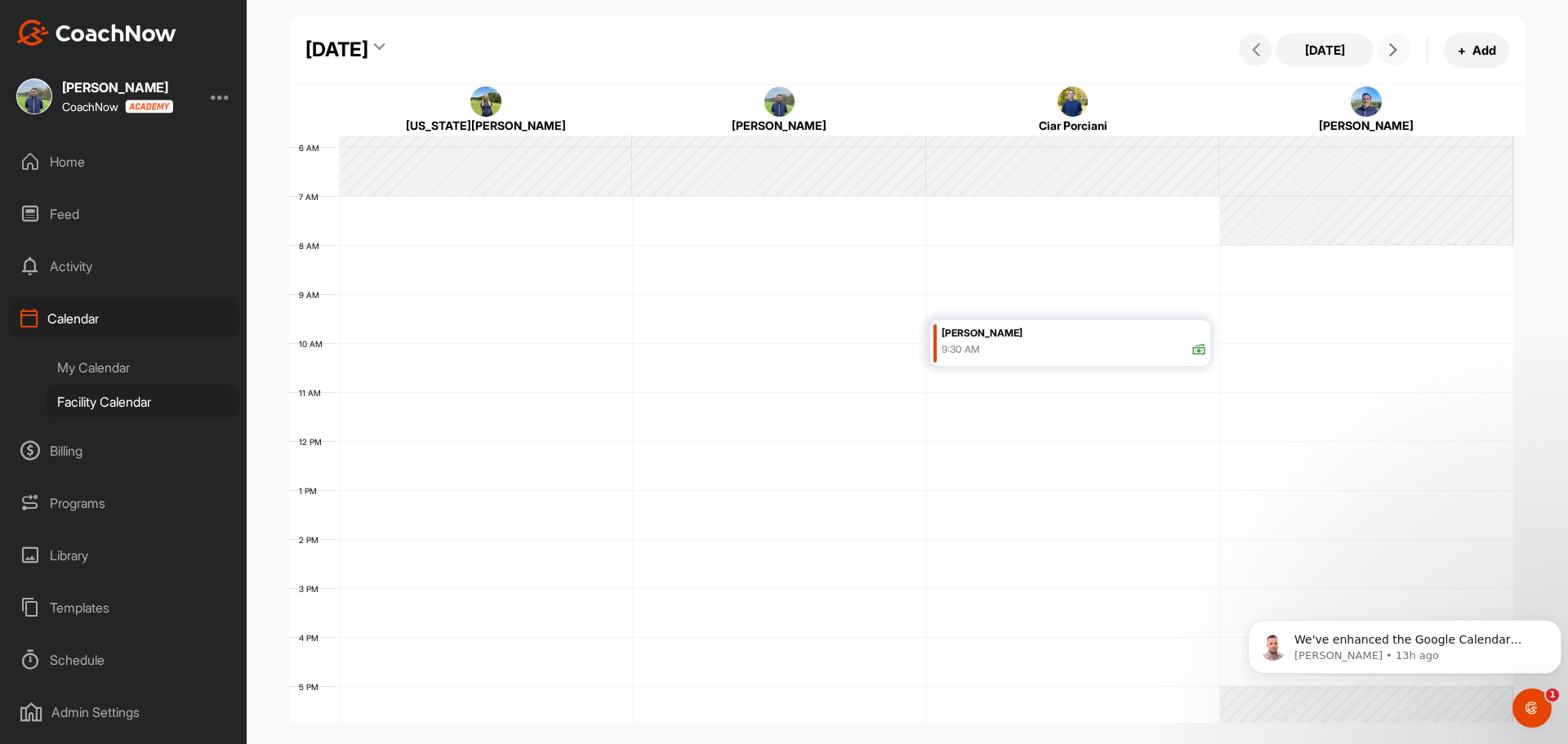
click at [1383, 45] on button at bounding box center [1394, 50] width 33 height 33
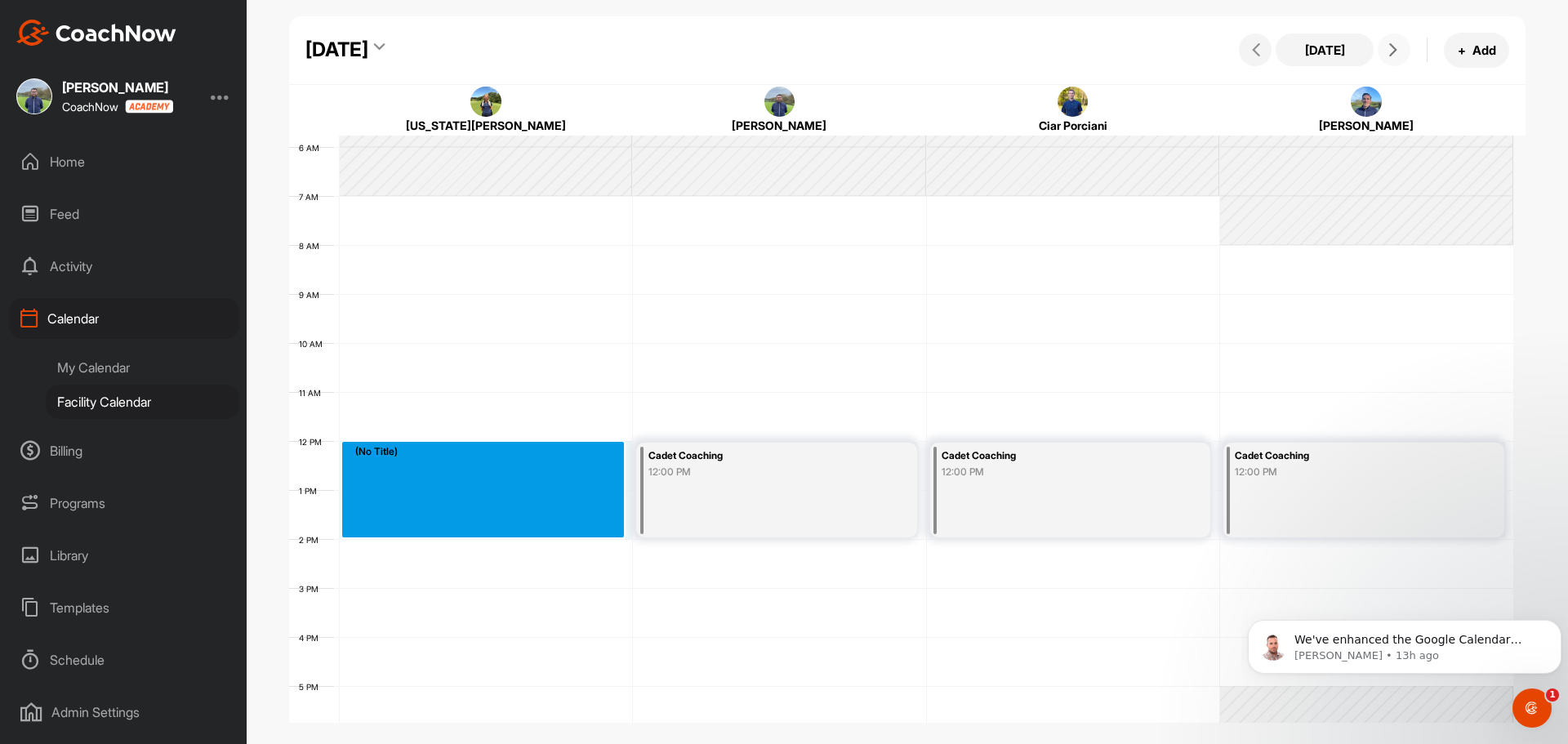
drag, startPoint x: 387, startPoint y: 457, endPoint x: 387, endPoint y: 522, distance: 65.0
click at [387, 522] on div "12 AM 1 AM 2 AM 3 AM 4 AM 5 AM 6 AM 7 AM 8 AM 9 AM 10 AM 11 AM 12 PM 1 PM 2 PM …" at bounding box center [902, 440] width 1224 height 1176
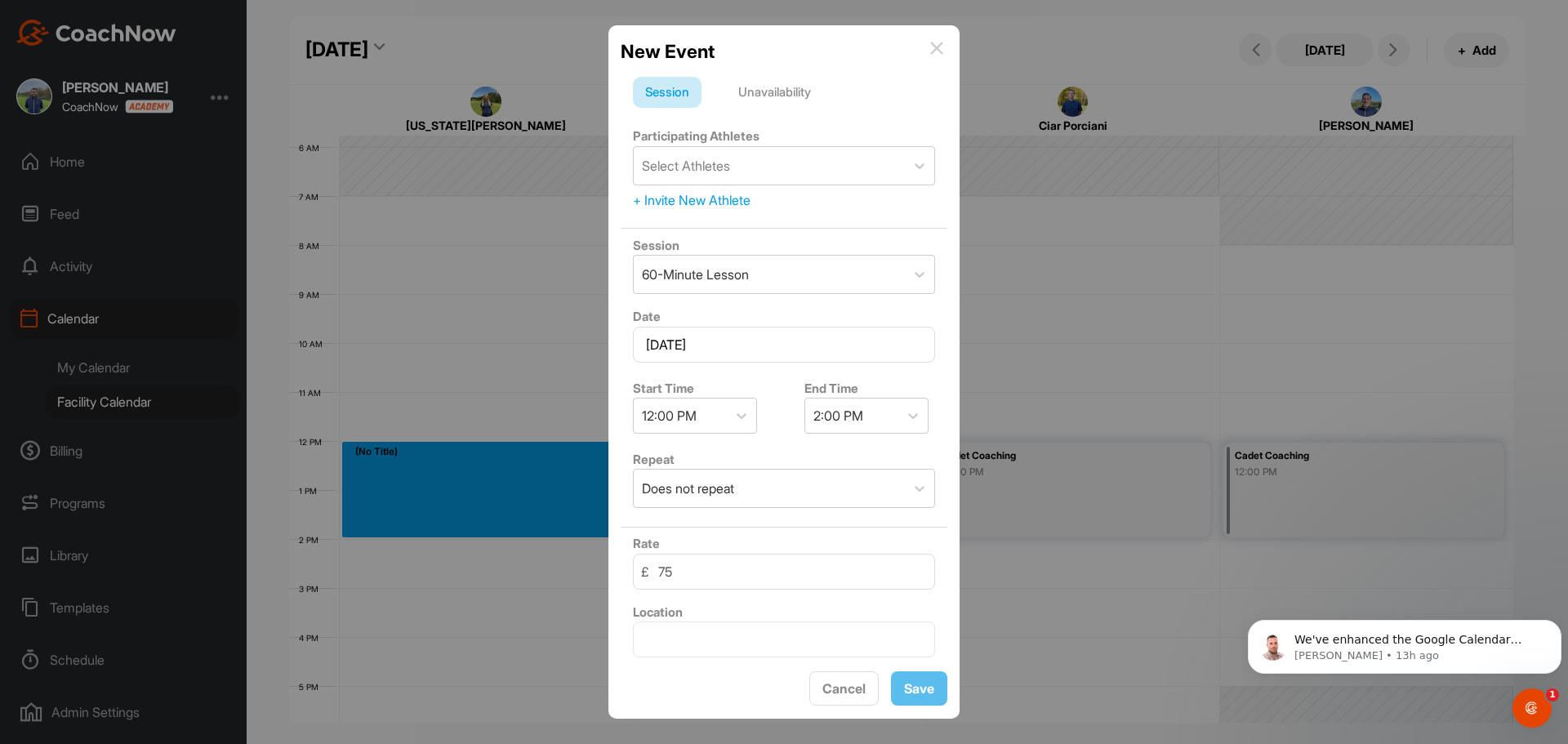
click at [934, 45] on img at bounding box center [937, 48] width 13 height 13
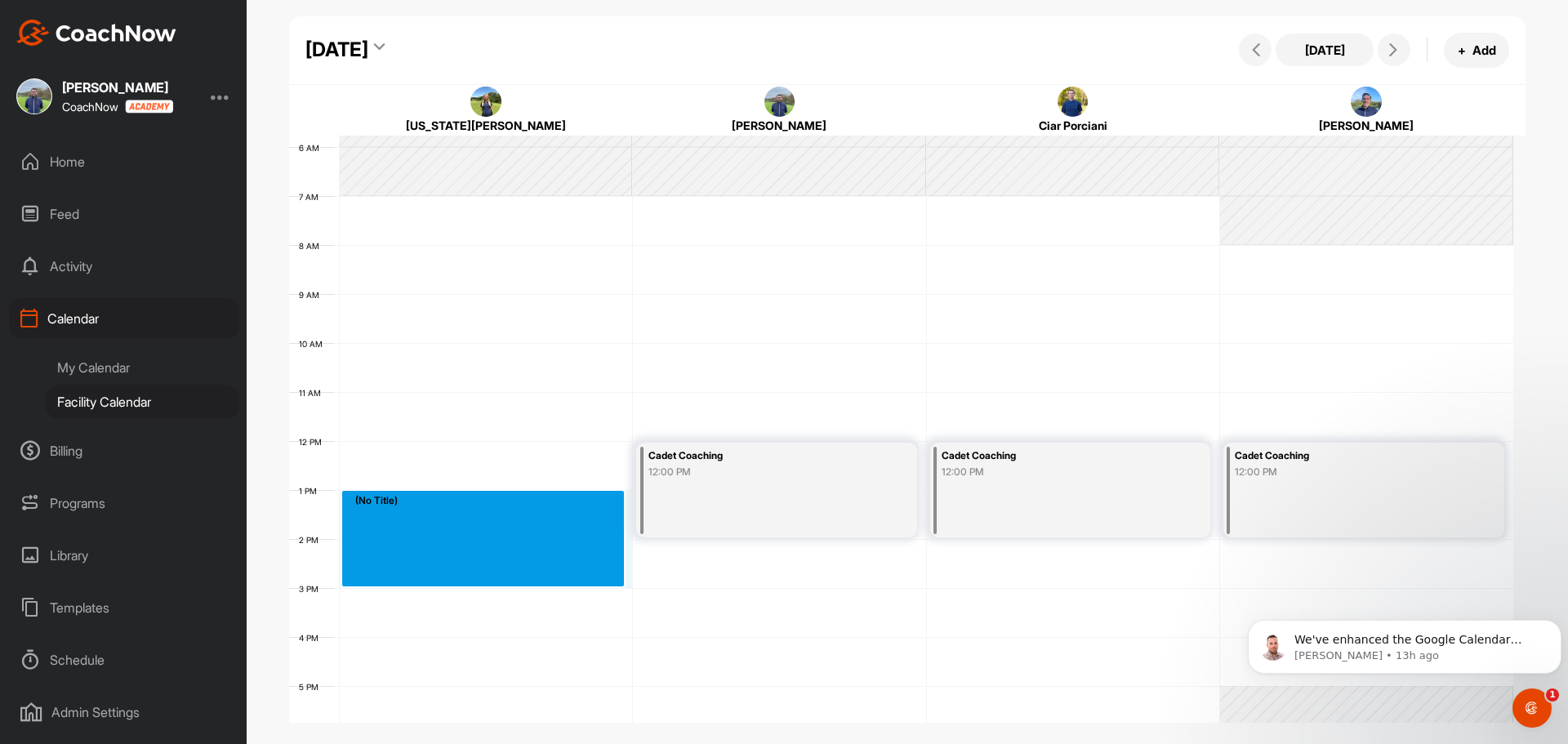
drag, startPoint x: 377, startPoint y: 502, endPoint x: 372, endPoint y: 573, distance: 71.2
click at [372, 573] on div "12 AM 1 AM 2 AM 3 AM 4 AM 5 AM 6 AM 7 AM 8 AM 9 AM 10 AM 11 AM 12 PM 1 PM 2 PM …" at bounding box center [902, 440] width 1224 height 1176
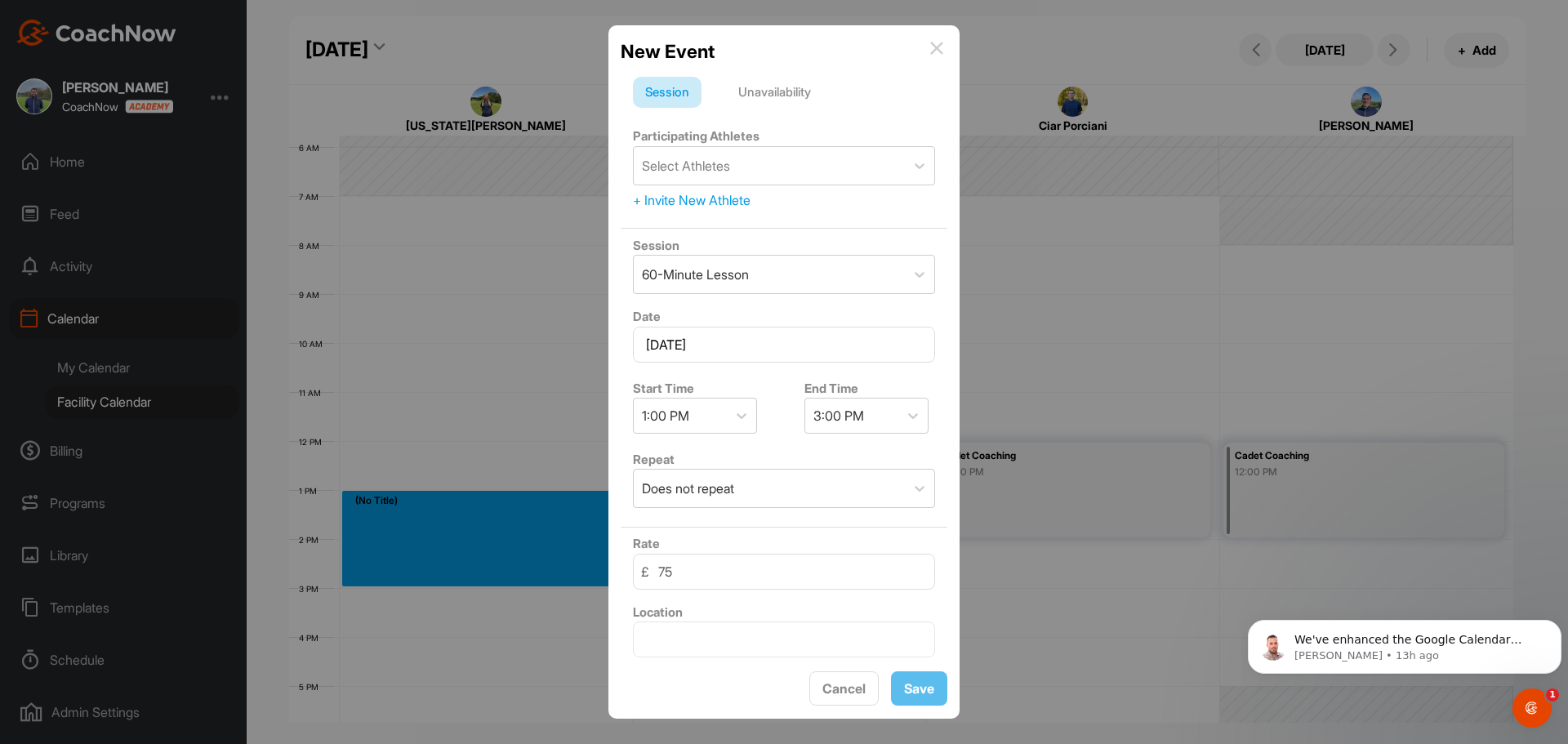
click at [777, 93] on div "Unavailability" at bounding box center [774, 92] width 97 height 31
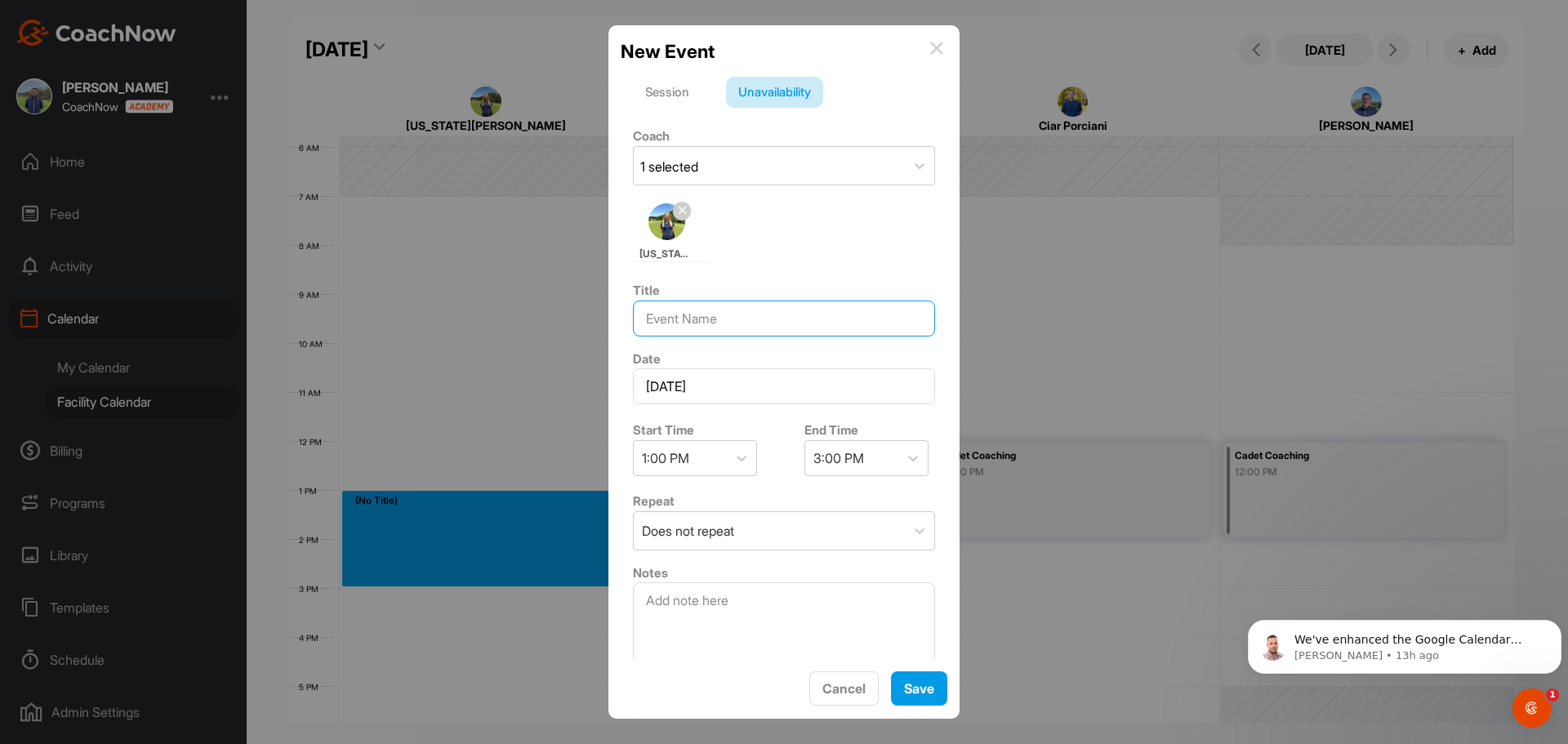
click at [695, 330] on input at bounding box center [784, 318] width 302 height 36
type input "Cadet Coaching"
click at [922, 698] on button "Save" at bounding box center [919, 688] width 56 height 35
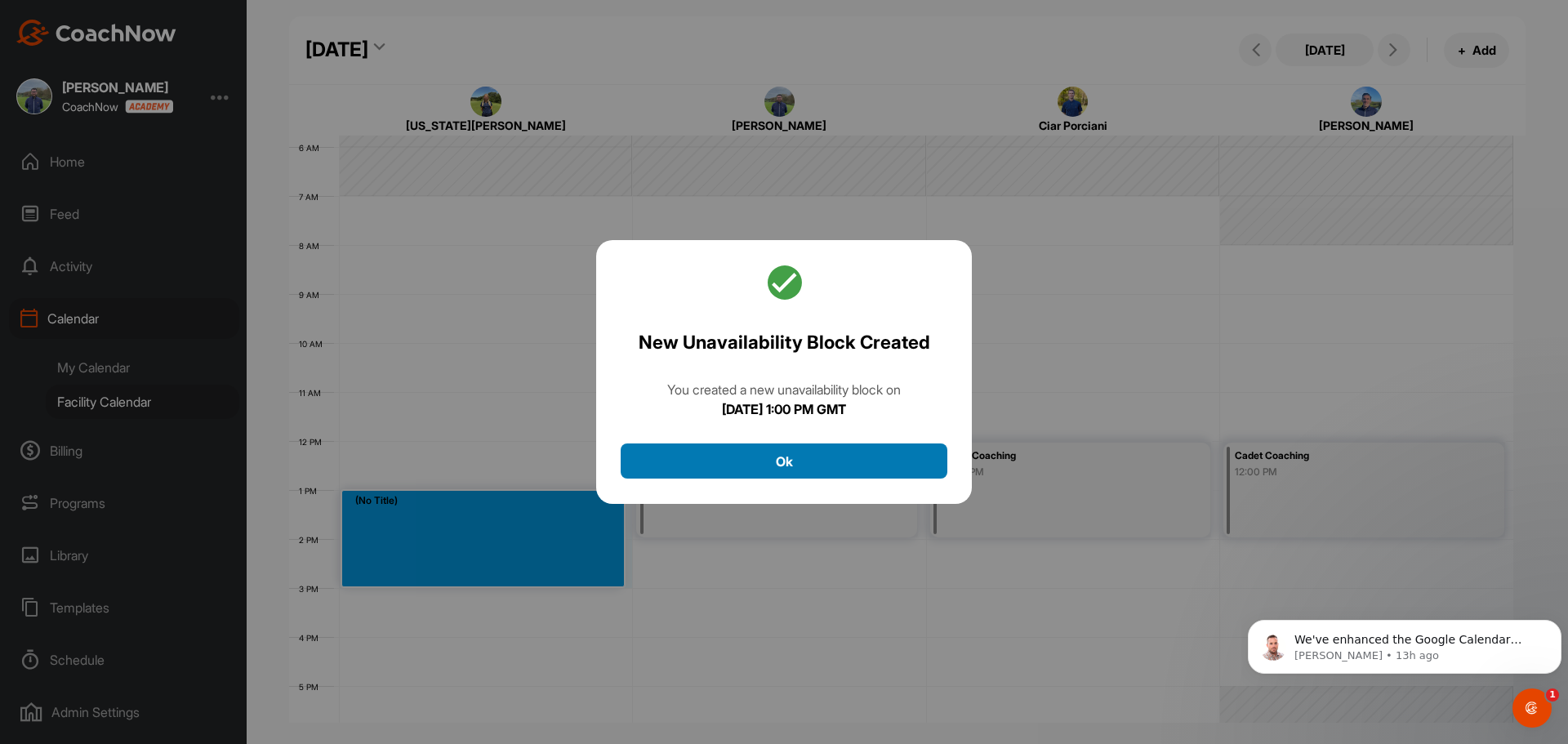
click at [855, 455] on button "Ok" at bounding box center [783, 460] width 326 height 35
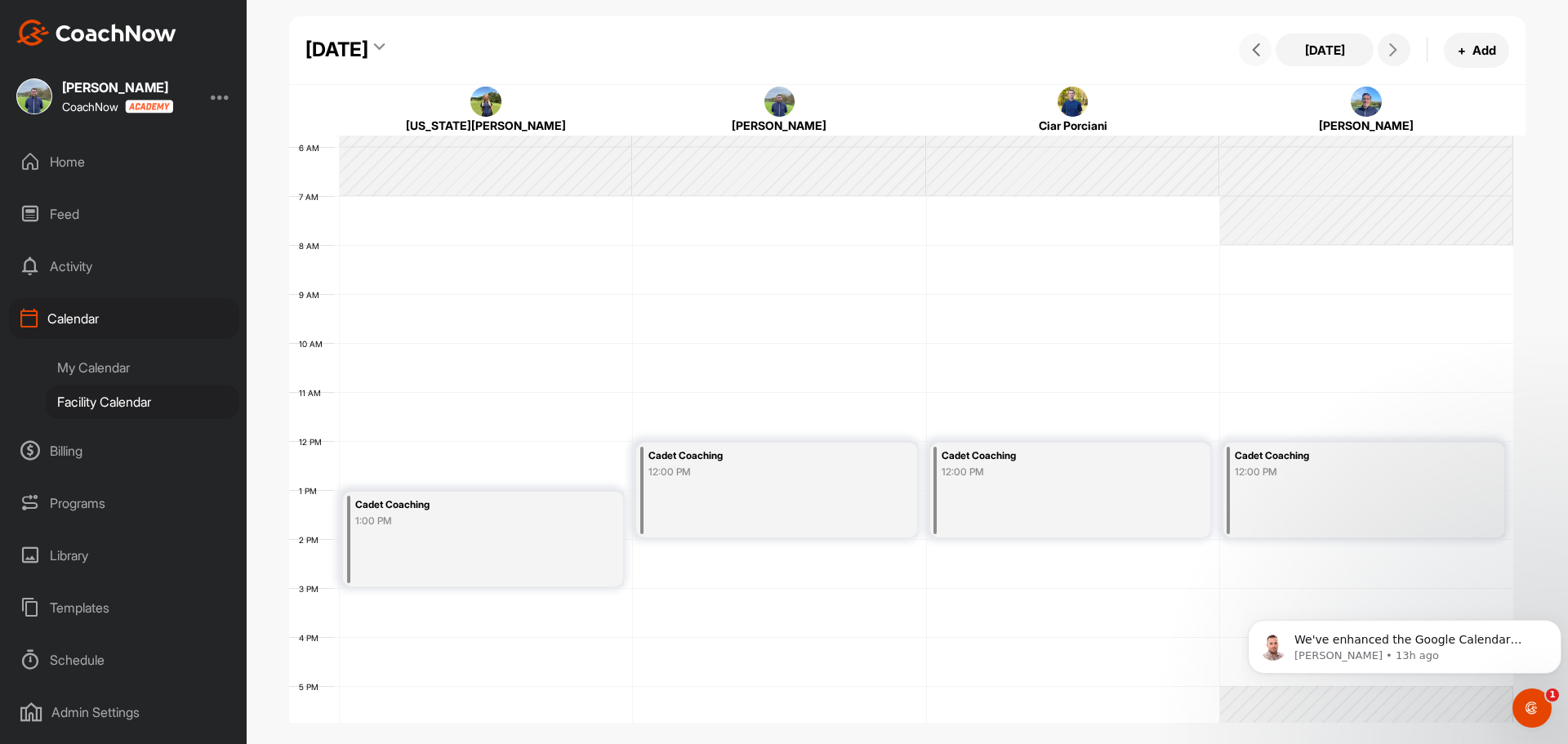
click at [1253, 49] on icon at bounding box center [1256, 50] width 13 height 13
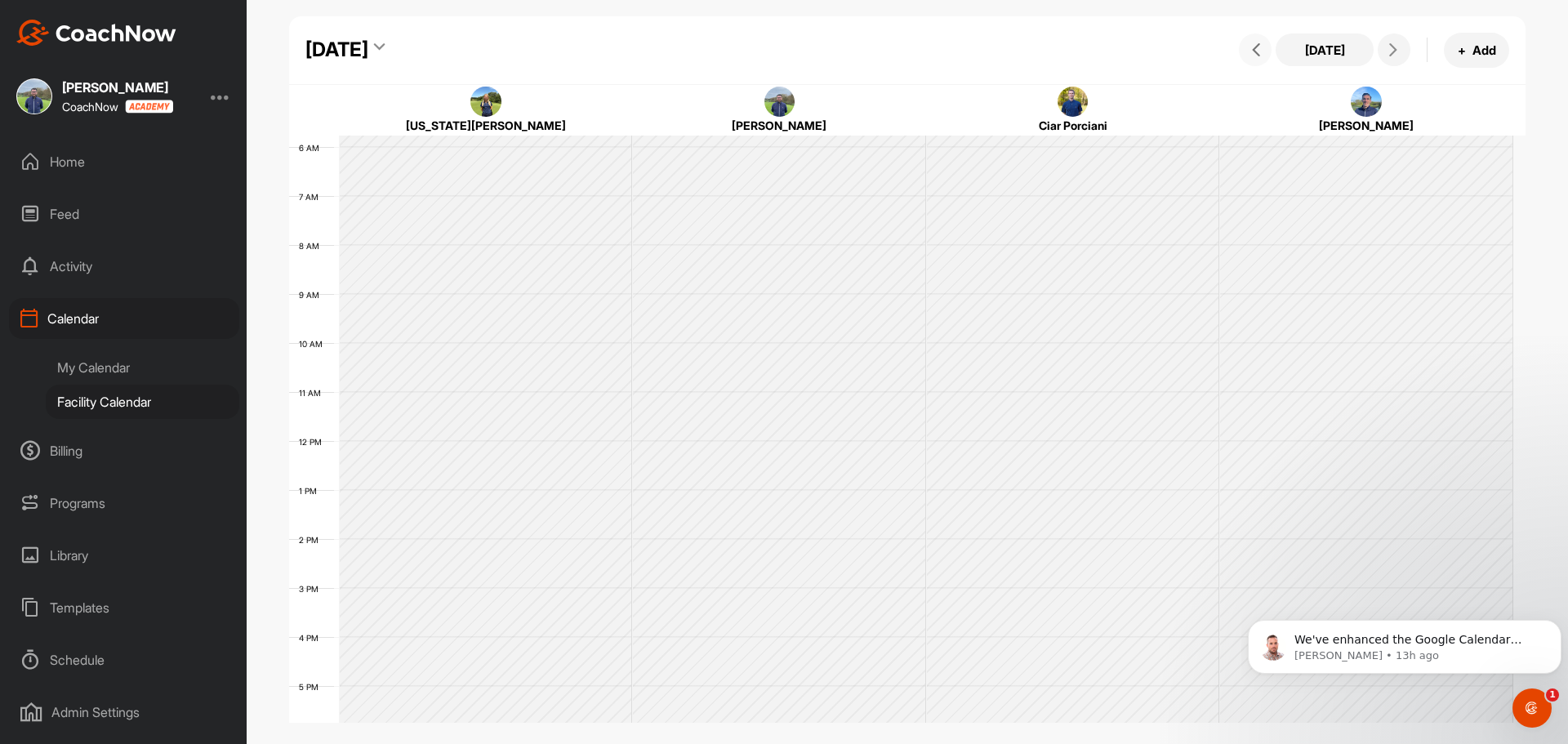
click at [1253, 49] on icon at bounding box center [1256, 50] width 13 height 13
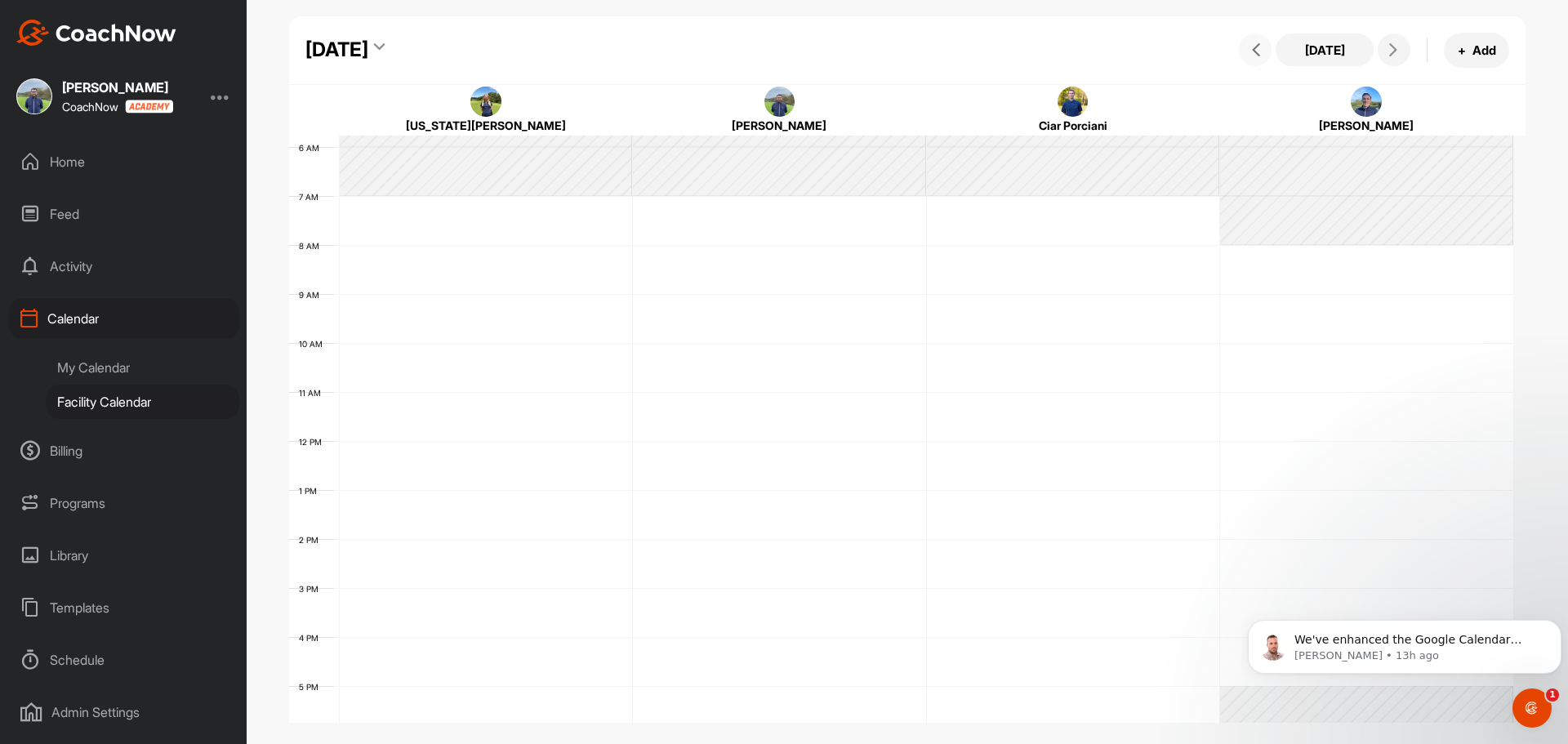
click at [1253, 49] on icon at bounding box center [1256, 50] width 13 height 13
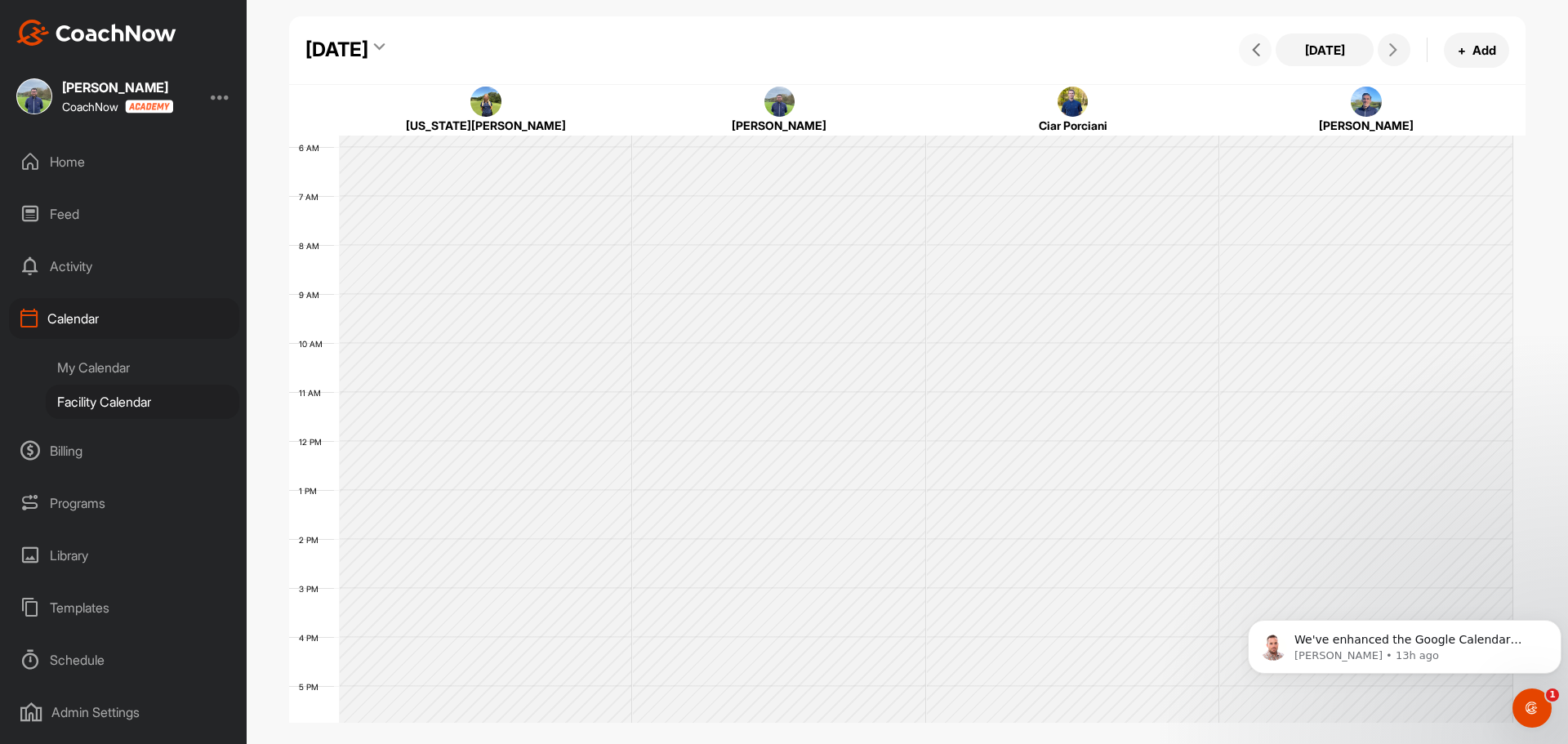
click at [1253, 49] on icon at bounding box center [1256, 50] width 13 height 13
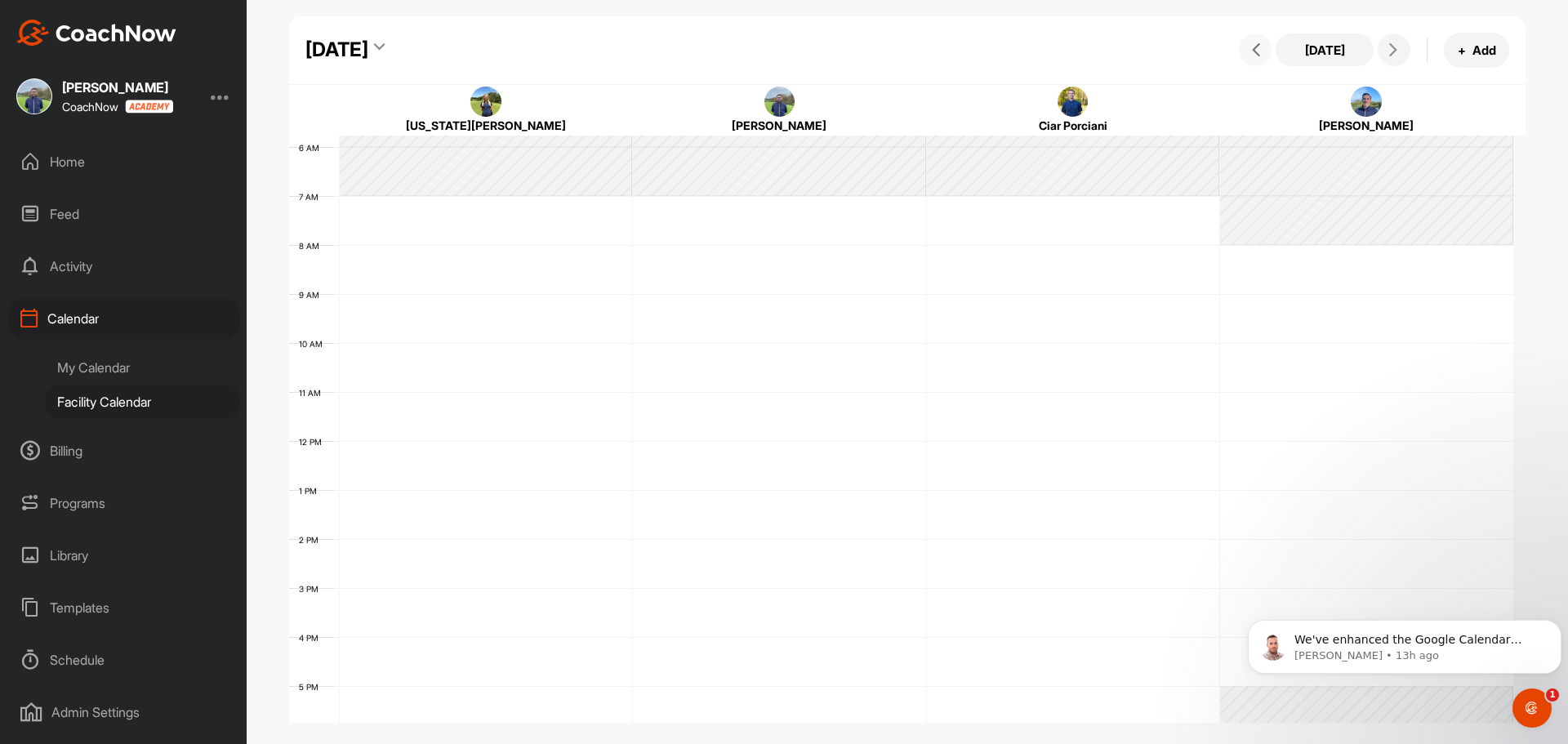
click at [1253, 49] on icon at bounding box center [1256, 50] width 13 height 13
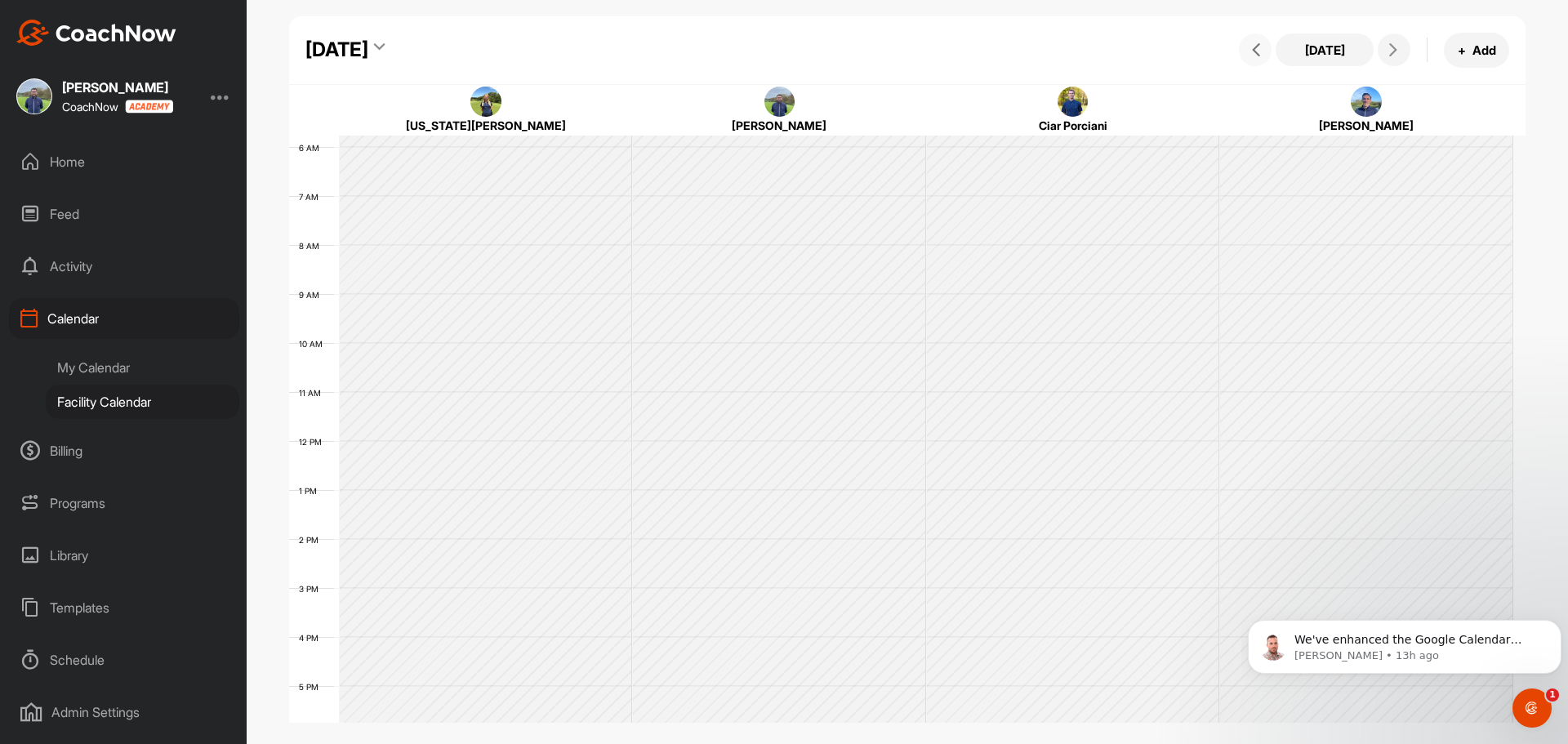
click at [1253, 49] on icon at bounding box center [1256, 50] width 13 height 13
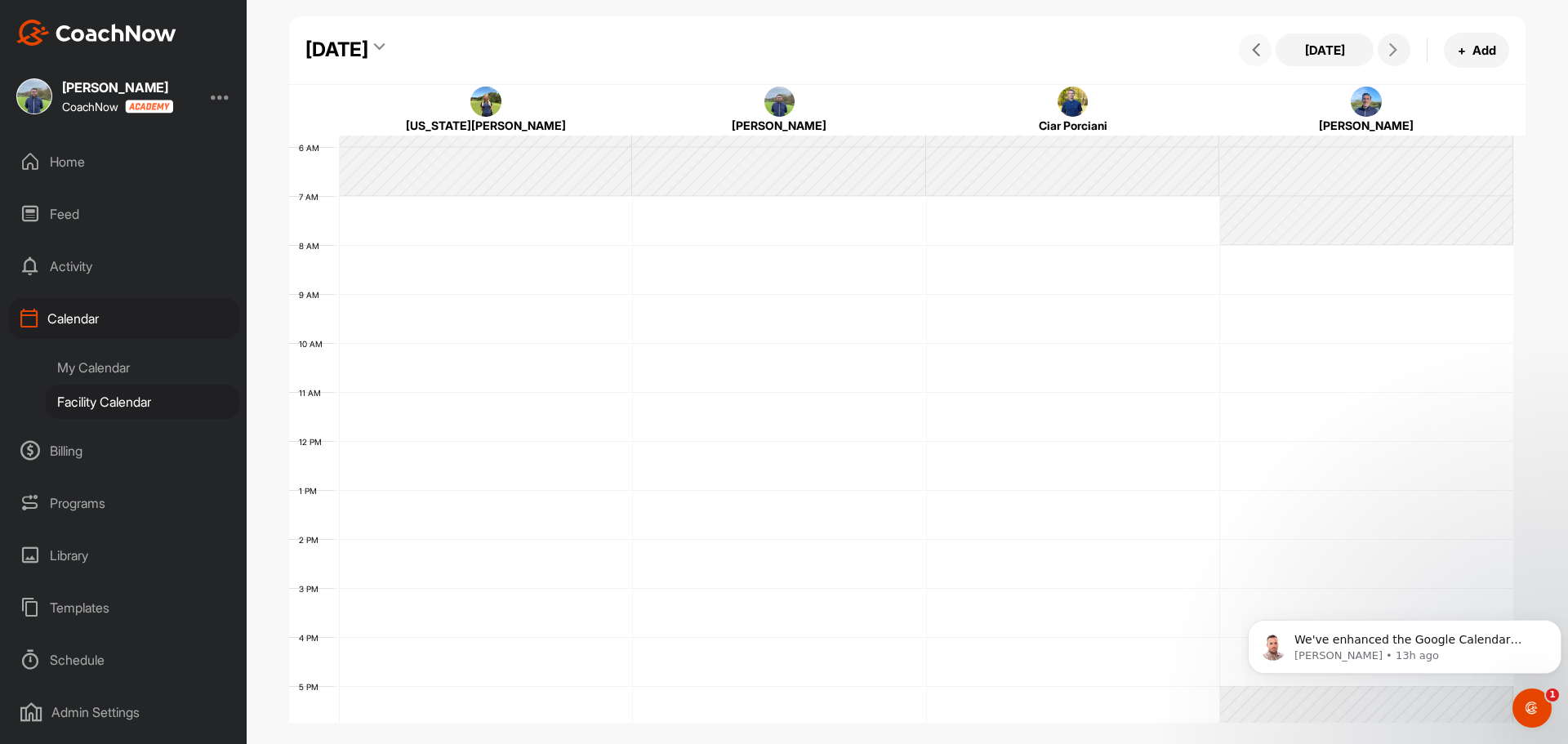
click at [1253, 49] on icon at bounding box center [1256, 50] width 13 height 13
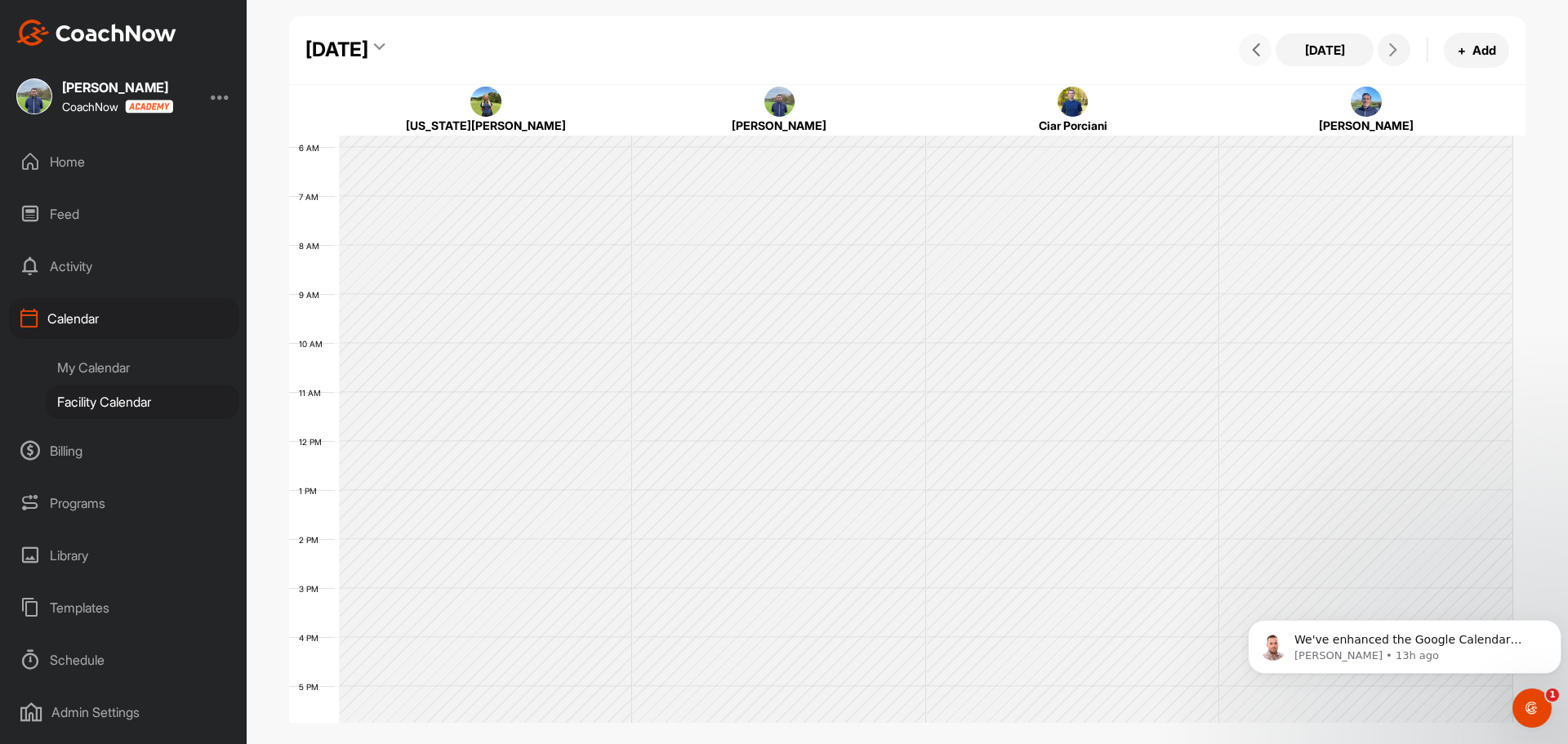
click at [1253, 49] on icon at bounding box center [1256, 50] width 13 height 13
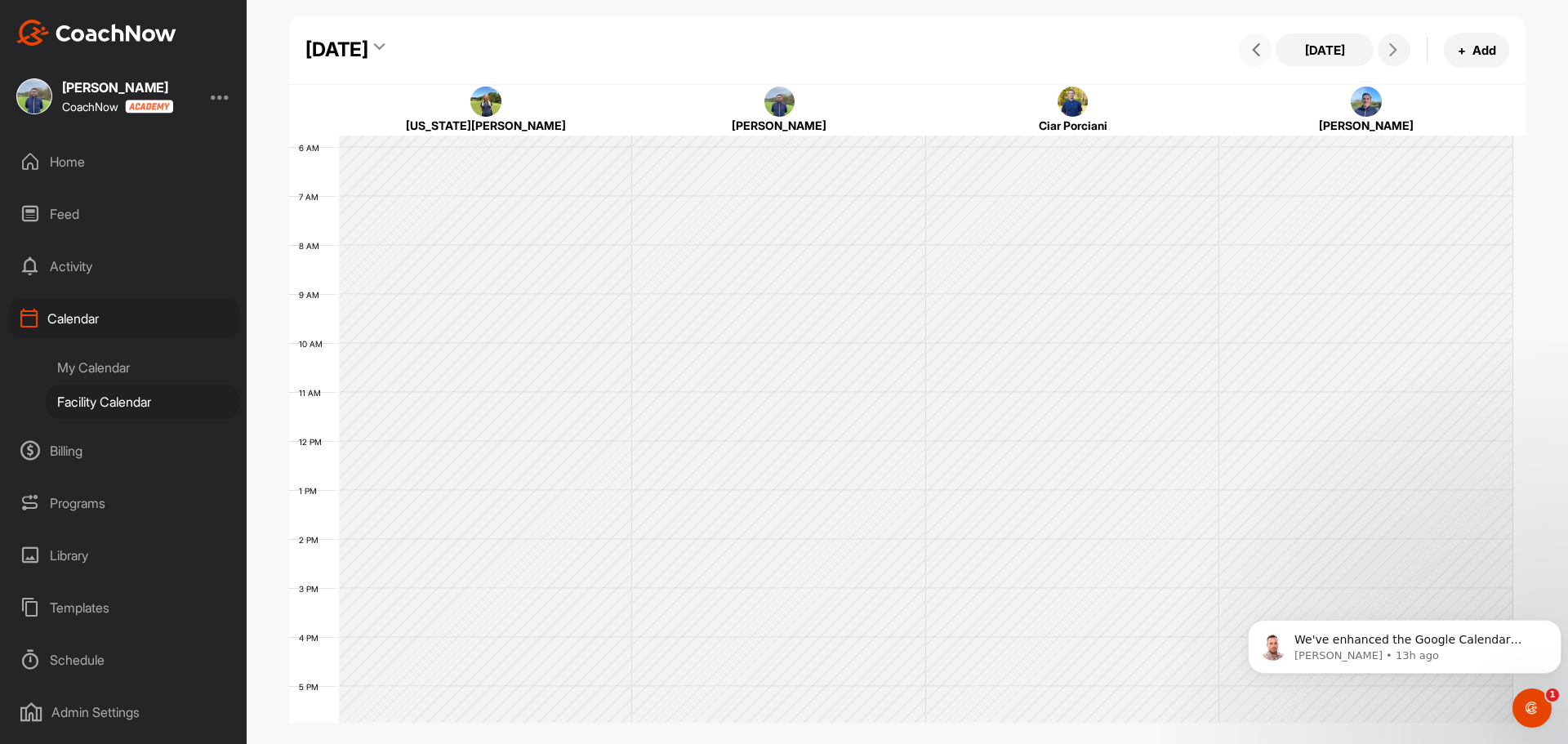
click at [1253, 49] on icon at bounding box center [1256, 50] width 13 height 13
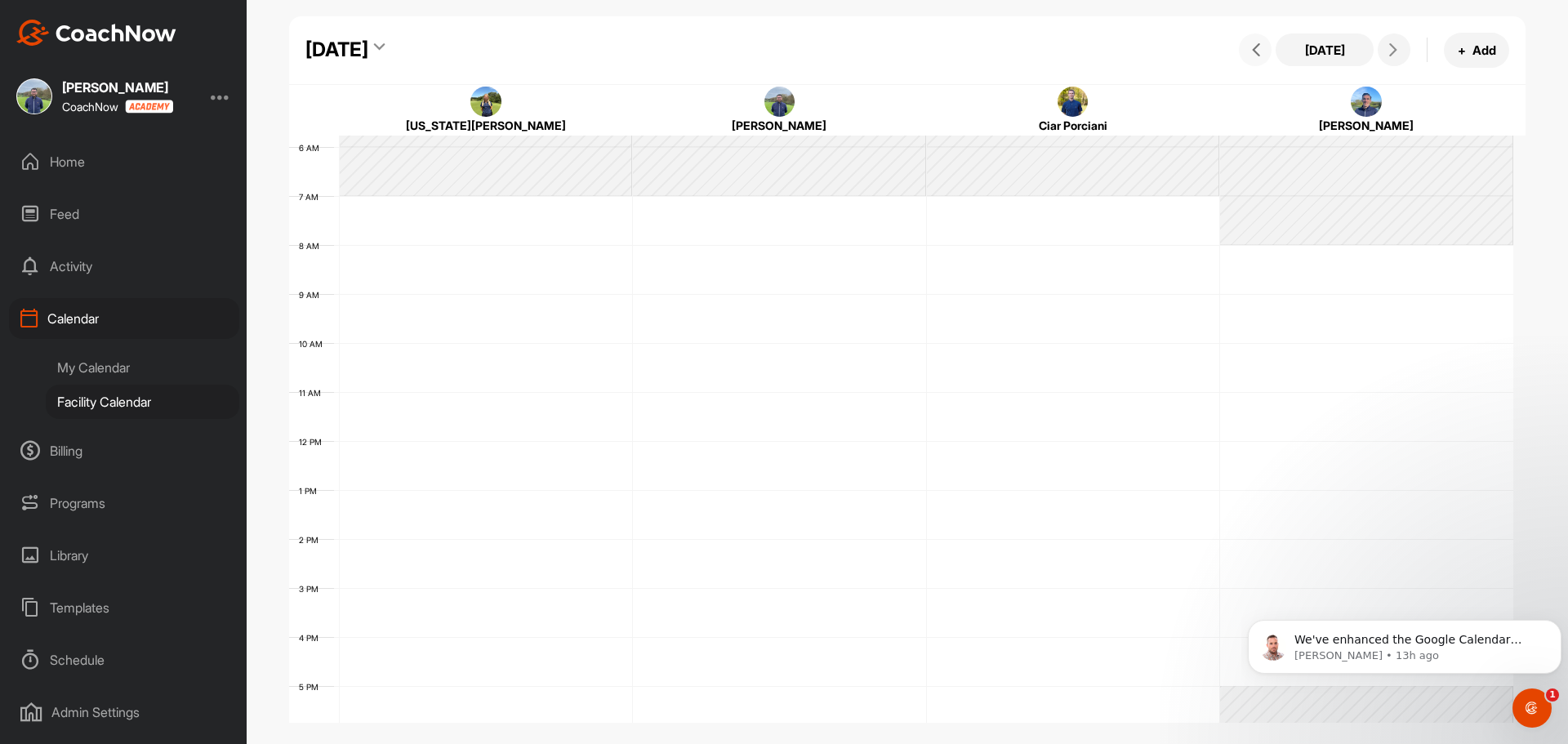
click at [1253, 49] on icon at bounding box center [1256, 50] width 13 height 13
click at [1265, 52] on button at bounding box center [1255, 50] width 33 height 33
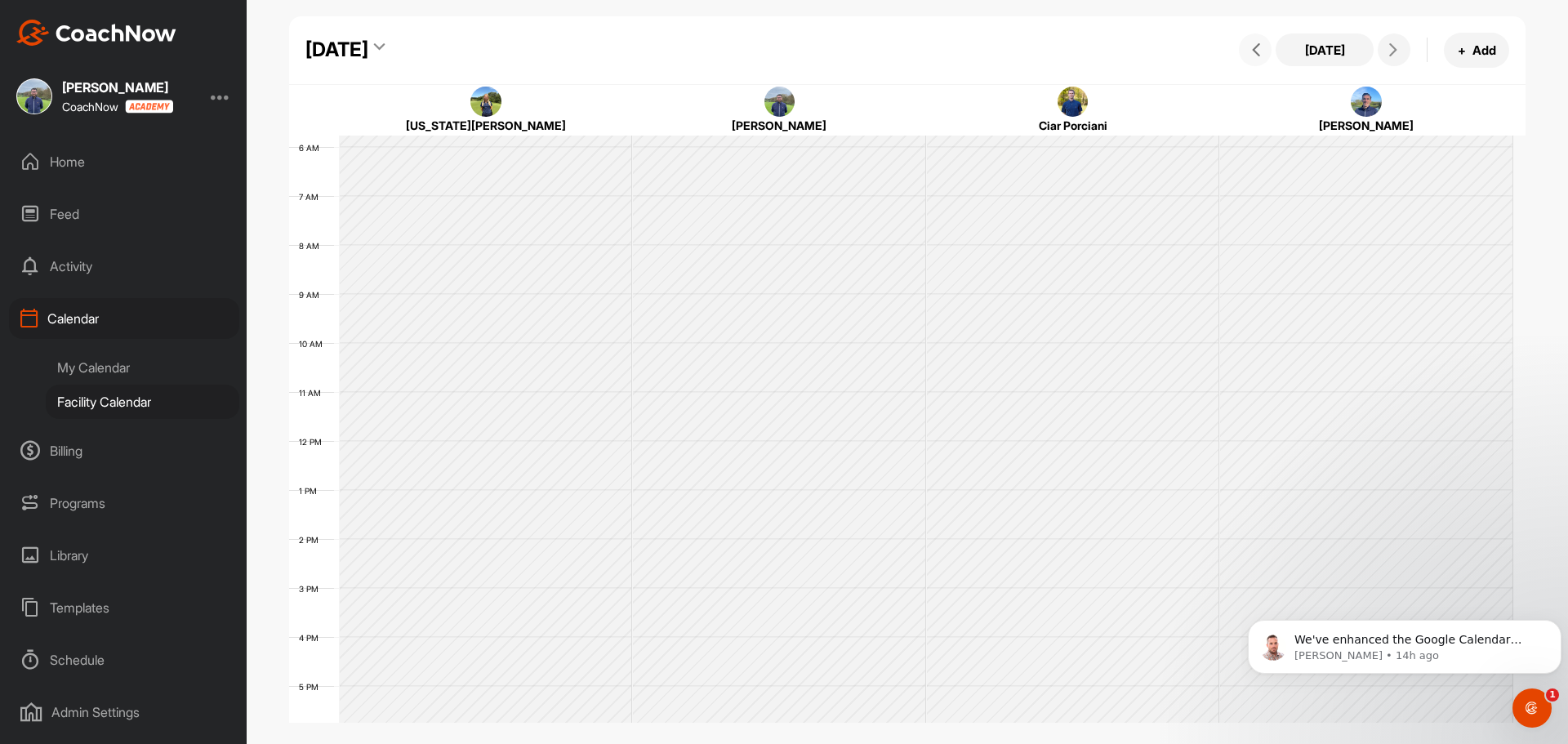
click at [1265, 52] on button at bounding box center [1255, 50] width 33 height 33
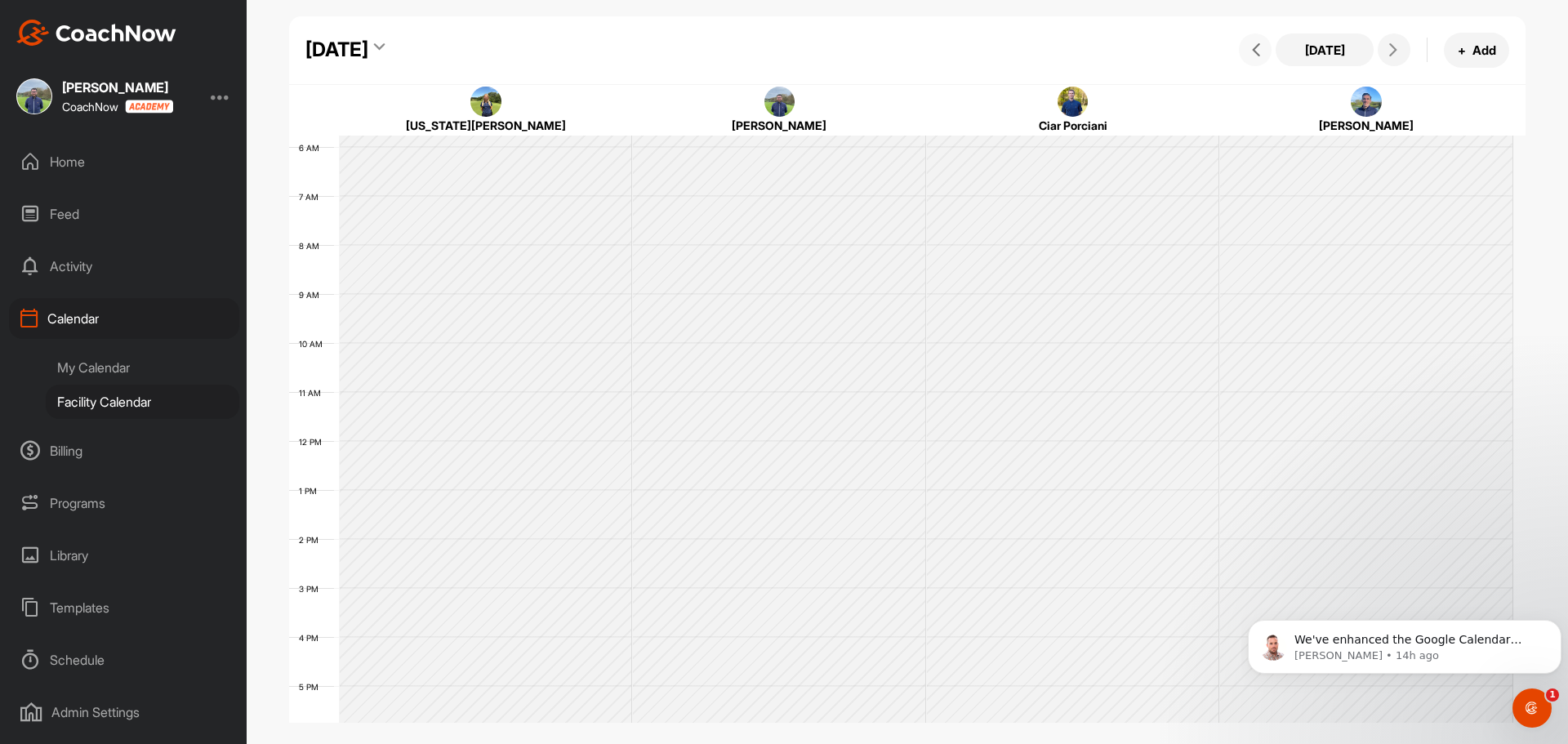
click at [1265, 52] on button at bounding box center [1255, 50] width 33 height 33
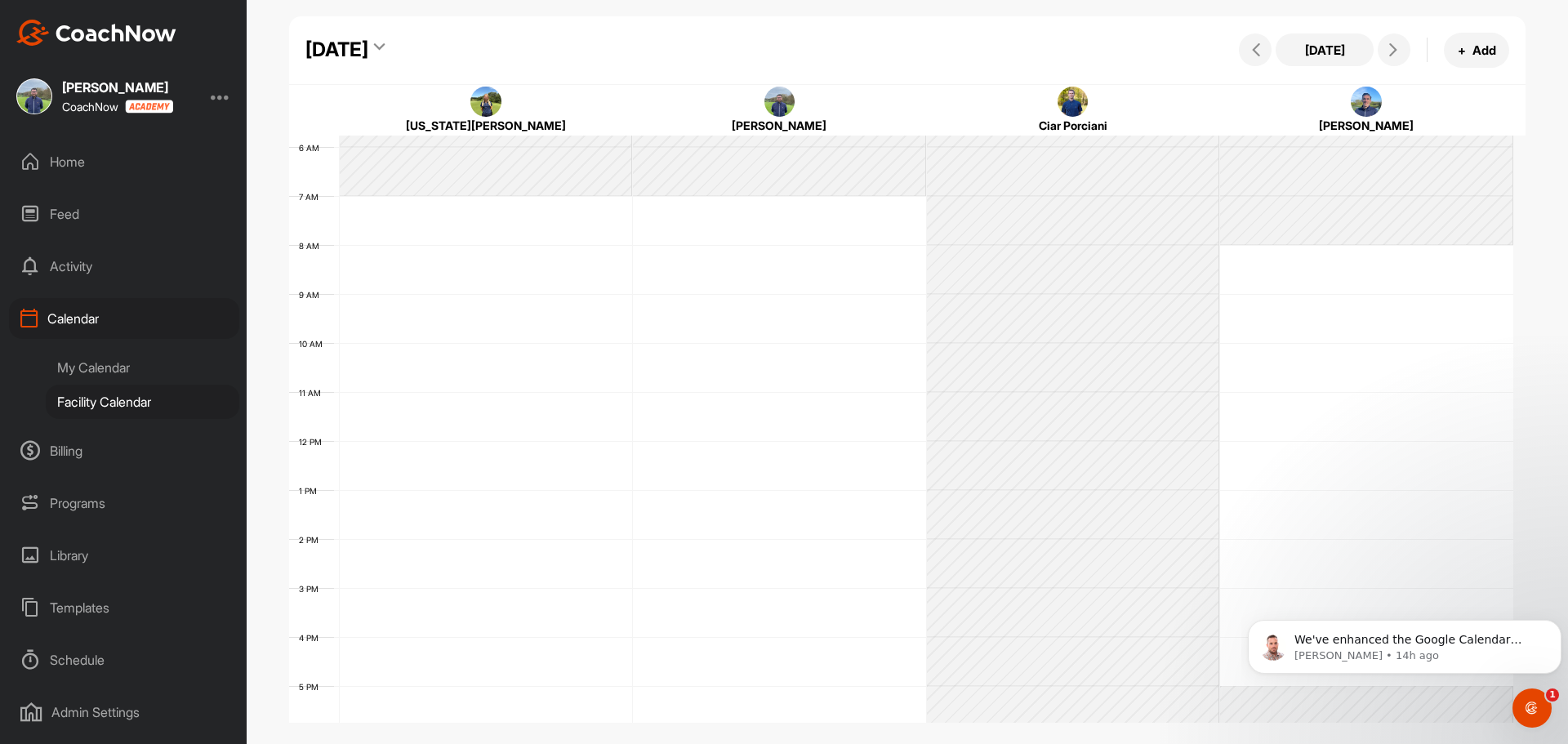
click at [93, 406] on div "Facility Calendar" at bounding box center [143, 401] width 194 height 34
click at [368, 45] on div "[DATE]" at bounding box center [337, 50] width 63 height 30
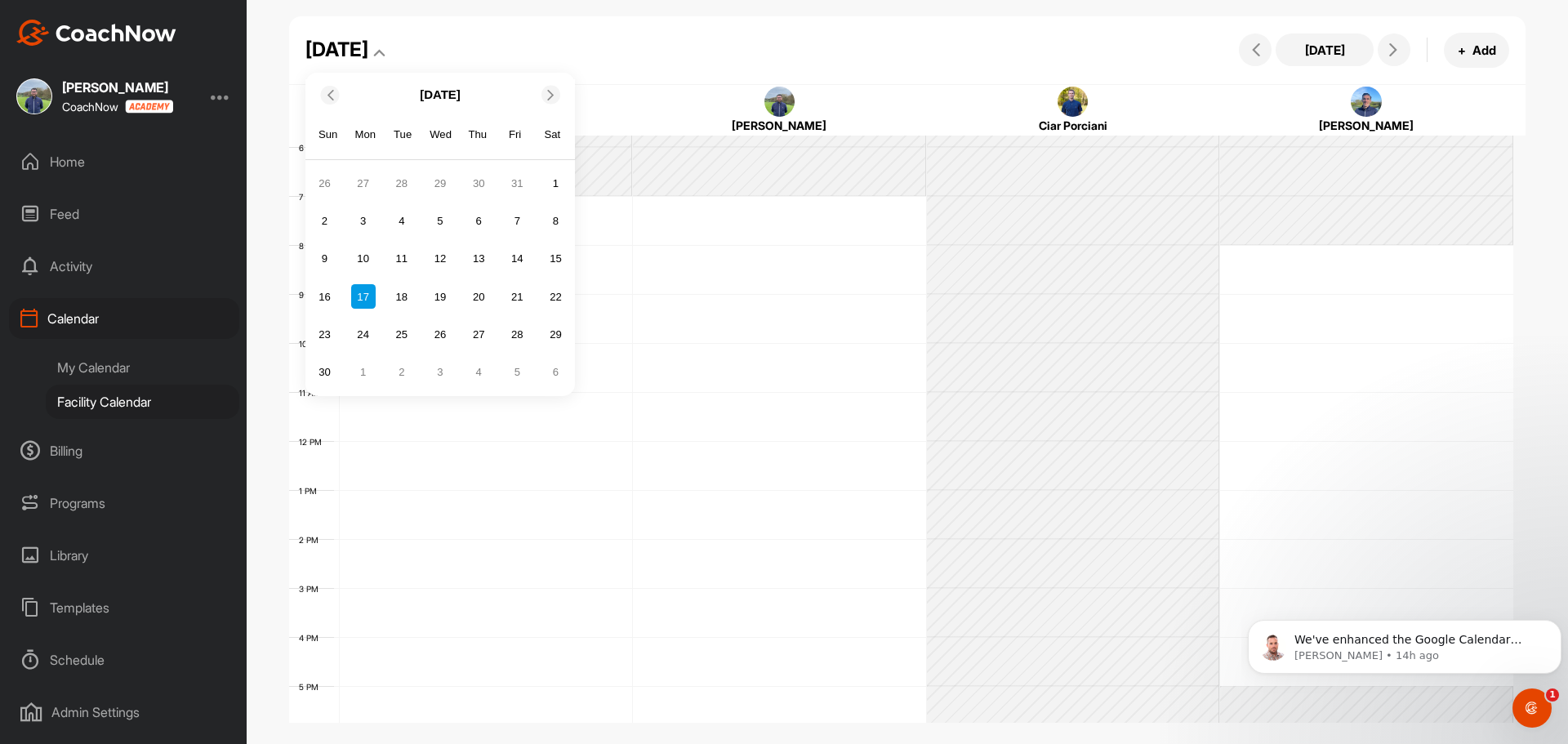
click at [334, 96] on icon at bounding box center [330, 94] width 11 height 11
click at [523, 294] on div "26" at bounding box center [516, 296] width 24 height 24
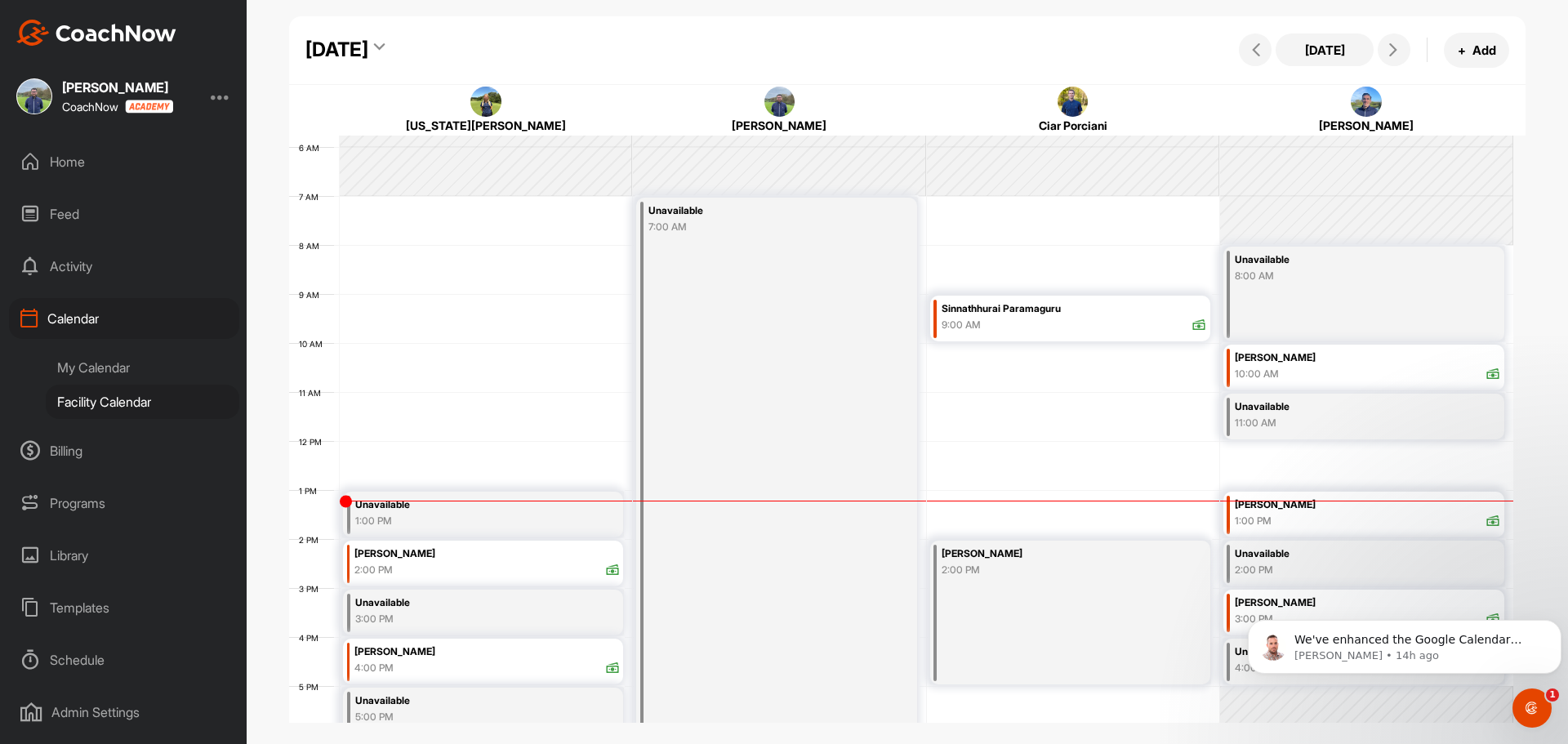
drag, startPoint x: 661, startPoint y: 350, endPoint x: 608, endPoint y: 392, distance: 67.6
click at [609, 392] on div "12 AM 1 AM 2 AM 3 AM 4 AM 5 AM 6 AM 7 AM 8 AM 9 AM 10 AM 11 AM 12 PM 1 PM 2 PM …" at bounding box center [902, 440] width 1224 height 1176
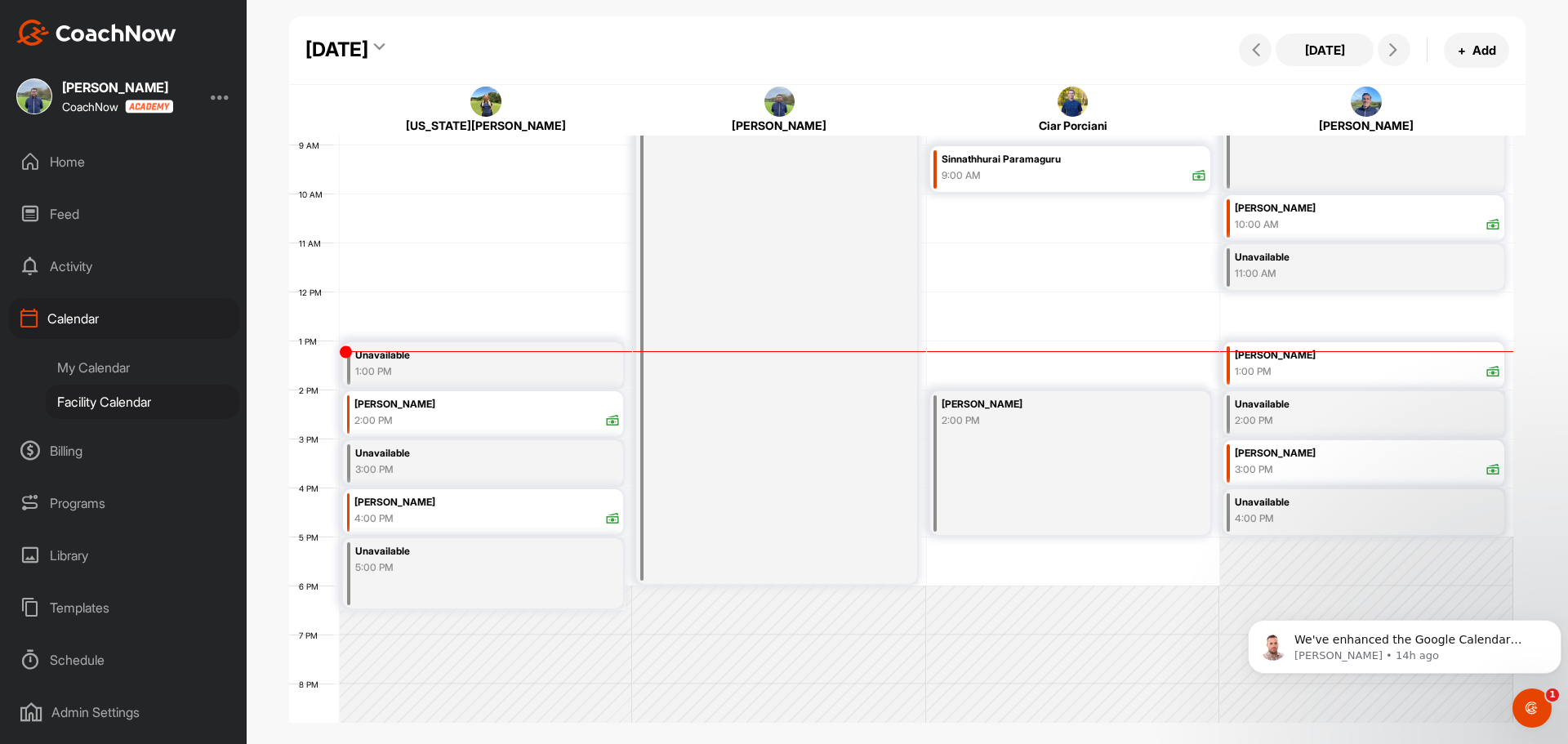
scroll to position [446, 0]
